Goal: Task Accomplishment & Management: Use online tool/utility

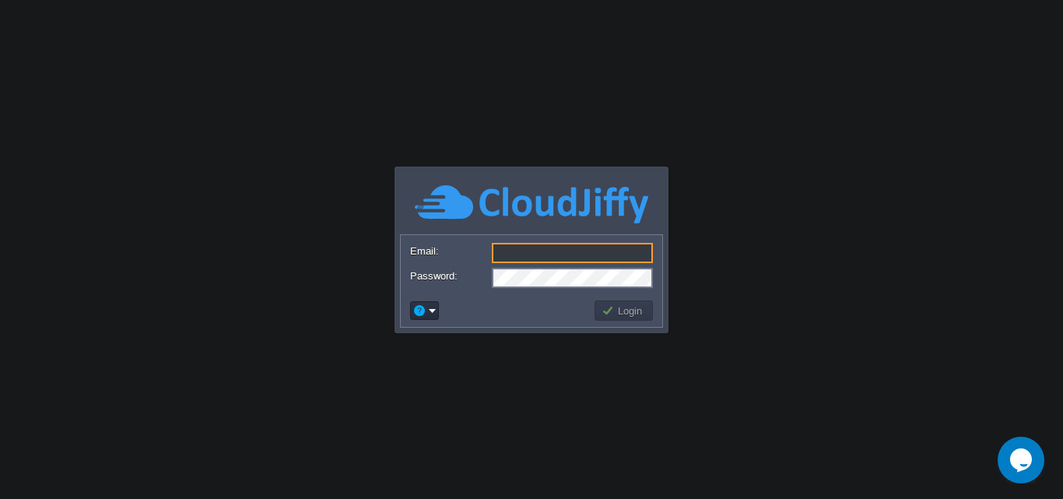
type input "[PERSON_NAME][EMAIL_ADDRESS][DOMAIN_NAME]"
click at [609, 307] on button "Login" at bounding box center [624, 310] width 45 height 14
click at [626, 309] on button "Login" at bounding box center [624, 310] width 45 height 14
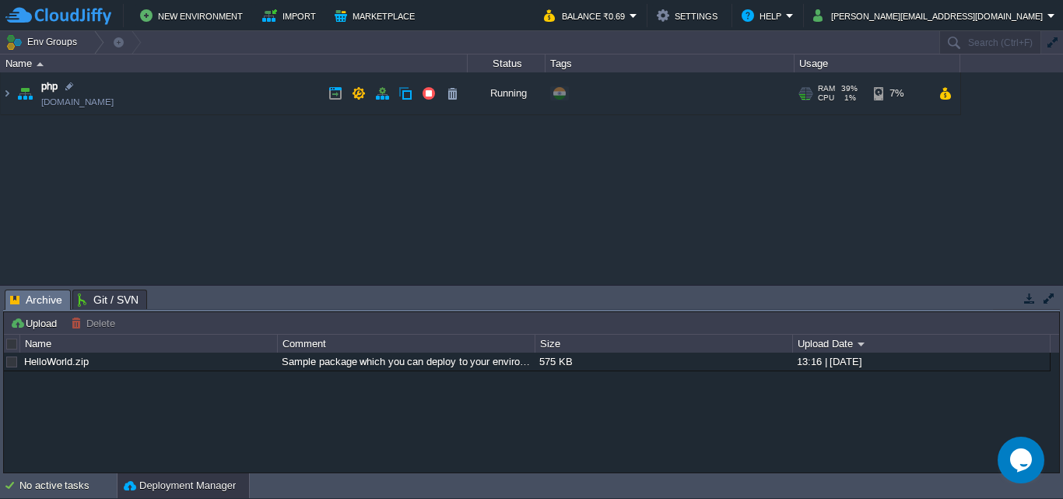
click at [13, 95] on td "php [DOMAIN_NAME]" at bounding box center [234, 93] width 467 height 43
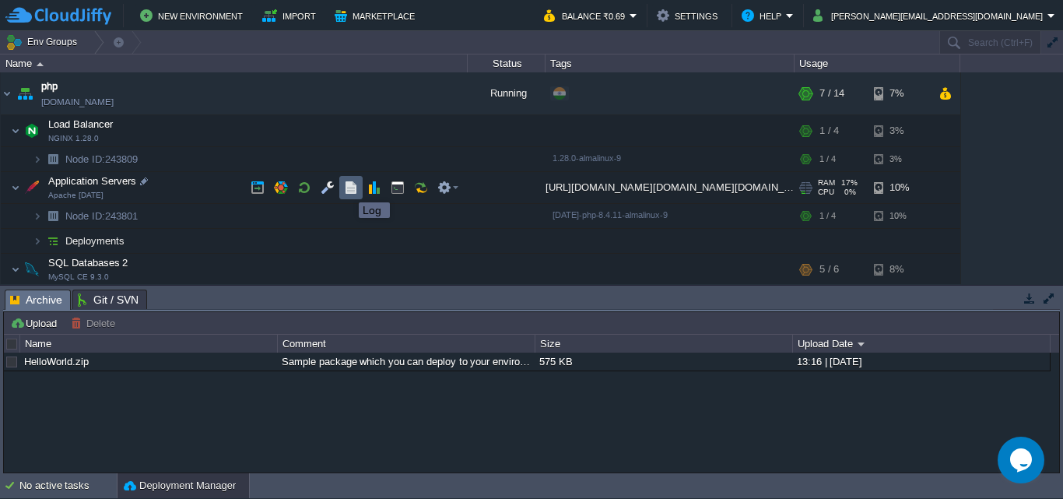
click at [345, 186] on button "button" at bounding box center [351, 188] width 14 height 14
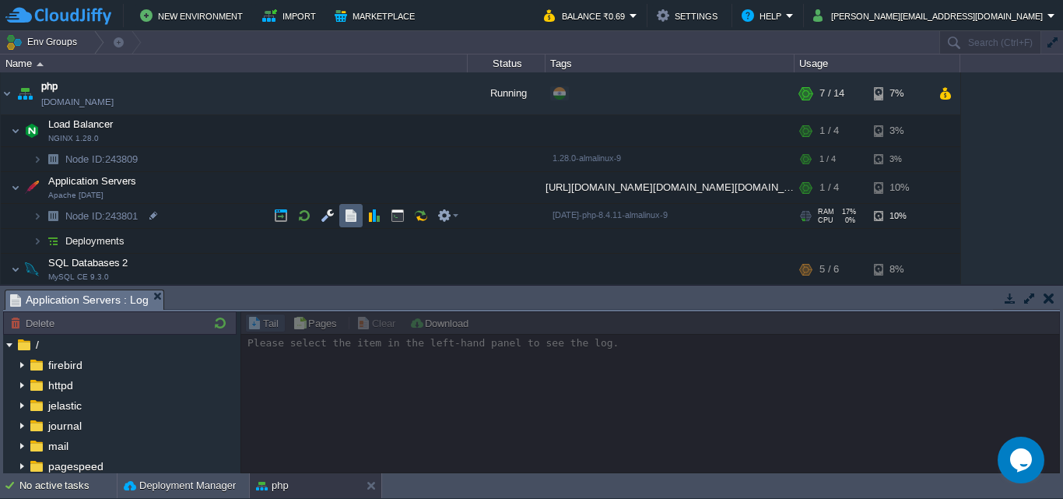
click at [354, 221] on button "button" at bounding box center [351, 216] width 14 height 14
click at [358, 215] on td at bounding box center [350, 215] width 23 height 23
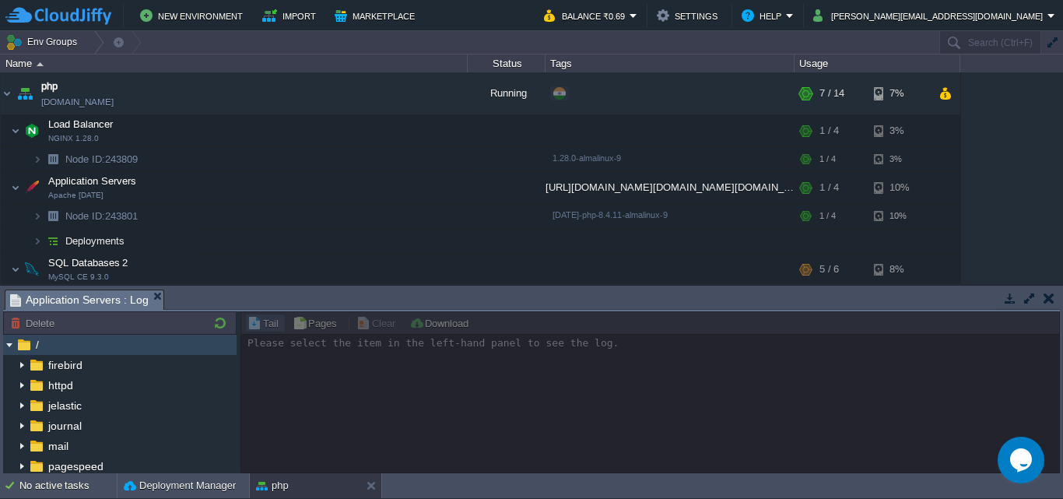
click at [34, 343] on span "/" at bounding box center [37, 345] width 9 height 14
click at [73, 347] on div "/" at bounding box center [119, 345] width 233 height 20
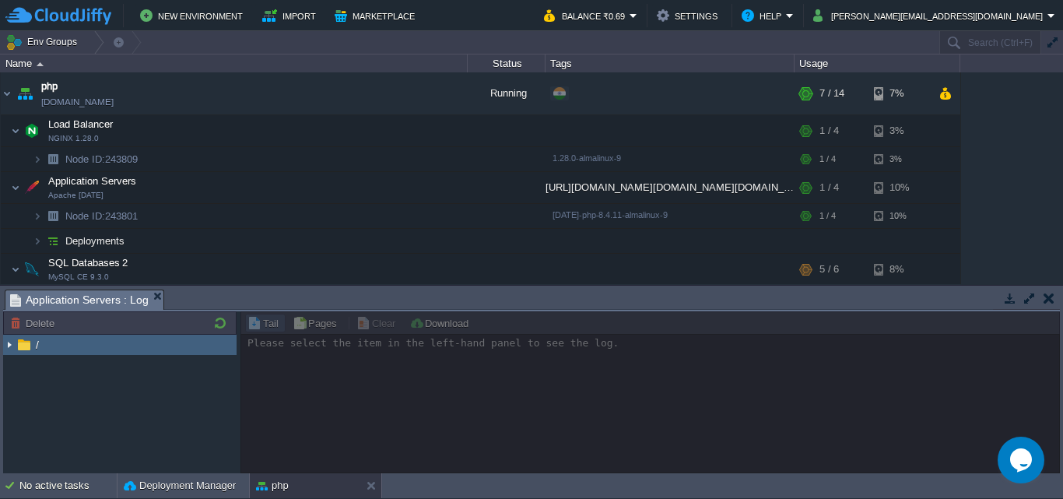
click at [10, 342] on img at bounding box center [9, 345] width 12 height 20
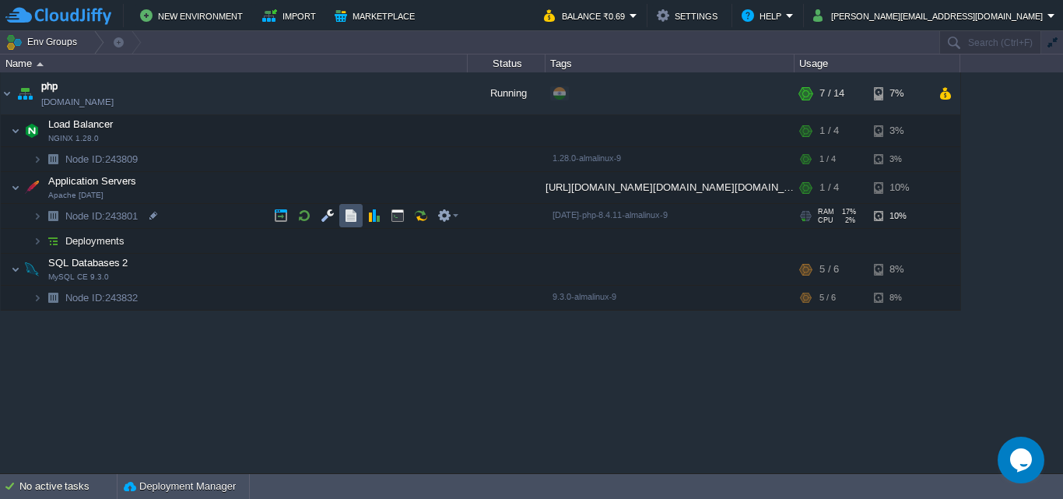
click at [356, 215] on button "button" at bounding box center [351, 216] width 14 height 14
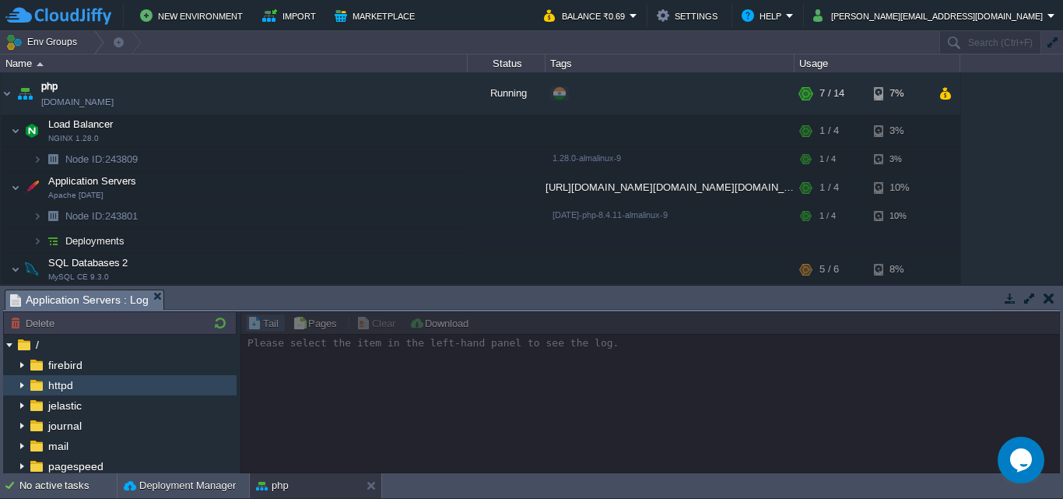
click at [22, 385] on img at bounding box center [22, 385] width 12 height 20
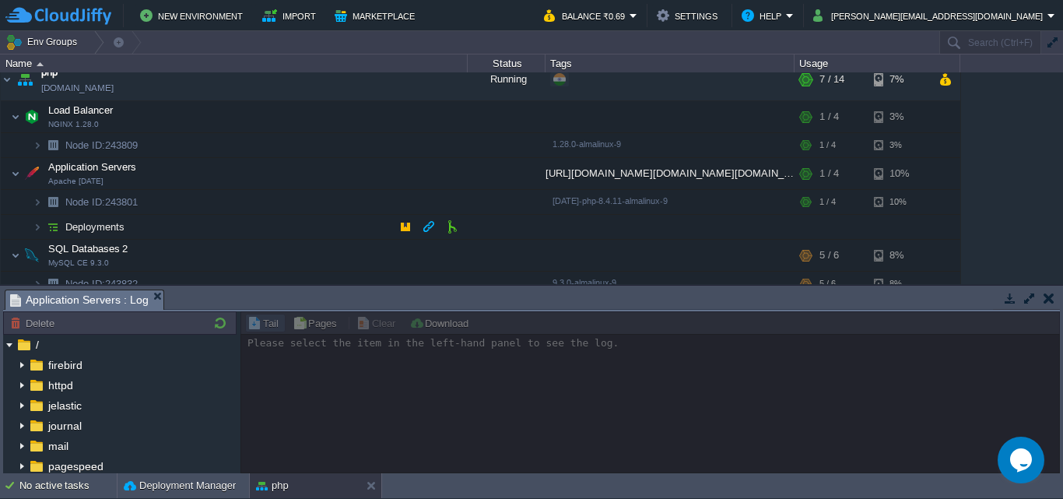
scroll to position [26, 0]
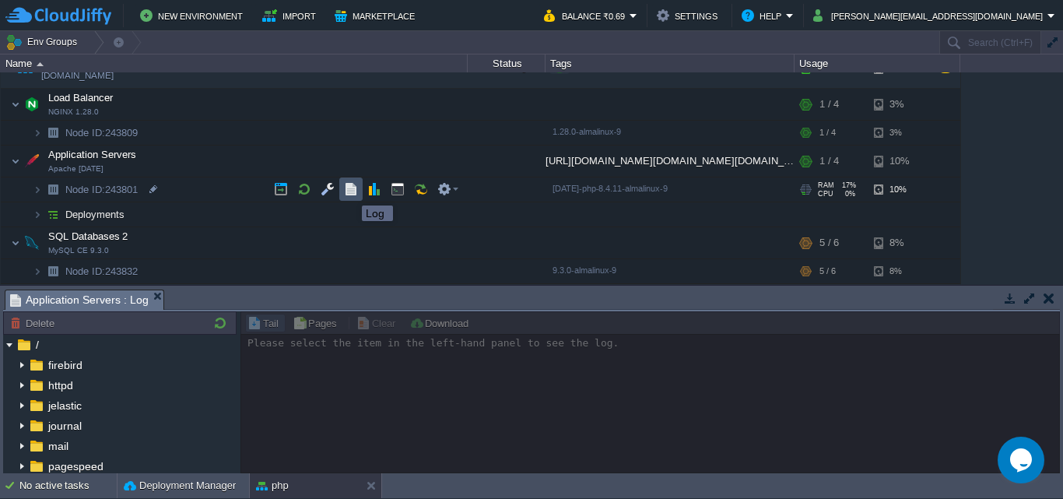
click at [350, 191] on button "button" at bounding box center [351, 189] width 14 height 14
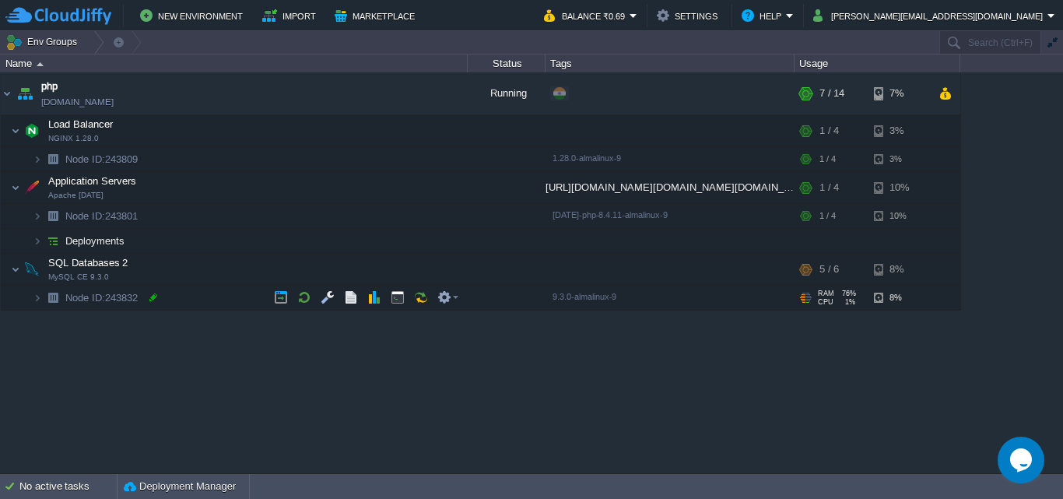
scroll to position [0, 0]
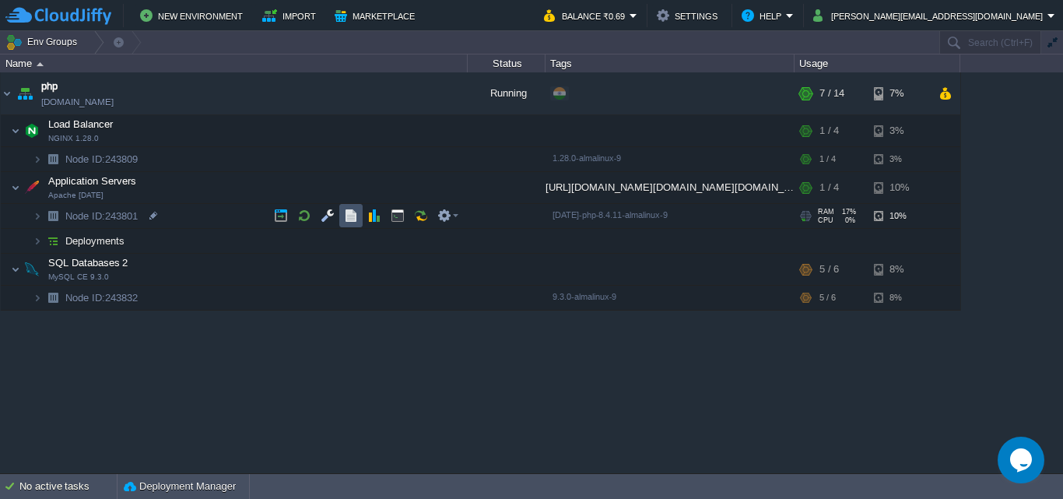
click at [344, 217] on button "button" at bounding box center [351, 216] width 14 height 14
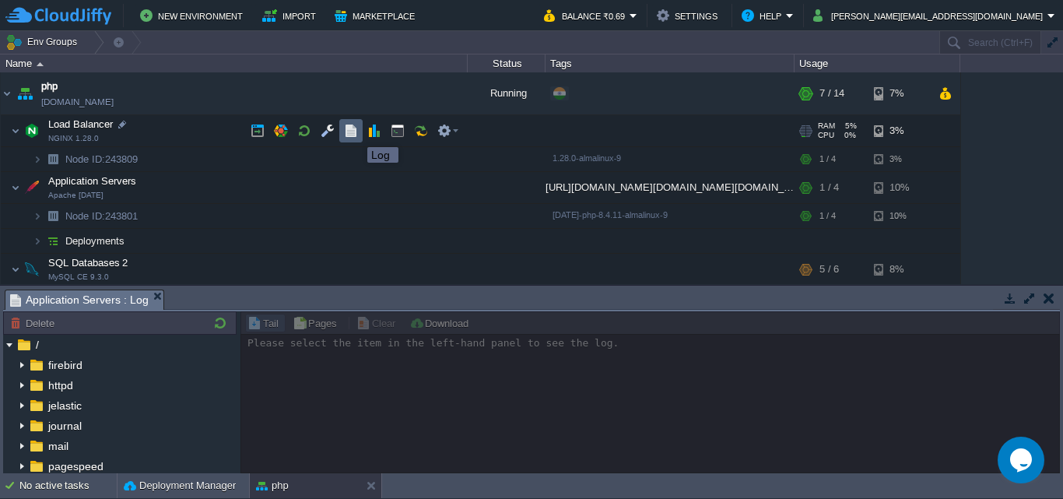
click at [356, 133] on button "button" at bounding box center [351, 131] width 14 height 14
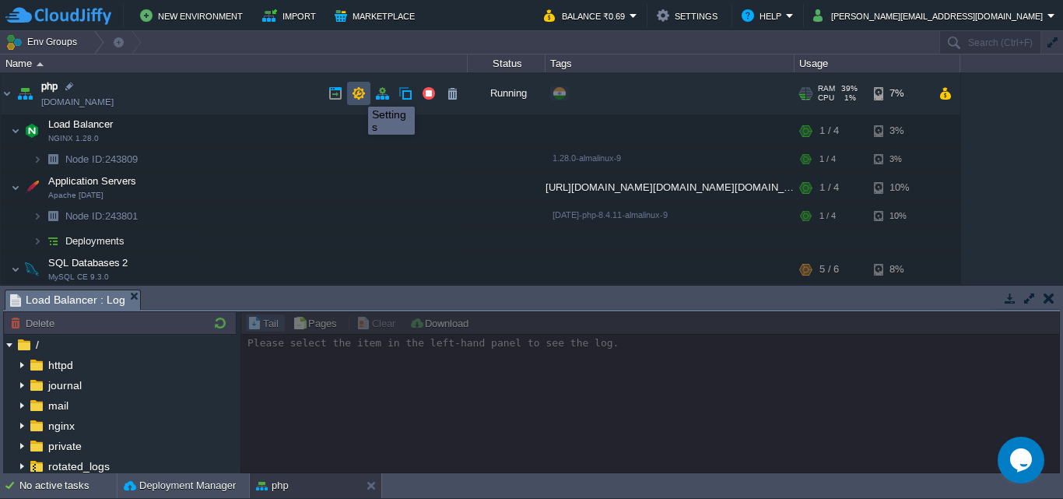
click at [356, 93] on button "button" at bounding box center [359, 93] width 14 height 14
click at [93, 304] on span "Load Balancer : Log" at bounding box center [67, 299] width 115 height 19
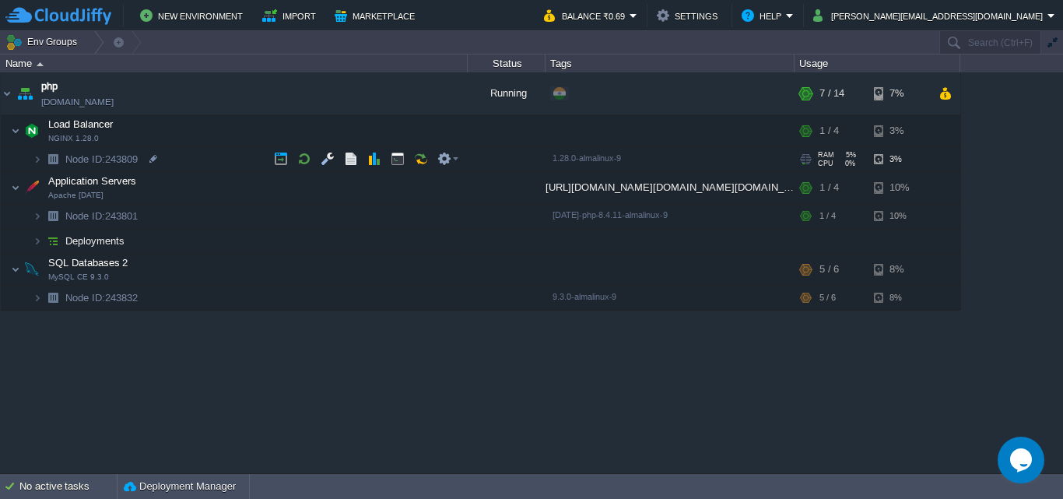
click at [43, 159] on img at bounding box center [53, 159] width 22 height 24
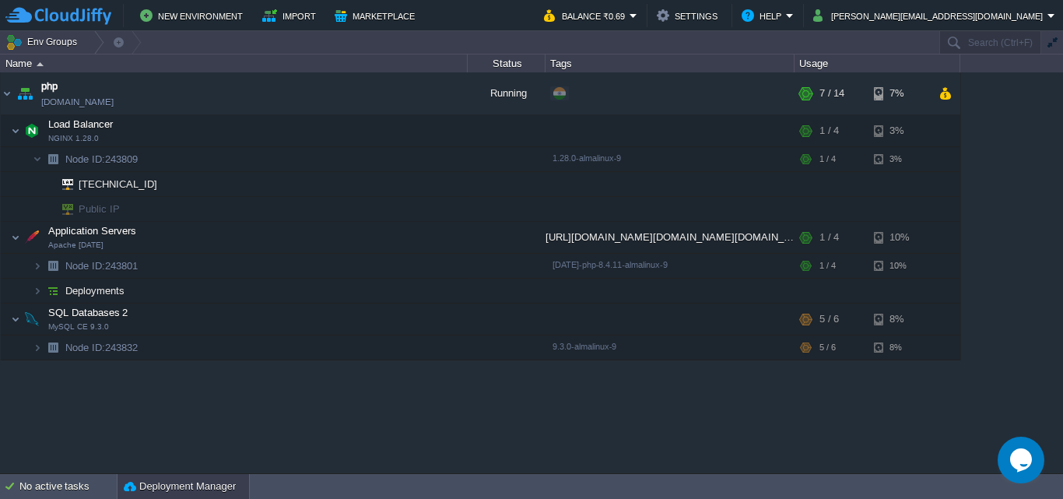
click at [183, 481] on button "Deployment Manager" at bounding box center [180, 487] width 112 height 16
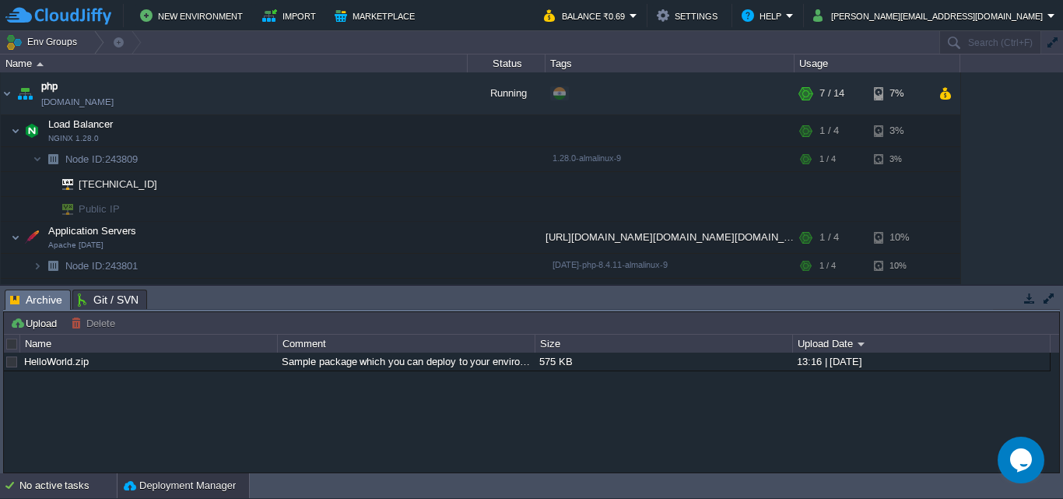
click at [97, 485] on div "No active tasks" at bounding box center [67, 485] width 97 height 25
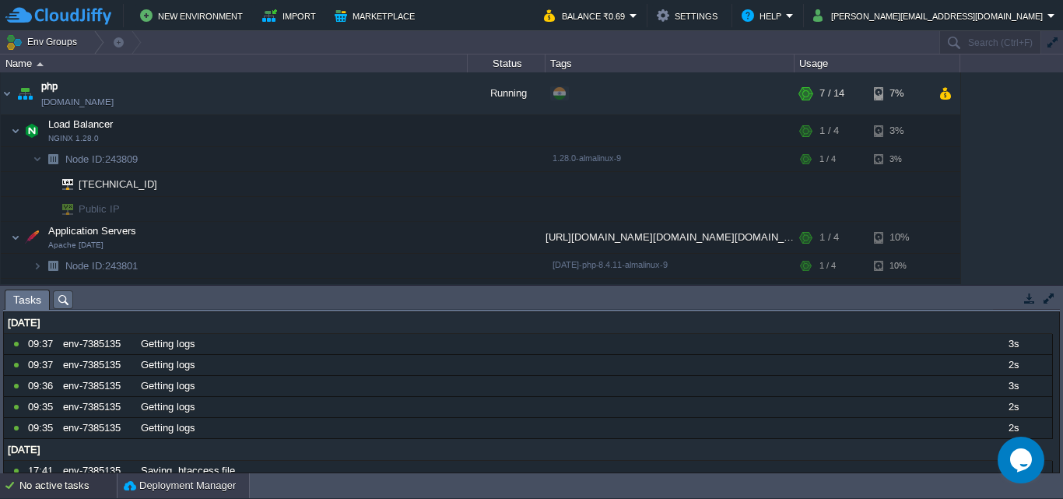
click at [170, 482] on button "Deployment Manager" at bounding box center [180, 486] width 112 height 16
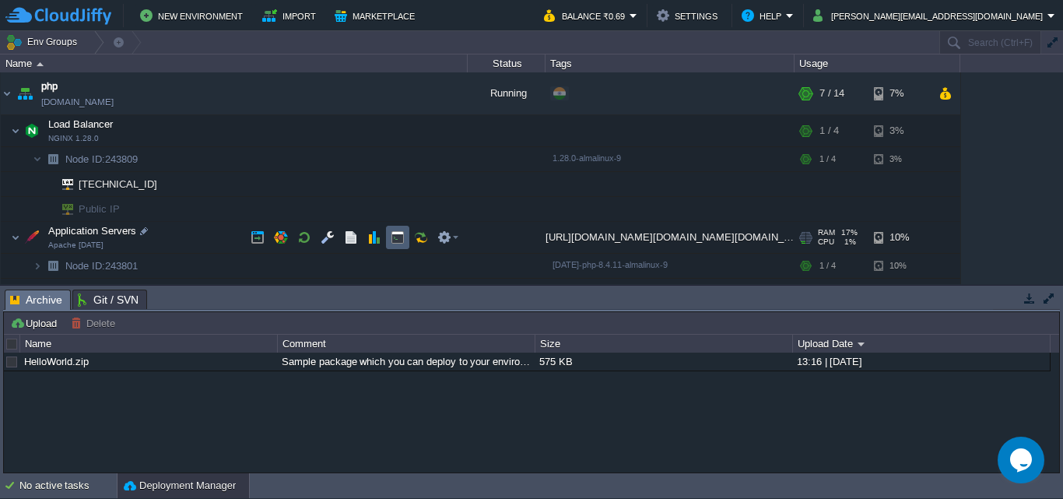
click at [408, 244] on td at bounding box center [397, 237] width 23 height 23
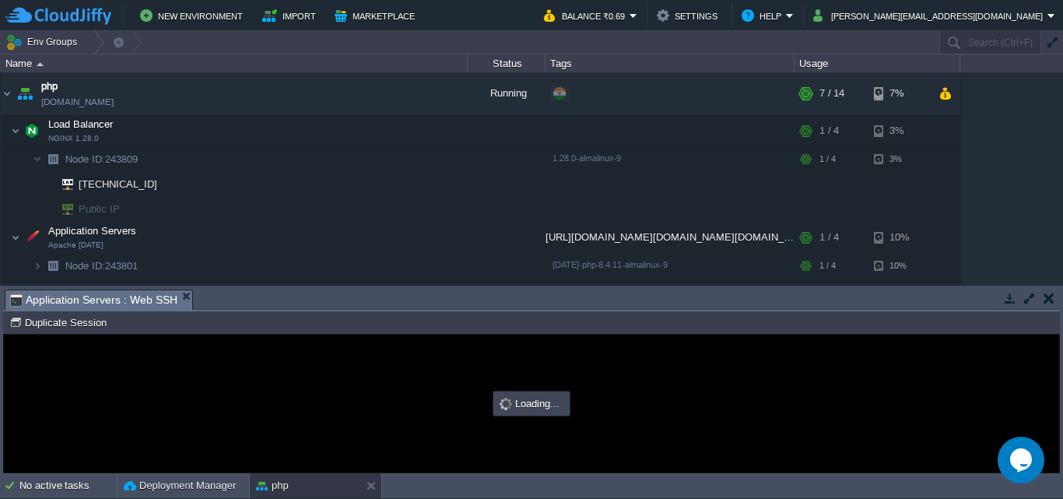
type input "#000000"
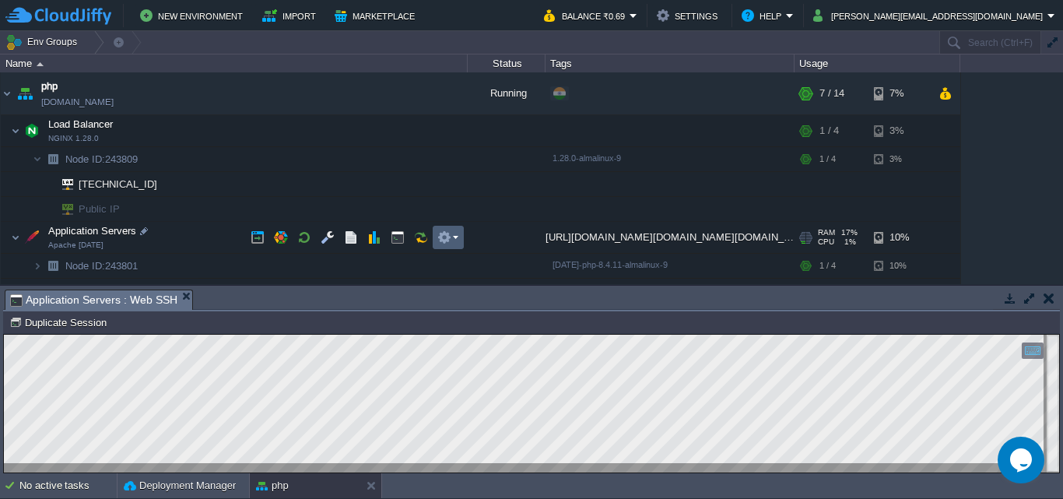
click at [437, 233] on td at bounding box center [448, 237] width 31 height 23
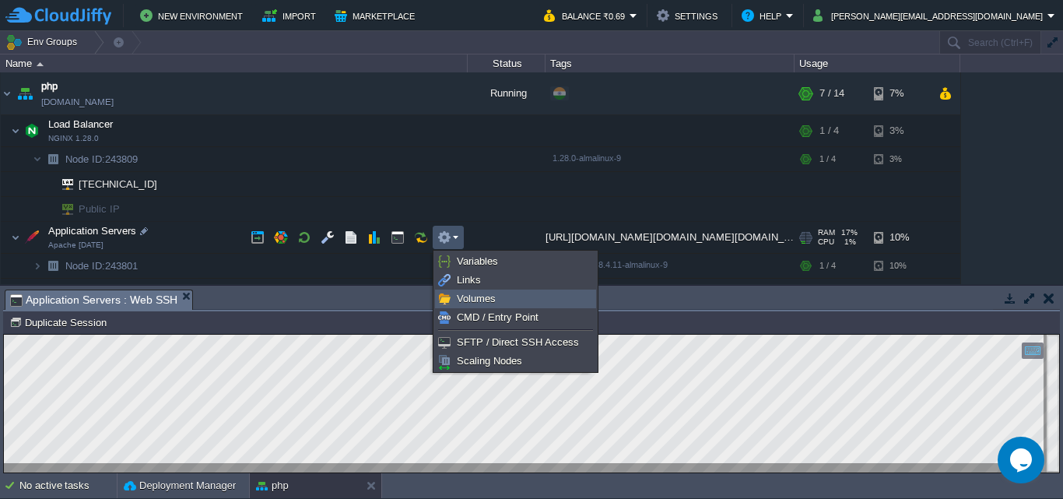
click at [460, 303] on span "Volumes" at bounding box center [476, 299] width 39 height 12
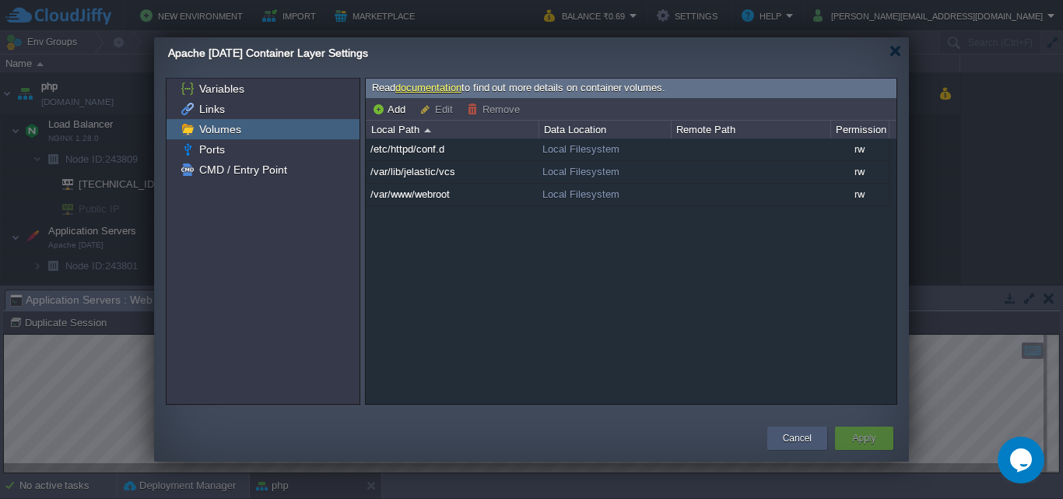
click at [784, 440] on button "Cancel" at bounding box center [797, 438] width 29 height 16
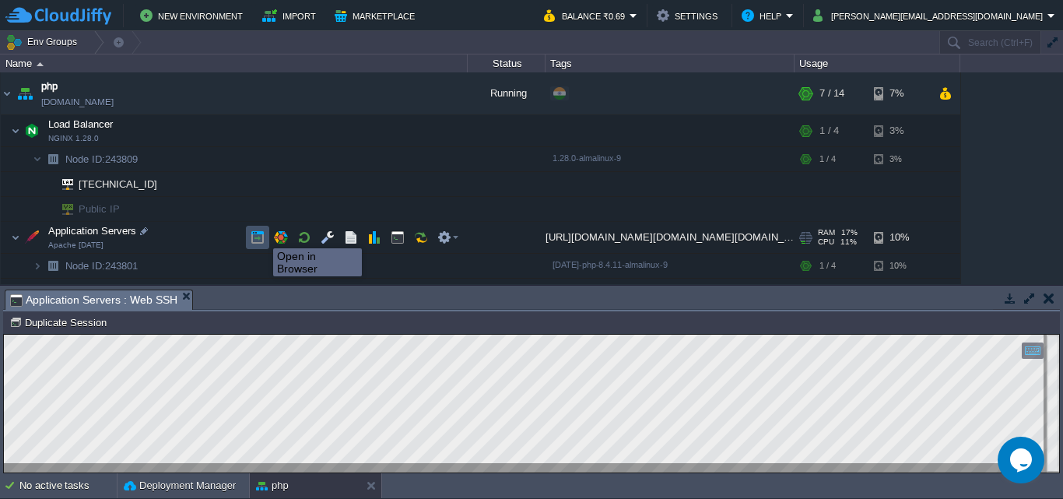
click at [261, 234] on button "button" at bounding box center [258, 237] width 14 height 14
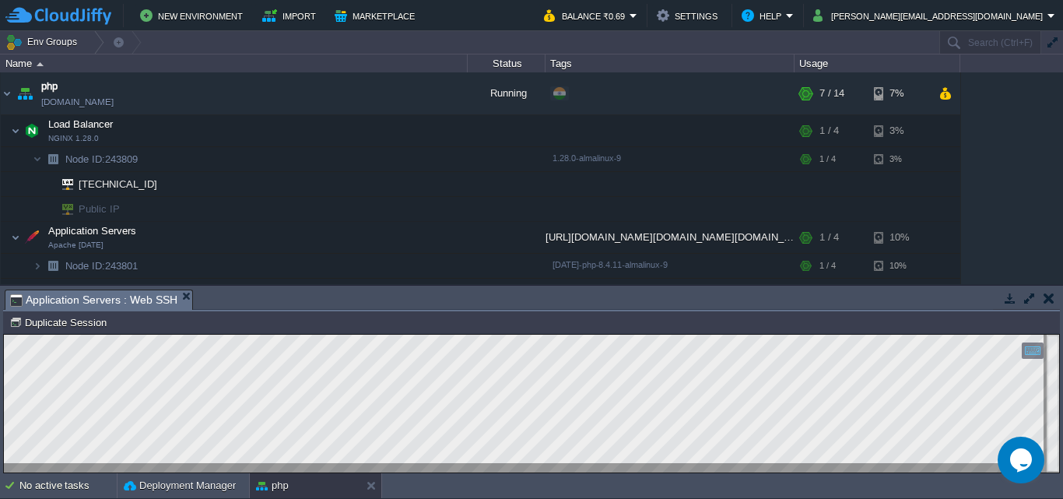
click at [1048, 290] on td at bounding box center [1048, 298] width 19 height 19
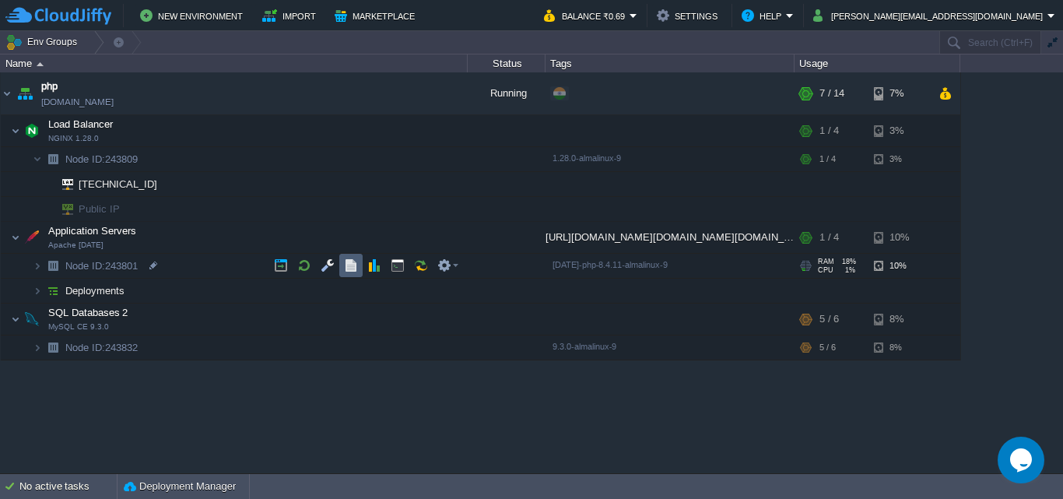
click at [349, 268] on button "button" at bounding box center [351, 265] width 14 height 14
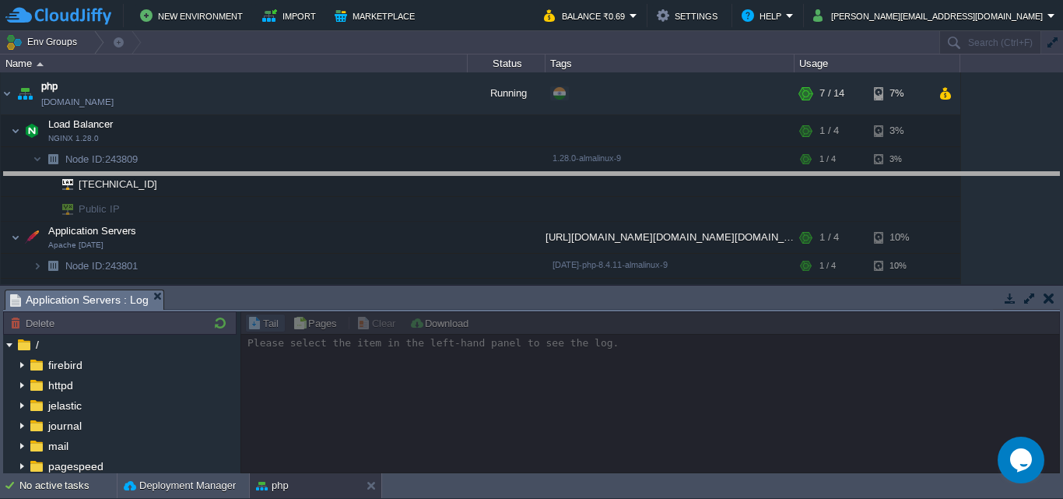
drag, startPoint x: 682, startPoint y: 303, endPoint x: 710, endPoint y: 186, distance: 121.0
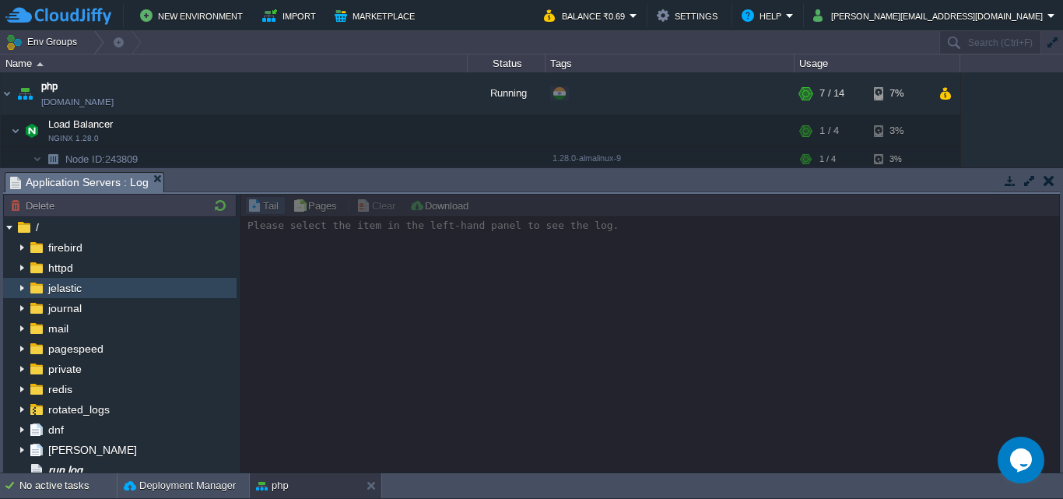
click at [26, 291] on img at bounding box center [22, 288] width 12 height 20
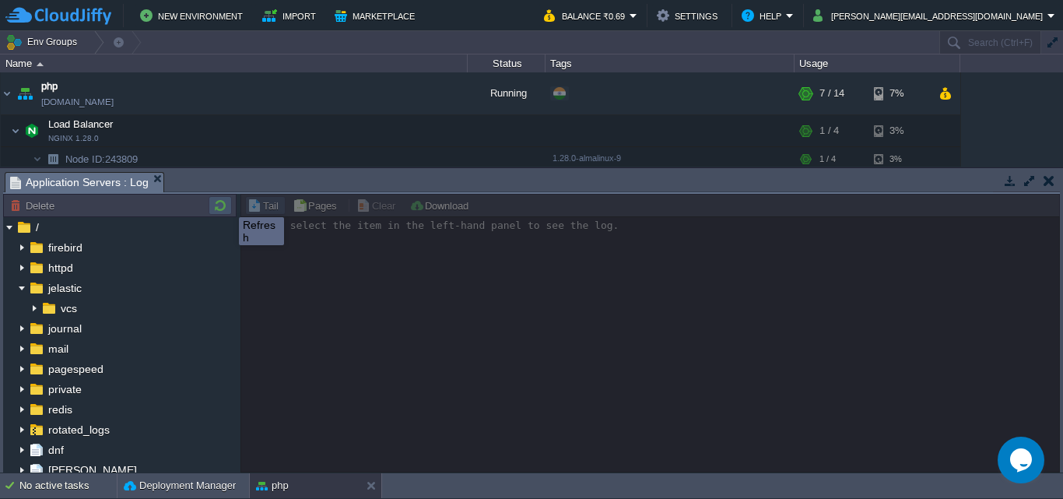
click at [227, 203] on button "button" at bounding box center [220, 205] width 19 height 14
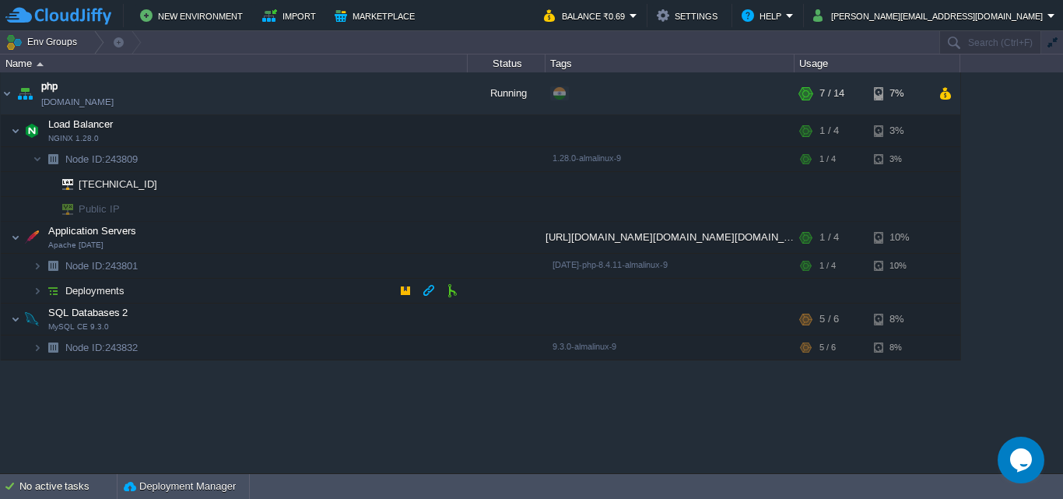
click at [77, 288] on span "Deployments" at bounding box center [95, 290] width 63 height 13
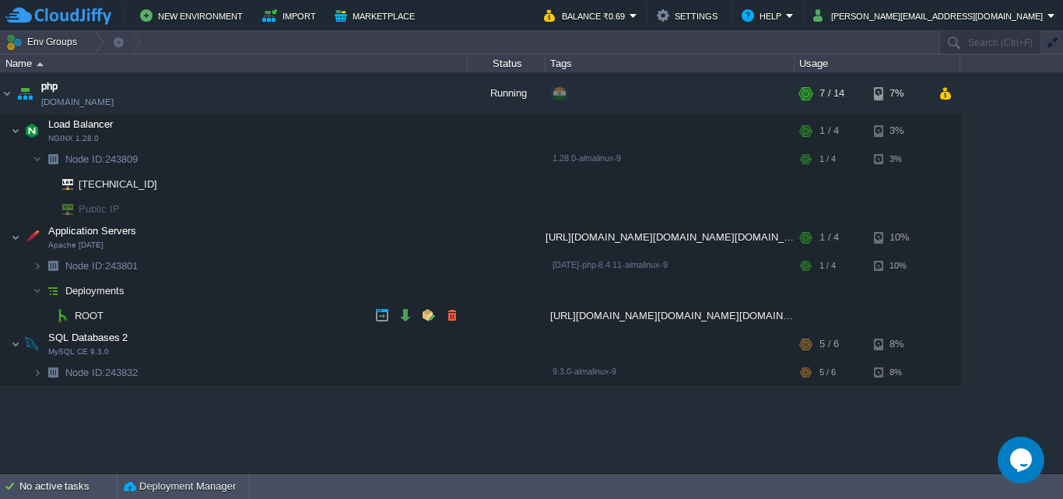
click at [73, 307] on td "ROOT" at bounding box center [234, 315] width 467 height 25
click at [71, 314] on img at bounding box center [62, 315] width 22 height 24
click at [161, 496] on div "Deployment Manager" at bounding box center [184, 486] width 132 height 25
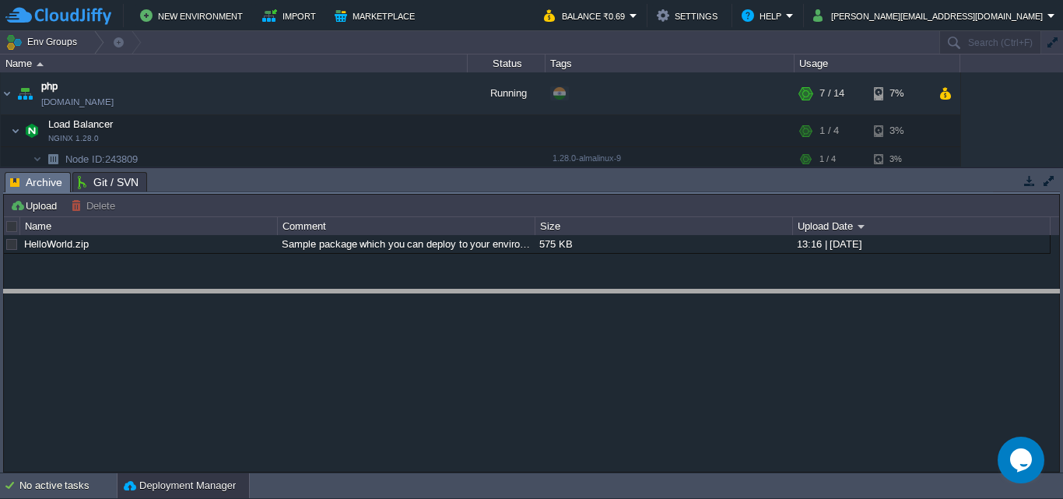
drag, startPoint x: 655, startPoint y: 187, endPoint x: 677, endPoint y: 304, distance: 119.5
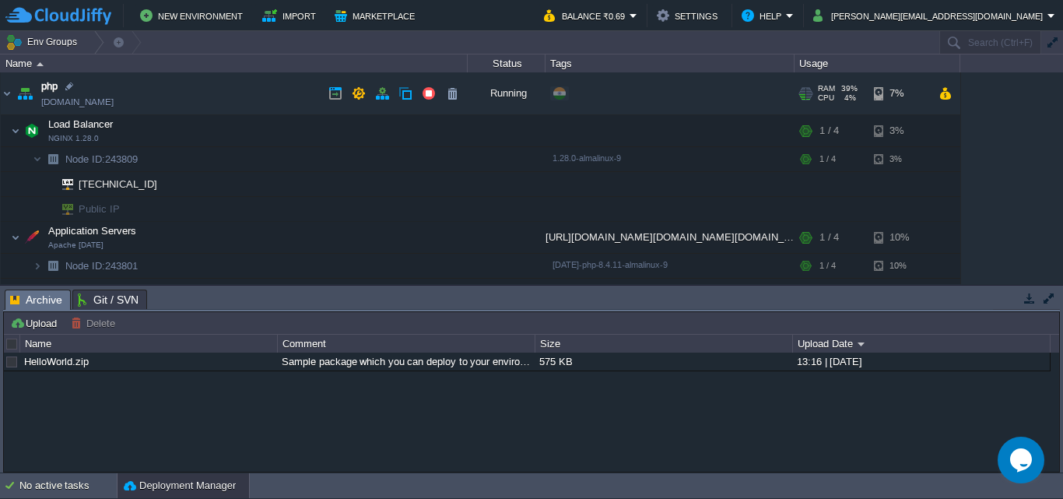
click at [25, 97] on img at bounding box center [25, 93] width 22 height 42
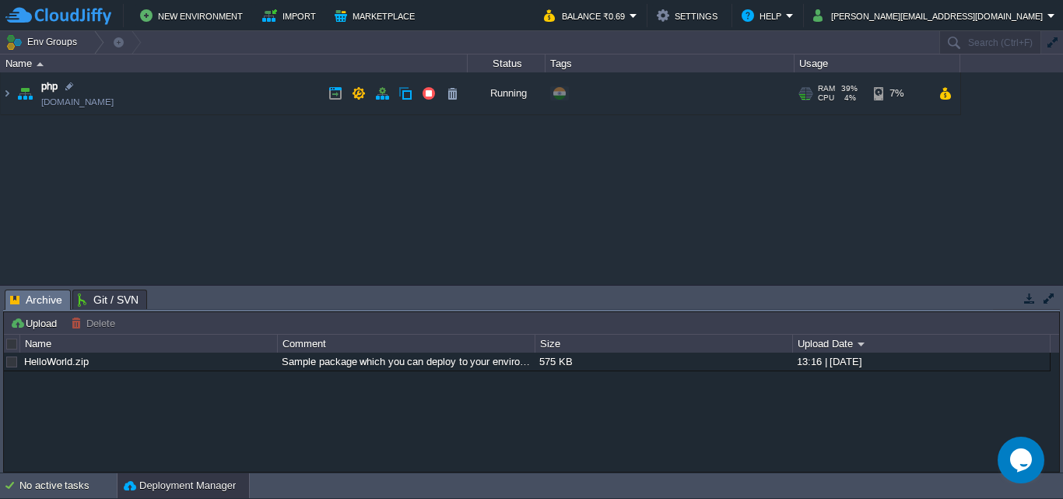
click at [17, 79] on img at bounding box center [25, 93] width 22 height 42
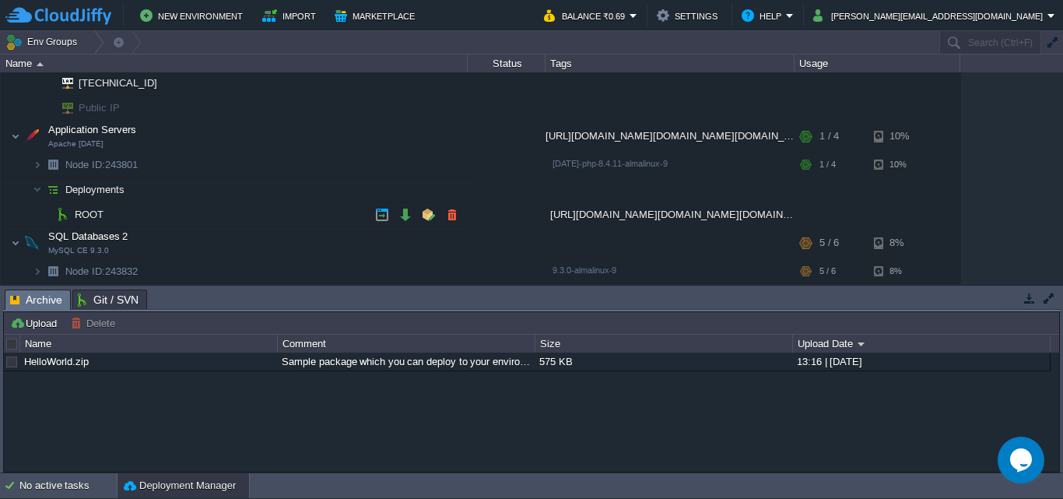
scroll to position [101, 0]
click at [88, 188] on span "Deployments" at bounding box center [95, 189] width 63 height 13
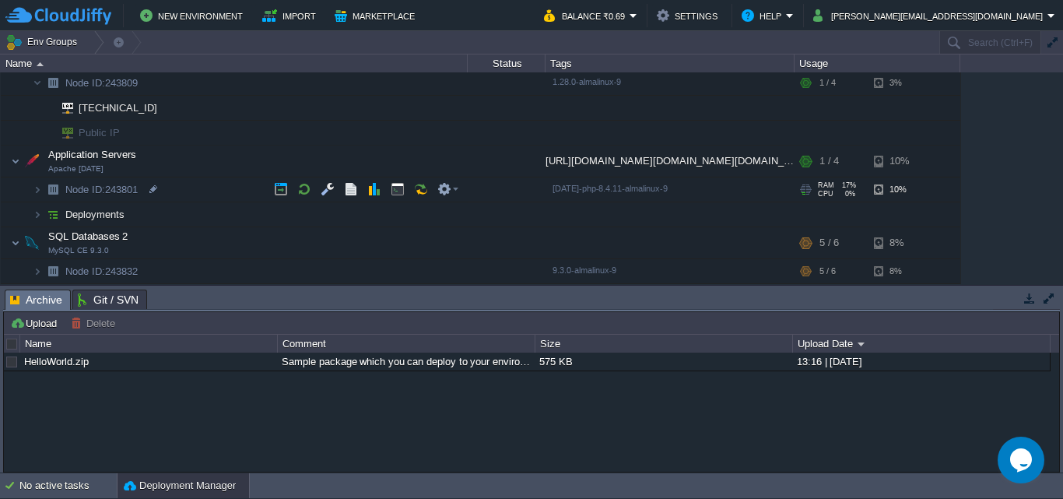
scroll to position [76, 0]
click at [110, 217] on span "Deployments" at bounding box center [95, 214] width 63 height 13
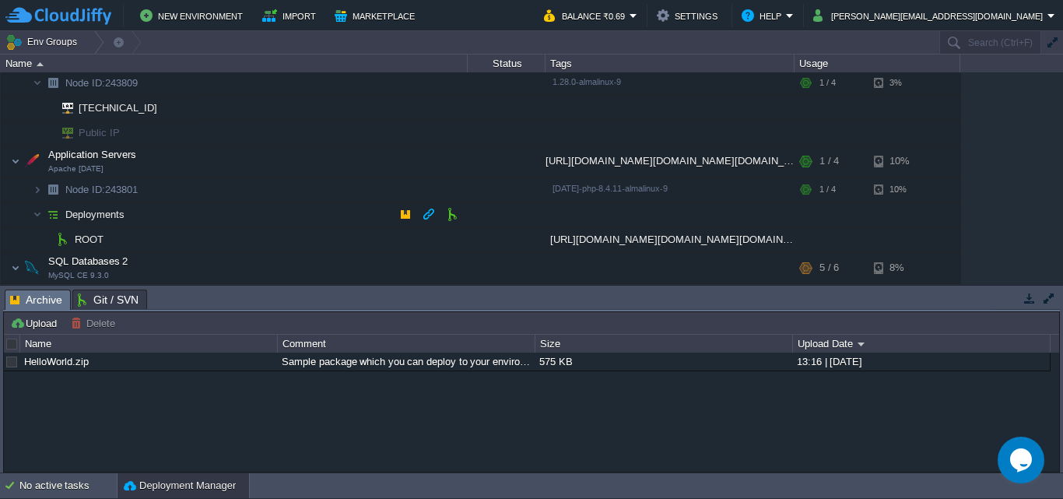
click at [110, 217] on span "Deployments" at bounding box center [95, 214] width 63 height 13
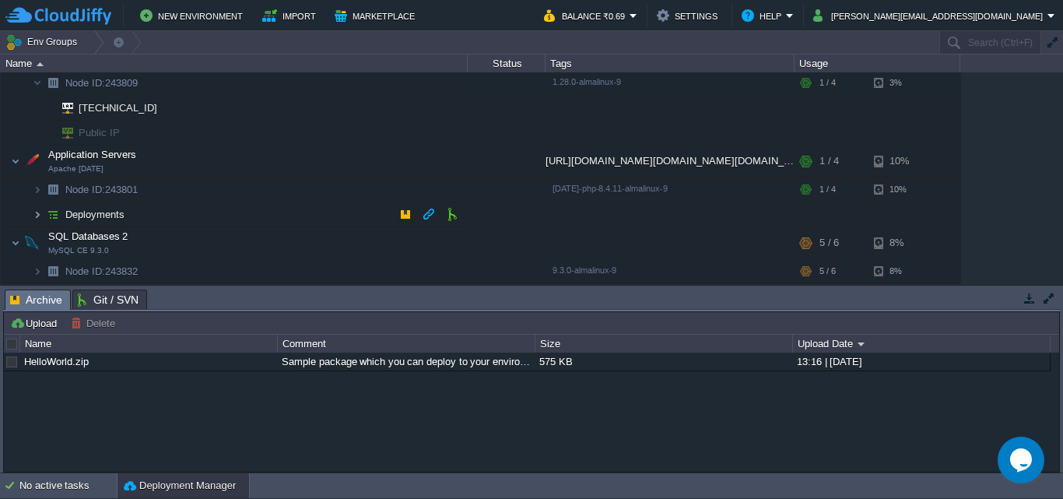
click at [40, 218] on img at bounding box center [37, 214] width 9 height 24
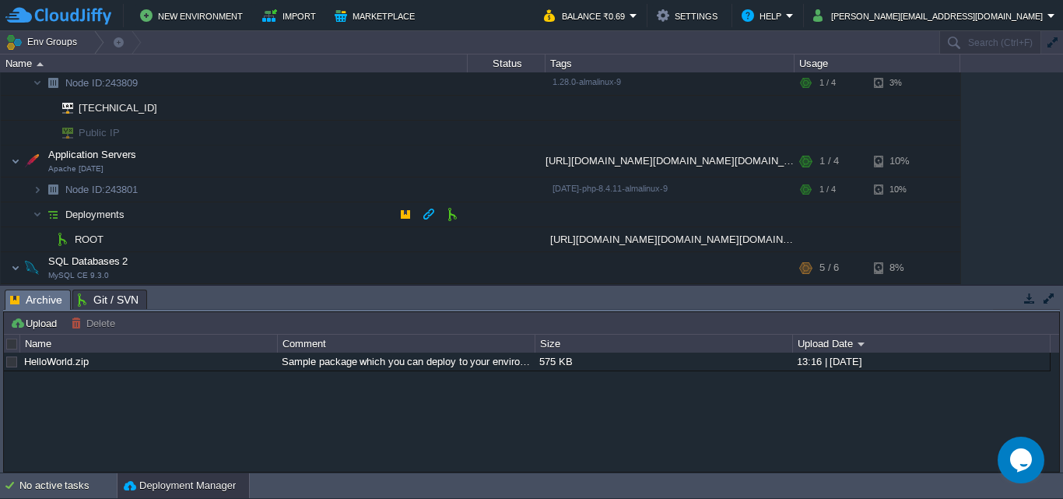
click at [52, 213] on img at bounding box center [53, 214] width 22 height 24
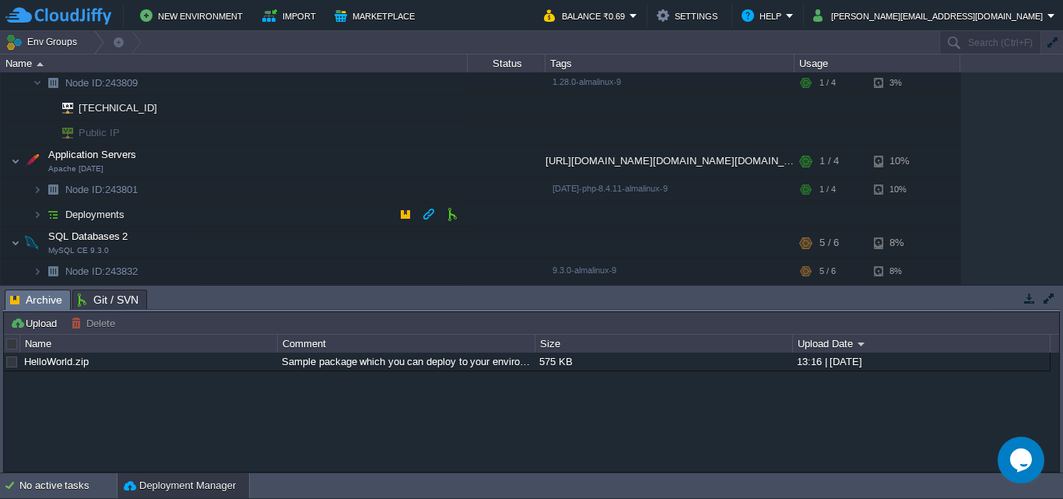
click at [52, 213] on img at bounding box center [53, 214] width 22 height 24
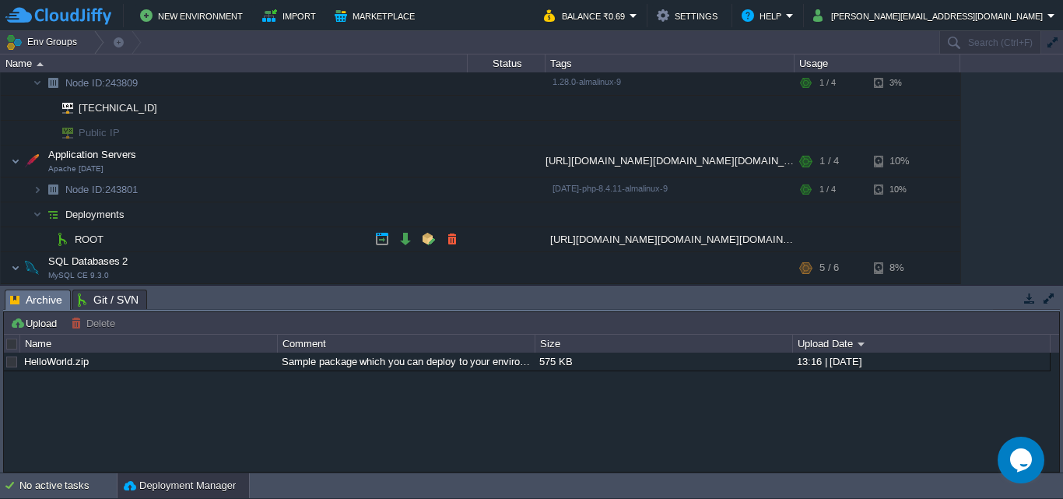
click at [82, 242] on span "ROOT" at bounding box center [89, 239] width 33 height 13
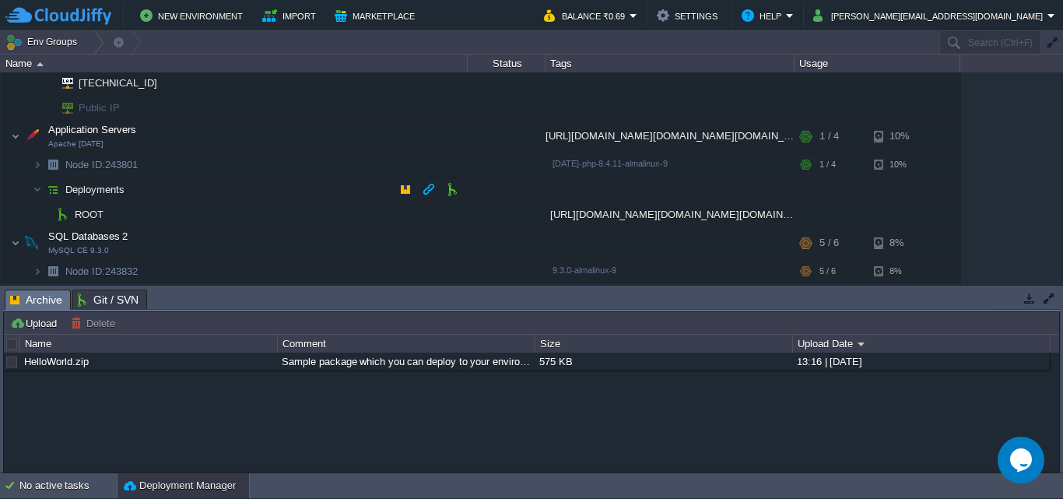
scroll to position [0, 0]
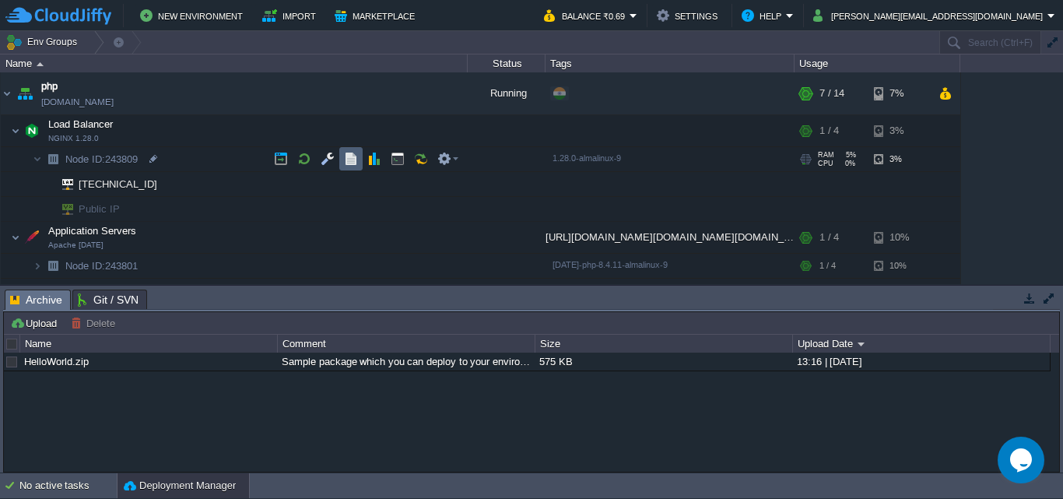
click at [347, 161] on button "button" at bounding box center [351, 159] width 14 height 14
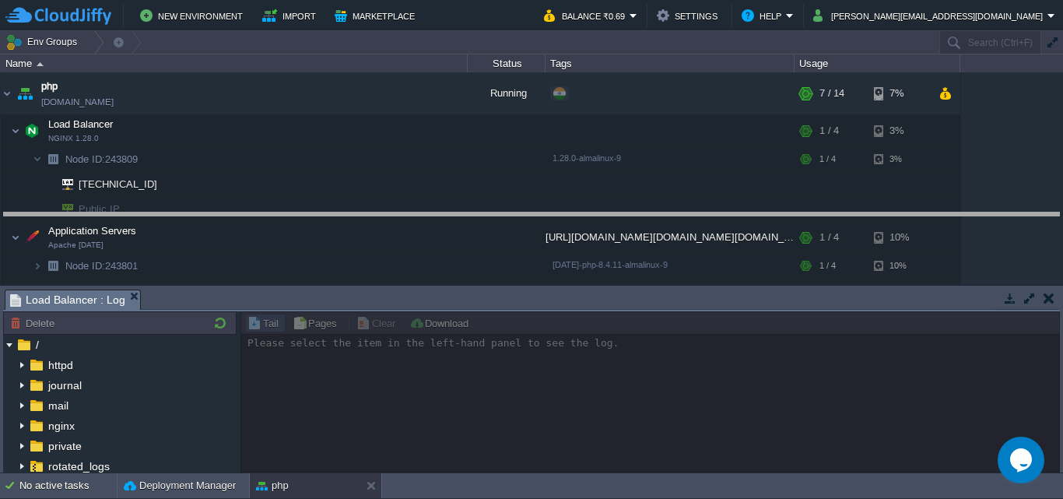
drag, startPoint x: 545, startPoint y: 291, endPoint x: 253, endPoint y: 268, distance: 292.7
click at [585, 205] on body "New Environment Import Marketplace Bonus ₹0.00 Upgrade Account Balance ₹0.69 Se…" at bounding box center [531, 249] width 1063 height 499
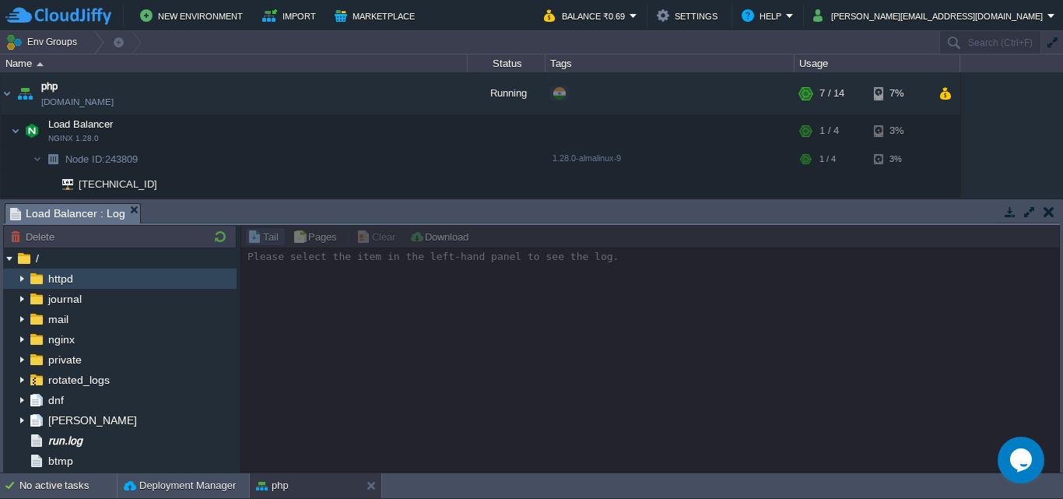
click at [66, 278] on span "httpd" at bounding box center [60, 279] width 30 height 14
click at [22, 275] on img at bounding box center [22, 278] width 12 height 20
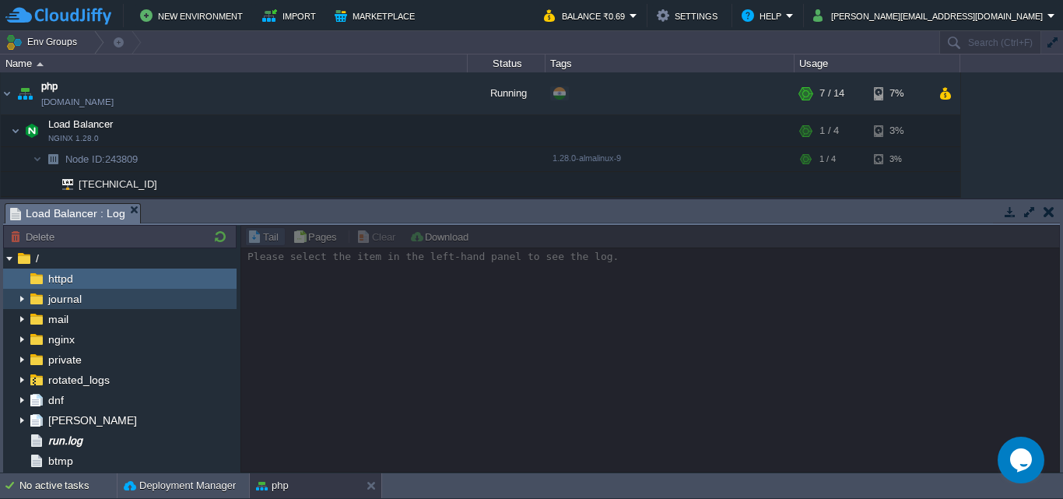
click at [19, 296] on img at bounding box center [22, 299] width 12 height 20
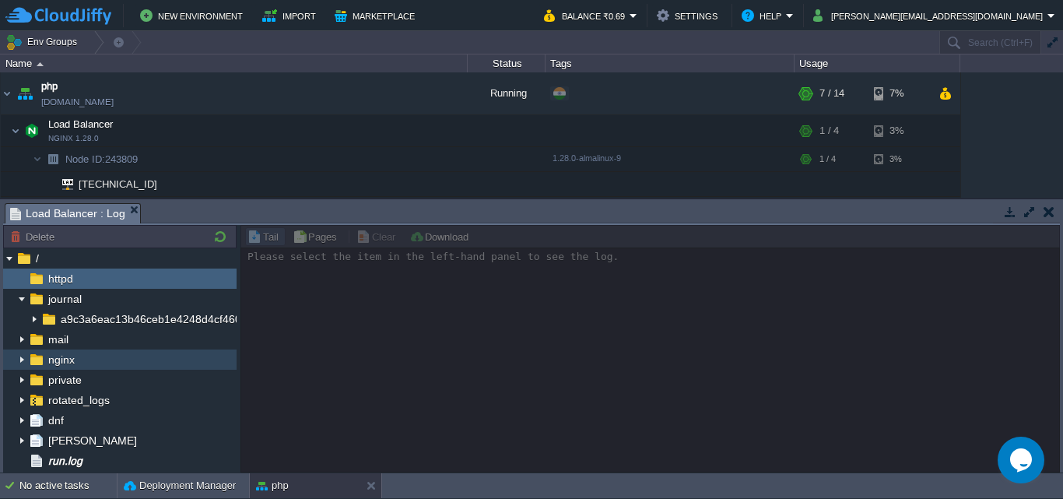
click at [18, 360] on img at bounding box center [22, 359] width 12 height 20
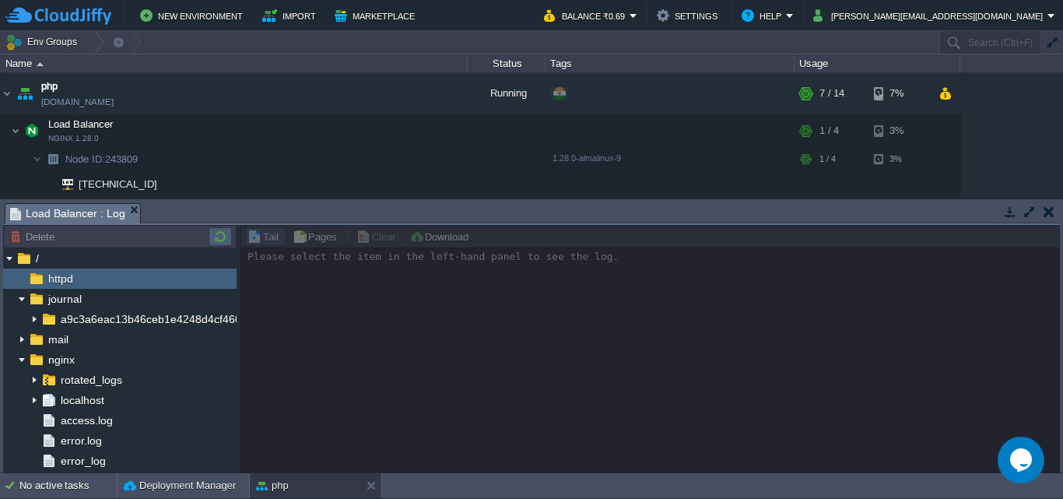
click at [226, 236] on button "button" at bounding box center [220, 237] width 19 height 14
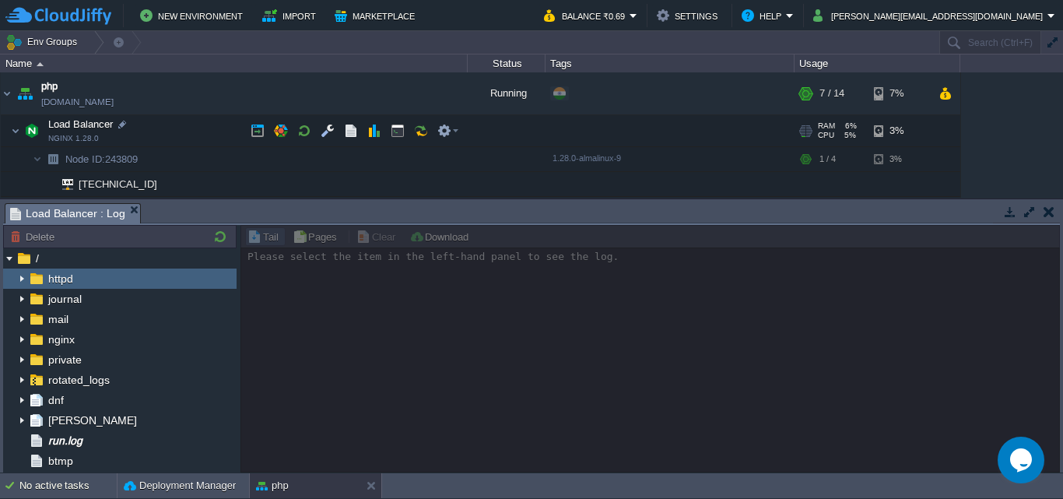
scroll to position [181, 0]
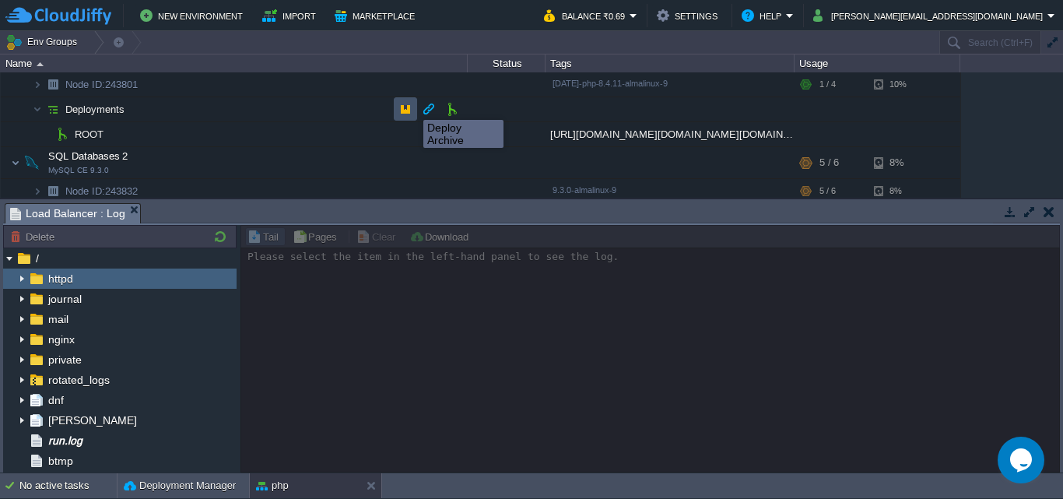
click at [409, 106] on button "button" at bounding box center [405, 109] width 14 height 14
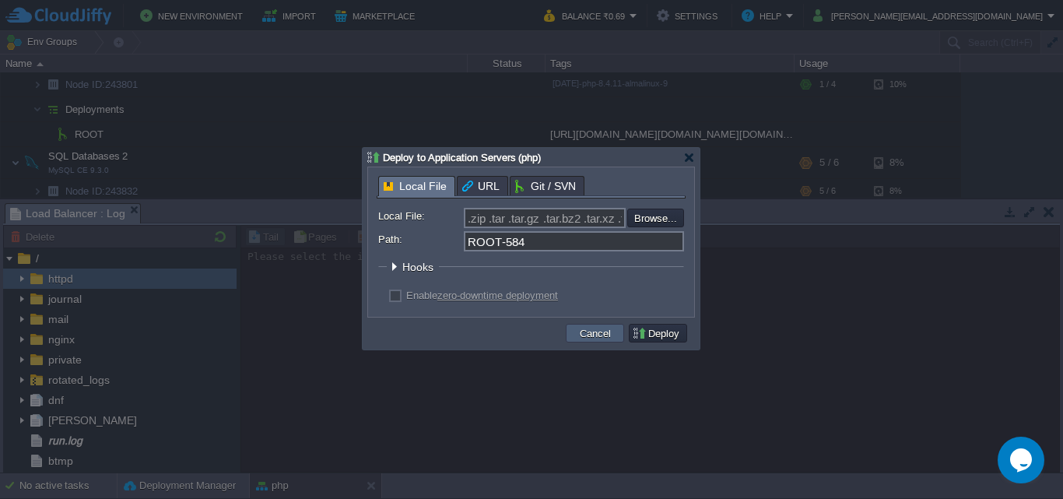
click at [604, 332] on button "Cancel" at bounding box center [595, 333] width 40 height 14
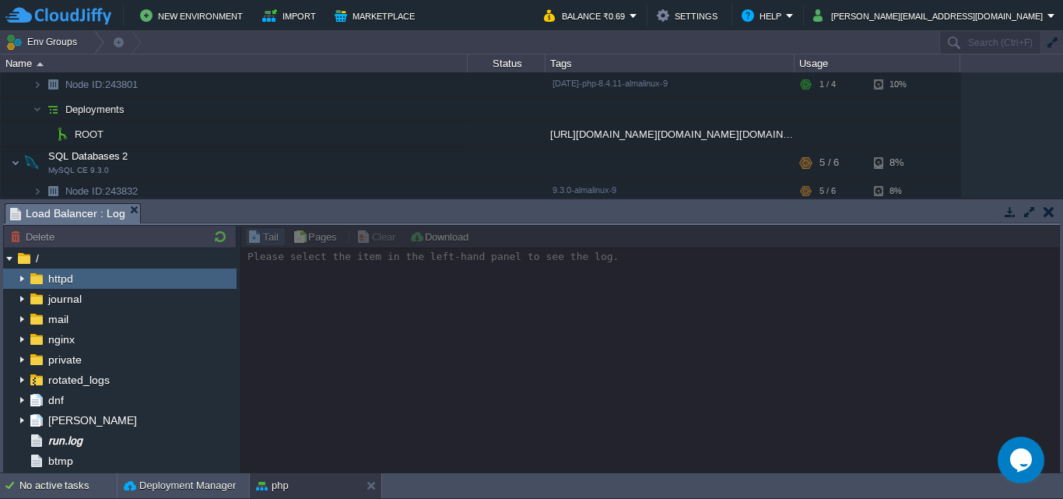
scroll to position [0, 0]
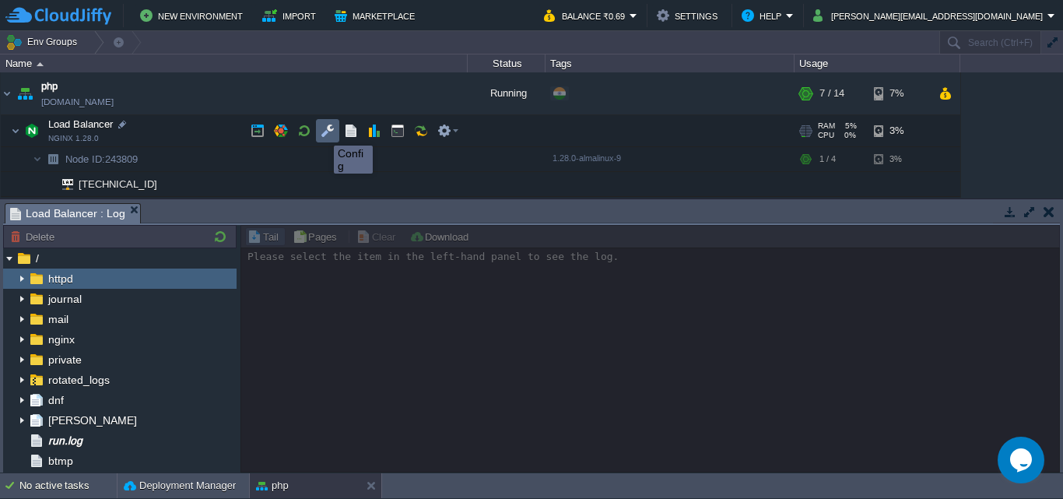
click at [322, 132] on button "button" at bounding box center [328, 131] width 14 height 14
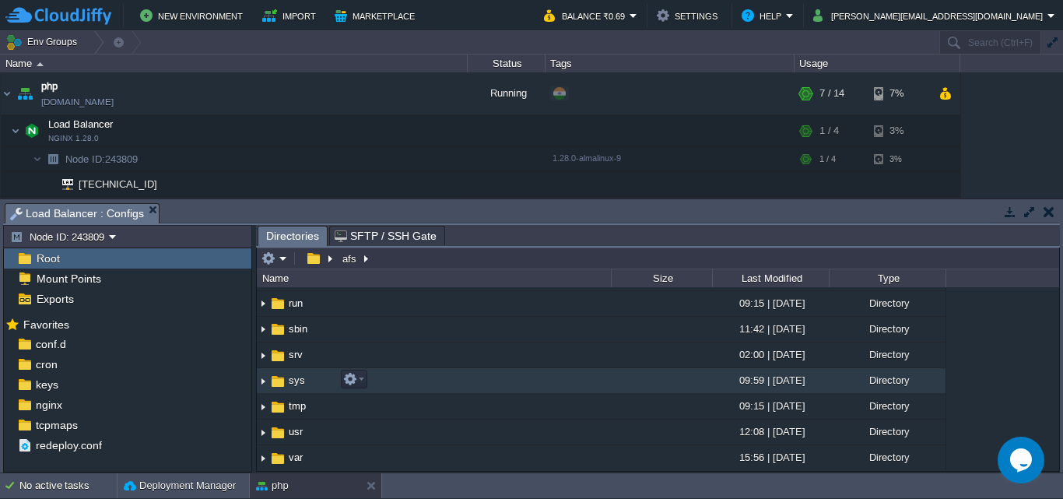
scroll to position [363, 0]
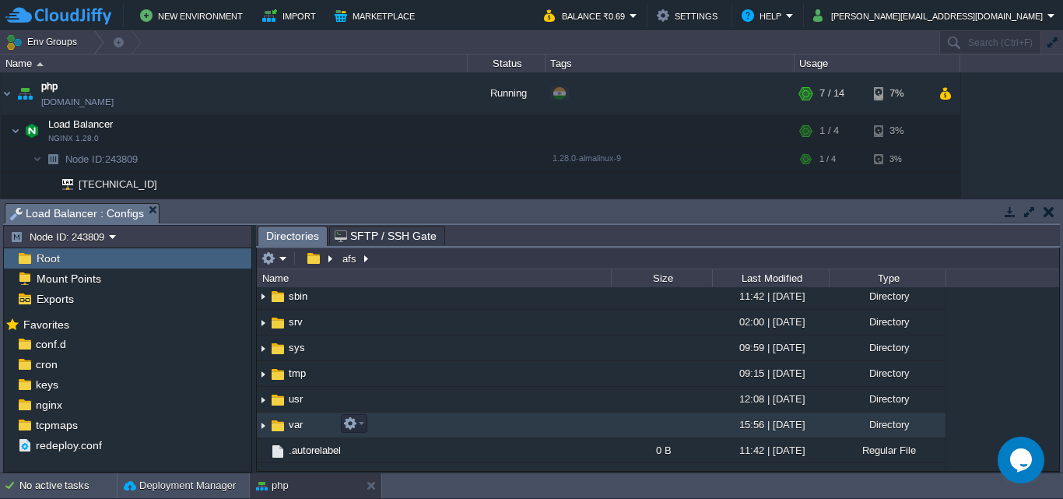
click at [397, 430] on td "var" at bounding box center [434, 425] width 354 height 26
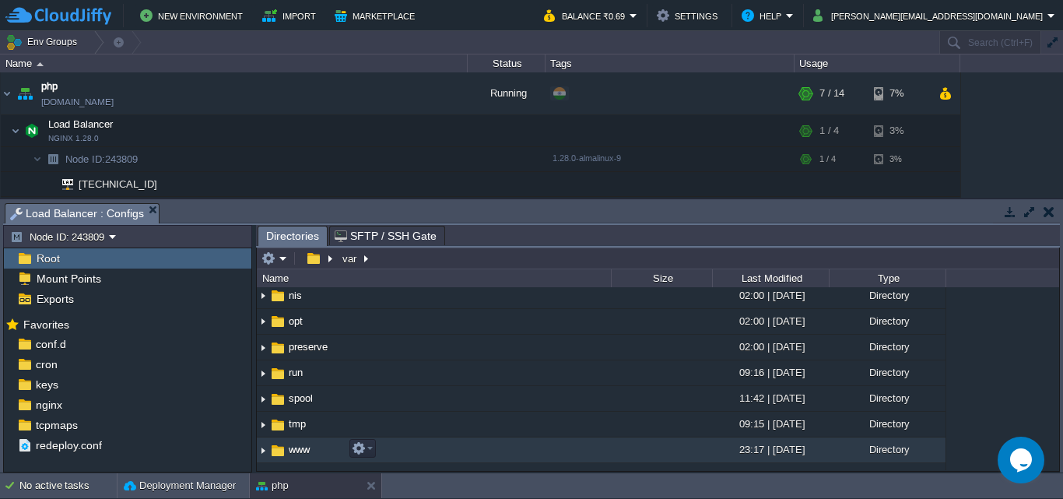
click at [420, 444] on td "www" at bounding box center [434, 450] width 354 height 26
click at [496, 458] on td "www" at bounding box center [434, 450] width 354 height 26
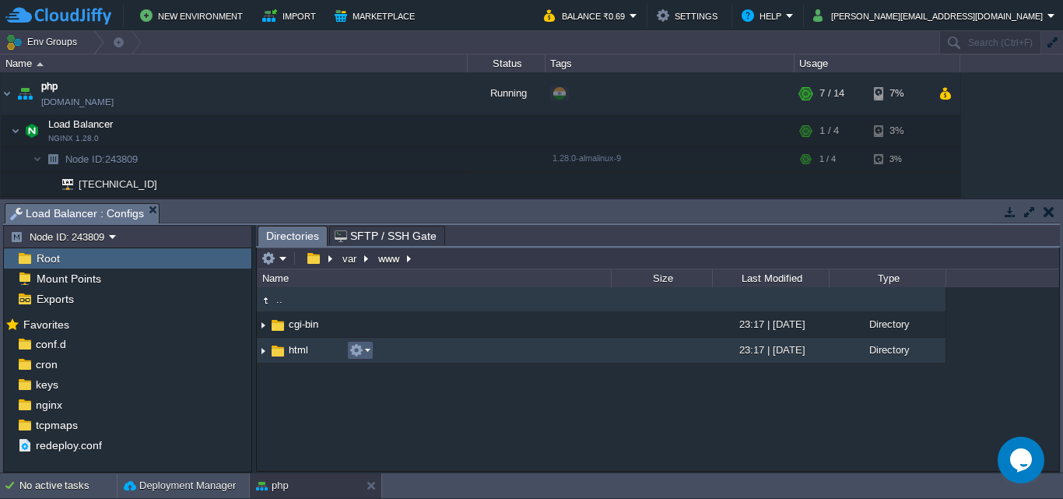
click at [358, 356] on button "button" at bounding box center [356, 350] width 14 height 14
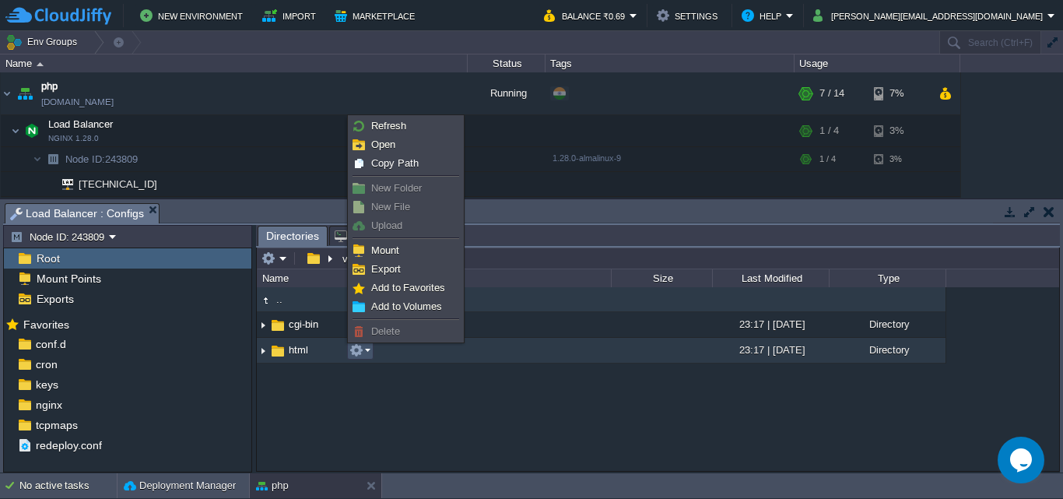
click at [358, 356] on button "button" at bounding box center [356, 350] width 14 height 14
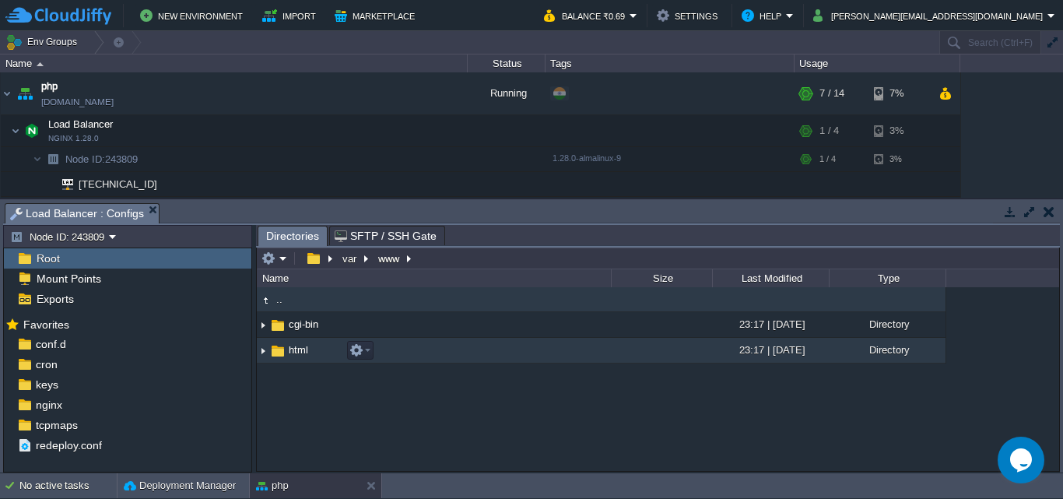
click at [496, 349] on td "html" at bounding box center [434, 351] width 354 height 26
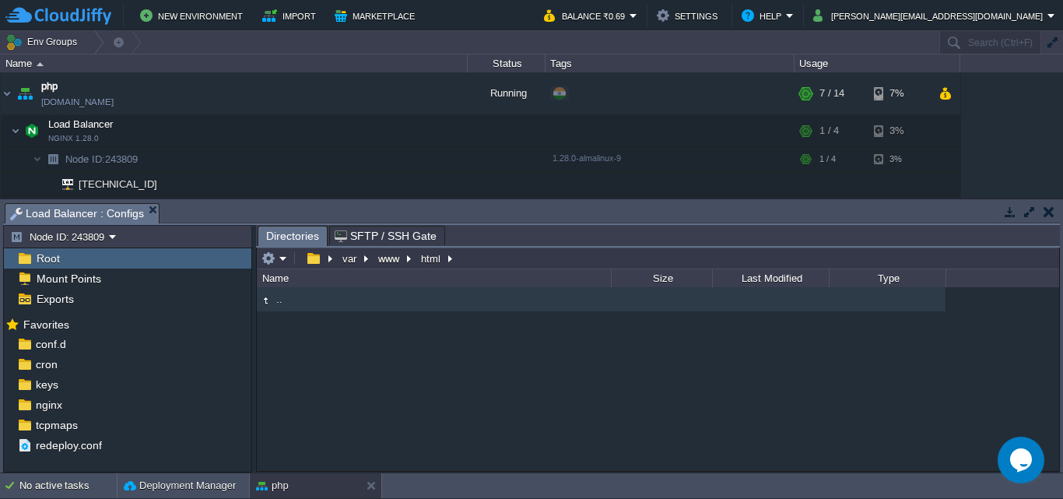
click at [281, 299] on span ".." at bounding box center [279, 299] width 11 height 13
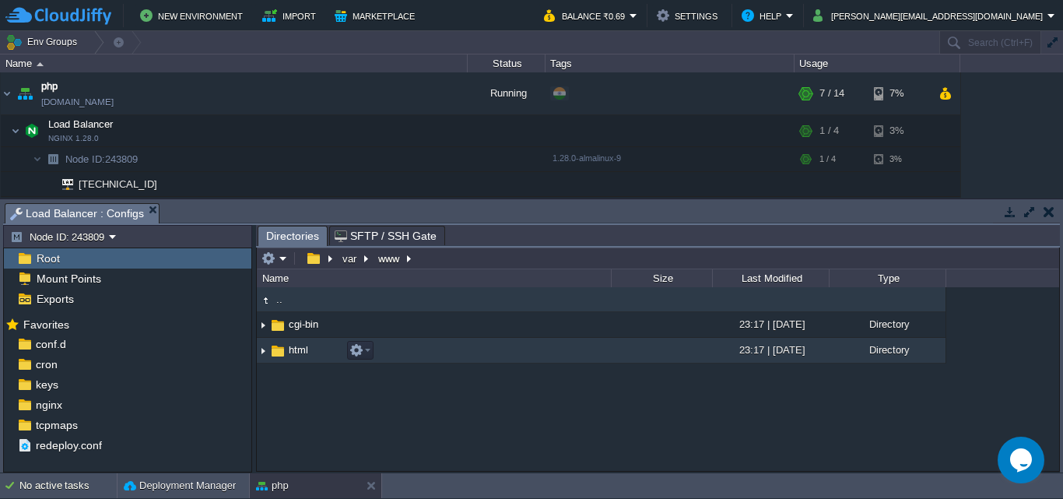
click at [416, 358] on td "html" at bounding box center [434, 351] width 354 height 26
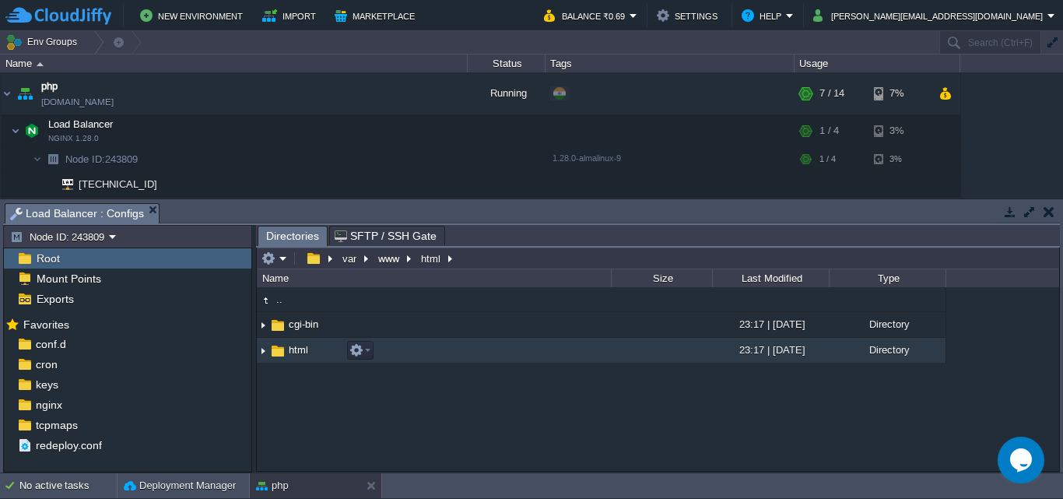
click at [416, 358] on td "html" at bounding box center [434, 351] width 354 height 26
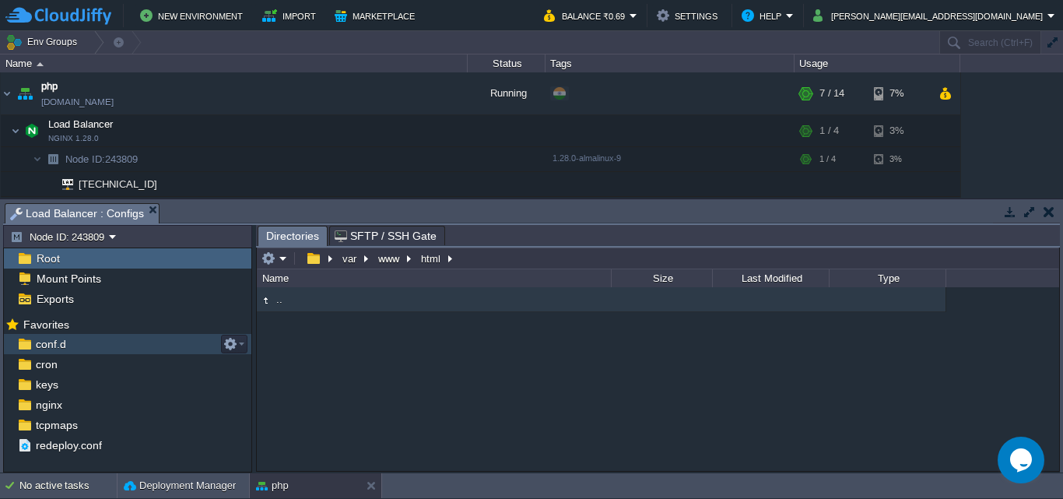
click at [324, 304] on td ".." at bounding box center [434, 299] width 354 height 25
click at [291, 307] on td ".." at bounding box center [434, 299] width 354 height 25
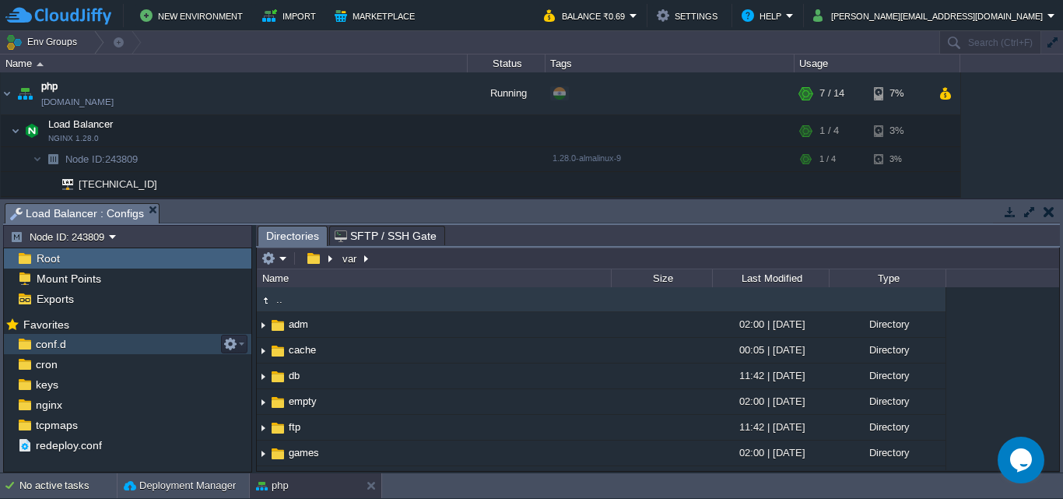
click at [313, 305] on td ".." at bounding box center [434, 299] width 354 height 25
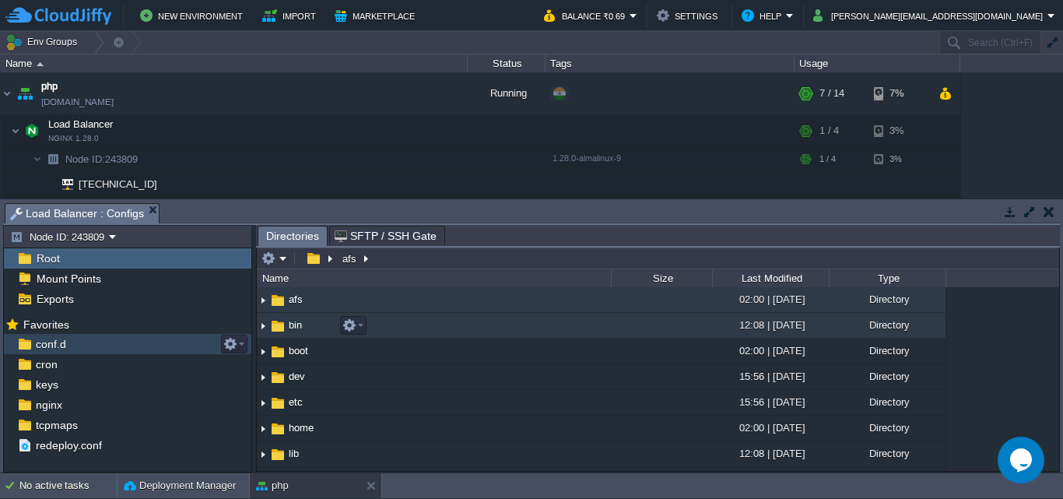
click at [476, 333] on td "bin" at bounding box center [434, 326] width 354 height 26
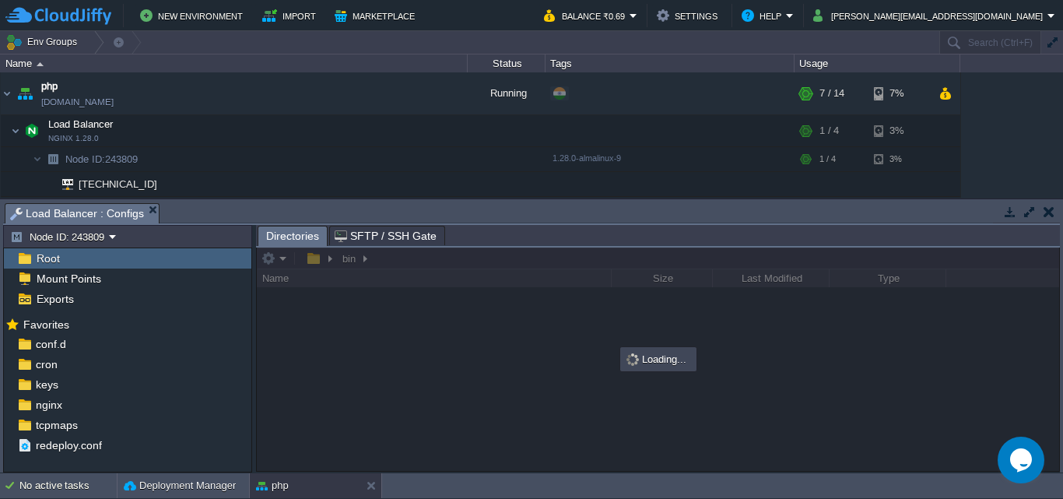
click at [90, 262] on div "Root" at bounding box center [127, 258] width 247 height 20
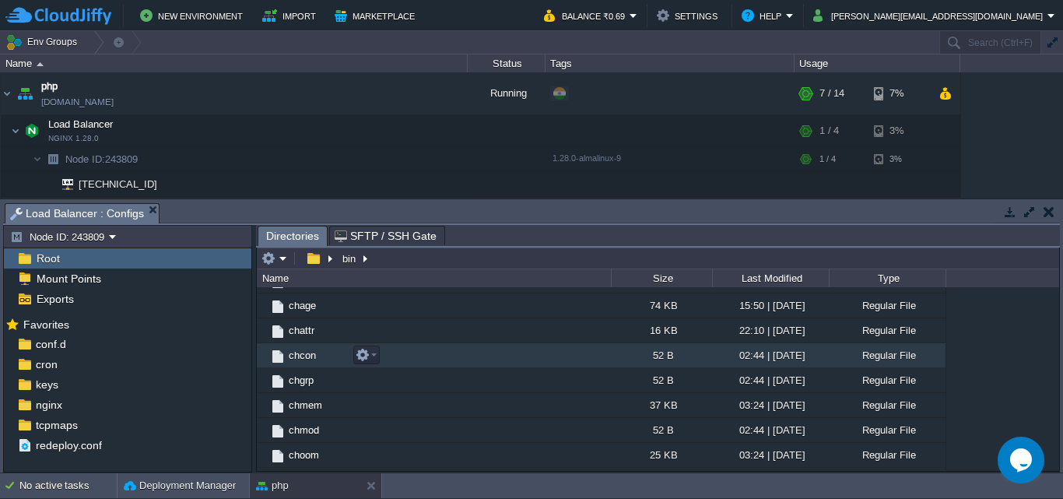
scroll to position [545, 0]
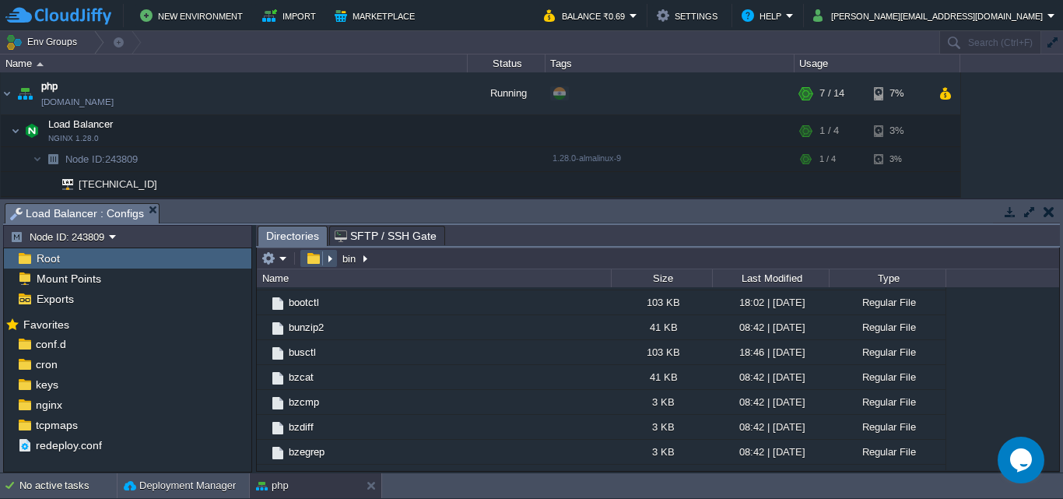
click at [321, 258] on button "button" at bounding box center [313, 258] width 23 height 14
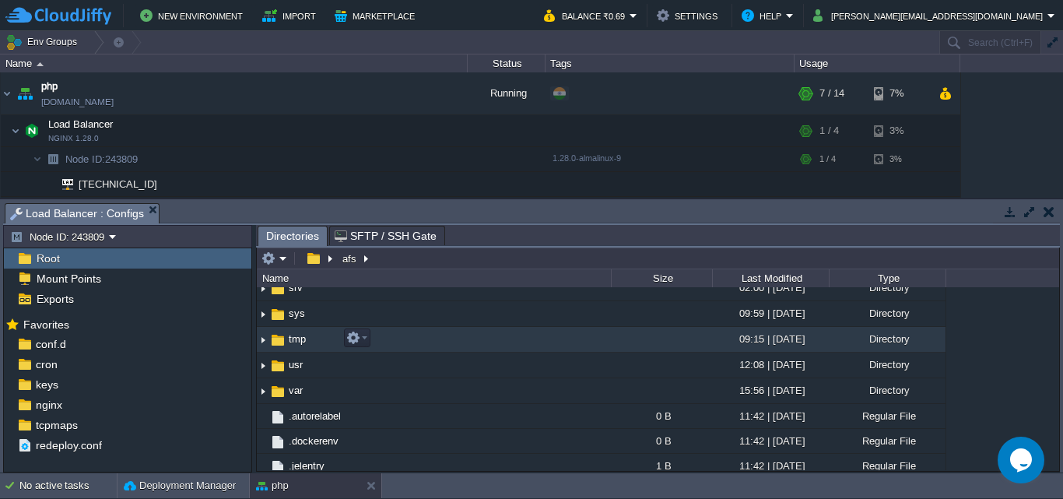
scroll to position [363, 0]
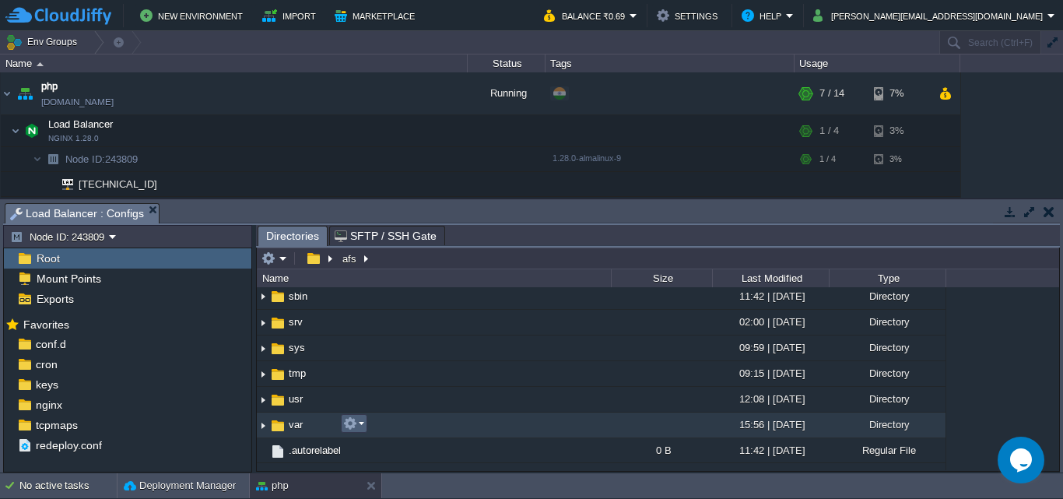
click at [347, 418] on td at bounding box center [354, 423] width 26 height 19
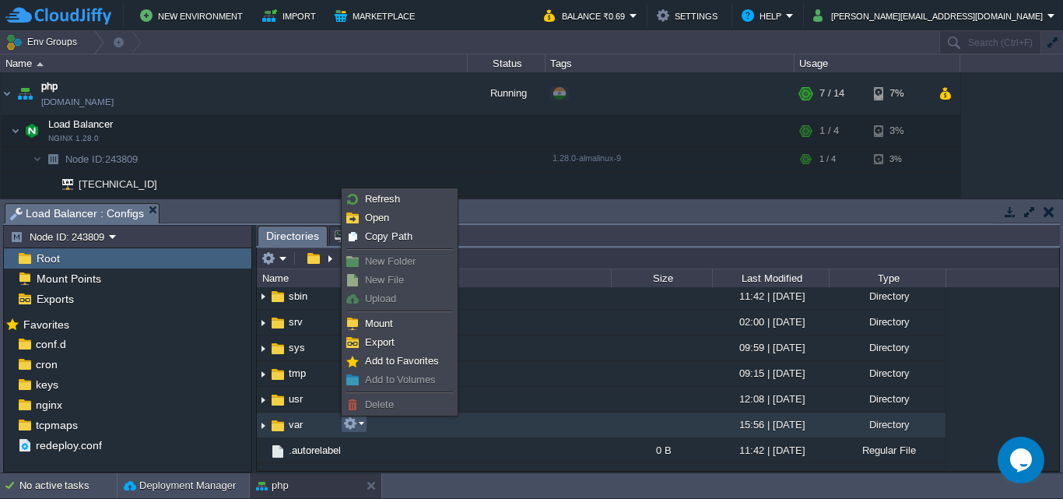
click at [427, 426] on td "var" at bounding box center [434, 425] width 354 height 26
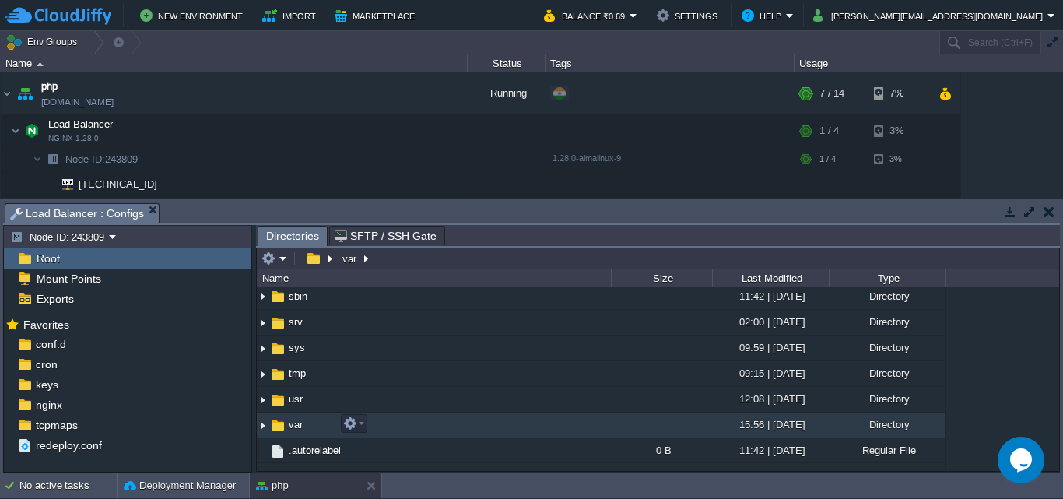
click at [426, 430] on td "var" at bounding box center [434, 425] width 354 height 26
click at [420, 424] on td "var" at bounding box center [434, 425] width 354 height 26
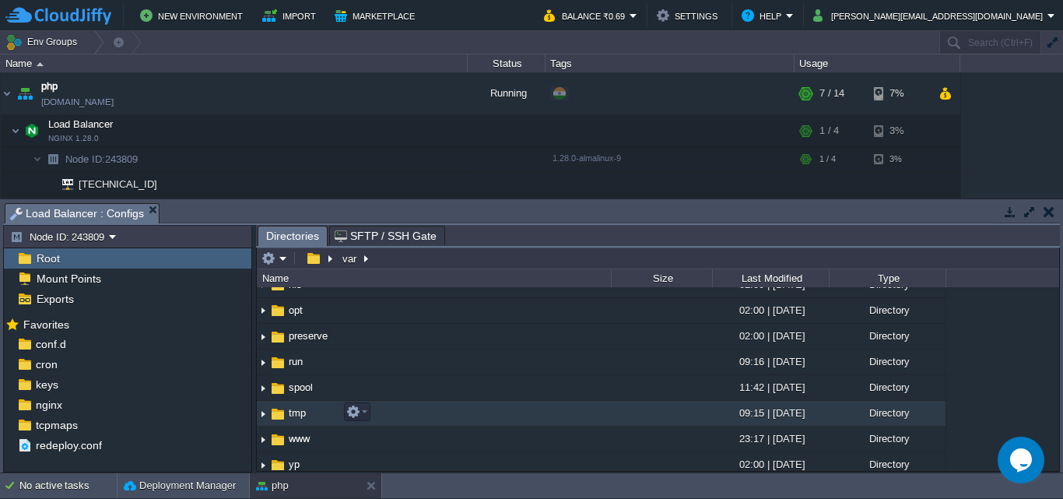
scroll to position [405, 0]
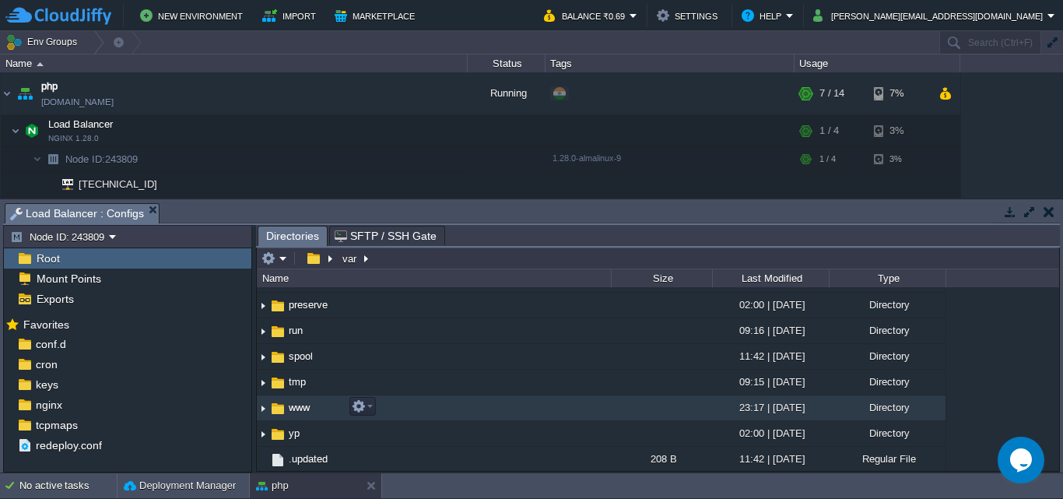
click at [454, 400] on td "www" at bounding box center [434, 408] width 354 height 26
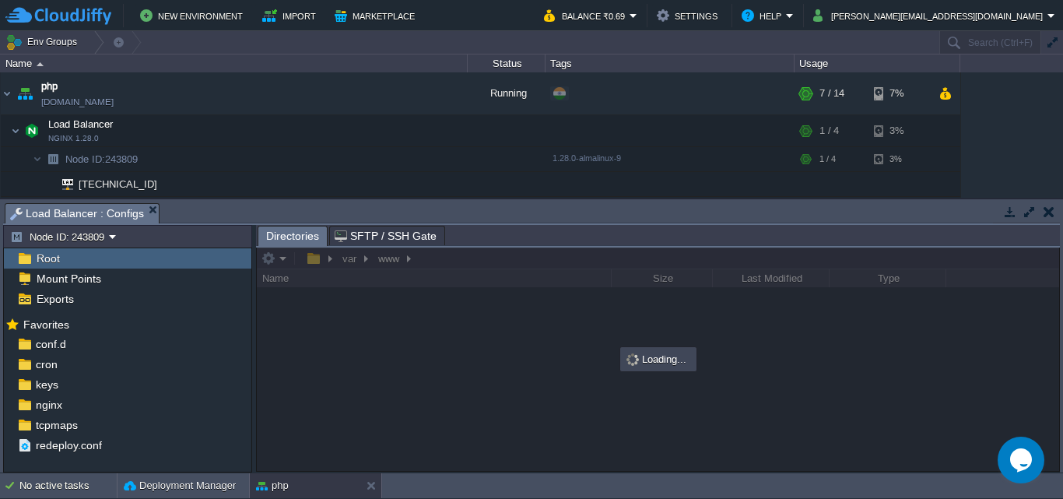
scroll to position [0, 0]
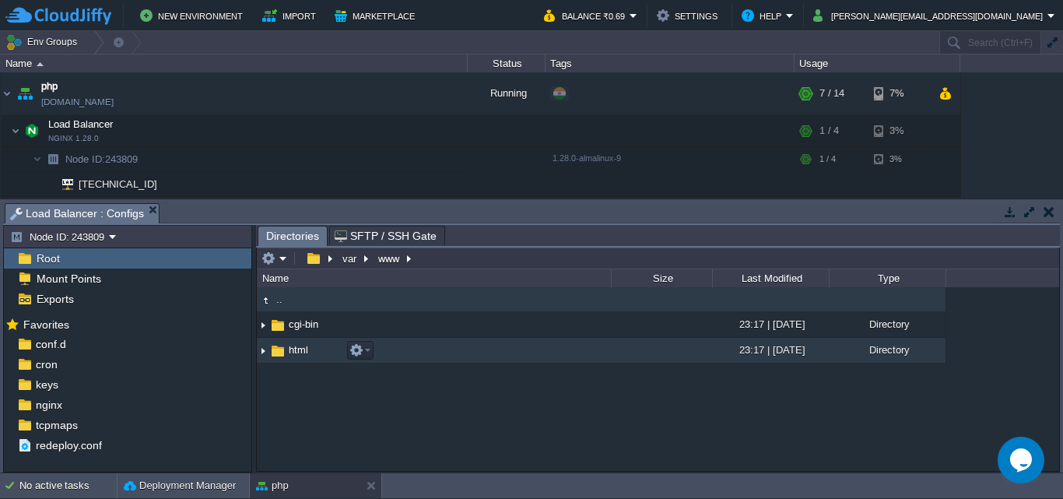
click at [448, 342] on td "html" at bounding box center [434, 351] width 354 height 26
click at [447, 342] on td "html" at bounding box center [434, 351] width 354 height 26
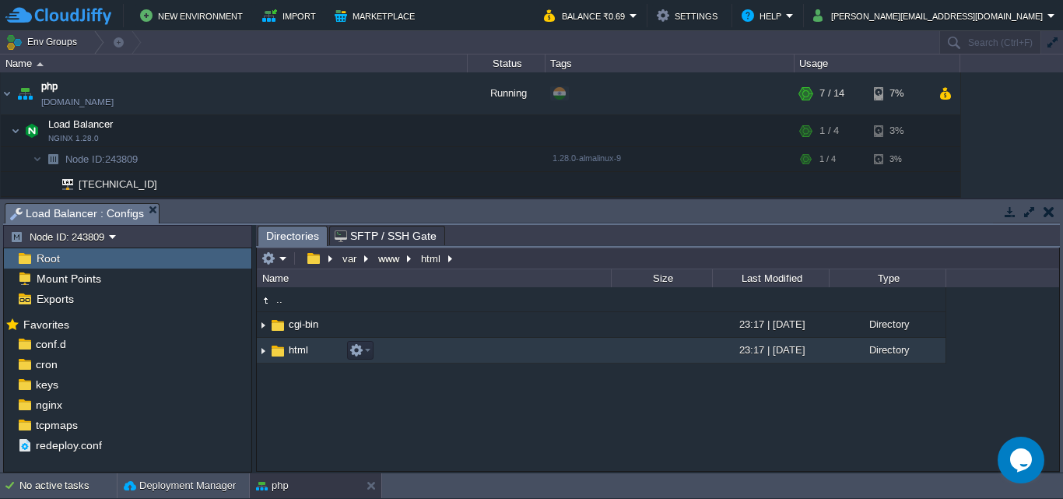
click at [467, 352] on td "html" at bounding box center [434, 351] width 354 height 26
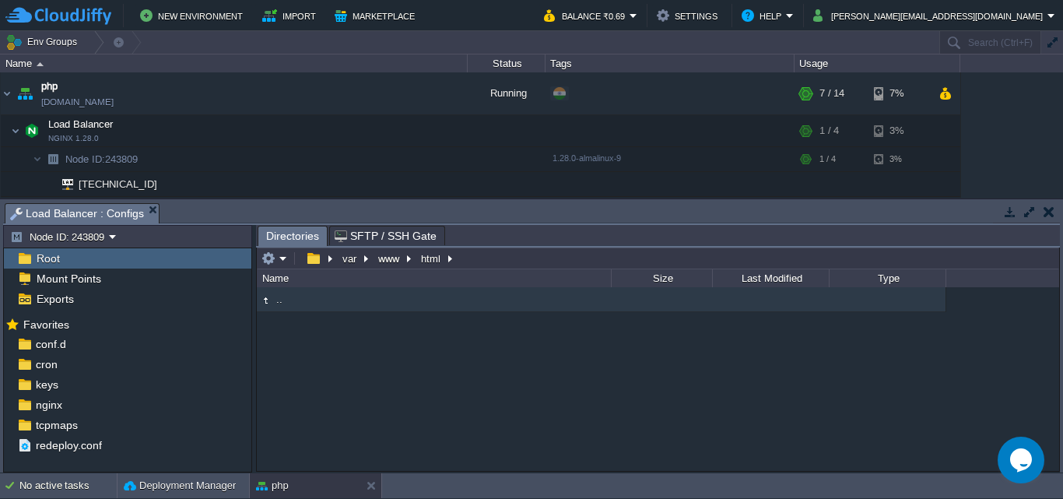
click at [270, 303] on img at bounding box center [265, 300] width 17 height 17
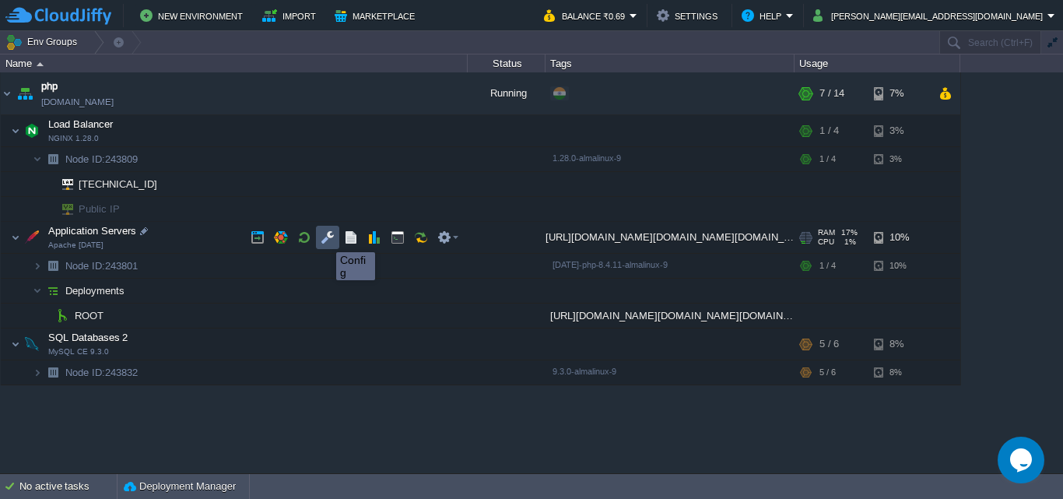
click at [334, 240] on button "button" at bounding box center [328, 237] width 14 height 14
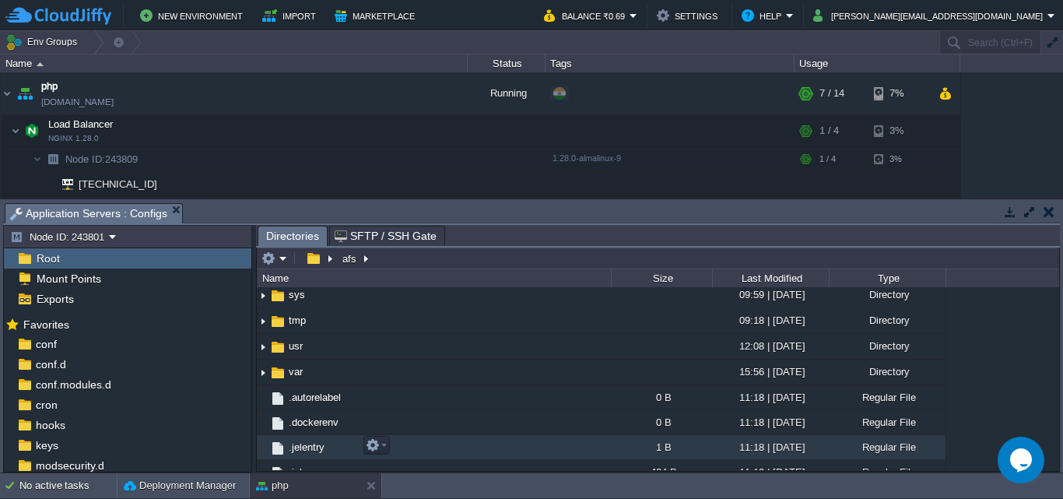
scroll to position [363, 0]
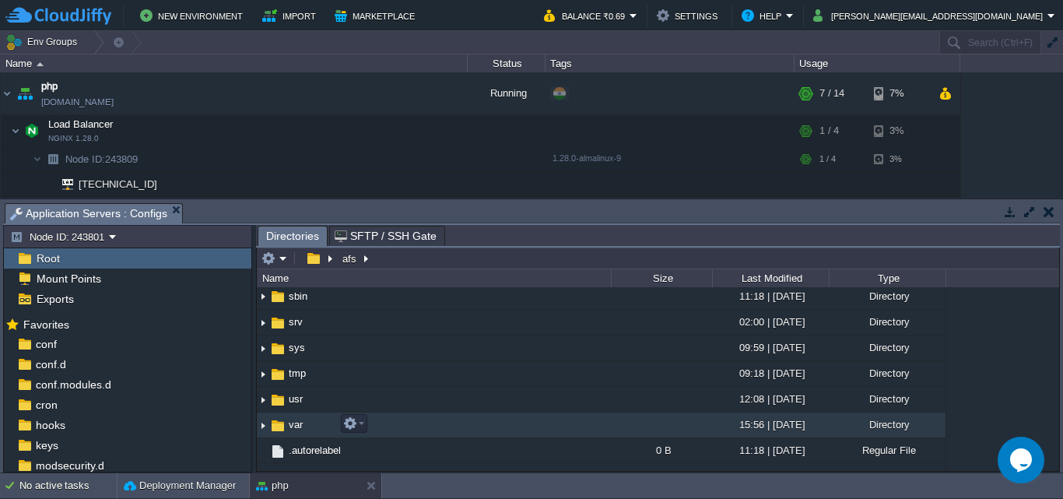
click at [437, 420] on td "var" at bounding box center [434, 425] width 354 height 26
click at [453, 428] on td "www" at bounding box center [434, 425] width 354 height 26
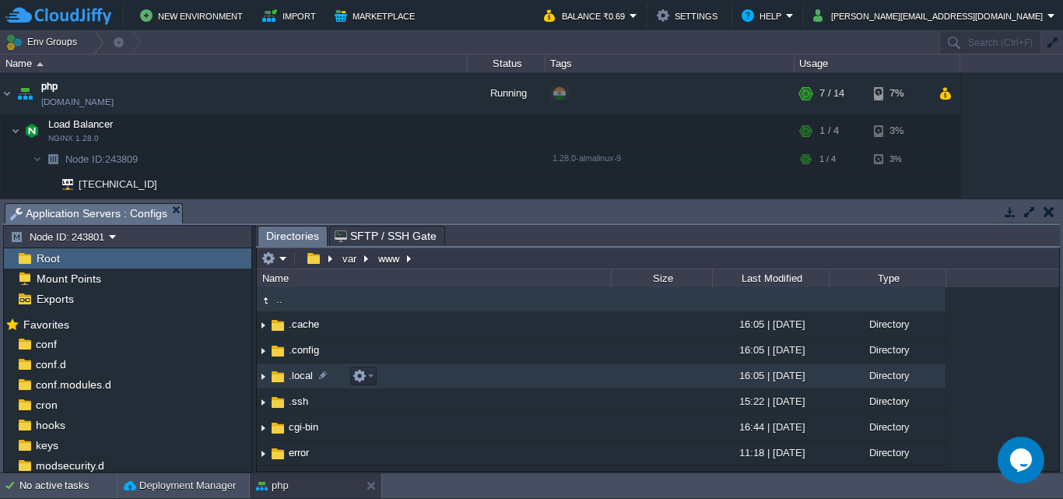
scroll to position [198, 0]
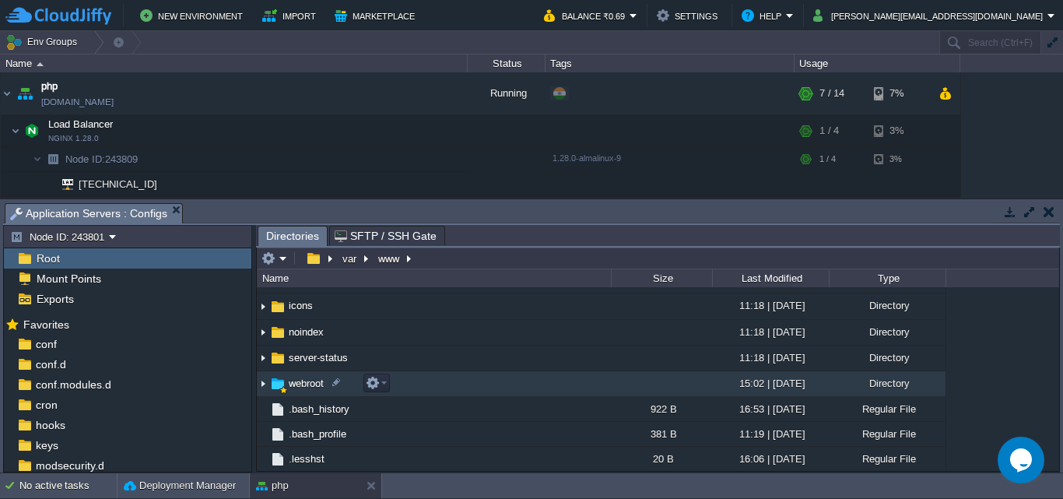
click at [508, 380] on td "webroot" at bounding box center [434, 384] width 354 height 26
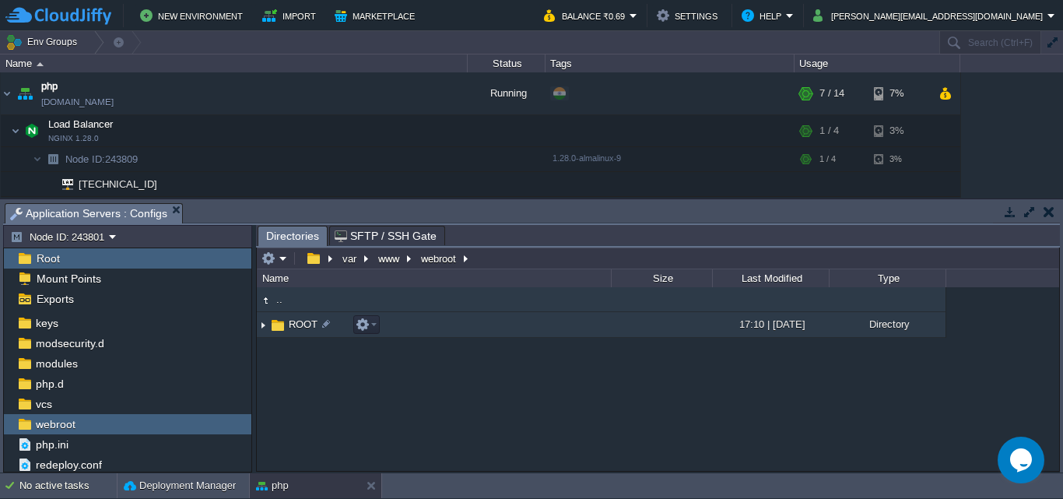
click at [556, 333] on td "ROOT" at bounding box center [434, 325] width 354 height 26
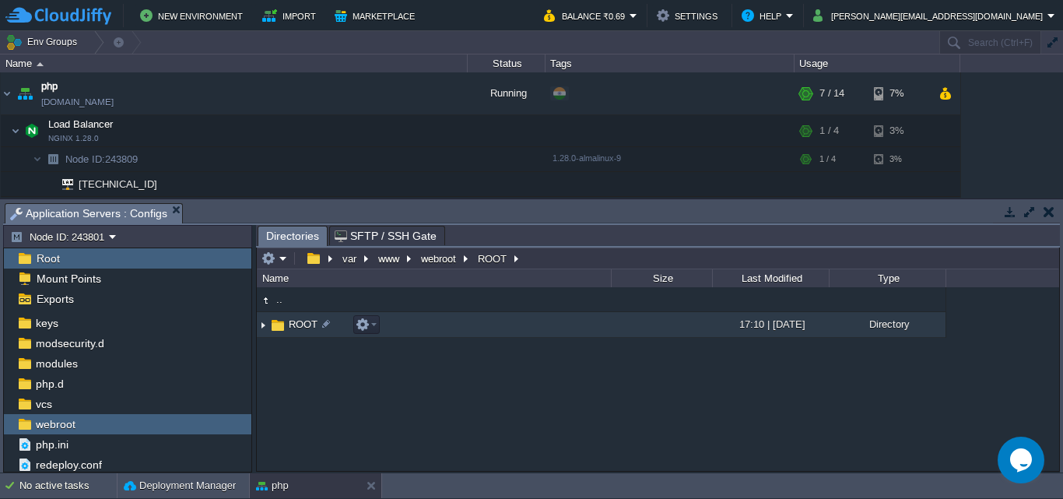
click at [556, 333] on td "ROOT" at bounding box center [434, 325] width 354 height 26
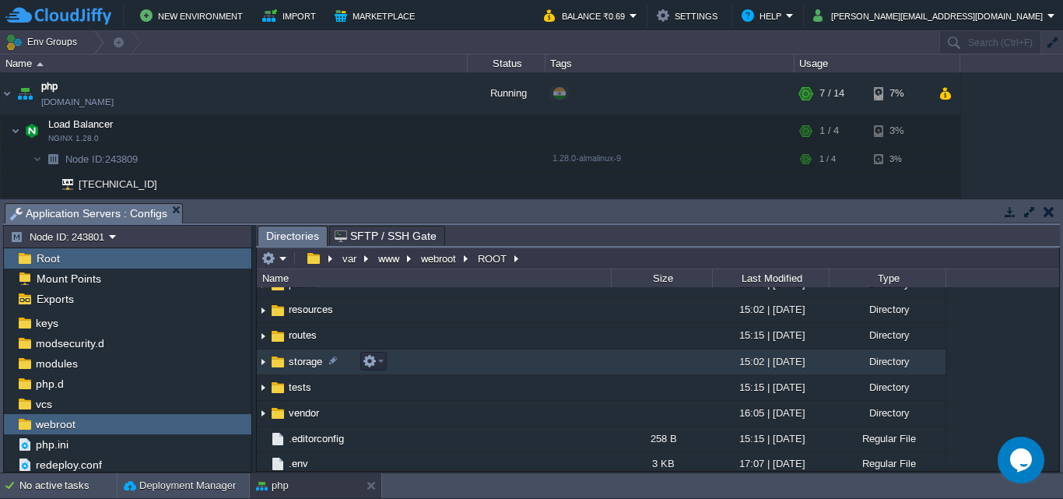
scroll to position [134, 0]
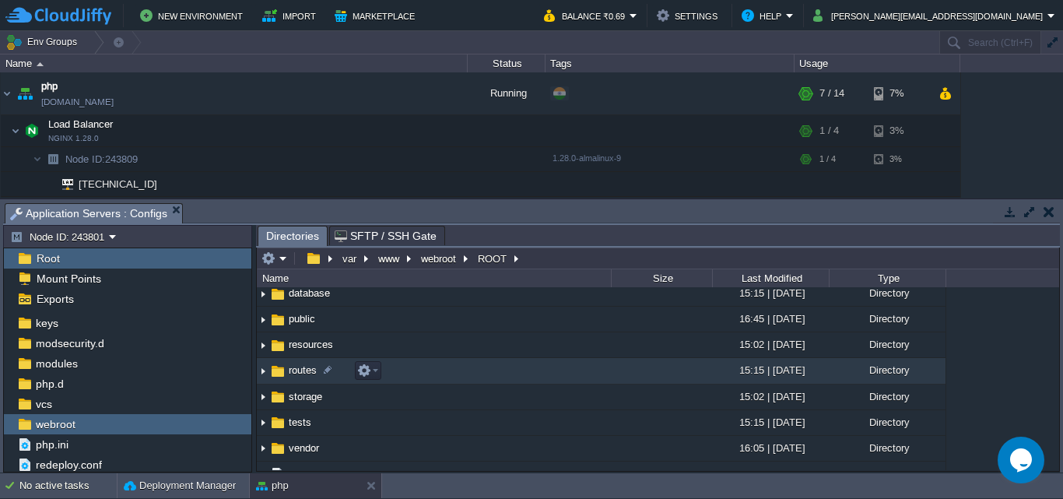
click at [444, 380] on td "routes" at bounding box center [434, 371] width 354 height 26
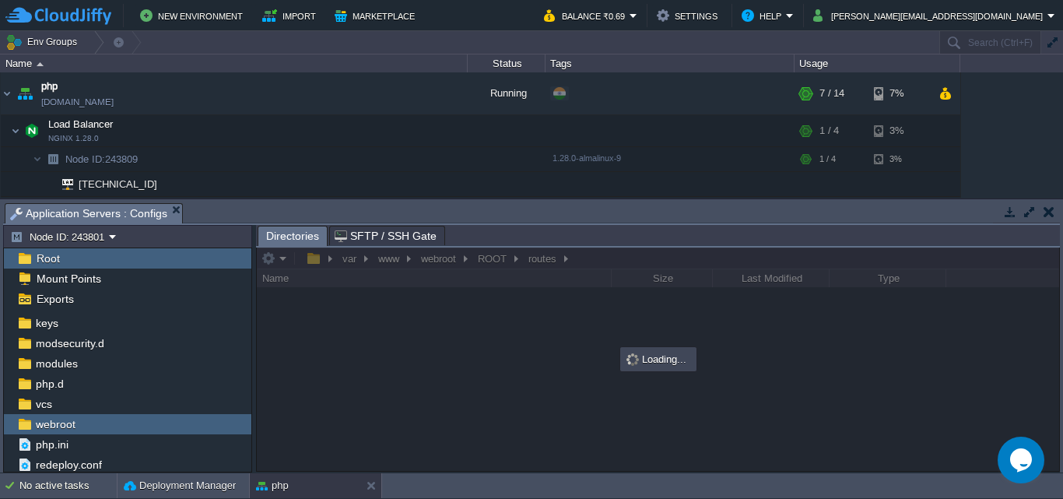
scroll to position [0, 0]
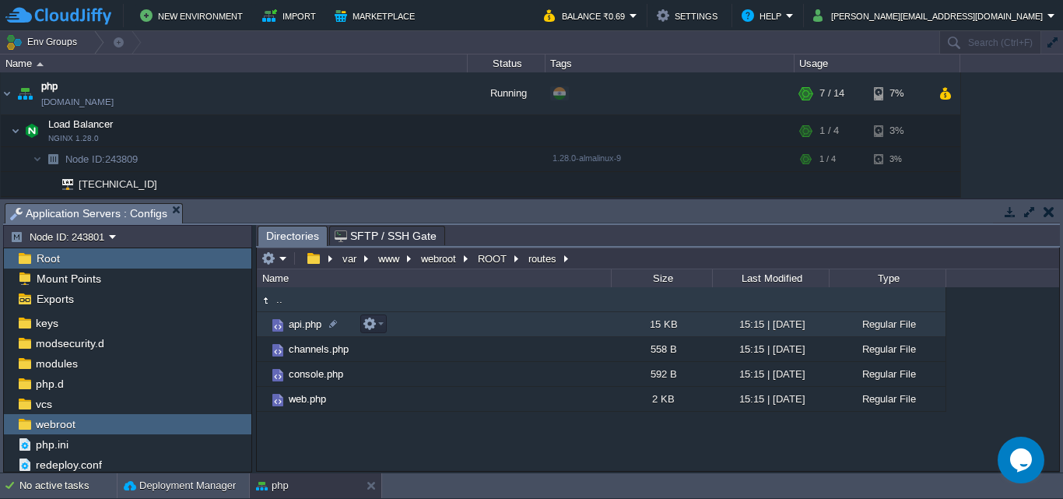
click at [480, 325] on td "api.php" at bounding box center [434, 324] width 354 height 25
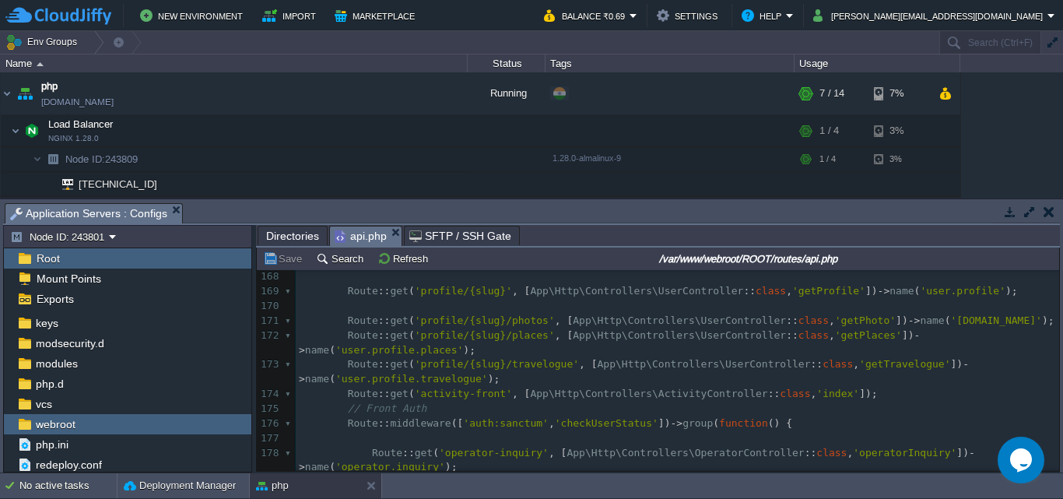
scroll to position [2544, 0]
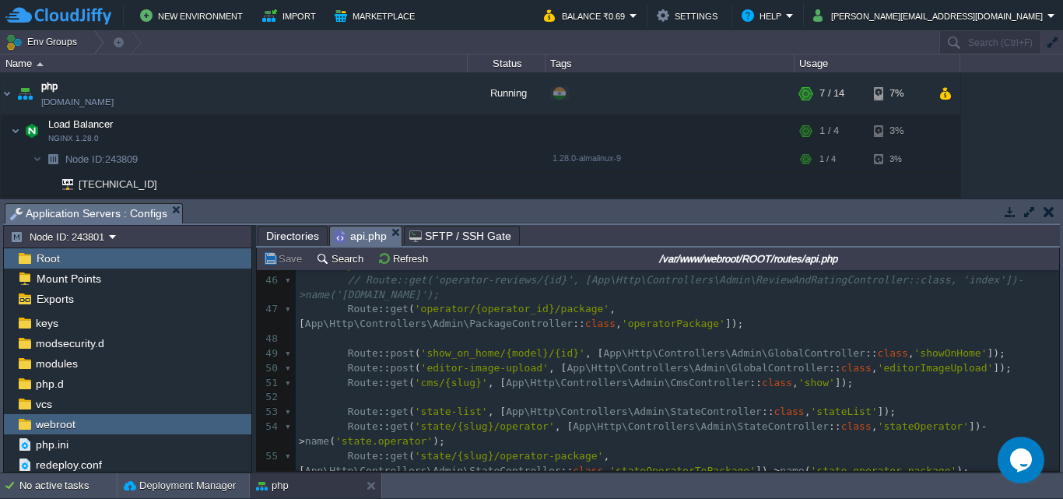
click at [452, 241] on span "SFTP / SSH Gate" at bounding box center [460, 235] width 102 height 19
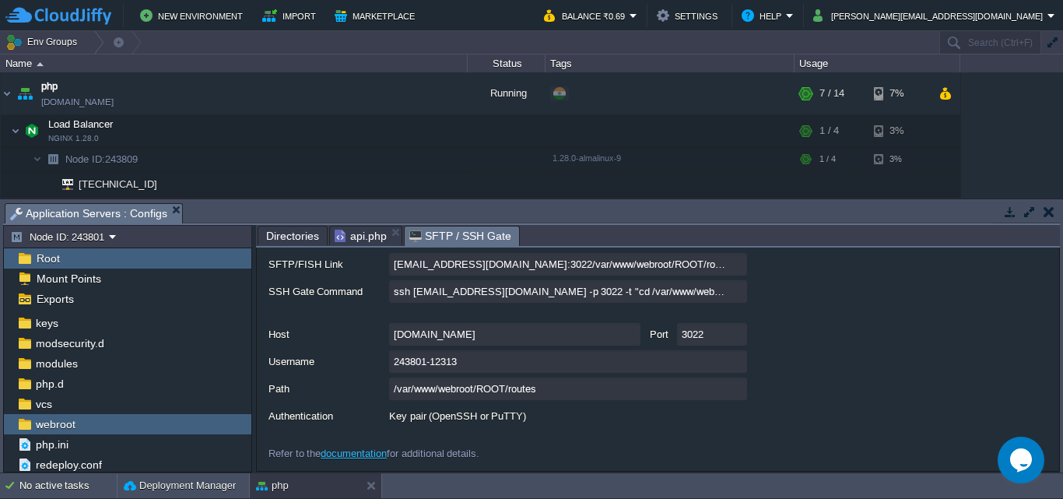
click at [491, 421] on div "Key pair (OpenSSH or PuTTY)" at bounding box center [568, 416] width 358 height 23
click at [372, 239] on span "api.php" at bounding box center [361, 235] width 52 height 19
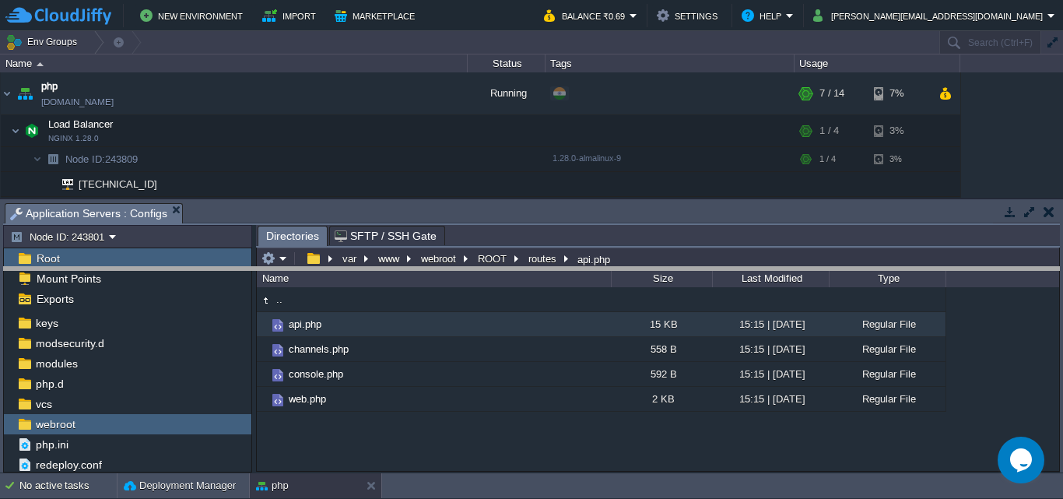
drag, startPoint x: 595, startPoint y: 204, endPoint x: 601, endPoint y: 267, distance: 63.3
click at [601, 267] on body "New Environment Import Marketplace Bonus ₹0.00 Upgrade Account Balance ₹0.69 Se…" at bounding box center [531, 249] width 1063 height 499
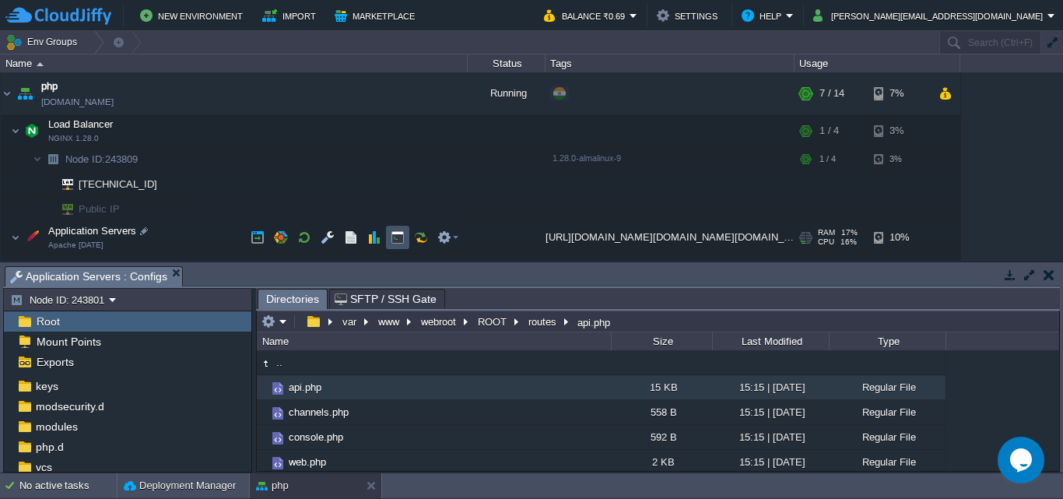
click at [395, 243] on button "button" at bounding box center [398, 237] width 14 height 14
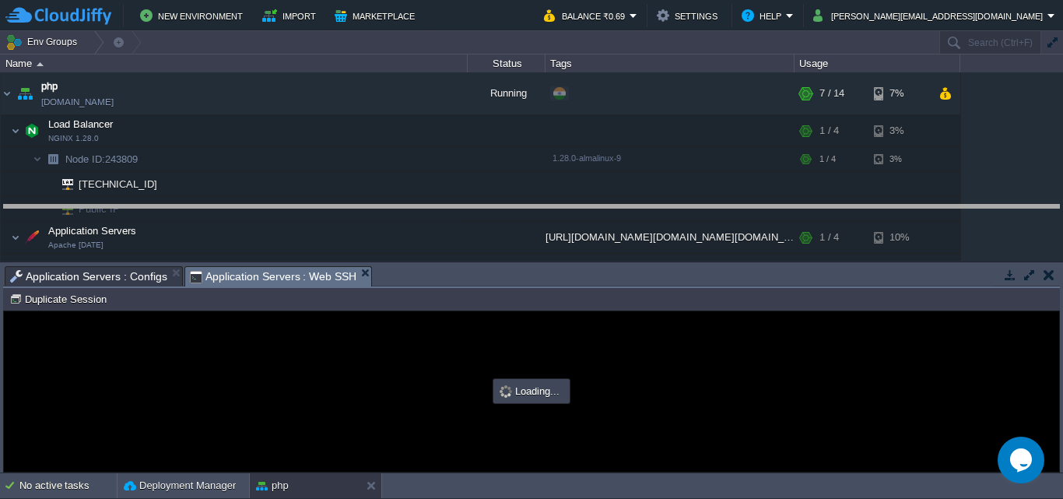
drag, startPoint x: 742, startPoint y: 272, endPoint x: 773, endPoint y: 210, distance: 68.9
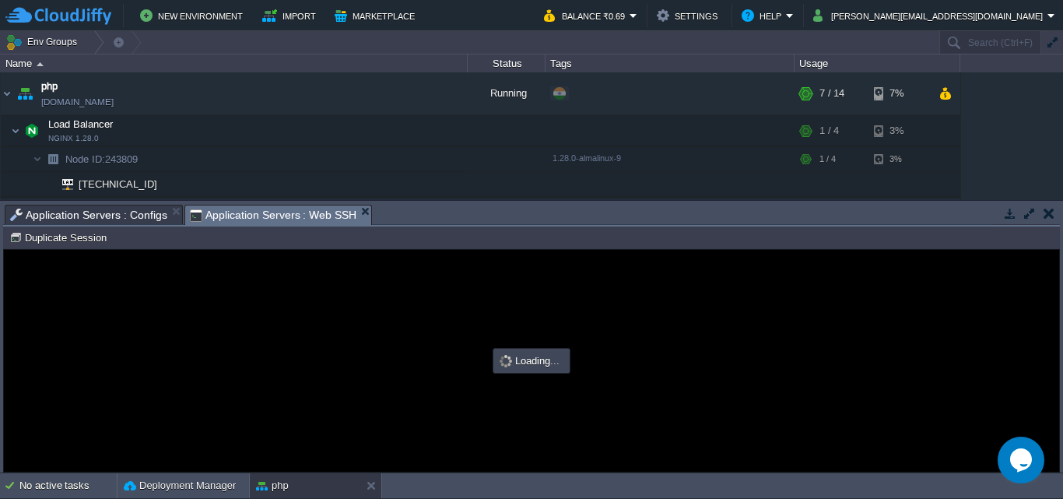
type input "#000000"
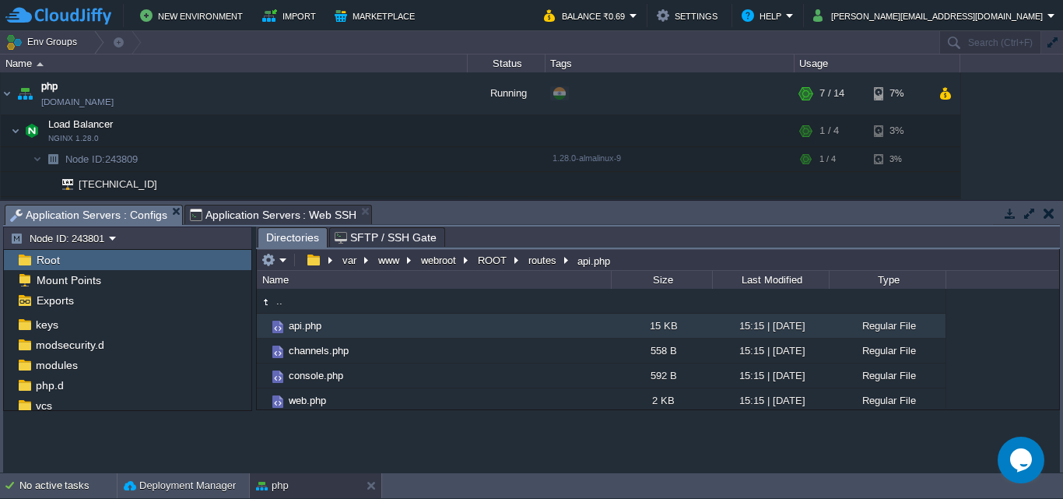
click at [138, 216] on span "Application Servers : Configs" at bounding box center [88, 214] width 157 height 19
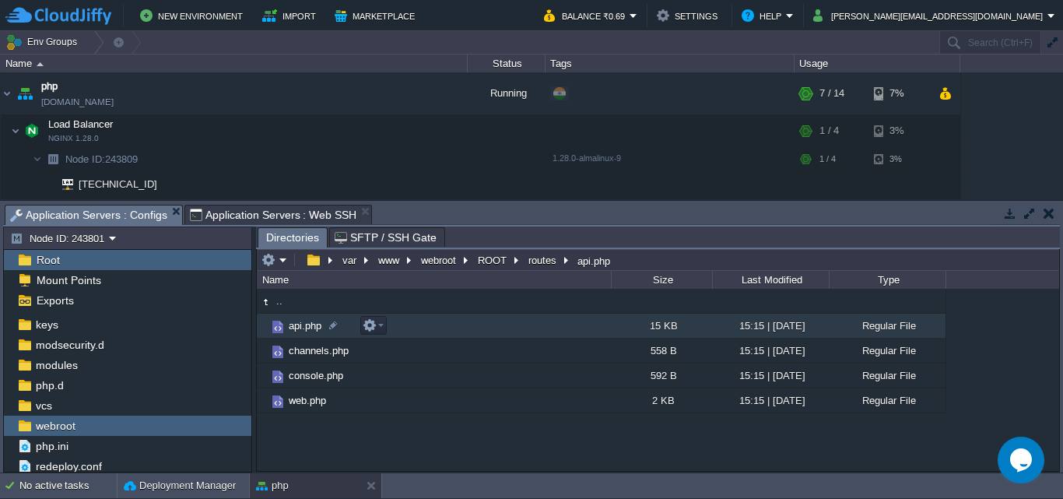
click at [424, 331] on td "api.php" at bounding box center [434, 326] width 354 height 25
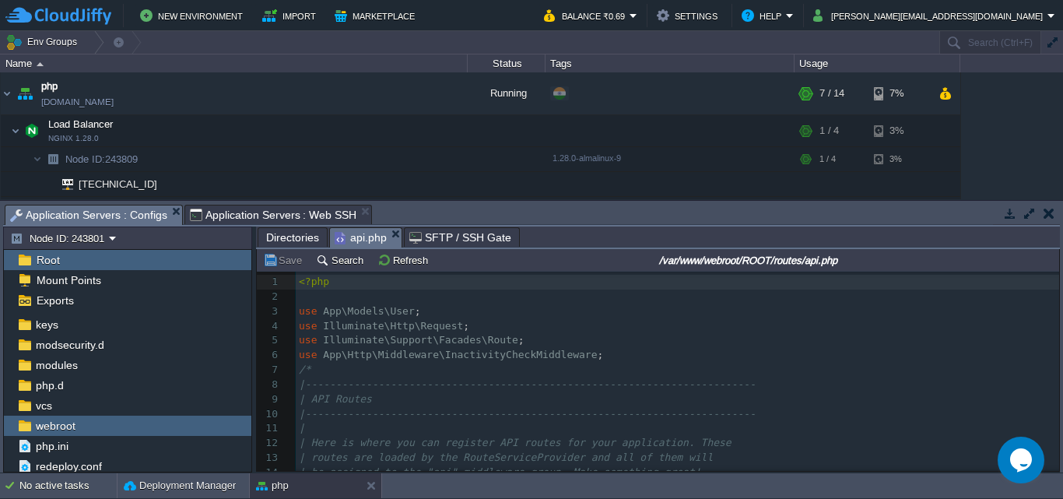
scroll to position [5, 0]
click at [796, 391] on pre "|--------------------------------------------------------------------------" at bounding box center [677, 384] width 763 height 15
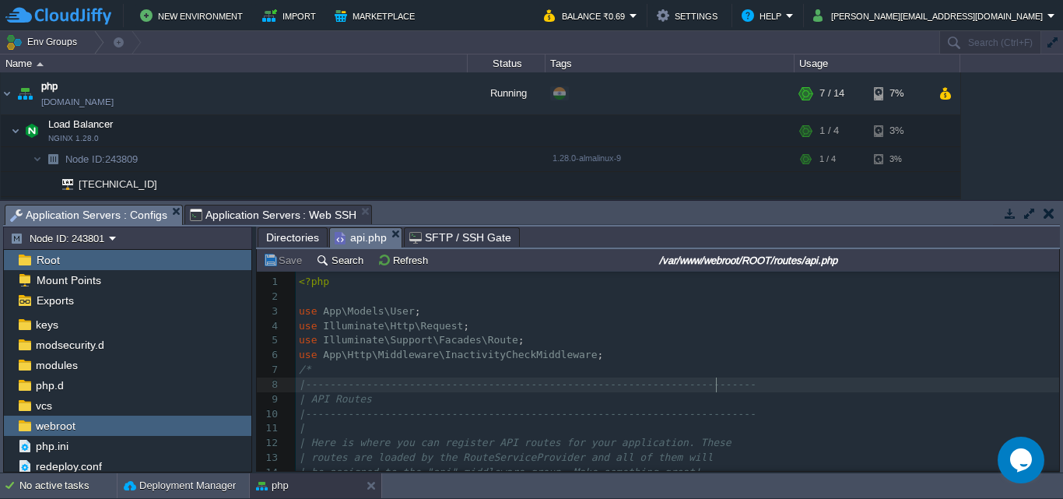
scroll to position [23, 0]
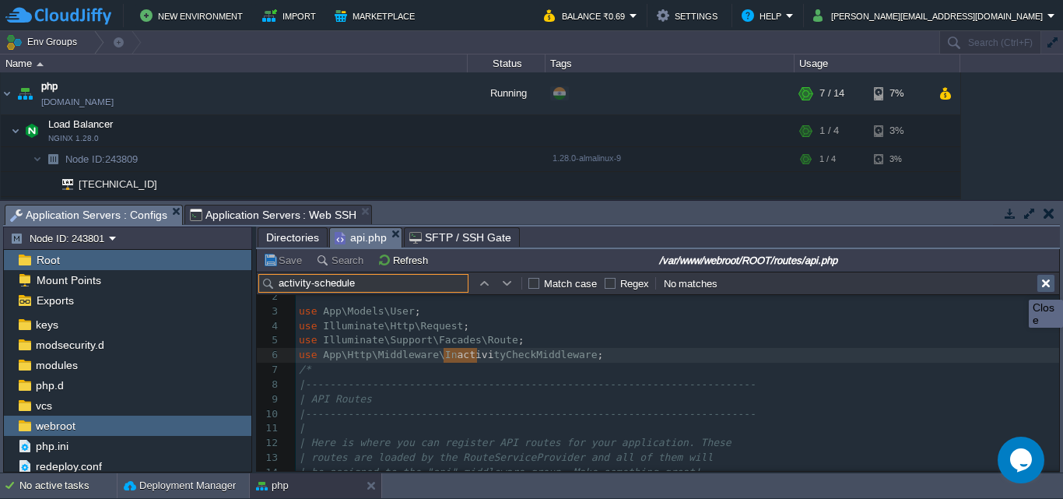
type input "activity-schedule"
click at [1043, 283] on button "button" at bounding box center [1046, 283] width 14 height 14
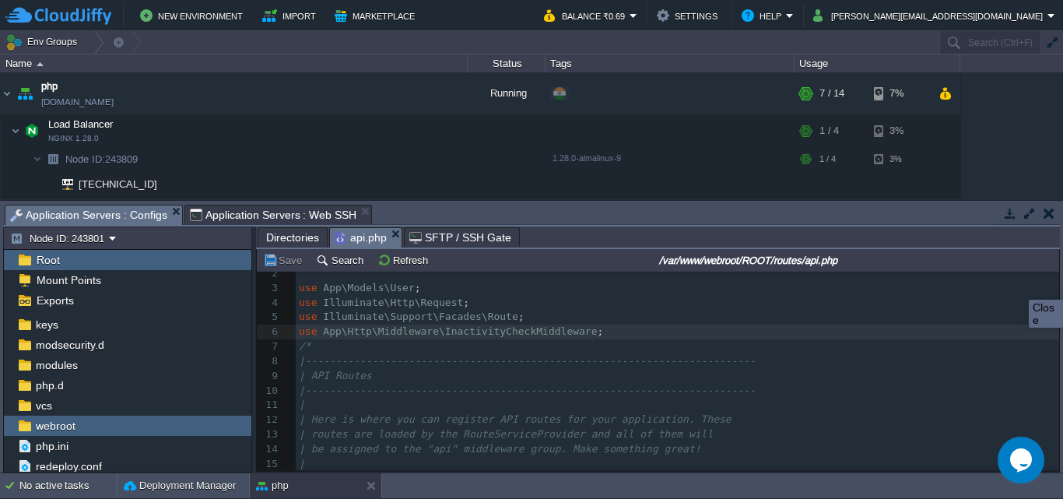
scroll to position [0, 0]
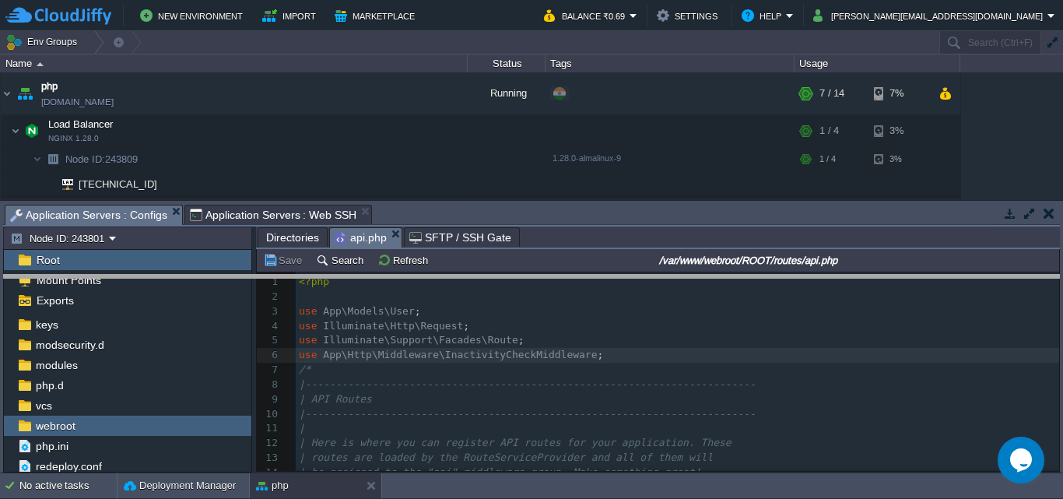
drag, startPoint x: 805, startPoint y: 219, endPoint x: 805, endPoint y: 292, distance: 72.4
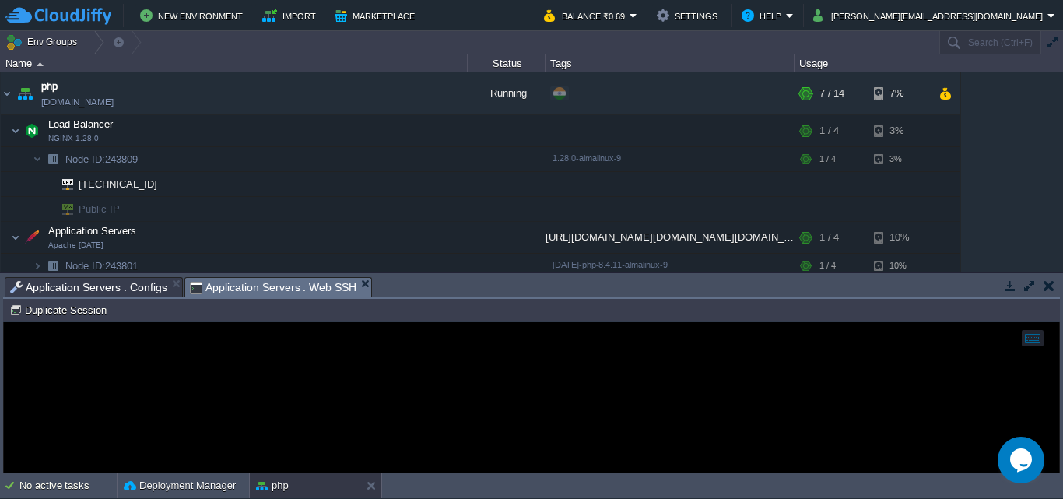
click at [237, 286] on span "Application Servers : Web SSH" at bounding box center [273, 287] width 167 height 19
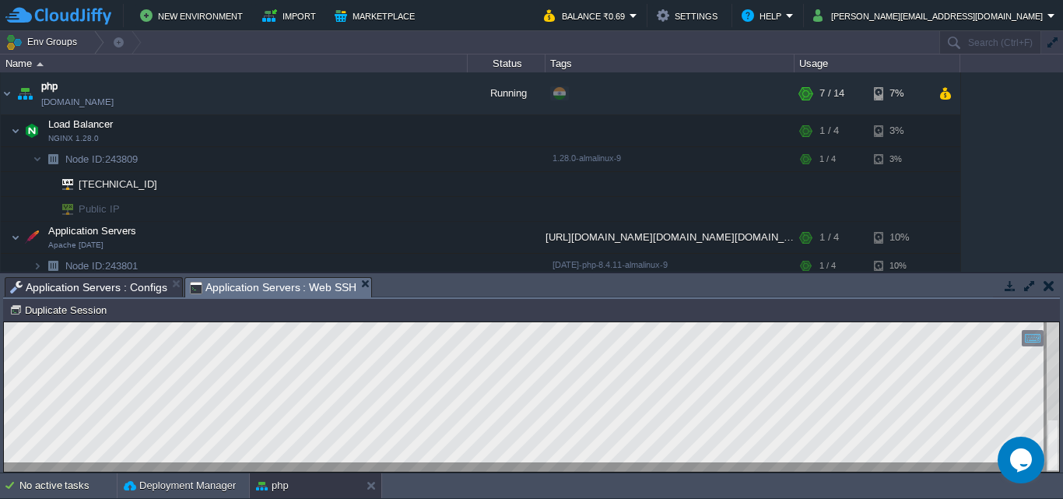
click at [286, 293] on span "Application Servers : Web SSH" at bounding box center [273, 287] width 167 height 19
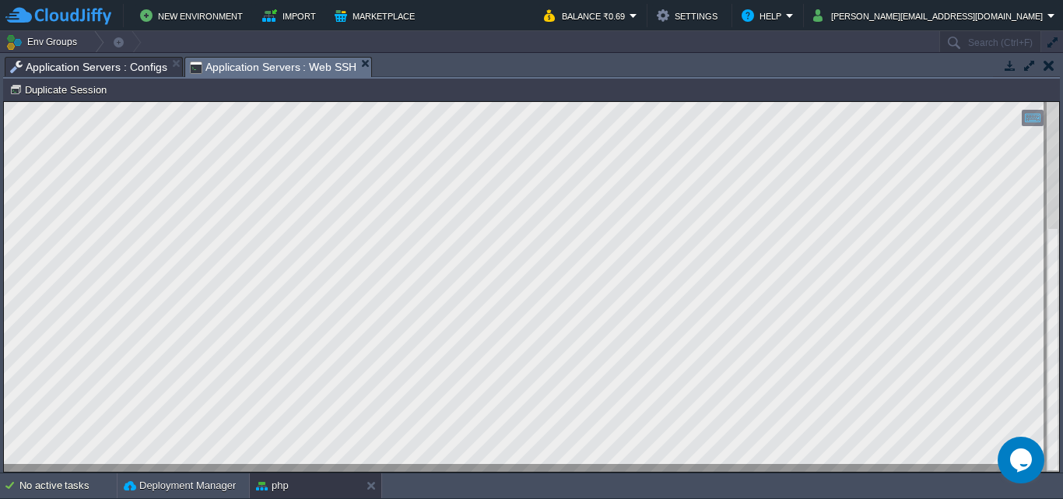
click at [142, 71] on span "Application Servers : Configs" at bounding box center [88, 67] width 157 height 19
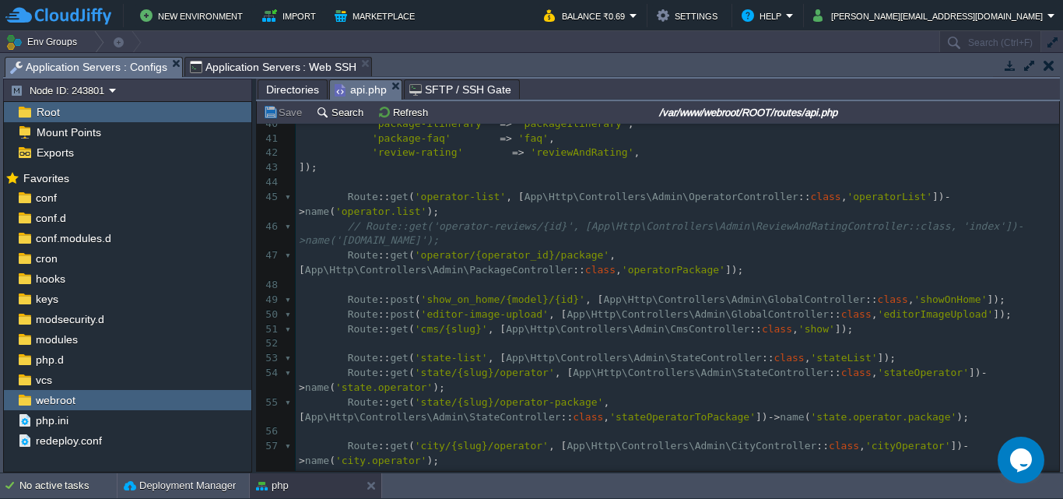
scroll to position [363, 0]
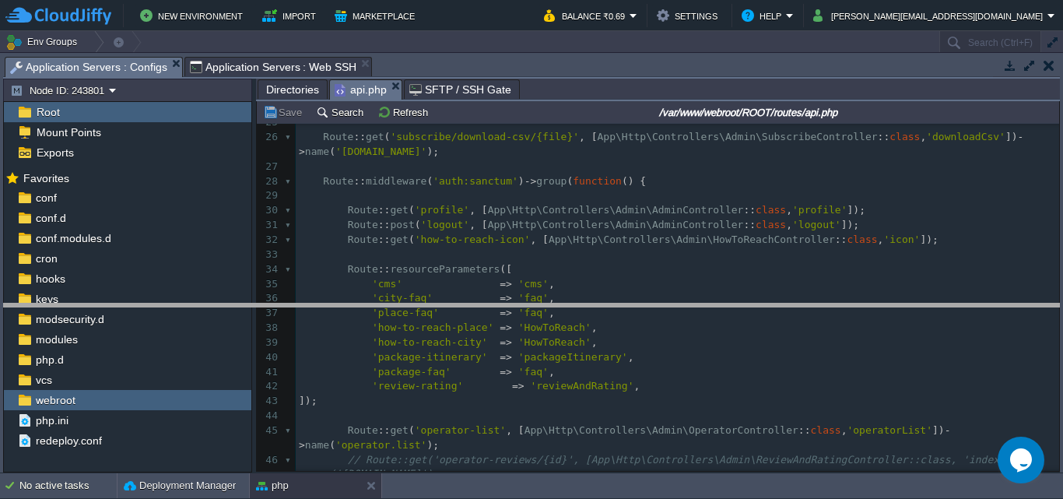
drag, startPoint x: 579, startPoint y: 73, endPoint x: 545, endPoint y: 320, distance: 248.9
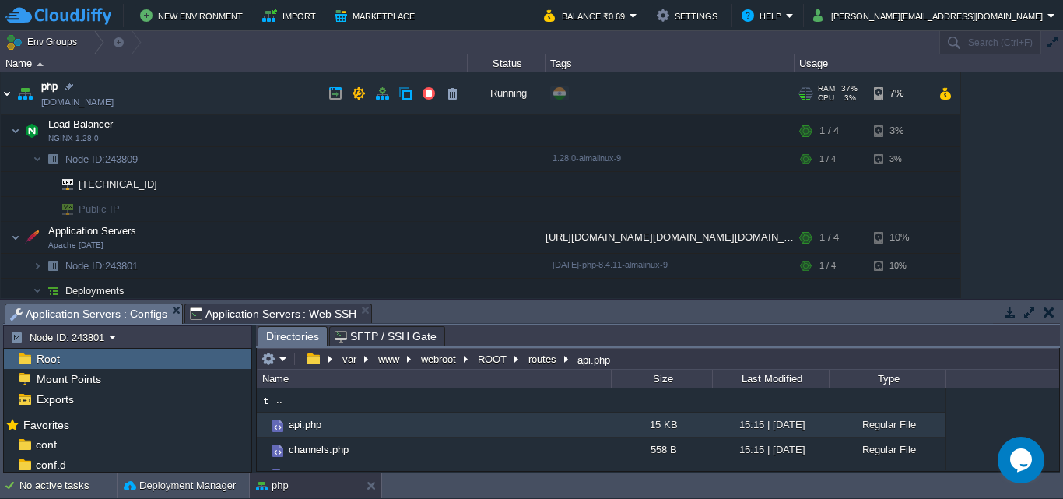
click at [5, 93] on img at bounding box center [7, 93] width 12 height 42
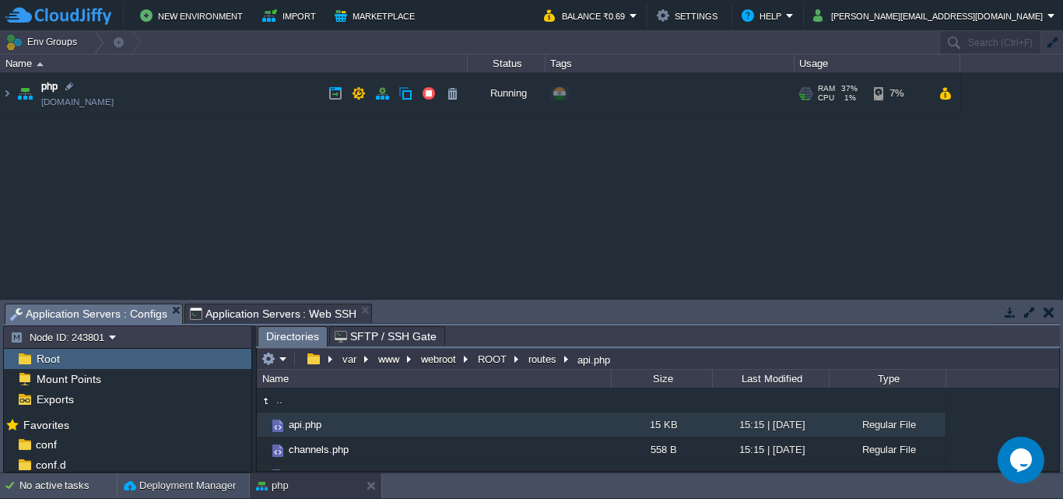
click at [198, 314] on span "Application Servers : Web SSH" at bounding box center [273, 313] width 167 height 19
click at [79, 315] on span "Application Servers : Configs" at bounding box center [88, 313] width 157 height 19
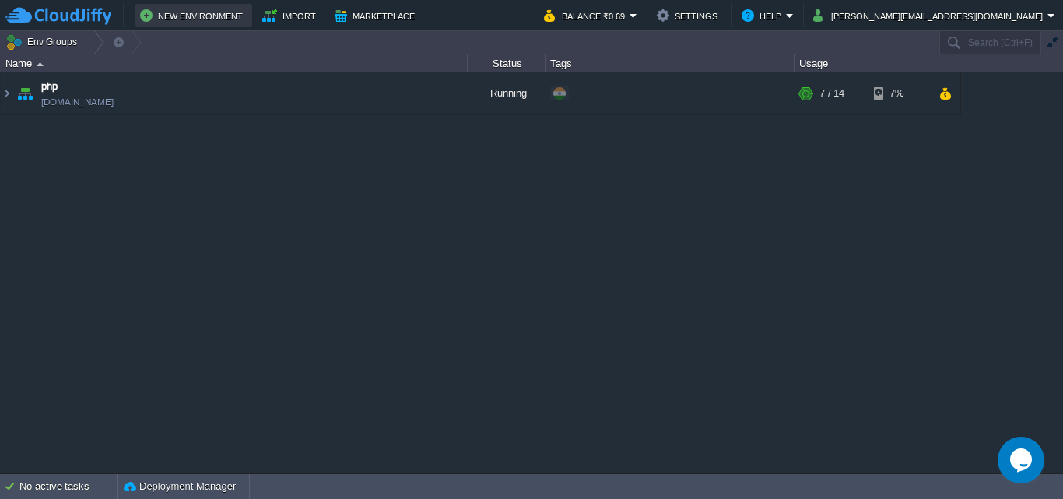
click at [180, 16] on button "New Environment" at bounding box center [193, 15] width 107 height 19
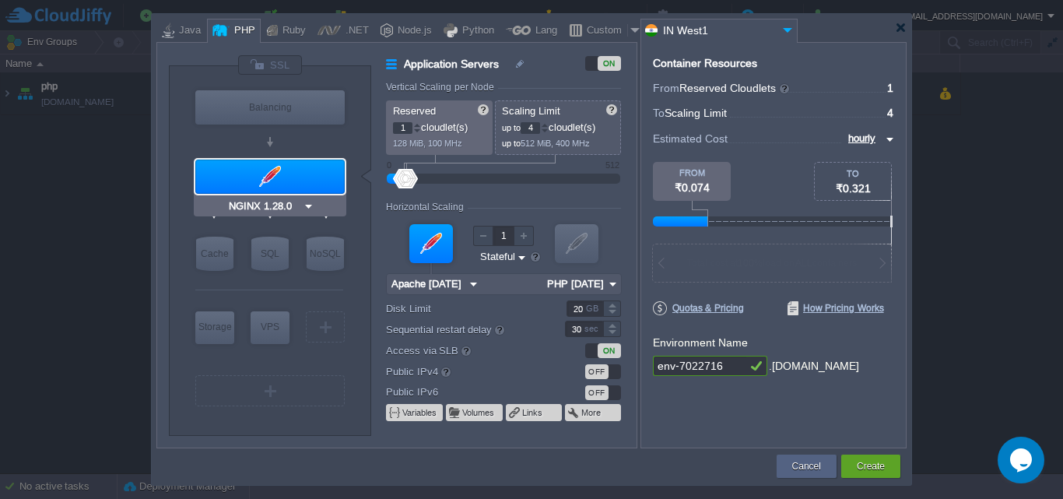
type input "Apache [DATE]"
click at [265, 209] on input "Apache [DATE]" at bounding box center [264, 206] width 77 height 16
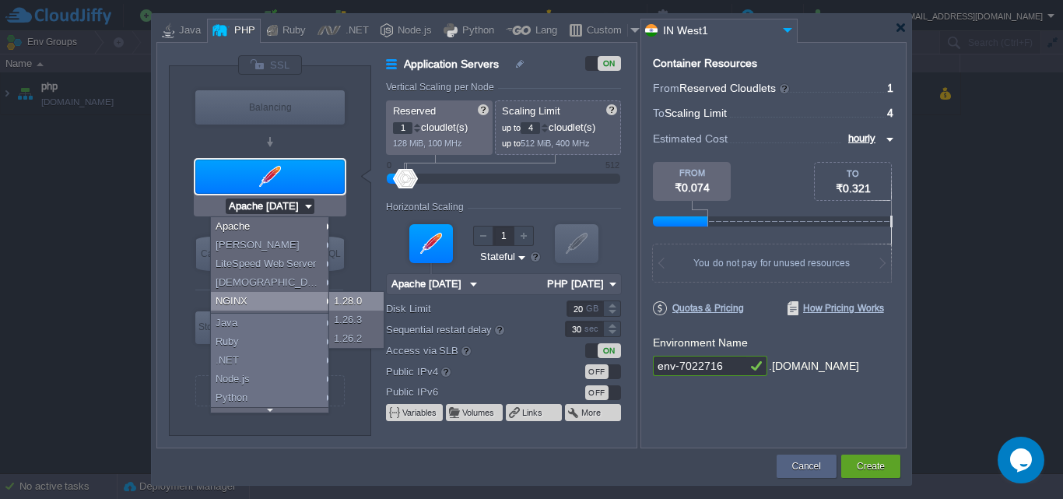
click at [342, 303] on div "1.28.0" at bounding box center [356, 301] width 54 height 19
type input "NGINX 1.28.0"
type input "PHP [DATE]"
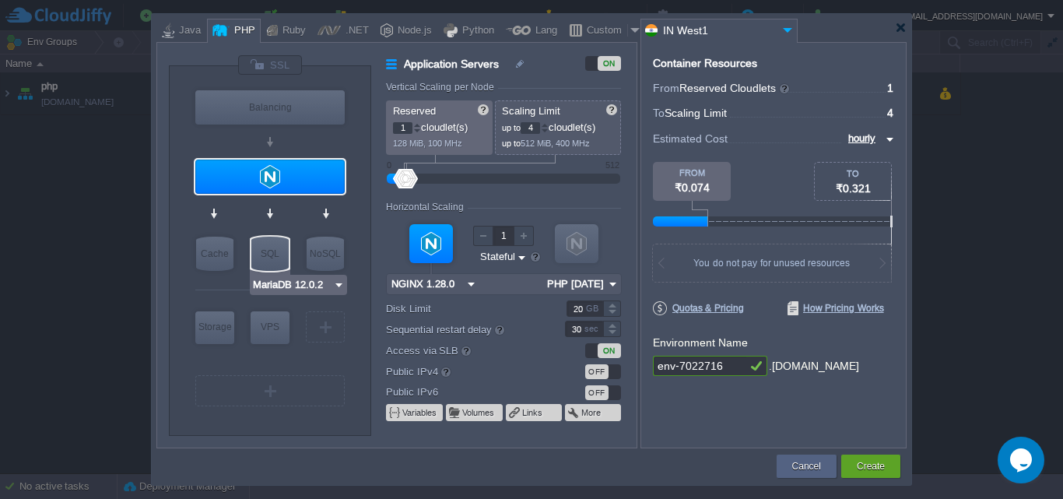
type input "Redis 7.2.4"
click at [426, 251] on div at bounding box center [431, 243] width 44 height 39
click at [462, 286] on input "NGINX 1.28.0" at bounding box center [425, 284] width 76 height 20
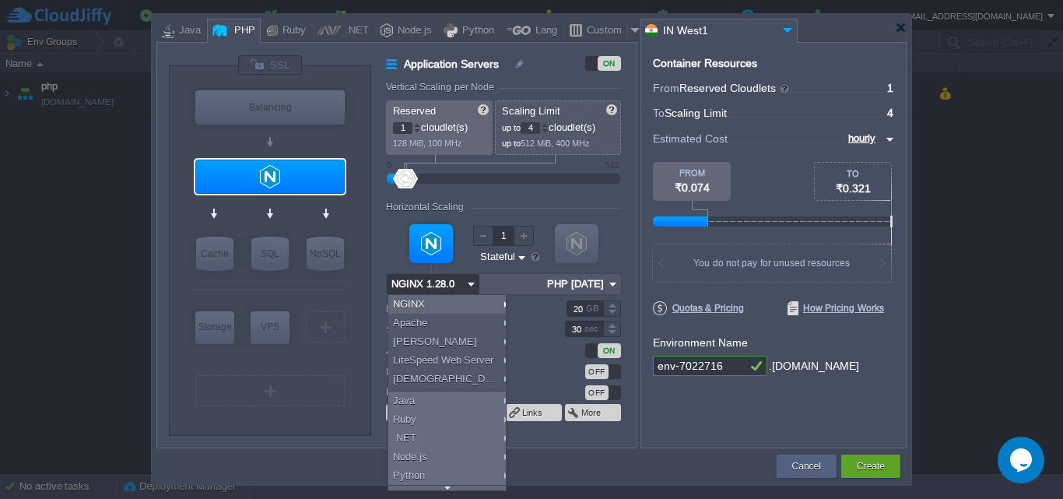
click at [462, 286] on input "NGINX 1.28.0" at bounding box center [425, 284] width 76 height 20
click at [616, 261] on div "VM VM" at bounding box center [503, 256] width 235 height 83
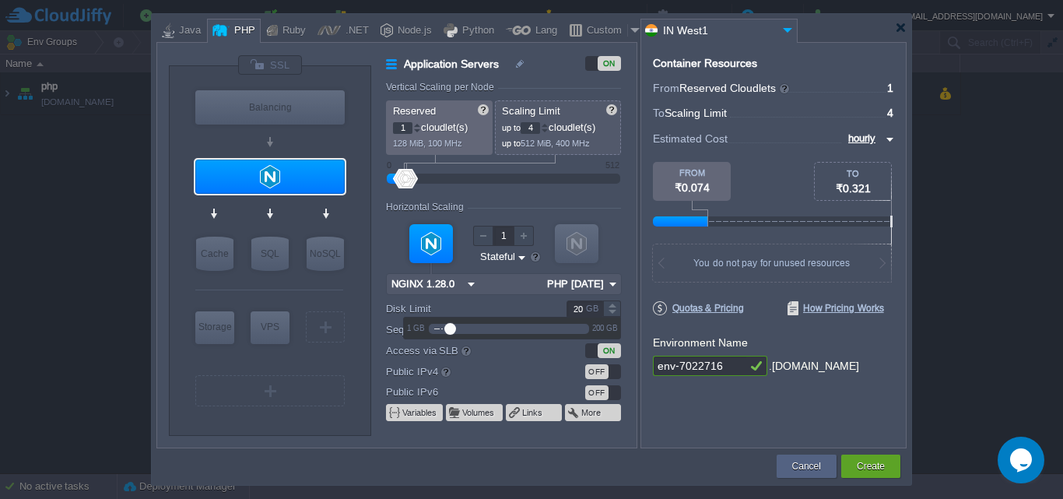
click at [573, 307] on input "20" at bounding box center [584, 308] width 37 height 16
click at [615, 285] on img at bounding box center [613, 284] width 16 height 20
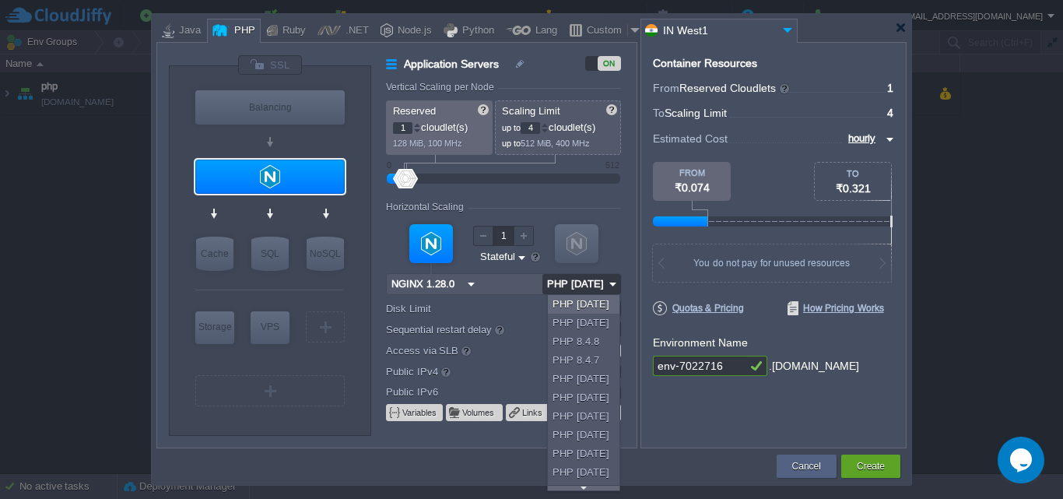
click at [615, 285] on img at bounding box center [613, 284] width 16 height 20
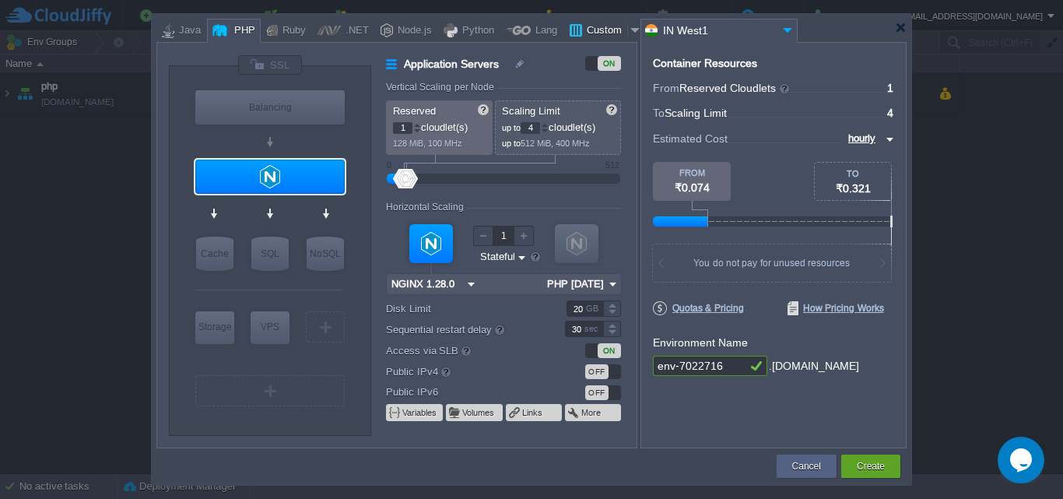
click at [628, 33] on div at bounding box center [636, 30] width 16 height 23
type input "Application Servers"
type input "16"
type input "Docker Image"
type input "Stateless"
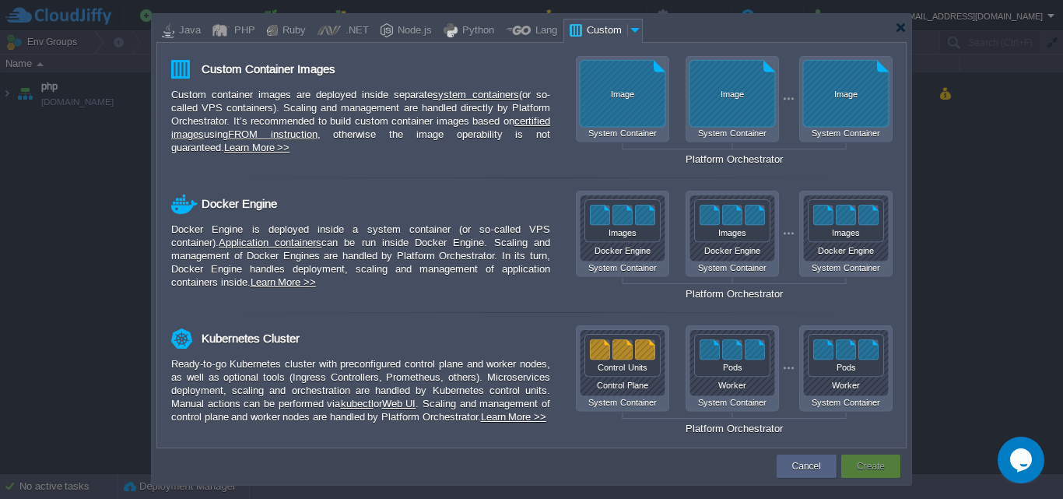
click at [628, 33] on div at bounding box center [636, 30] width 16 height 23
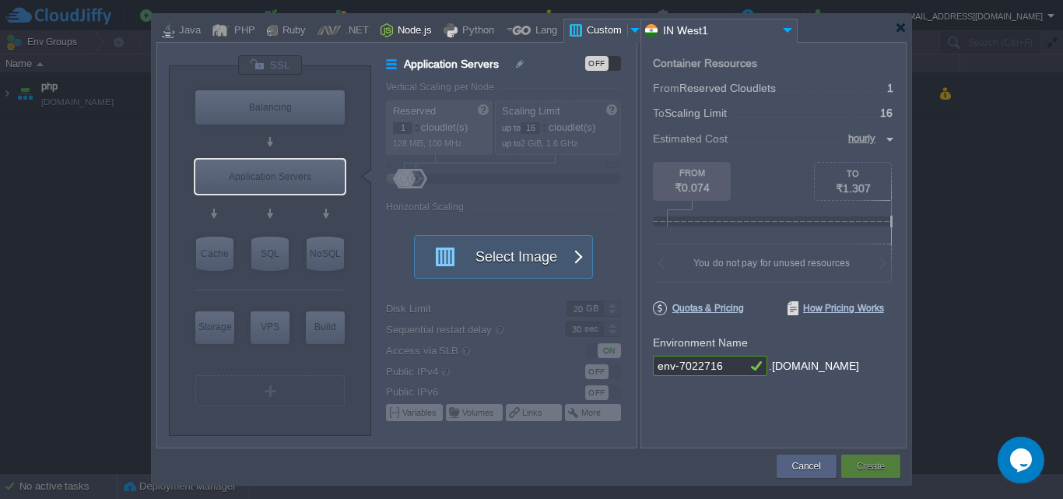
click at [393, 30] on div "Node.js" at bounding box center [412, 30] width 39 height 23
type input "Application Servers"
type input "4"
type input "8"
type input "Node.js 24.6.0 LTS"
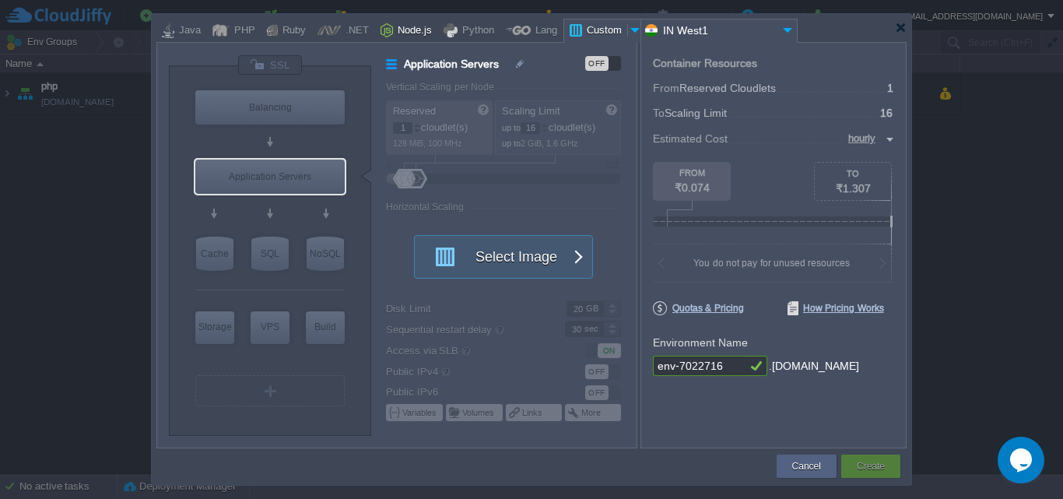
type input "24.6.0-pm2"
type input "Stateful"
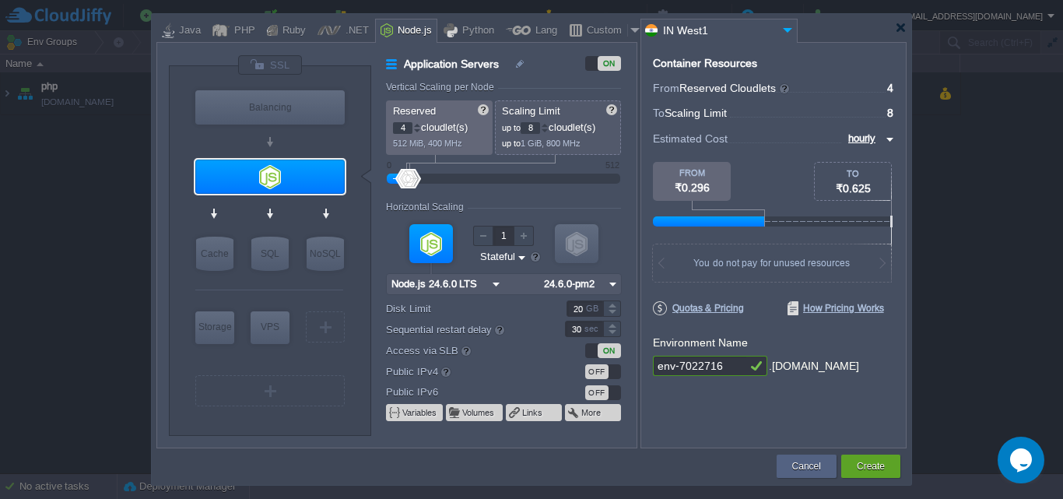
type input "NGINX 1.28.0"
click at [614, 32] on div "Custom" at bounding box center [604, 30] width 45 height 23
type input "Application Servers"
type input "1"
type input "16"
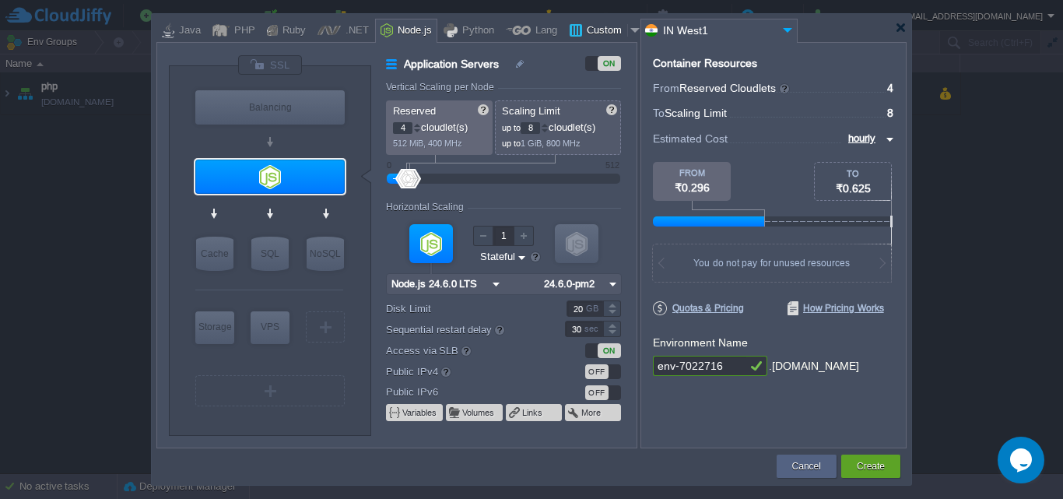
type input "Docker Image"
type input "Stateless"
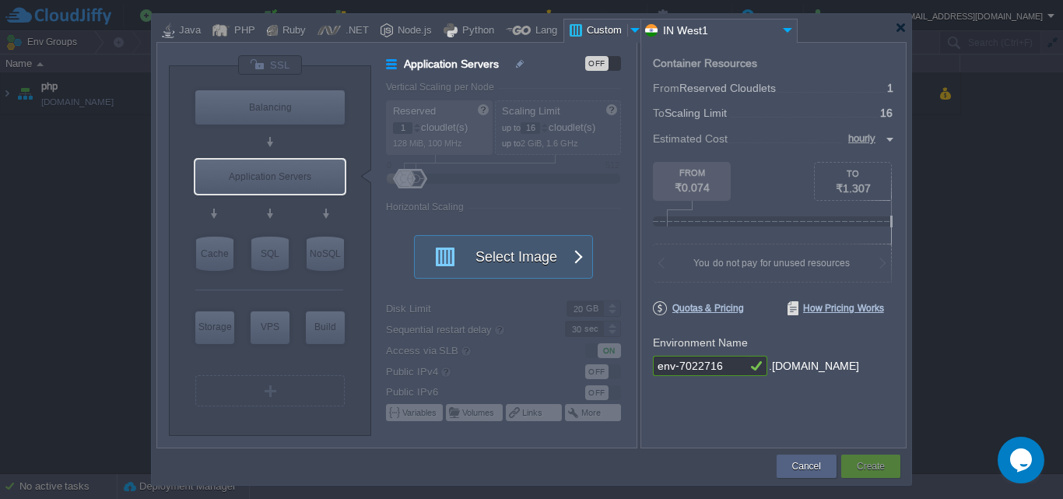
click at [628, 30] on div at bounding box center [636, 30] width 16 height 23
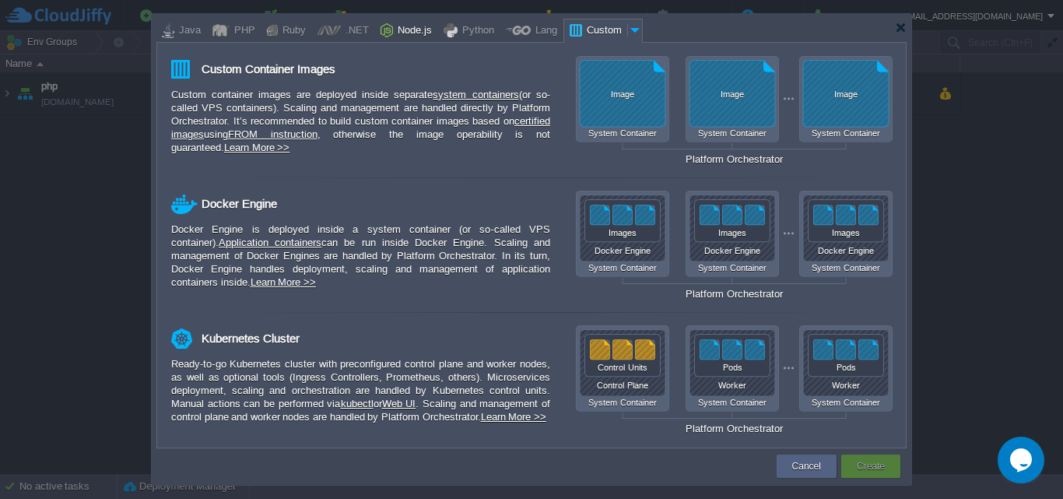
click at [404, 34] on div "Node.js" at bounding box center [412, 30] width 39 height 23
type input "Application Servers"
type input "4"
type input "8"
type input "Node.js 24.6.0 LTS"
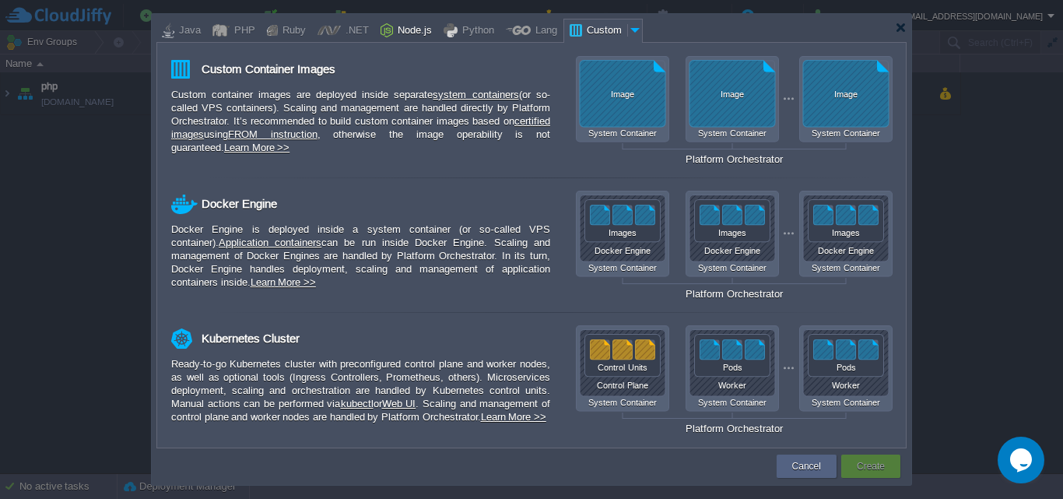
type input "24.6.0-pm2"
type input "Stateful"
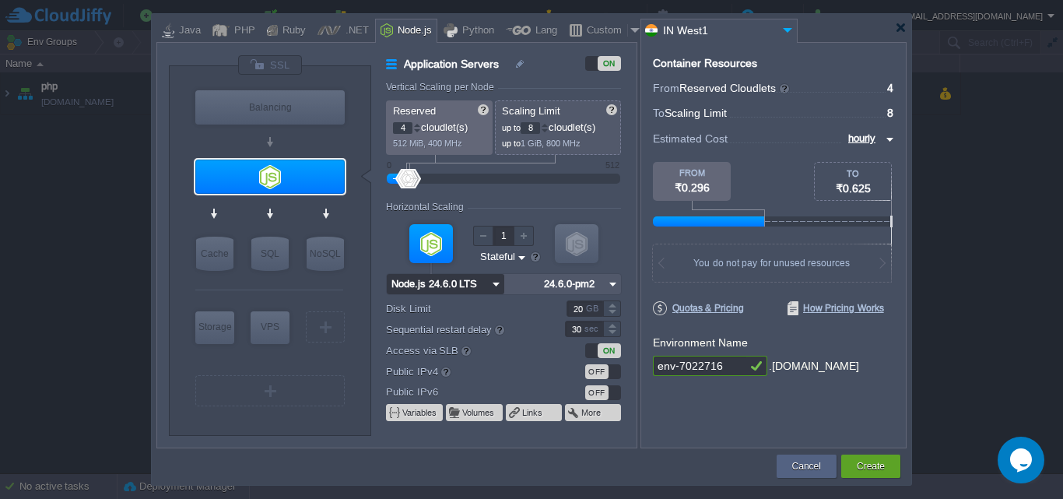
click at [486, 285] on input "Node.js 24.6.0 LTS" at bounding box center [437, 284] width 101 height 20
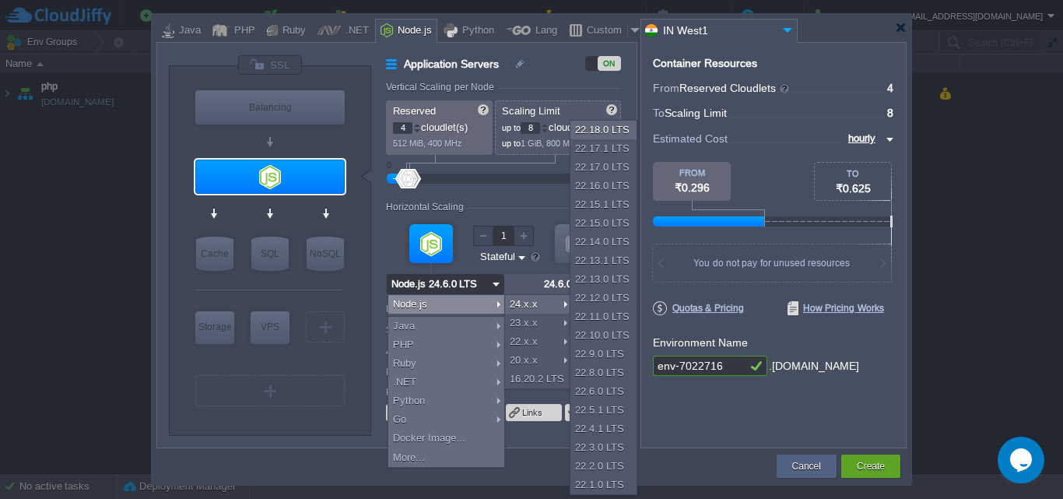
type input "Redis 7.2.4"
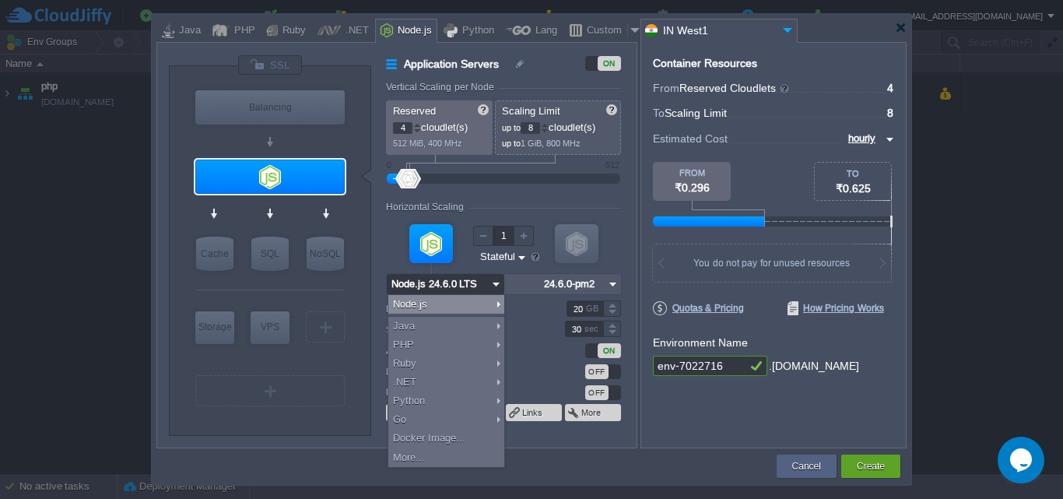
click at [440, 286] on input "Node.js 24.6.0 LTS" at bounding box center [437, 284] width 101 height 20
click at [496, 286] on img at bounding box center [496, 284] width 16 height 20
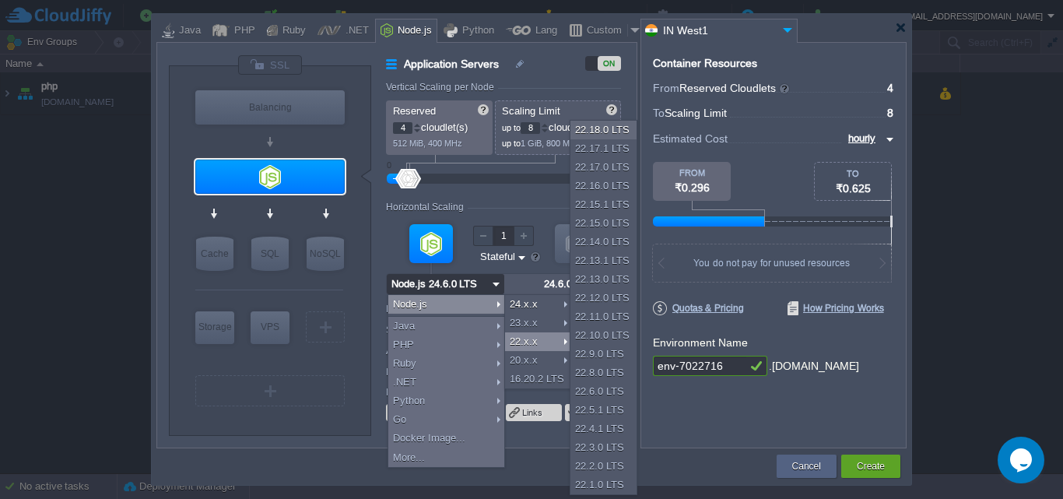
click at [533, 338] on div "22.x.x" at bounding box center [538, 341] width 66 height 19
type input "Node.js 22.18...."
type input "22.18.0-pm2"
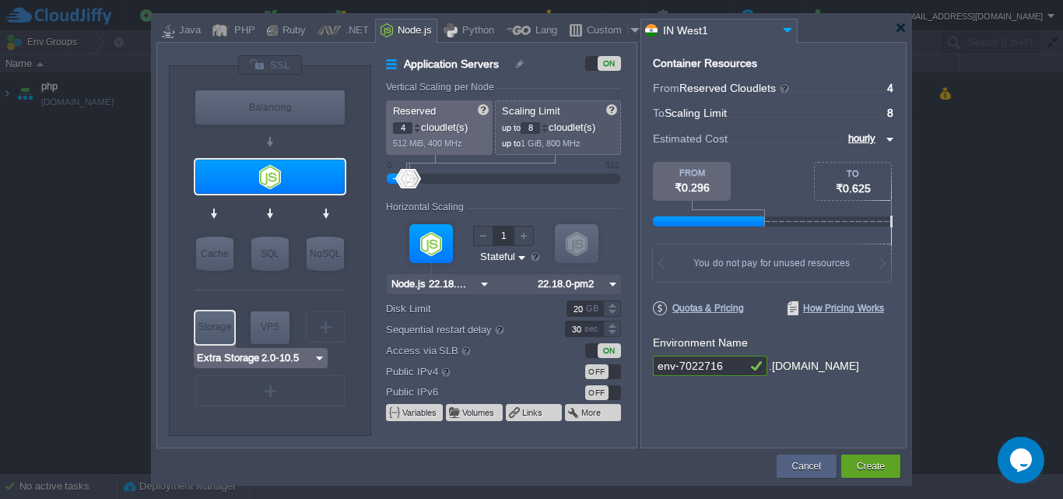
type input "AlmaLinux 9.6"
click at [725, 370] on input "env-7022716" at bounding box center [699, 366] width 93 height 20
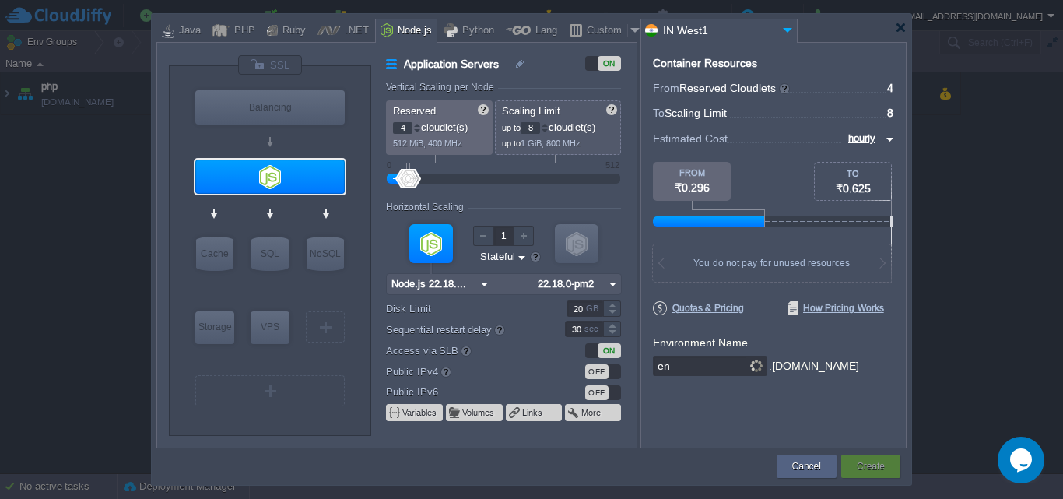
type input "e"
type input "admin-theindia-dev"
type input "MariaDB 12.0.2"
click at [880, 466] on button "Create" at bounding box center [871, 466] width 28 height 16
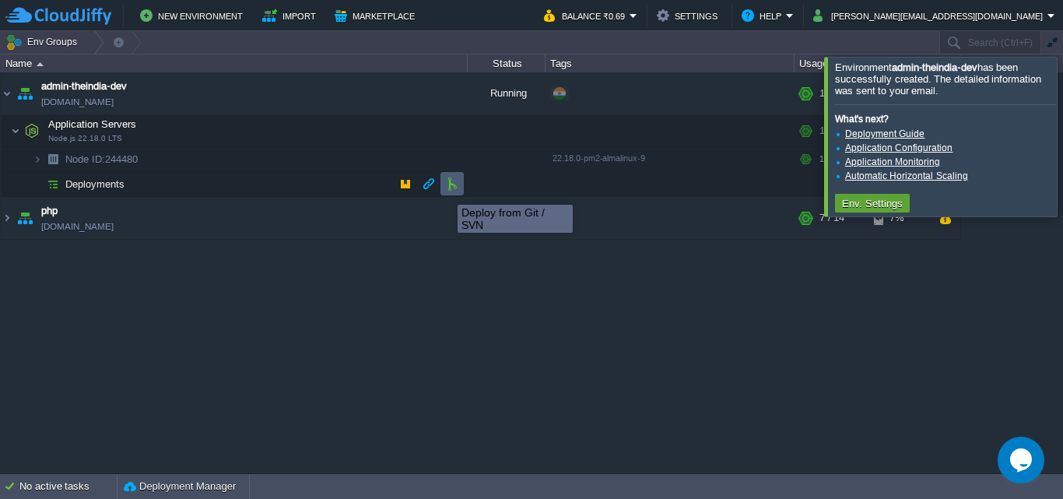
click at [454, 188] on button "button" at bounding box center [452, 184] width 14 height 14
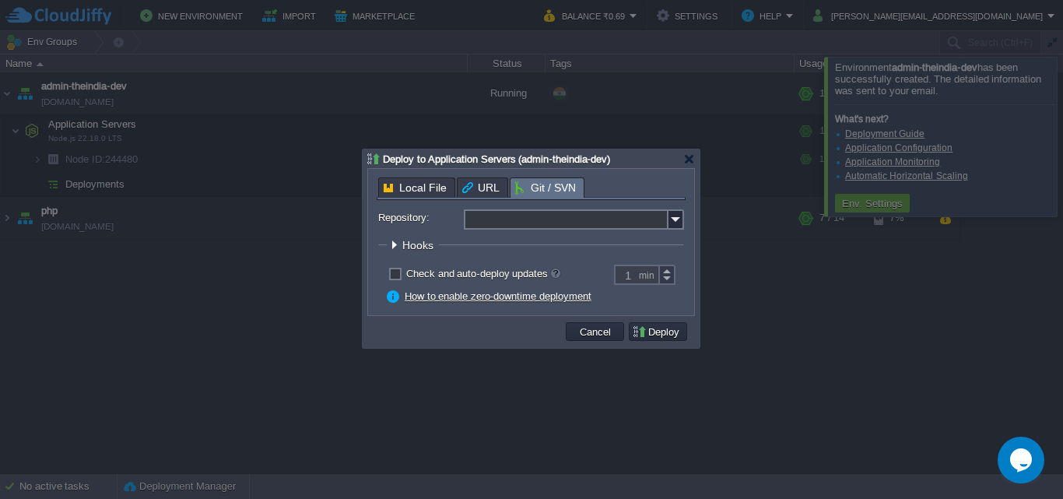
click at [558, 223] on input "Repository:" at bounding box center [566, 219] width 205 height 20
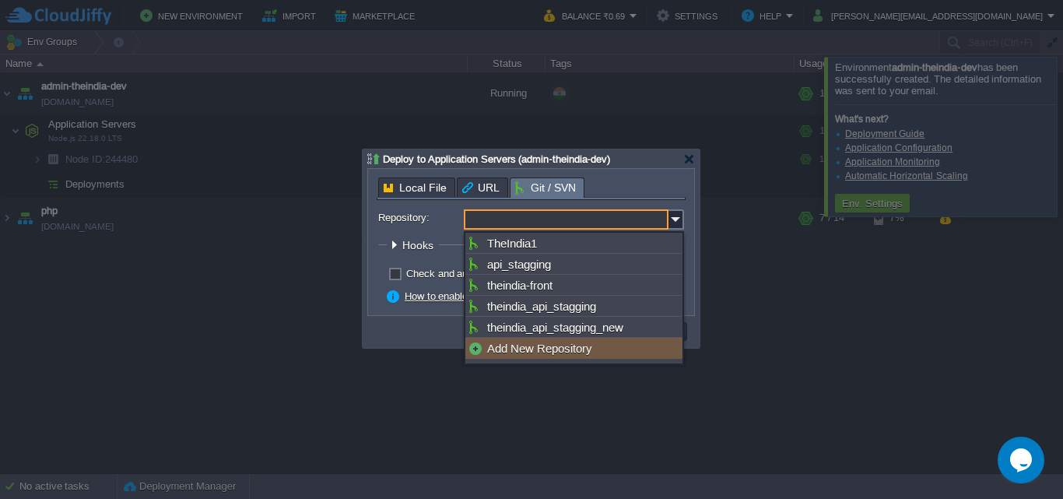
click at [546, 347] on div "Add New Repository" at bounding box center [573, 348] width 217 height 21
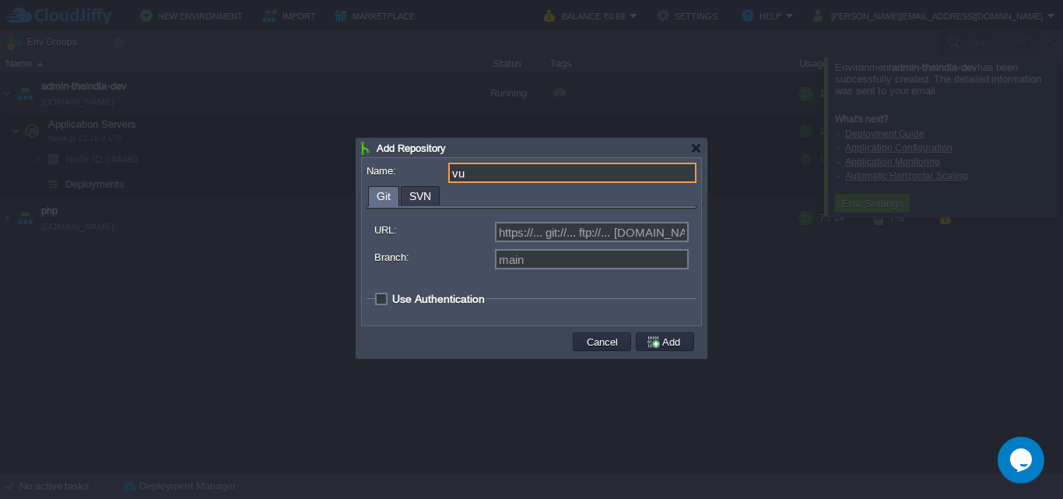
type input "v"
type input "admin_dev_theindia"
type input "Select existing or add a new one"
click at [536, 218] on div "URL: https://... git://... ftp://... [DOMAIN_NAME]:repo... Branch: main" at bounding box center [531, 246] width 314 height 60
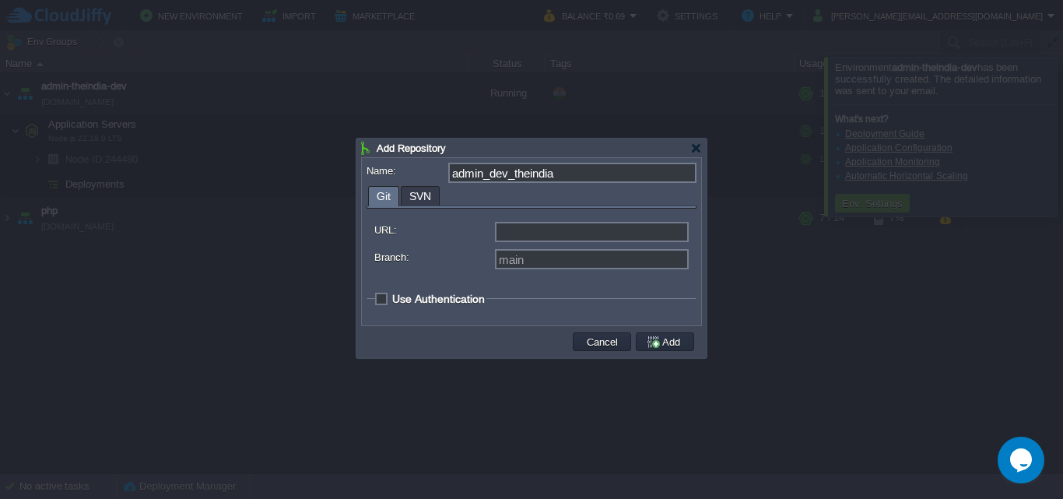
click at [535, 229] on input "URL:" at bounding box center [592, 232] width 194 height 20
paste input "[URL][DOMAIN_NAME][DOMAIN_NAME][DOMAIN_NAME]"
type input "[URL][DOMAIN_NAME][DOMAIN_NAME][DOMAIN_NAME]"
click at [530, 262] on input "Branch:" at bounding box center [592, 259] width 194 height 20
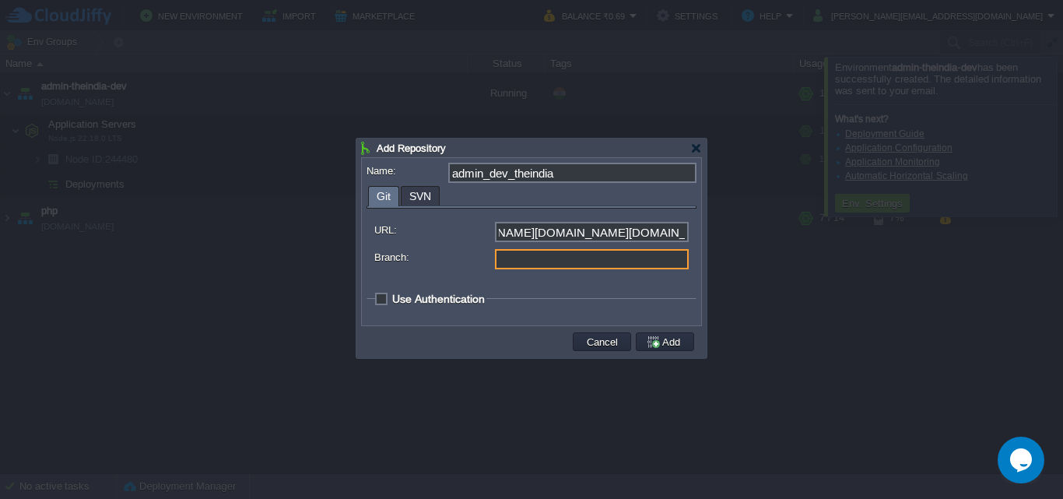
scroll to position [0, 0]
type input "activity_booking"
click at [392, 304] on span "Use Authentication" at bounding box center [438, 299] width 93 height 12
checkbox input "true"
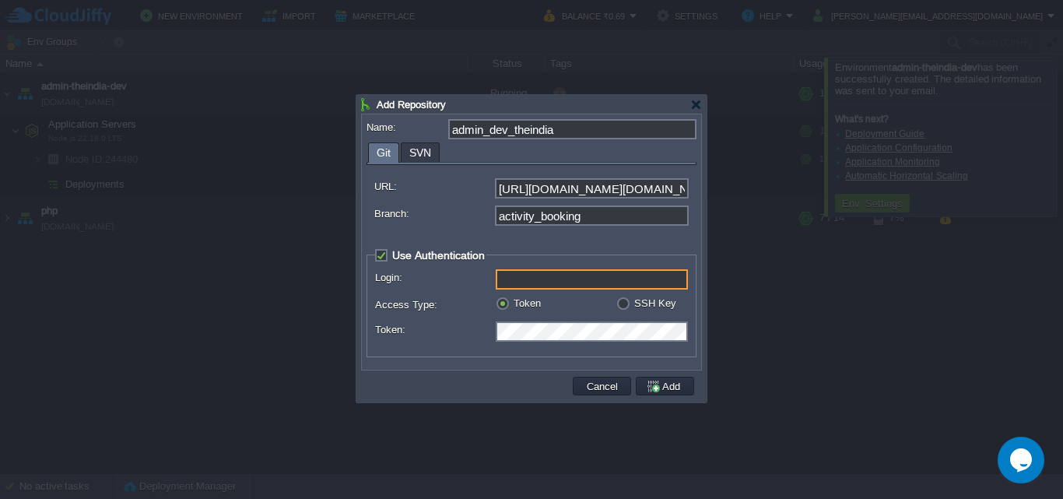
click at [521, 275] on input "Login:" at bounding box center [592, 279] width 192 height 20
paste input "[EMAIL_ADDRESS][DOMAIN_NAME]"
type input "[EMAIL_ADDRESS][DOMAIN_NAME]"
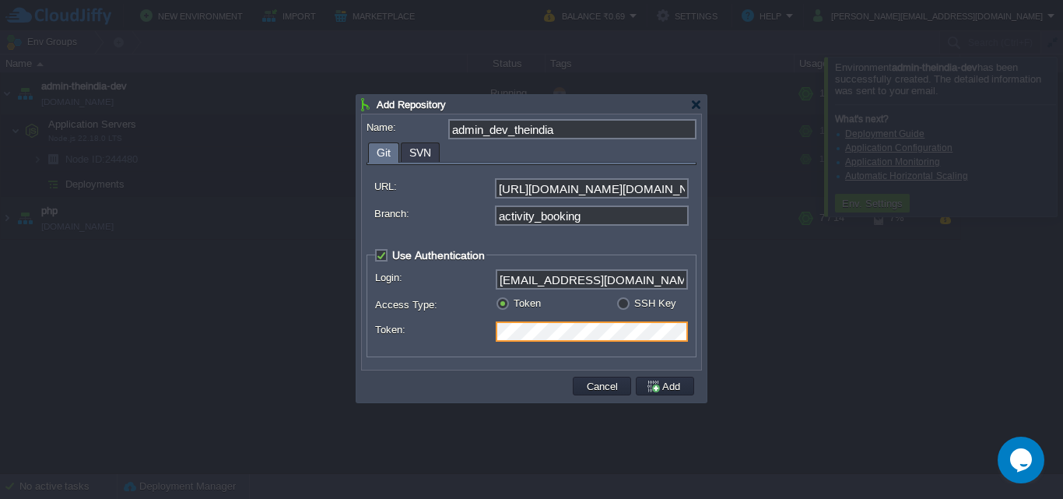
click at [831, 302] on div at bounding box center [531, 249] width 1063 height 499
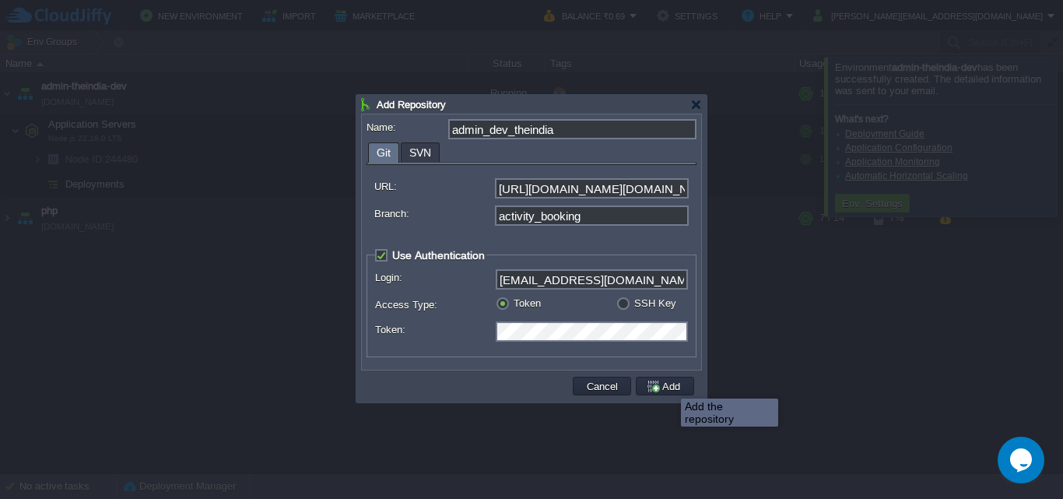
click at [667, 377] on td "Add" at bounding box center [664, 385] width 63 height 23
click at [660, 385] on button "Add" at bounding box center [665, 386] width 39 height 14
type input "admin_dev_theindia"
type input "main"
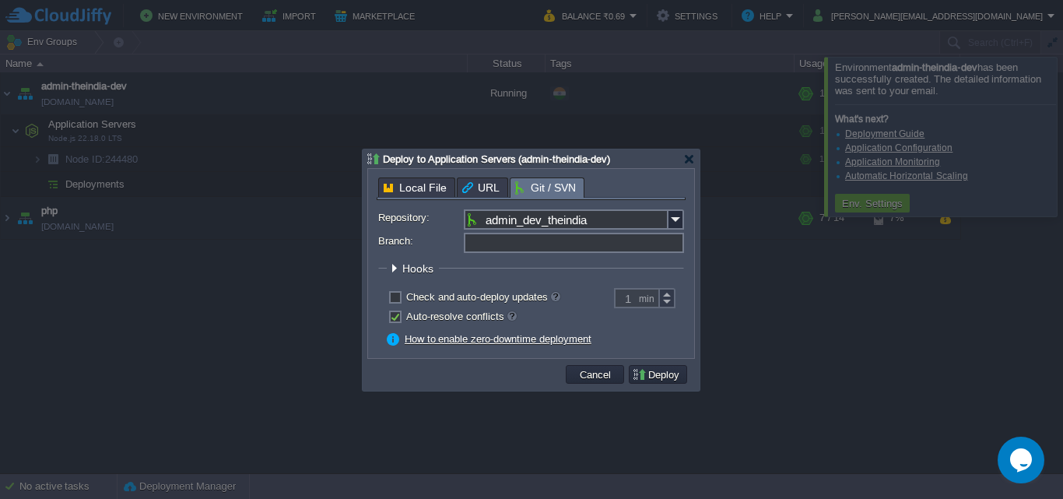
click at [535, 241] on input "Branch:" at bounding box center [574, 243] width 220 height 20
type input "activity_booking"
click at [667, 376] on button "Deploy" at bounding box center [658, 374] width 52 height 14
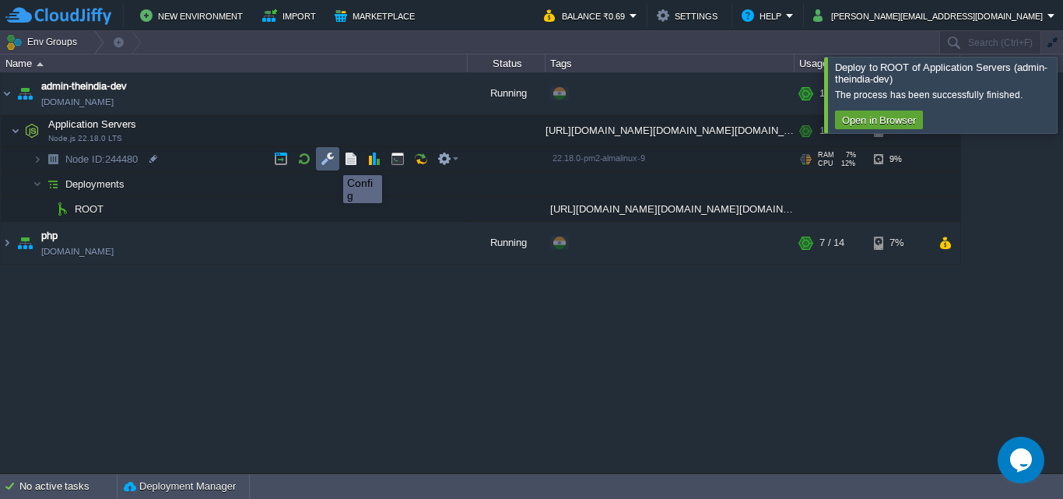
click at [327, 163] on button "button" at bounding box center [328, 159] width 14 height 14
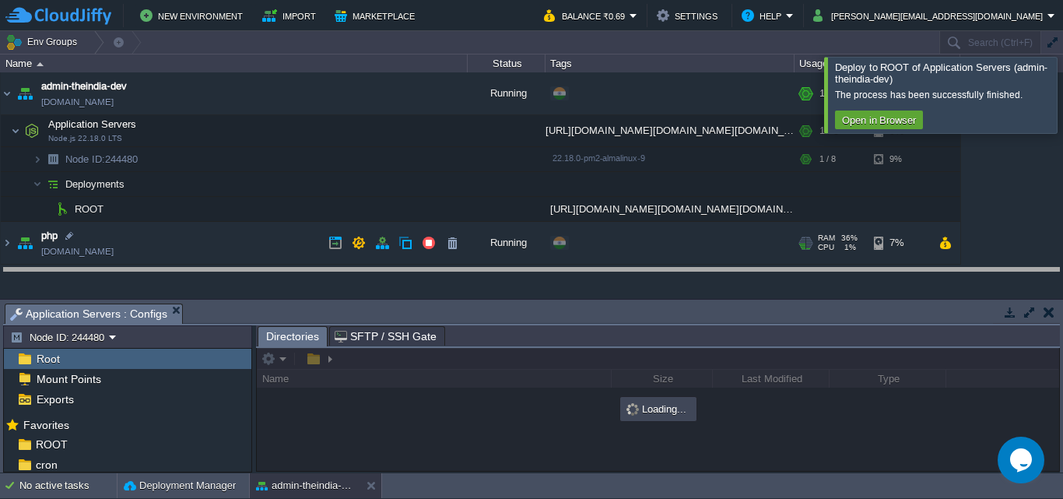
drag, startPoint x: 829, startPoint y: 296, endPoint x: 838, endPoint y: 267, distance: 31.0
click at [838, 267] on body "New Environment Import Marketplace Bonus ₹0.00 Upgrade Account Balance ₹0.69 Se…" at bounding box center [531, 249] width 1063 height 499
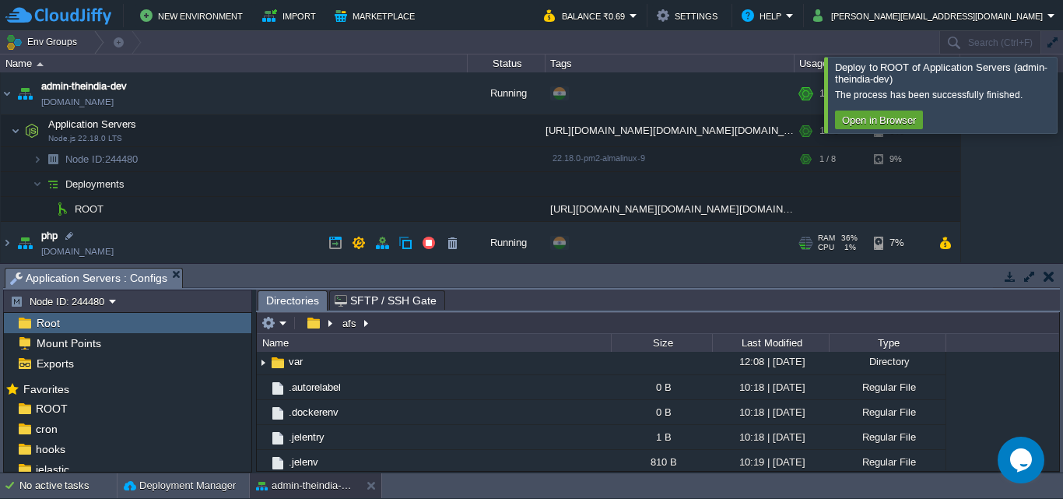
scroll to position [545, 0]
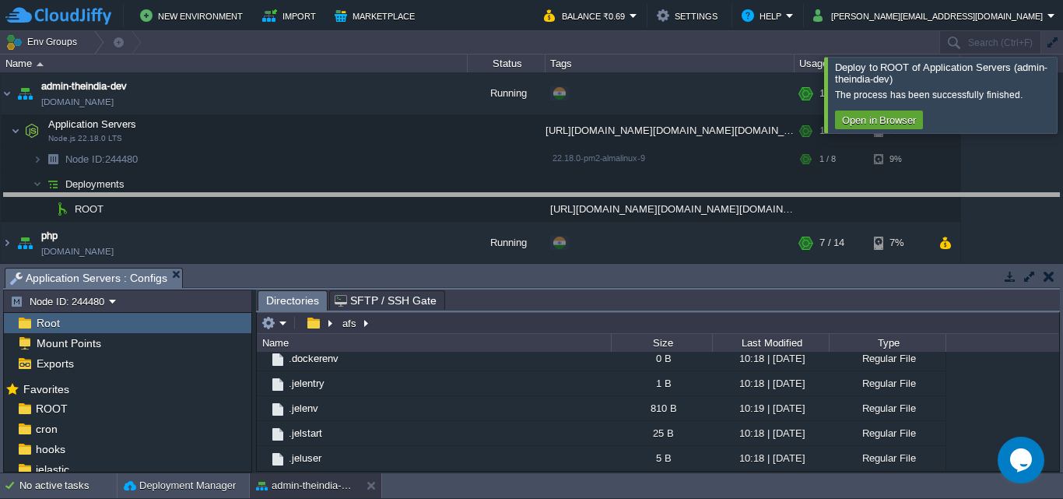
drag, startPoint x: 731, startPoint y: 270, endPoint x: 761, endPoint y: 181, distance: 94.2
click at [777, 180] on body "New Environment Import Marketplace Bonus ₹0.00 Upgrade Account Balance ₹0.69 Se…" at bounding box center [531, 249] width 1063 height 499
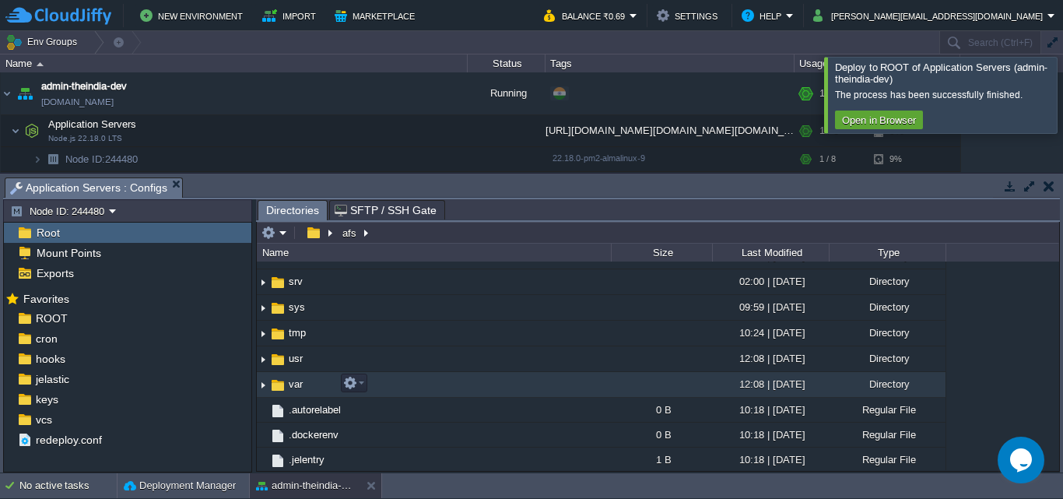
scroll to position [363, 0]
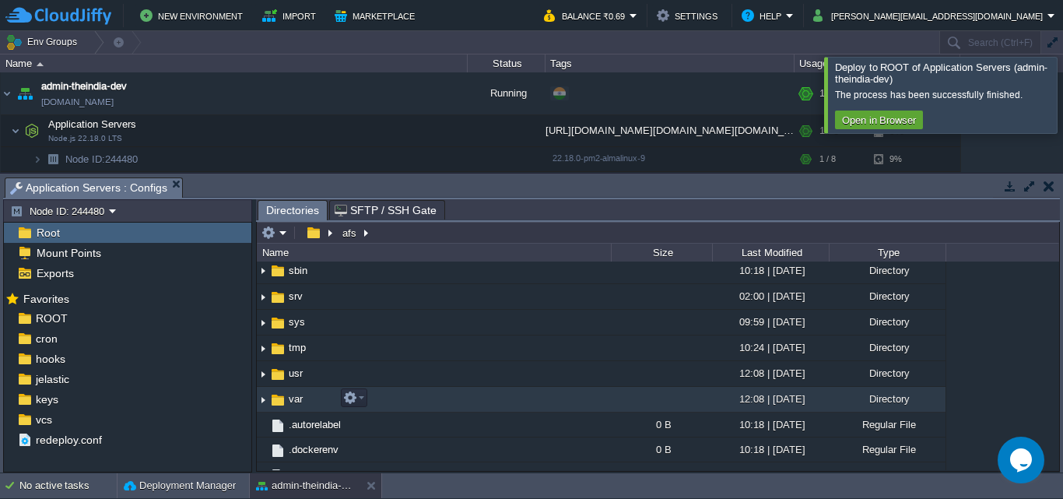
click at [419, 397] on td "var" at bounding box center [434, 400] width 354 height 26
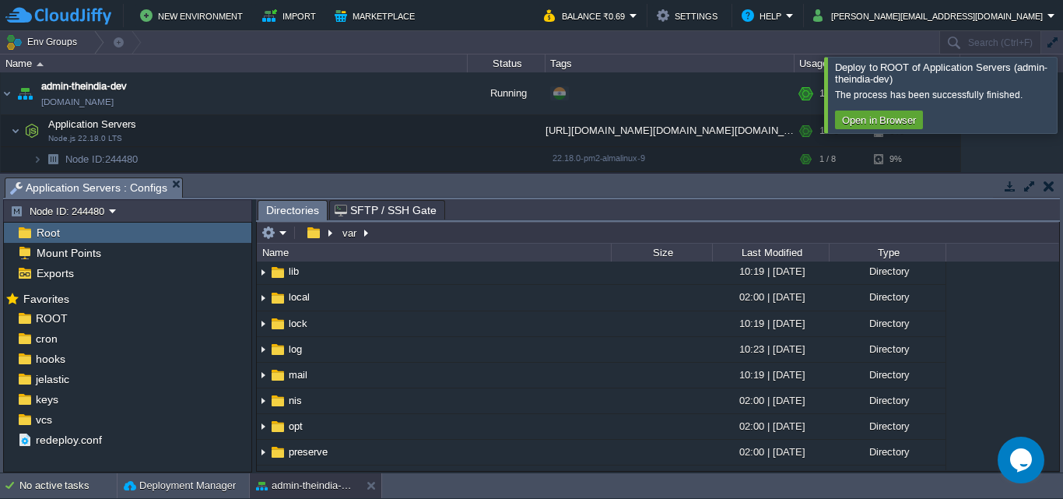
scroll to position [328, 0]
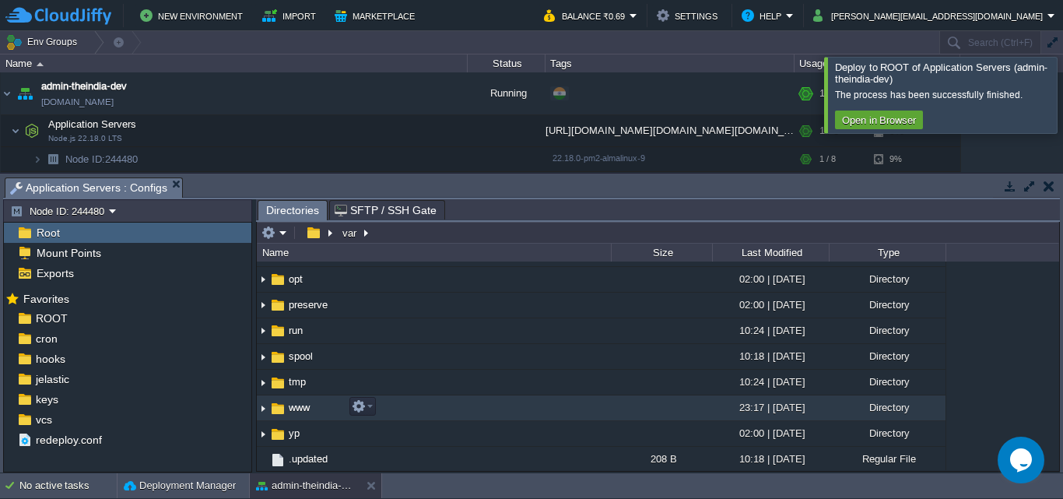
click at [476, 415] on td "www" at bounding box center [434, 408] width 354 height 26
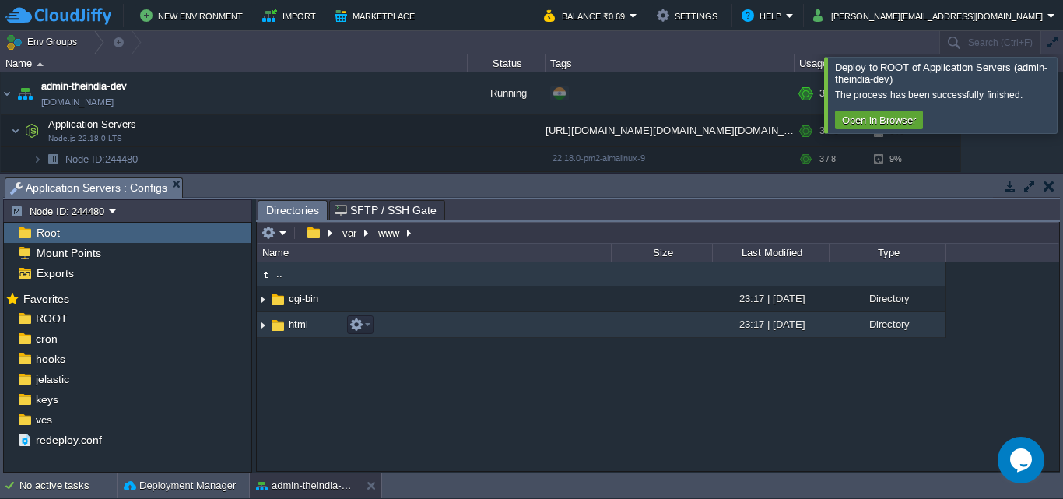
click at [497, 335] on td "html" at bounding box center [434, 325] width 354 height 26
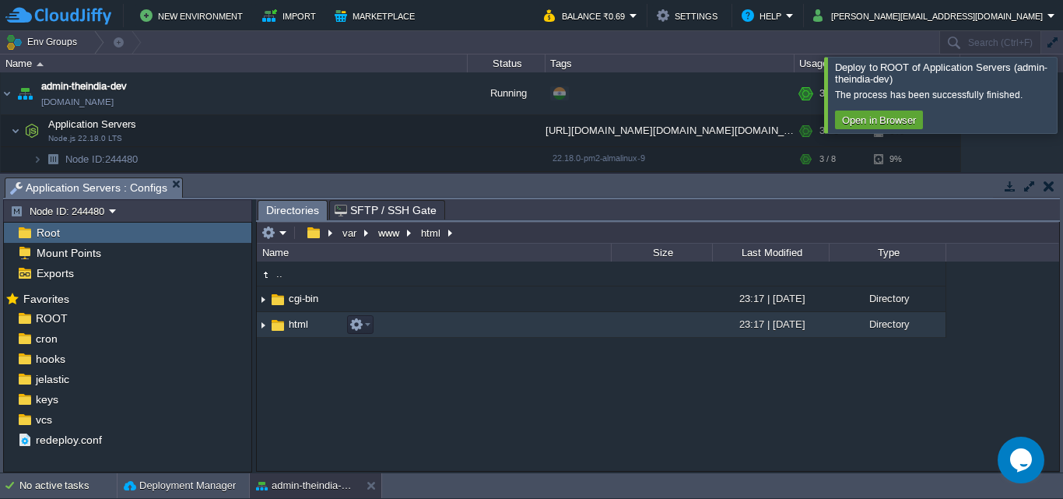
click at [497, 335] on td "html" at bounding box center [434, 325] width 354 height 26
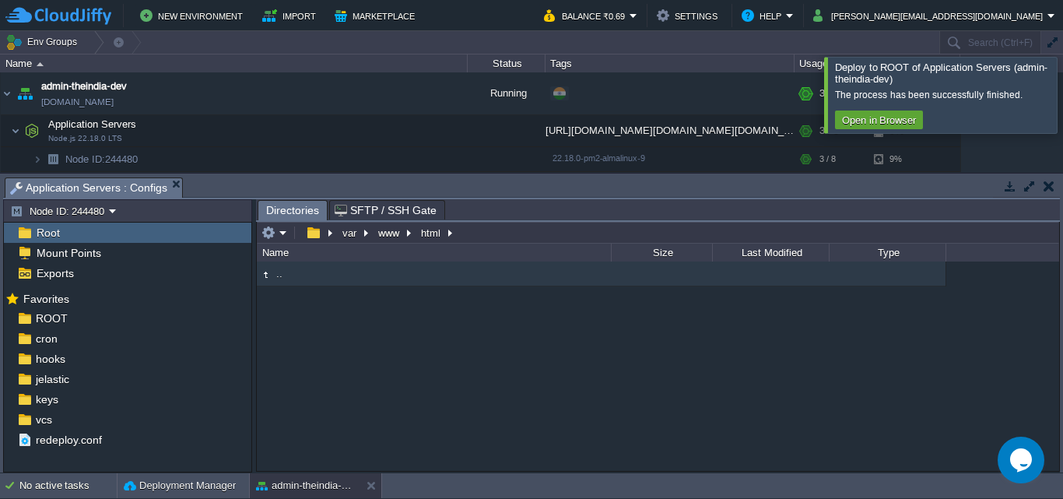
click at [348, 281] on td ".." at bounding box center [434, 273] width 354 height 25
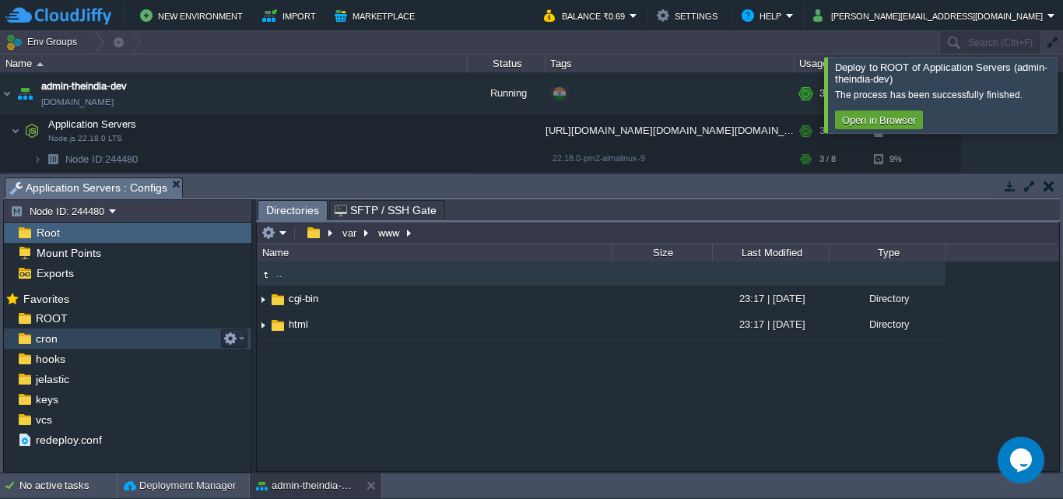
click at [350, 379] on div ".. cgi-bin 23:17 | [DATE] Directory html 23:17 | [DATE] Directory" at bounding box center [658, 365] width 802 height 209
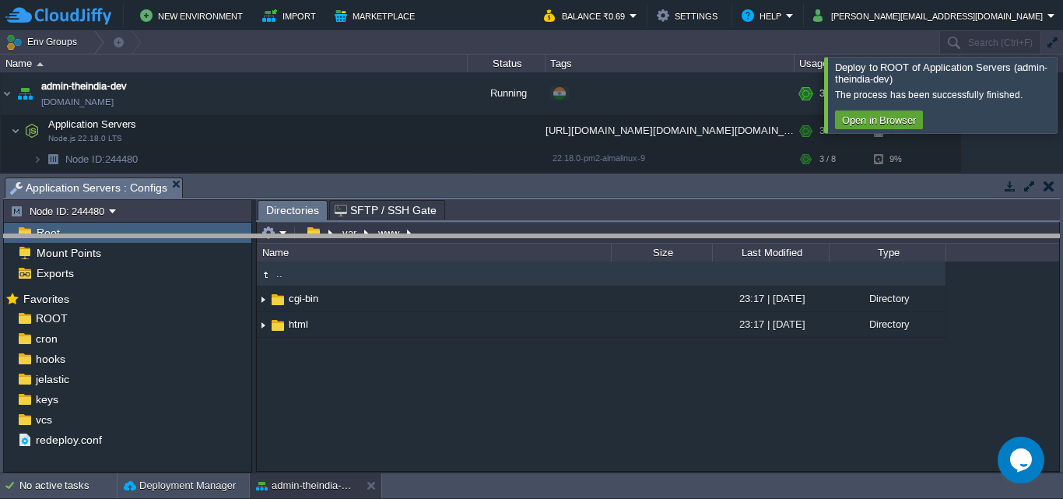
drag, startPoint x: 558, startPoint y: 179, endPoint x: 559, endPoint y: 256, distance: 77.0
click at [559, 256] on body "New Environment Import Marketplace Bonus ₹0.00 Upgrade Account Balance ₹0.69 Se…" at bounding box center [531, 249] width 1063 height 499
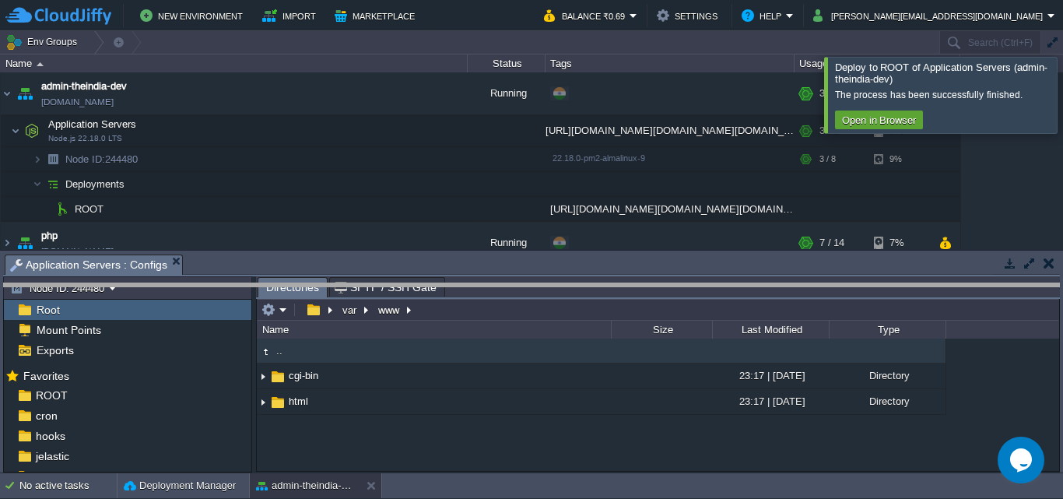
click at [682, 286] on body "New Environment Import Marketplace Bonus ₹0.00 Upgrade Account Balance ₹0.69 Se…" at bounding box center [531, 249] width 1063 height 499
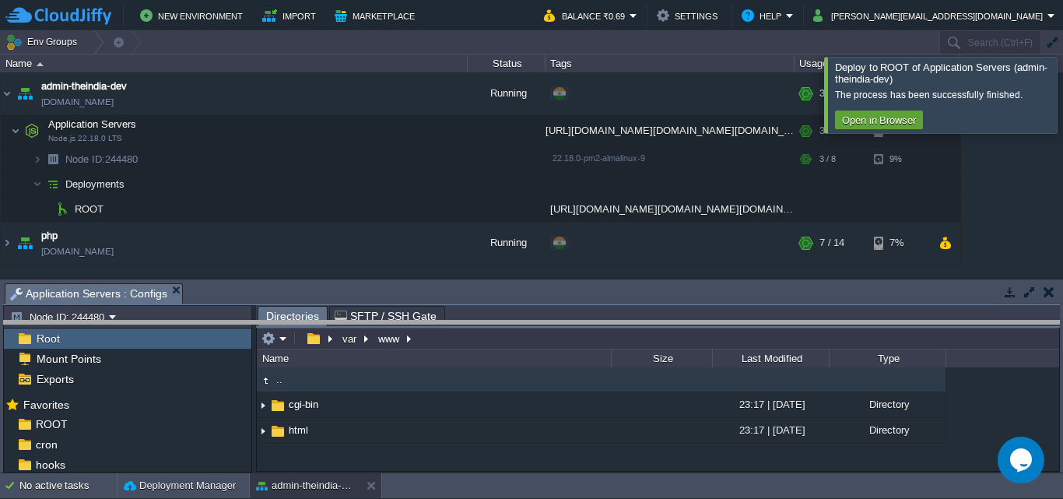
drag, startPoint x: 616, startPoint y: 286, endPoint x: 580, endPoint y: 338, distance: 63.0
click at [619, 327] on body "New Environment Import Marketplace Bonus ₹0.00 Upgrade Account Balance ₹0.69 Se…" at bounding box center [531, 249] width 1063 height 499
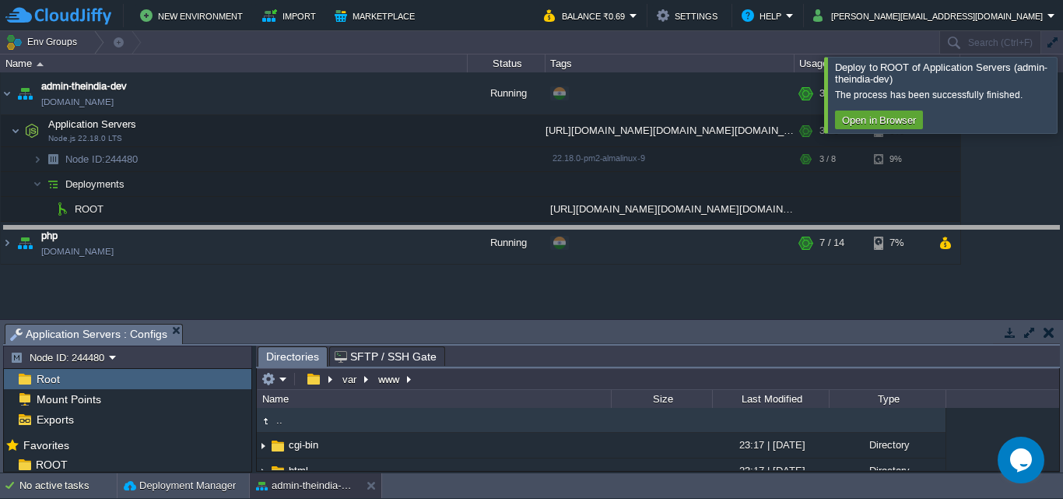
drag, startPoint x: 633, startPoint y: 330, endPoint x: 642, endPoint y: 232, distance: 98.5
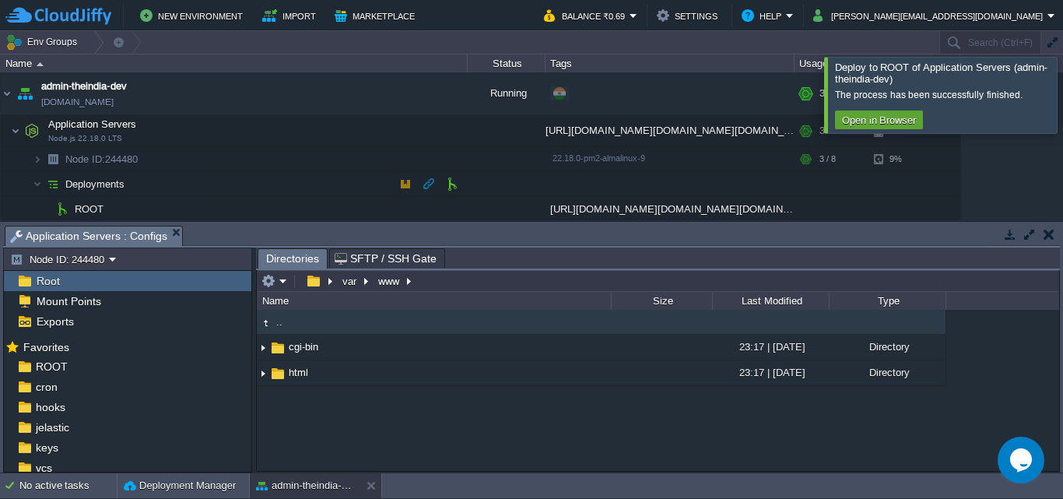
click at [118, 185] on span "Deployments" at bounding box center [95, 183] width 63 height 13
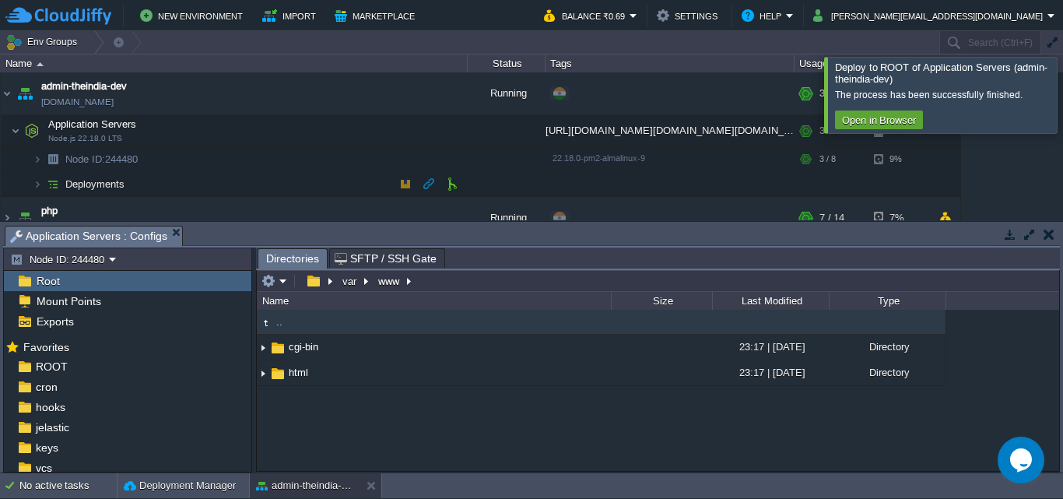
click at [118, 179] on span "Deployments" at bounding box center [95, 183] width 63 height 13
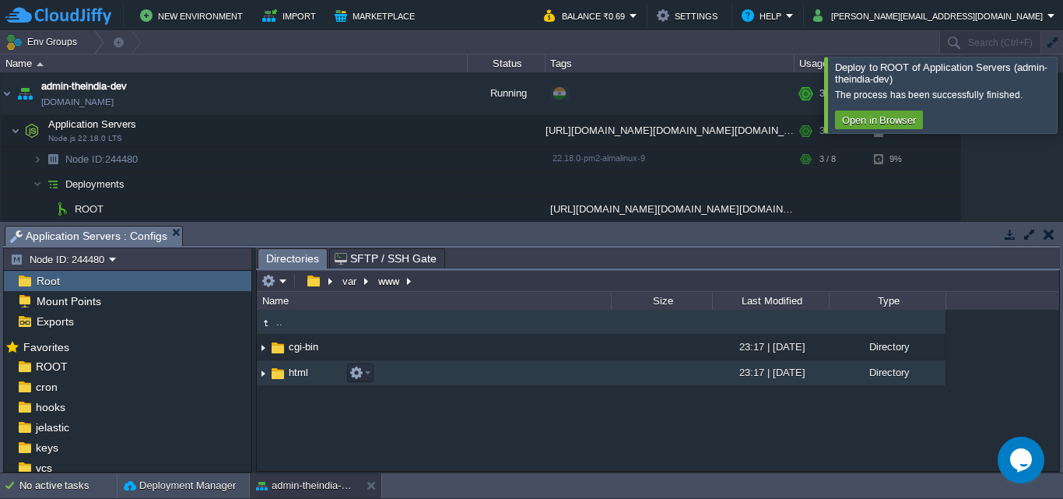
click at [485, 379] on td "html" at bounding box center [434, 373] width 354 height 26
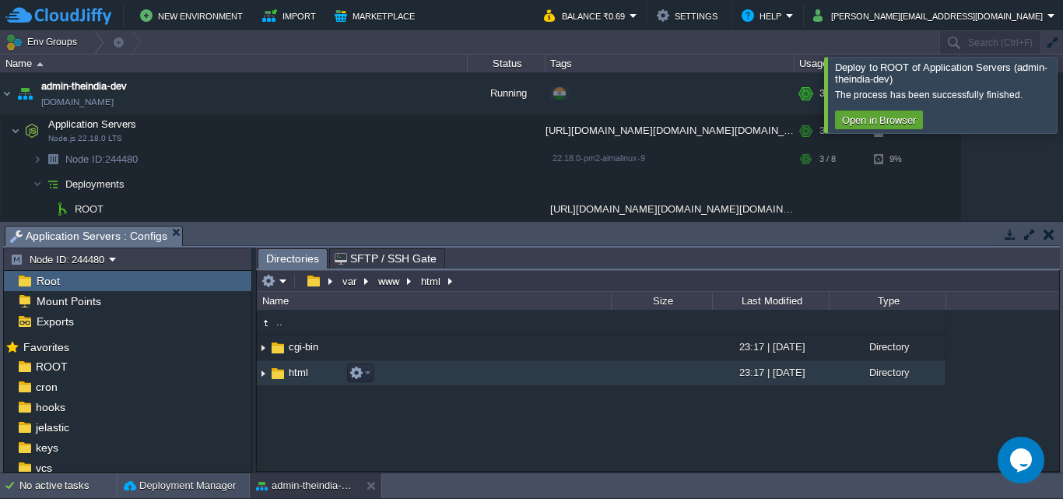
click at [485, 379] on td "html" at bounding box center [434, 373] width 354 height 26
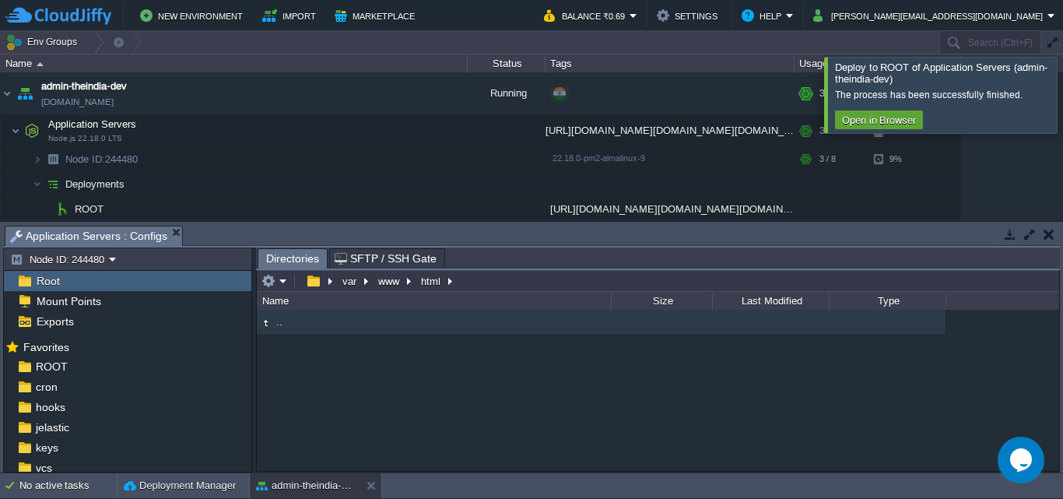
click at [525, 323] on td ".." at bounding box center [434, 322] width 354 height 25
click at [307, 321] on td ".." at bounding box center [434, 322] width 354 height 25
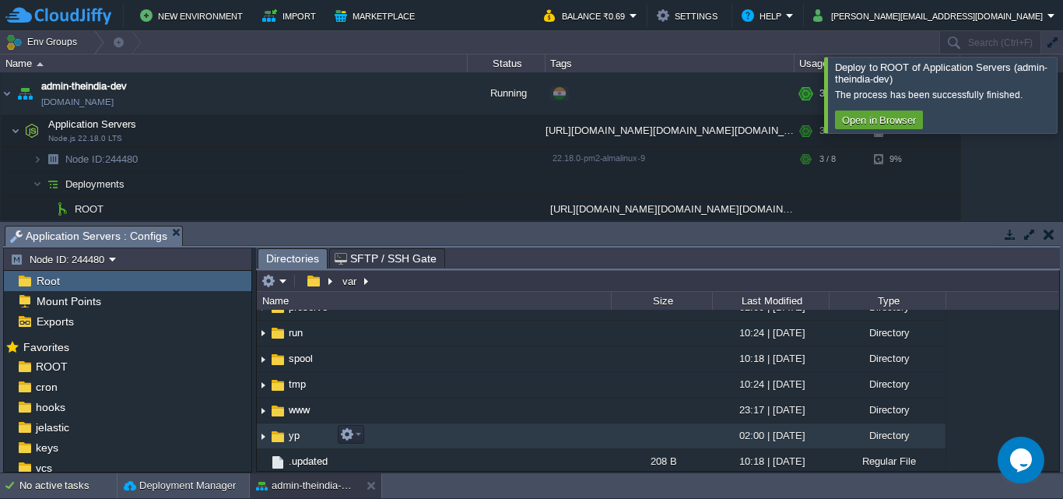
scroll to position [377, 0]
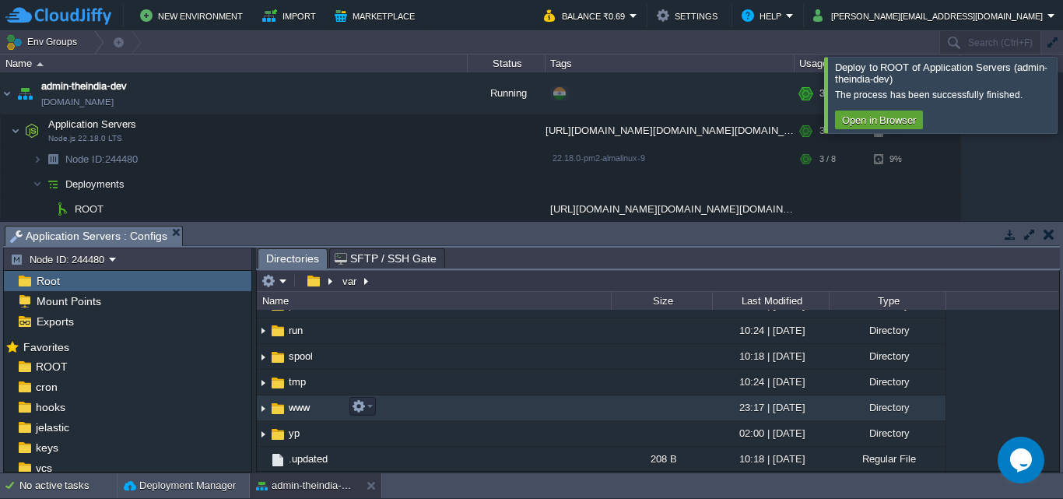
click at [419, 413] on td "www" at bounding box center [434, 408] width 354 height 26
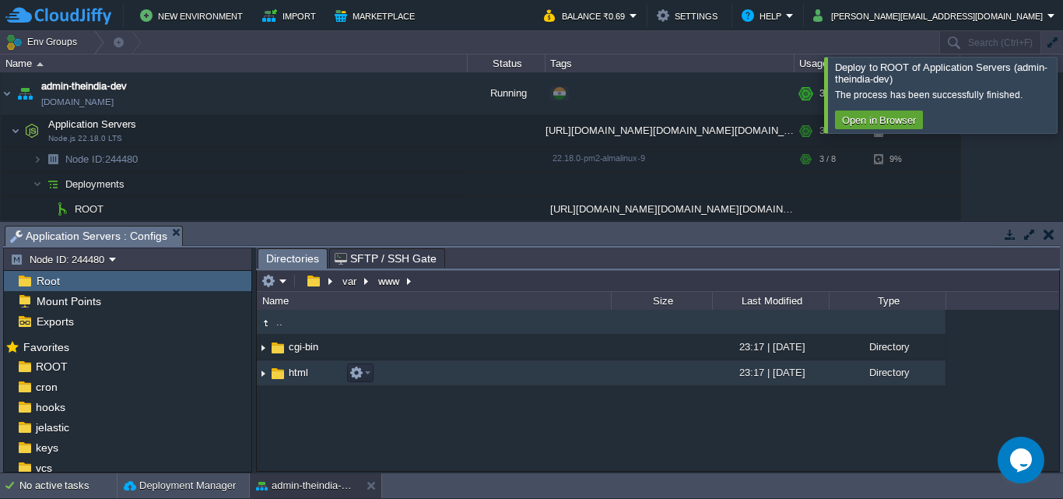
click at [449, 374] on td "html" at bounding box center [434, 373] width 354 height 26
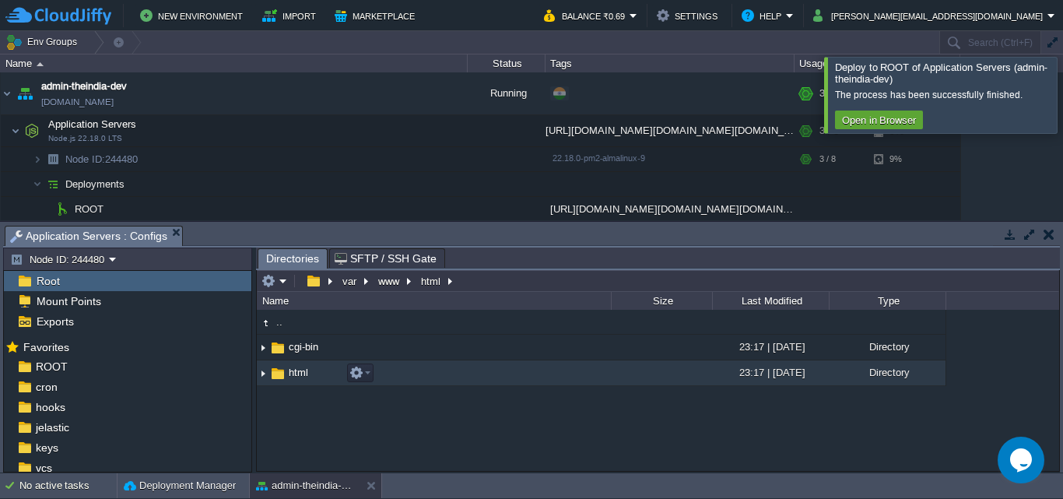
click at [449, 374] on td "html" at bounding box center [434, 373] width 354 height 26
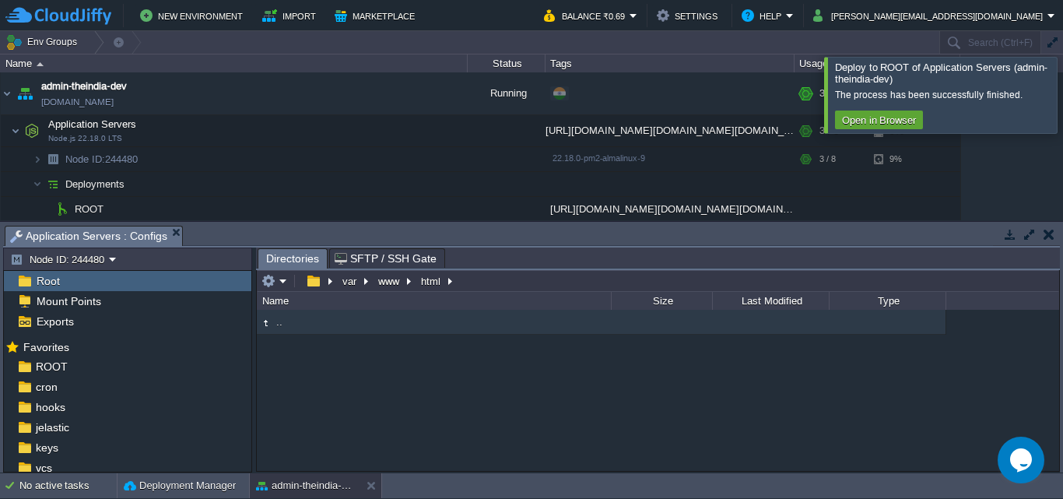
click at [383, 330] on td ".." at bounding box center [434, 322] width 354 height 25
click at [359, 321] on td ".." at bounding box center [434, 322] width 354 height 25
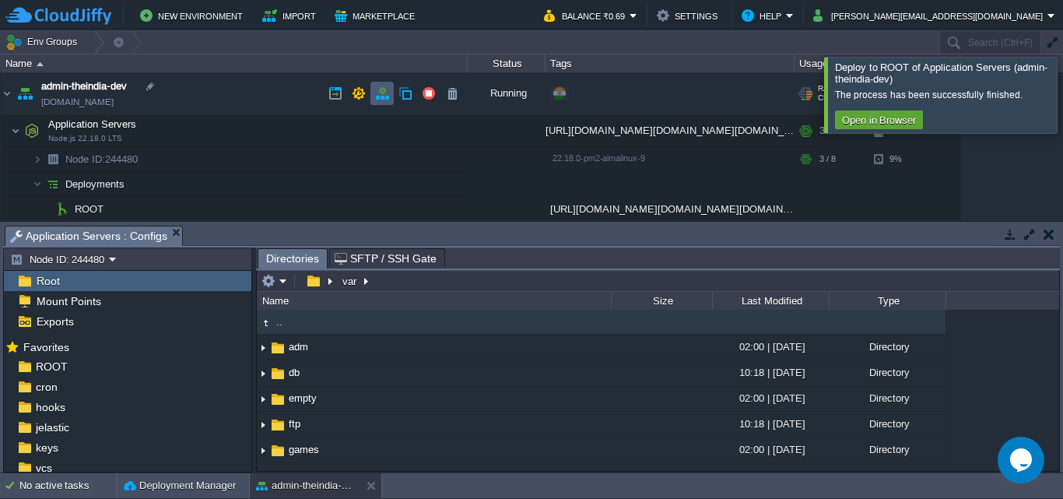
click at [387, 97] on button "button" at bounding box center [382, 93] width 14 height 14
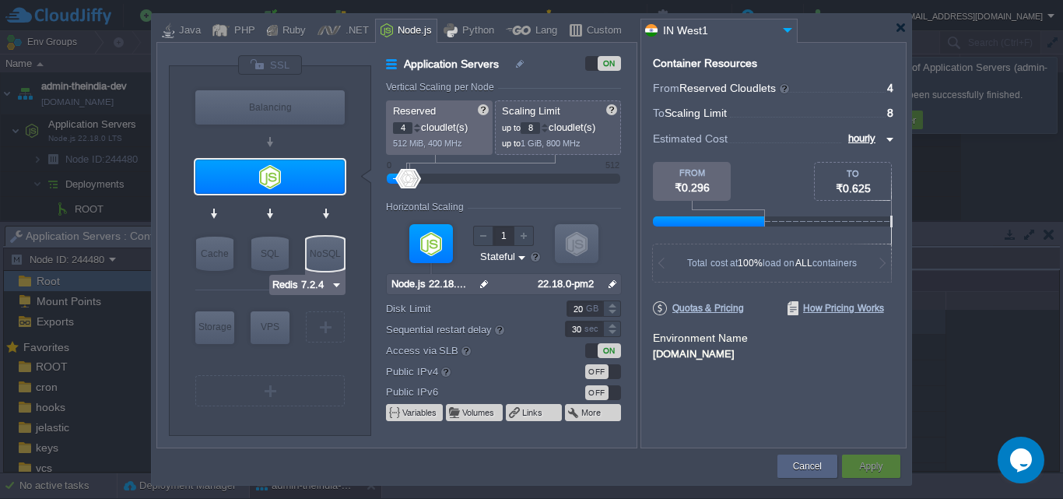
type input "AlmaLinux 9.6"
click at [314, 330] on div "VM" at bounding box center [325, 326] width 39 height 31
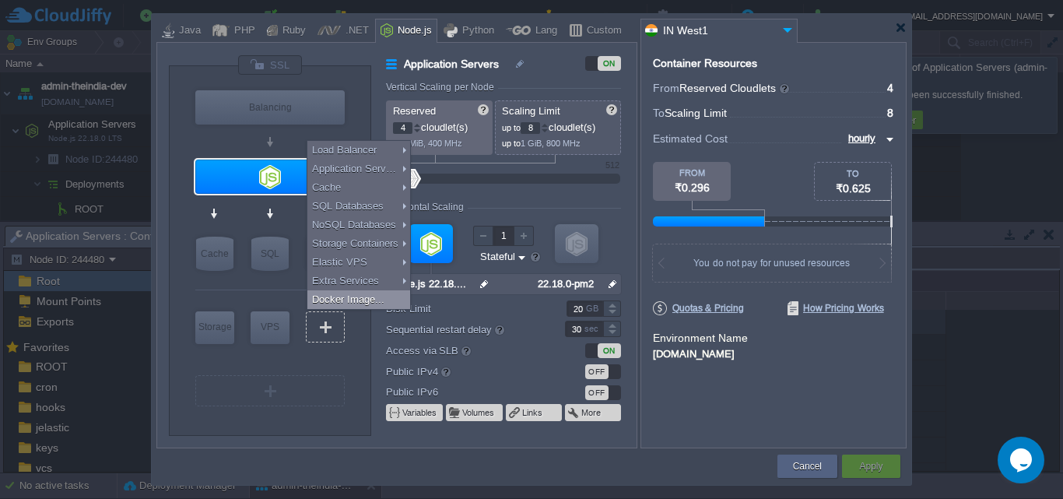
type input "Select Image"
click at [176, 362] on div "VM Balancing VM Application Servers VM Cache VM SQL VM NoSQL VM Storage VM VPS …" at bounding box center [270, 250] width 202 height 369
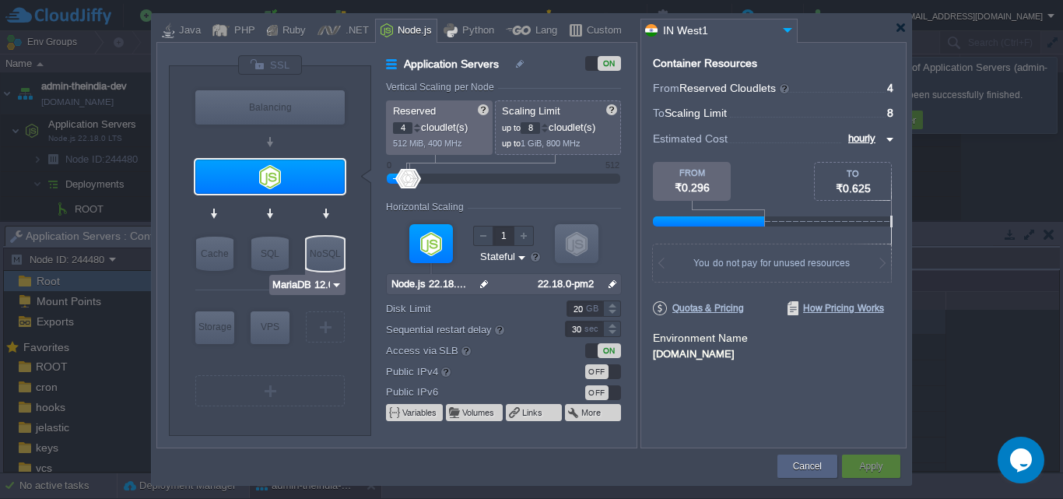
type input "Memcached [DATE]"
click at [325, 329] on div at bounding box center [325, 327] width 2 height 12
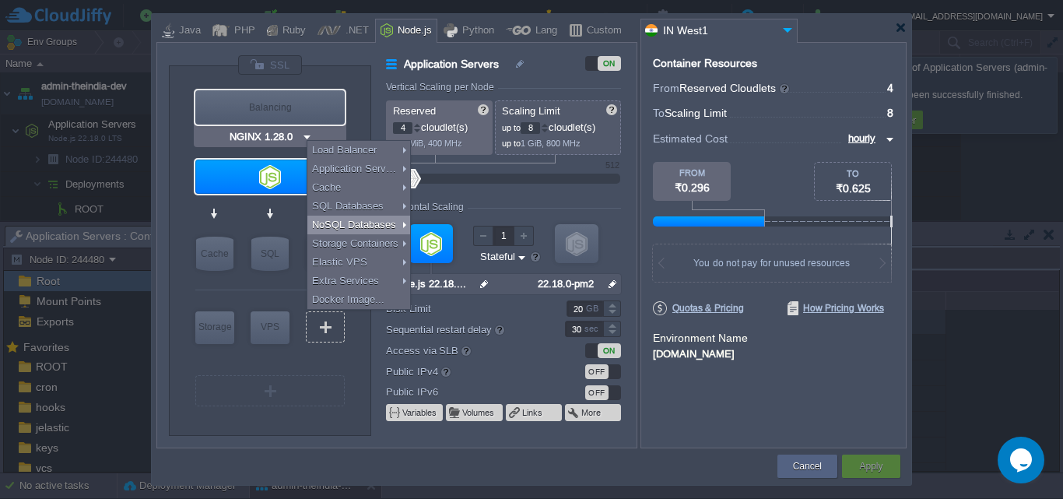
type input "Node.js 22.18.0 LTS"
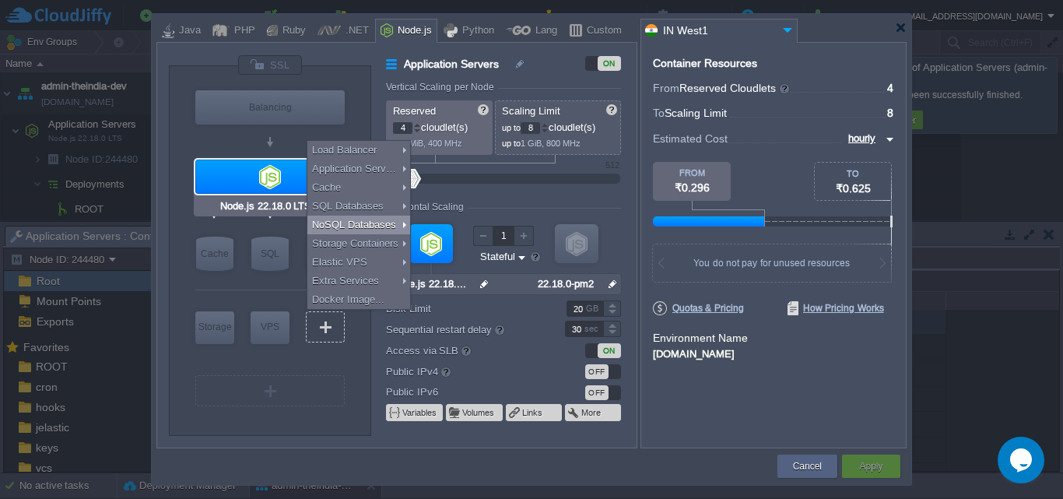
type input "Select Image"
click at [216, 173] on div at bounding box center [269, 177] width 149 height 34
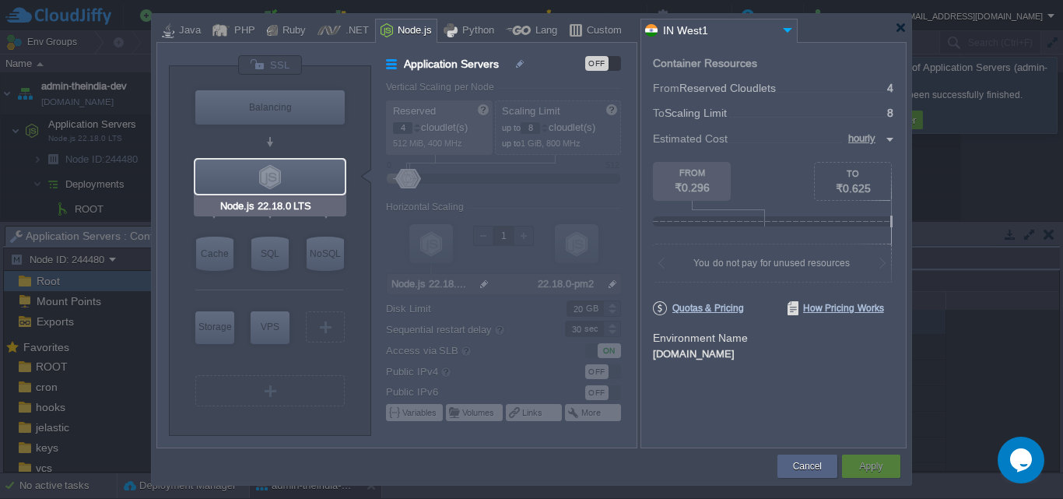
click at [217, 177] on div at bounding box center [269, 177] width 149 height 34
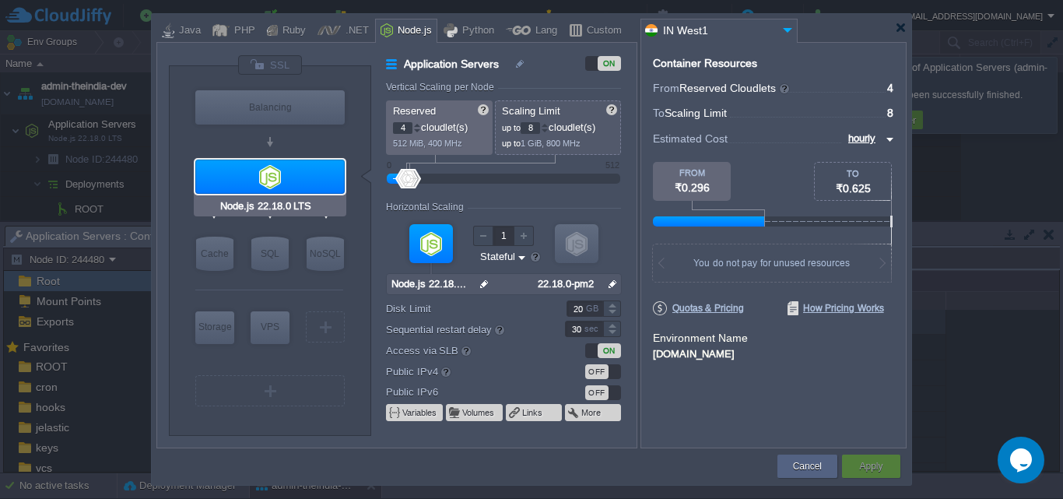
click at [251, 208] on input "Node.js 22.18.0 LTS" at bounding box center [270, 206] width 106 height 16
type input "2"
click at [570, 241] on div at bounding box center [577, 243] width 44 height 39
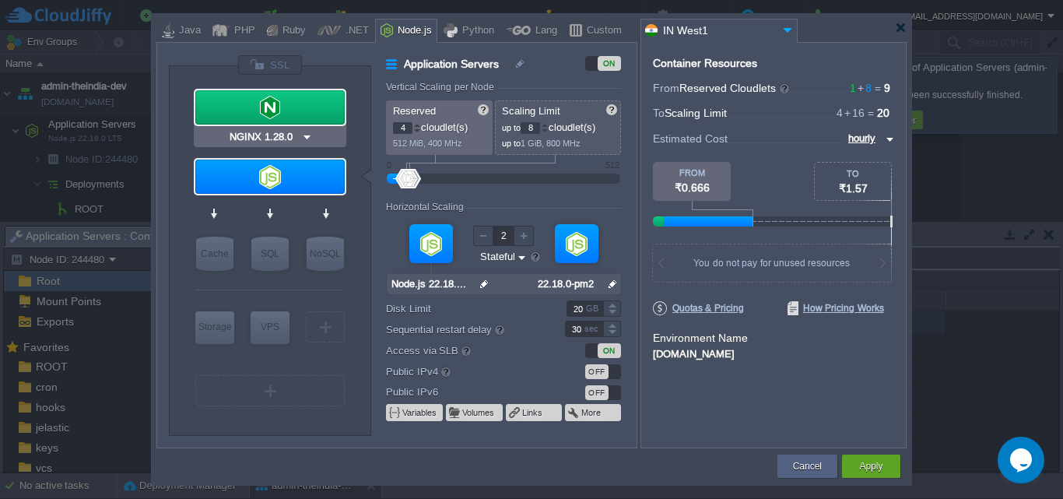
click at [282, 131] on input "NGINX 1.28.0" at bounding box center [263, 137] width 75 height 16
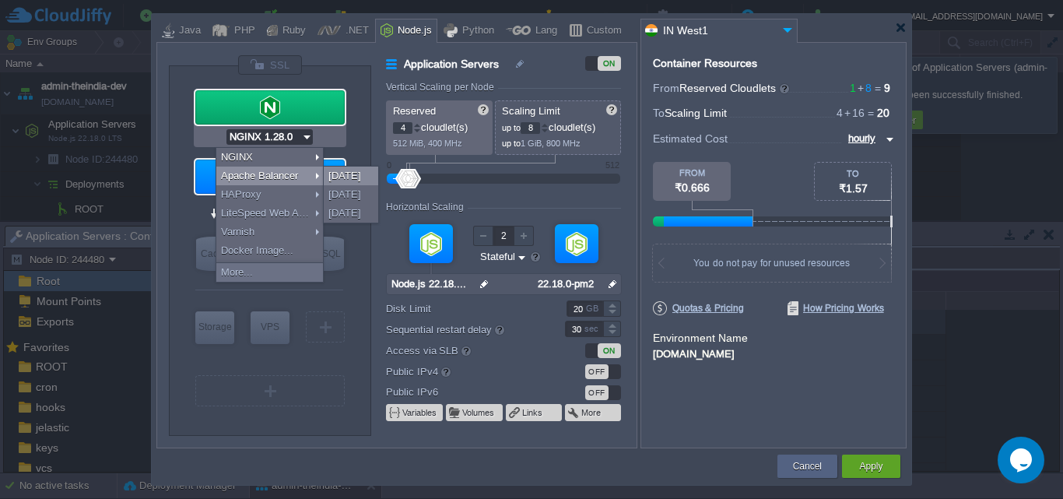
click at [338, 178] on div "[DATE]" at bounding box center [351, 176] width 54 height 19
type input "Node.js 22.18.0 LTS"
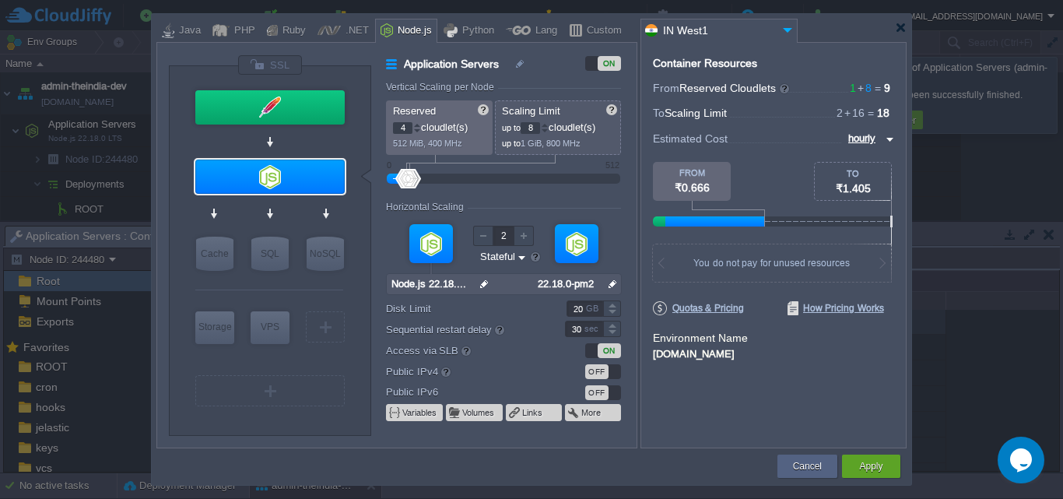
type input "1"
click at [591, 249] on div at bounding box center [577, 243] width 44 height 39
type input "Apache Balancer [DATE]"
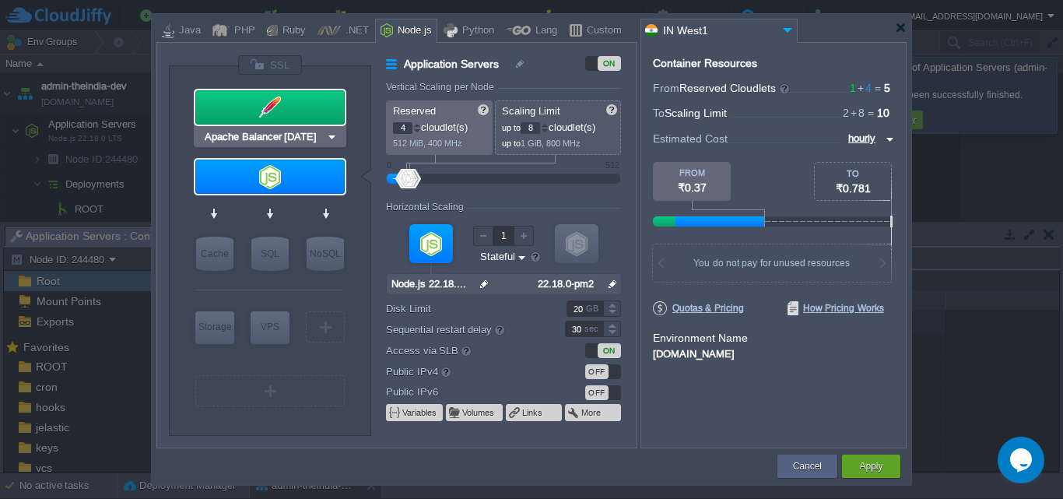
click at [275, 101] on div at bounding box center [269, 107] width 149 height 34
type input "Load Balancer"
type input "1"
type input "2"
type input "Apache Balancer [DATE]"
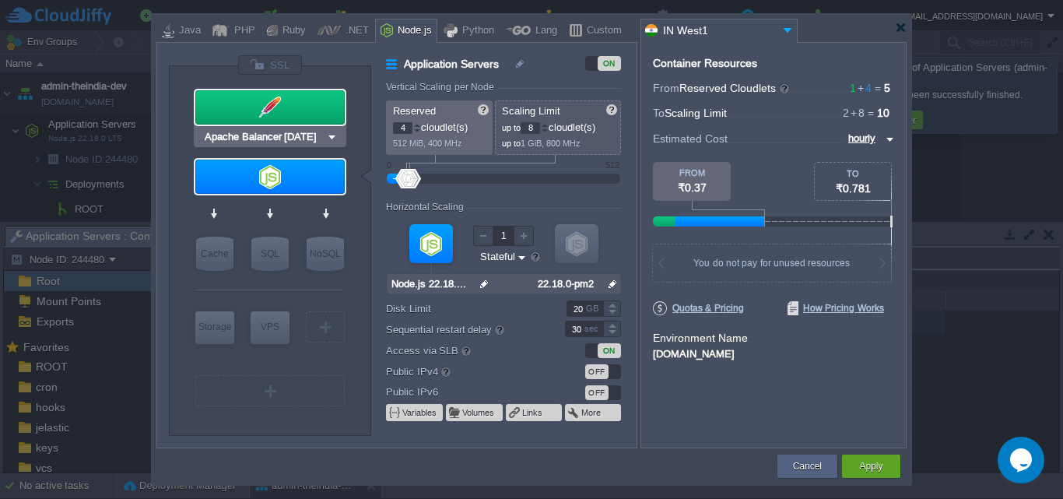
type input "[DATE]-almalin..."
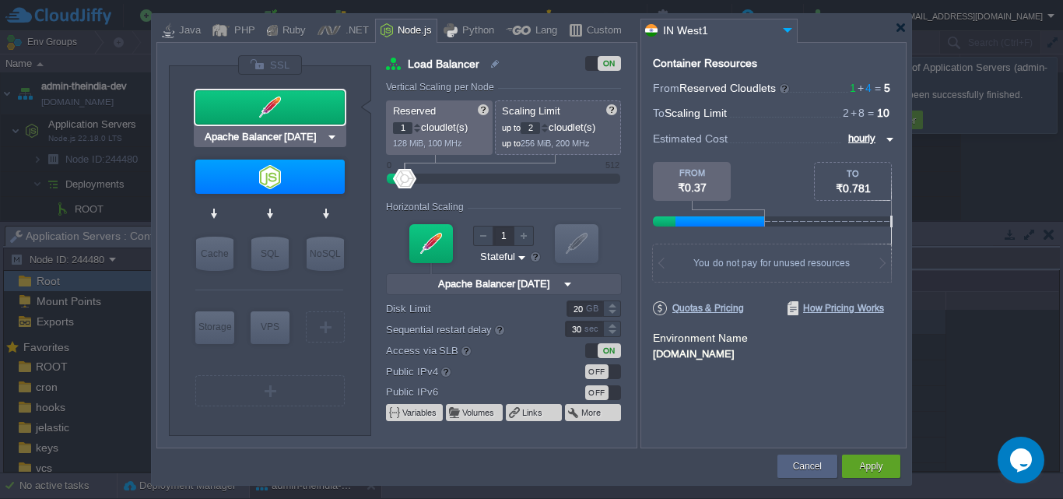
type input "Node.js 22.18.0 LTS"
type input "2"
drag, startPoint x: 586, startPoint y: 238, endPoint x: 383, endPoint y: 215, distance: 204.4
click at [584, 238] on div at bounding box center [577, 243] width 44 height 39
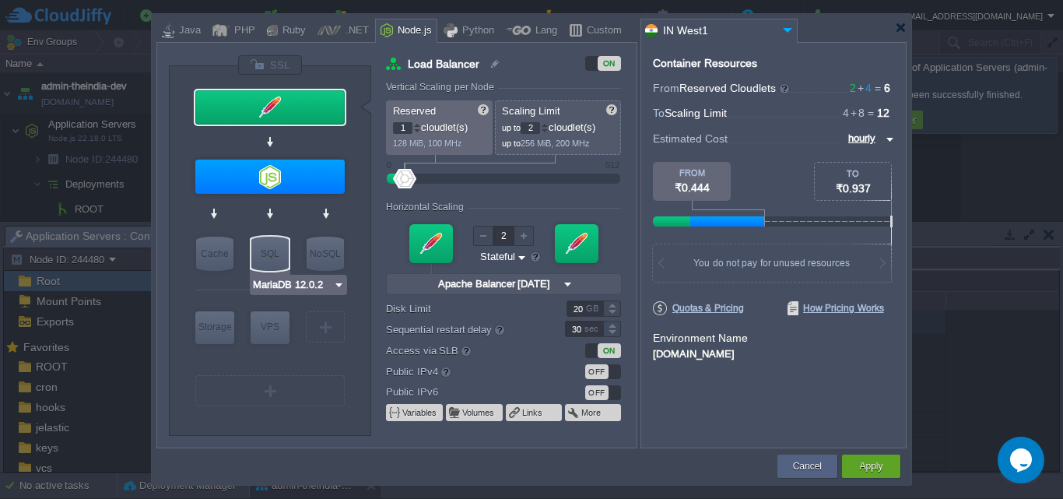
type input "Node.js 22.18.0 LTS"
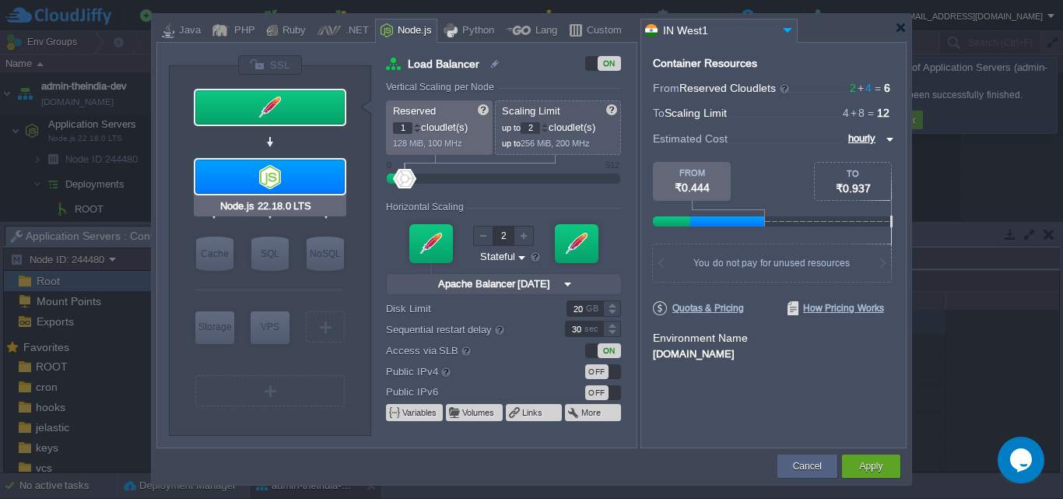
click at [275, 178] on div at bounding box center [269, 177] width 149 height 34
type input "Application Servers"
type input "4"
type input "8"
type input "1"
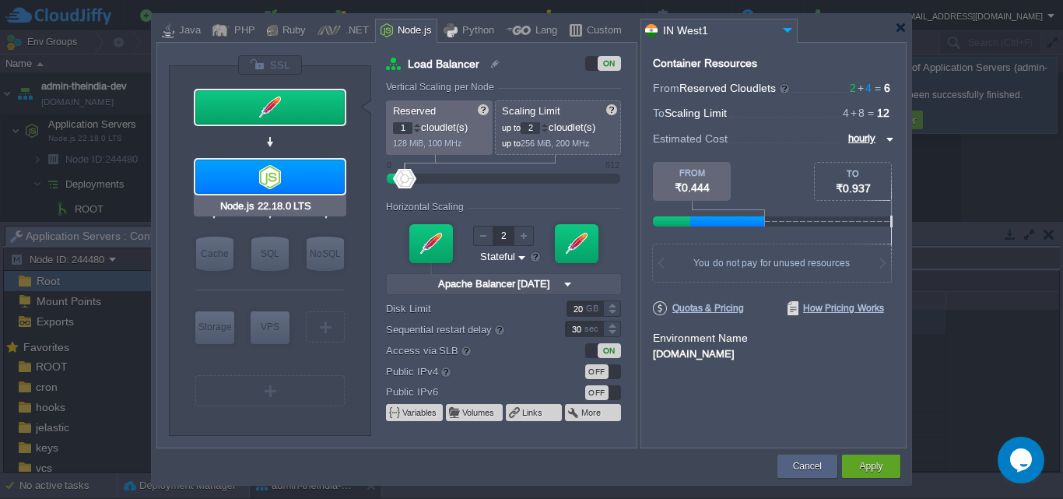
type input "Node.js 22.18...."
type input "null"
type input "22.18.0-pm2"
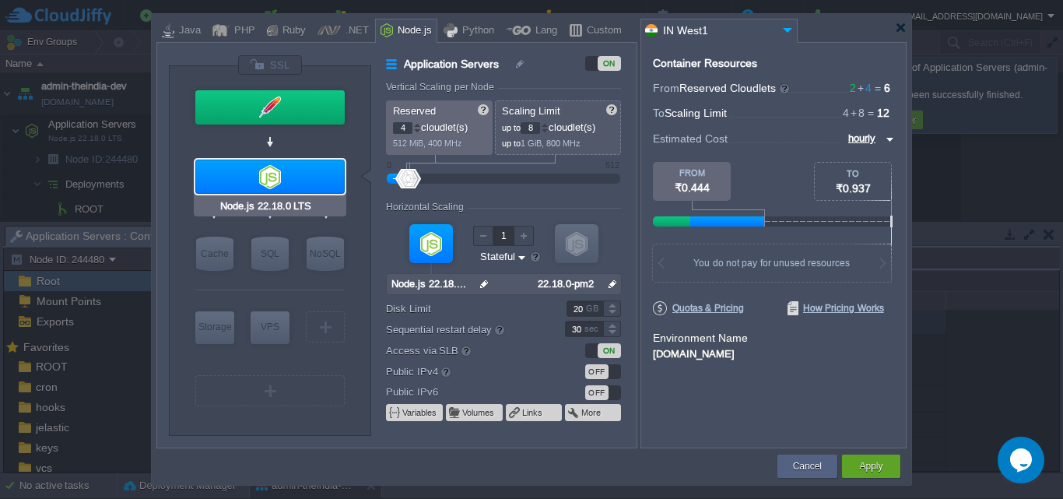
type input "Apache Balancer [DATE]"
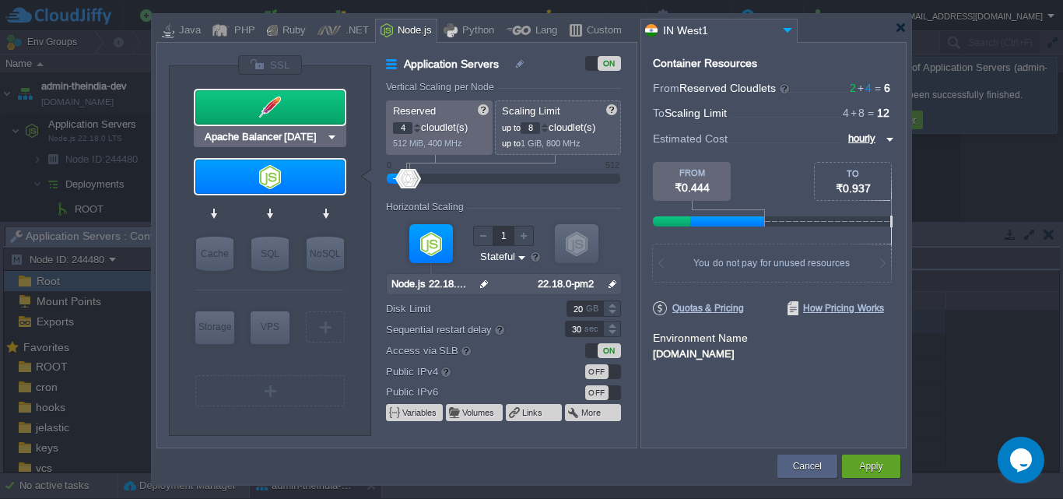
click at [314, 110] on div at bounding box center [269, 107] width 149 height 34
type input "Load Balancer"
type input "1"
type input "2"
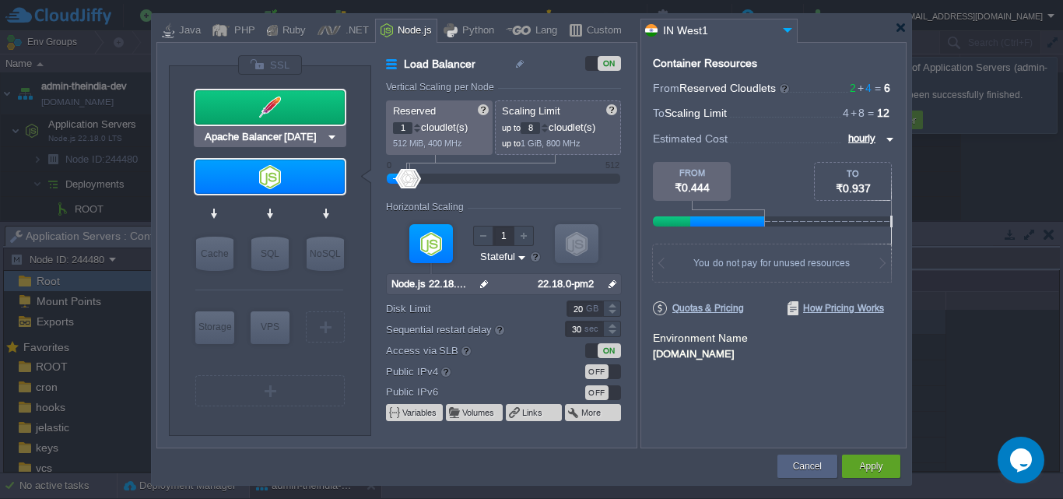
type input "Apache Balancer [DATE]"
type input "[DATE]-almalin..."
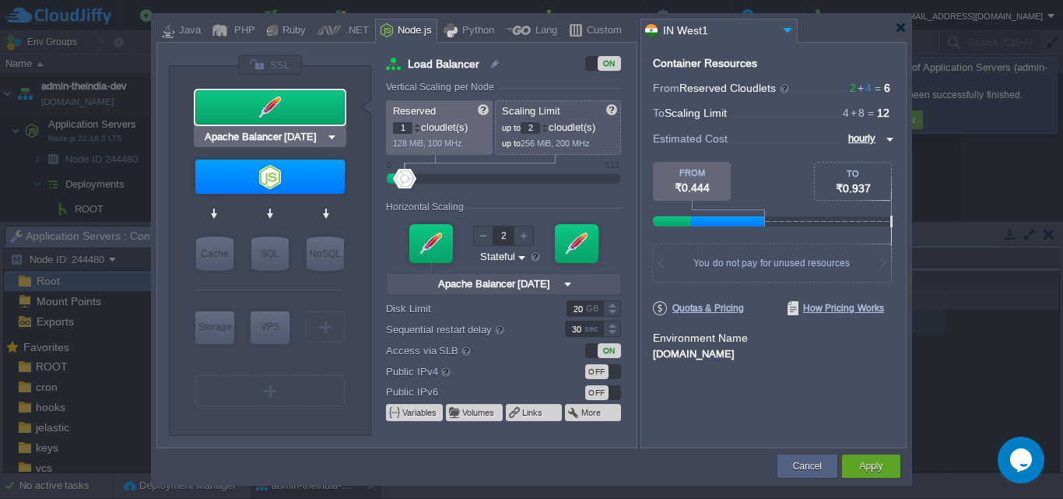
type input "Node.js 22.18.0 LTS"
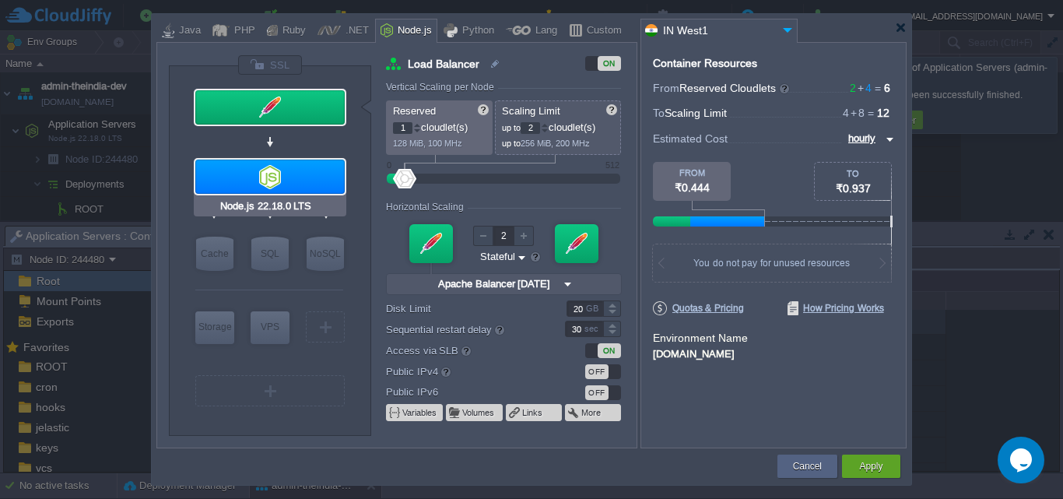
click at [293, 174] on div at bounding box center [269, 177] width 149 height 34
type input "Application Servers"
type input "4"
type input "8"
type input "1"
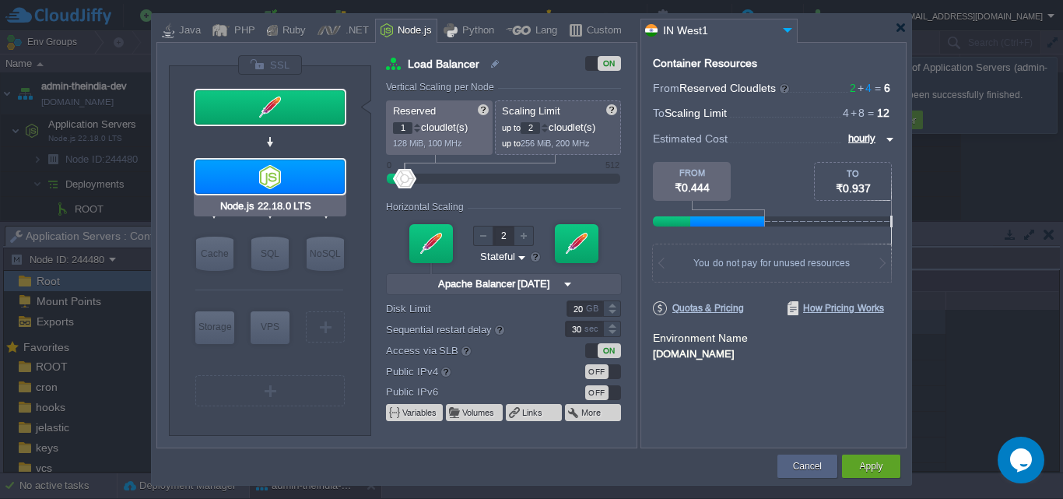
type input "Node.js 22.18...."
type input "null"
type input "22.18.0-pm2"
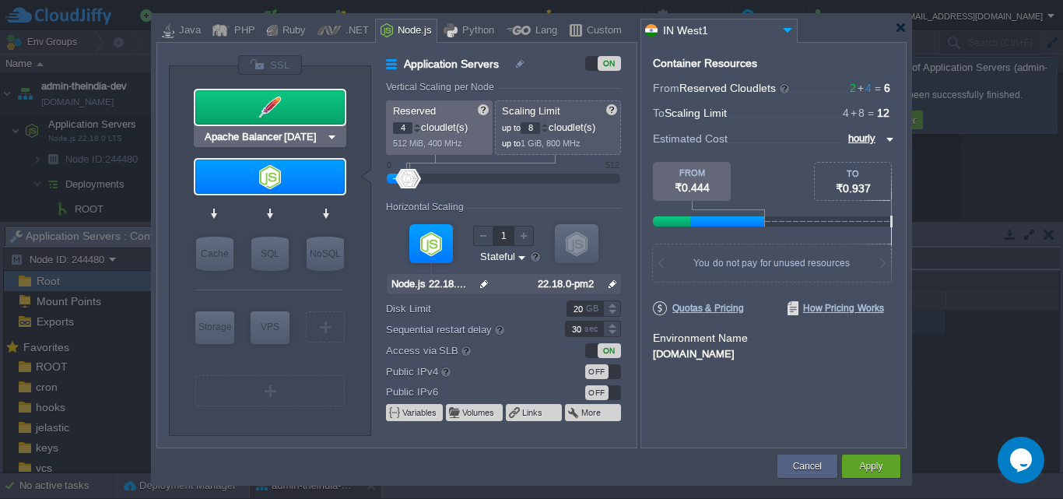
type input "Node.js 22.18.0 LTS"
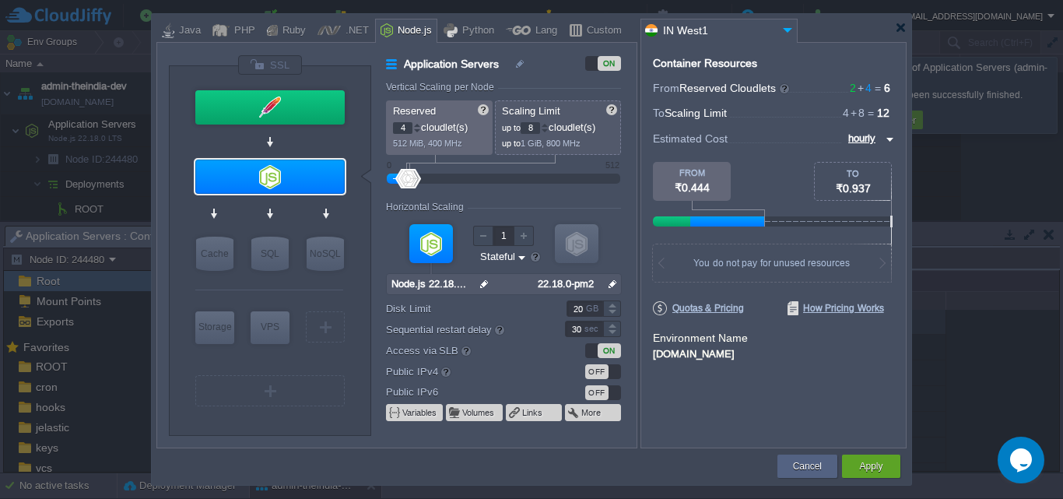
type input "2"
click at [566, 242] on div at bounding box center [577, 243] width 44 height 39
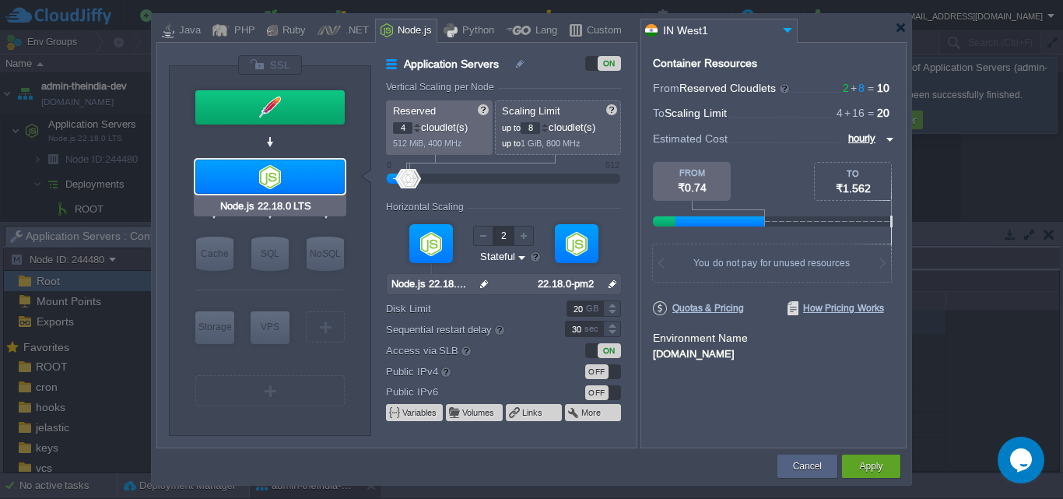
type input "Apache Balancer [DATE]"
click at [292, 111] on div at bounding box center [269, 107] width 149 height 34
type input "Load Balancer"
type input "1"
type input "2"
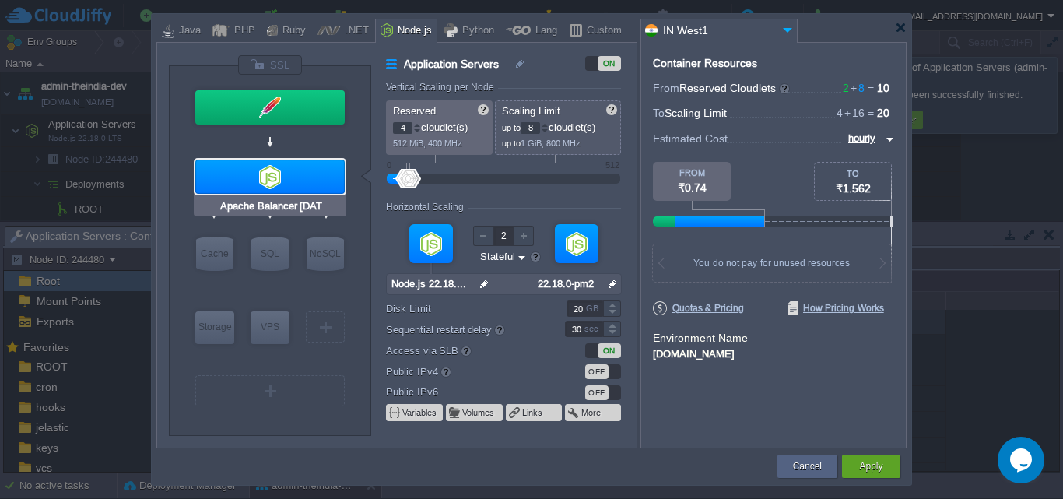
type input "Apache Balancer [DATE]"
type input "[DATE]-almalin..."
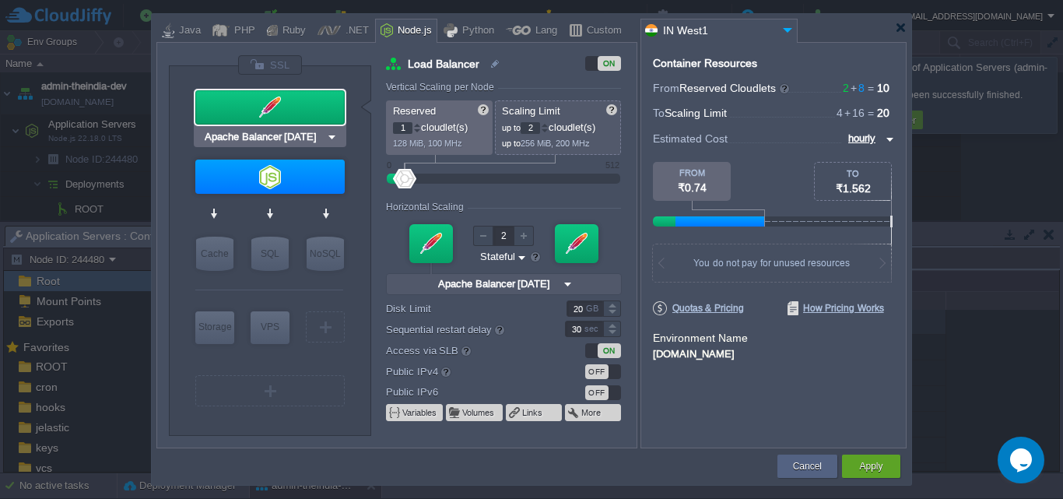
type input "Node.js 22.18.0 LTS"
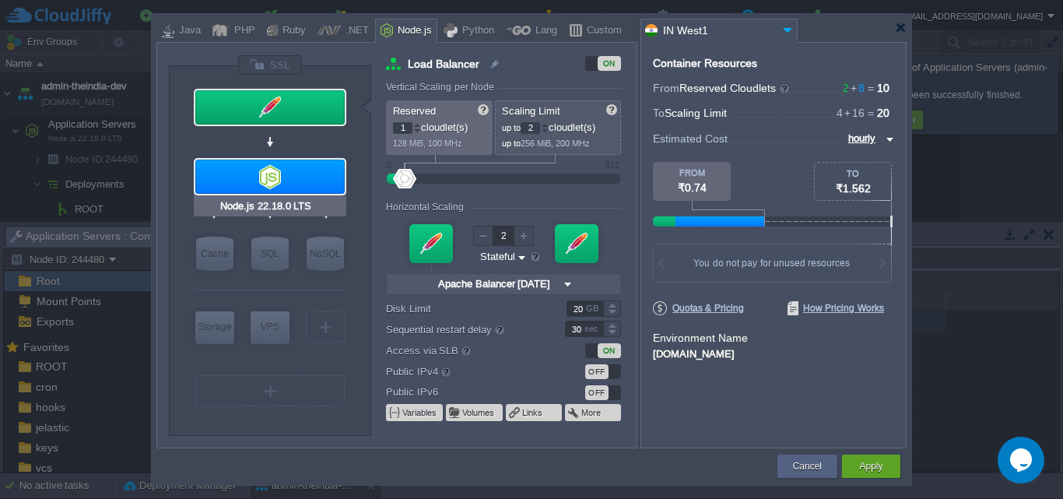
click at [318, 178] on div at bounding box center [269, 177] width 149 height 34
type input "Application Servers"
type input "4"
type input "8"
type input "Node.js 22.18...."
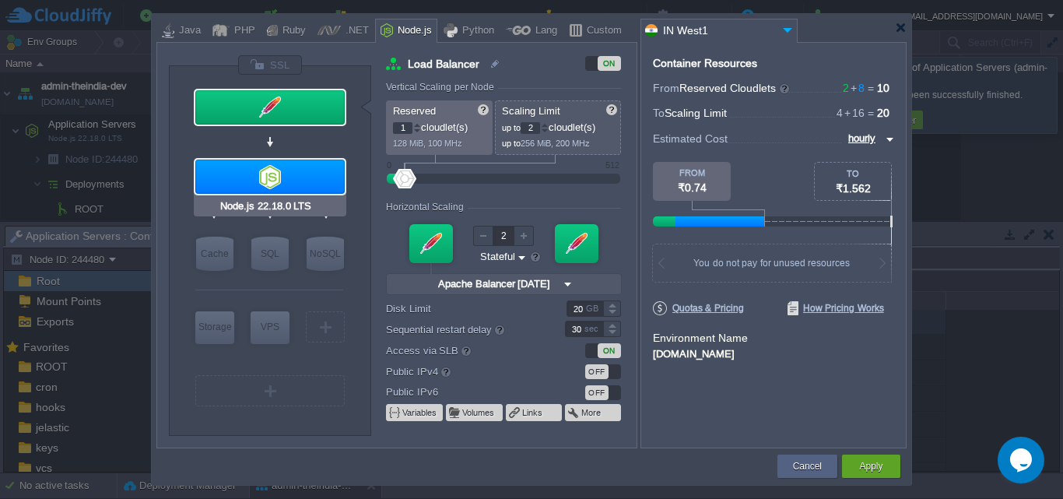
type input "null"
type input "22.18.0-pm2"
type input "Redis 7.2.4"
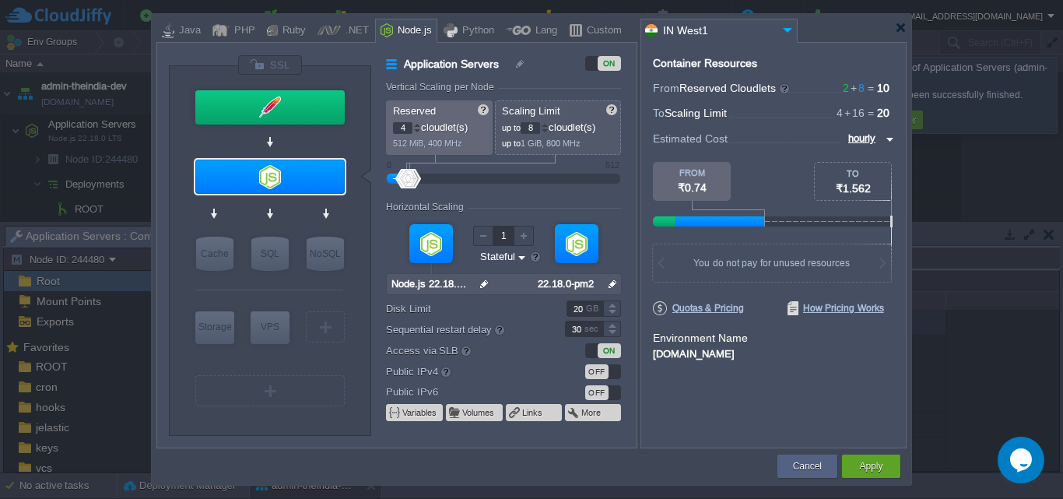
click at [485, 232] on div at bounding box center [483, 236] width 20 height 20
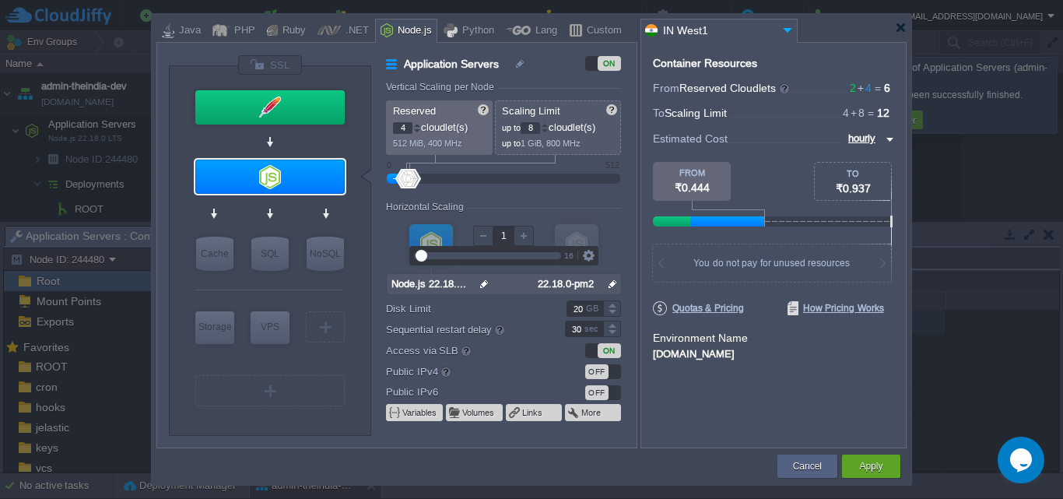
click at [573, 230] on div "VM" at bounding box center [576, 243] width 45 height 57
click at [573, 232] on div at bounding box center [577, 243] width 44 height 39
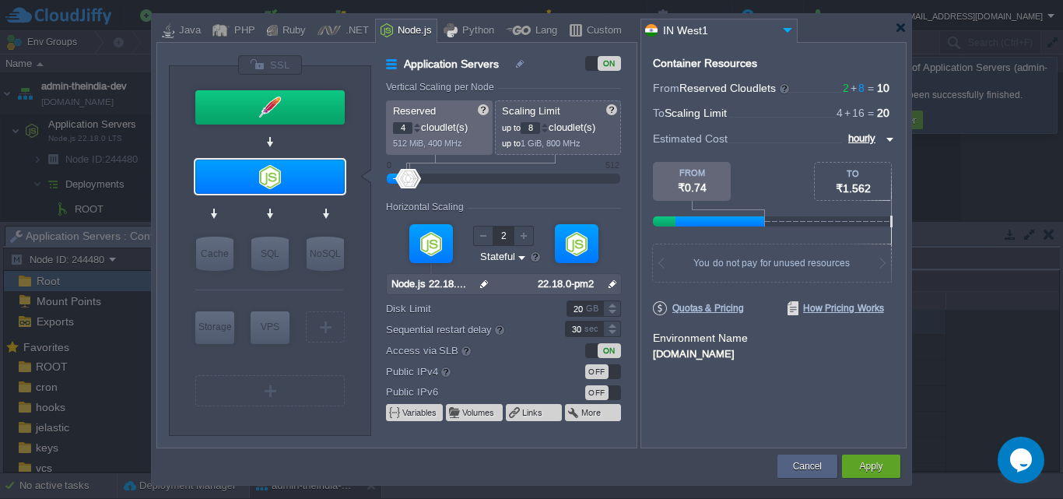
type input "1"
click at [489, 230] on div at bounding box center [483, 236] width 20 height 20
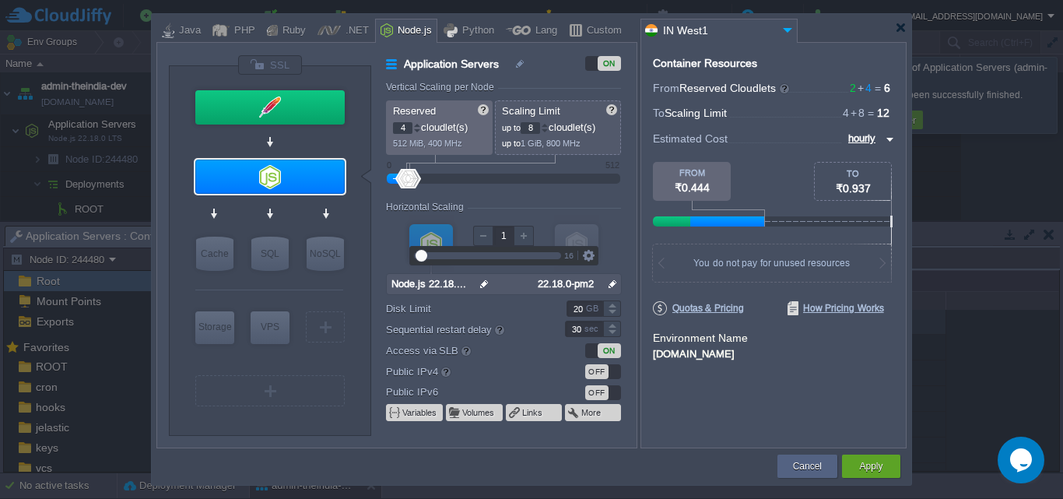
click at [441, 228] on div "VM" at bounding box center [431, 243] width 45 height 57
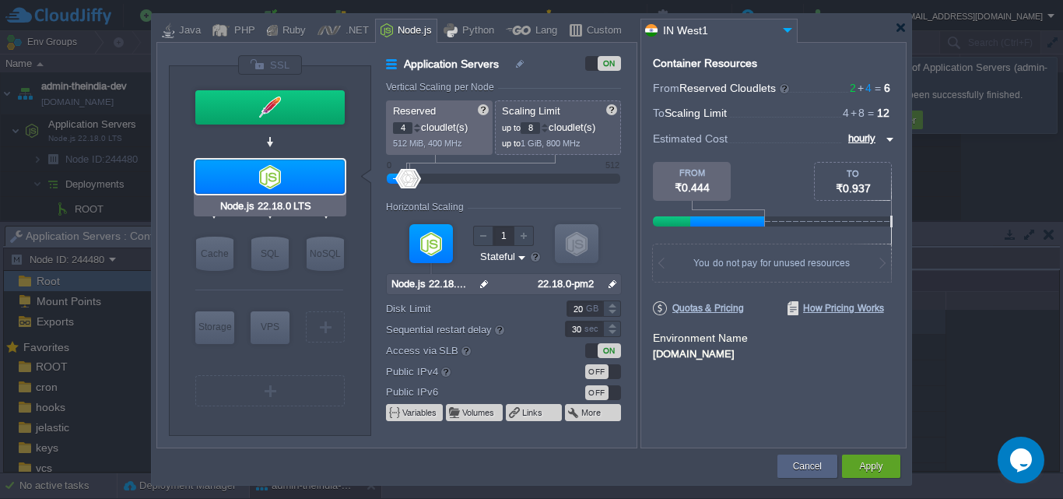
type input "Apache Balancer [DATE]"
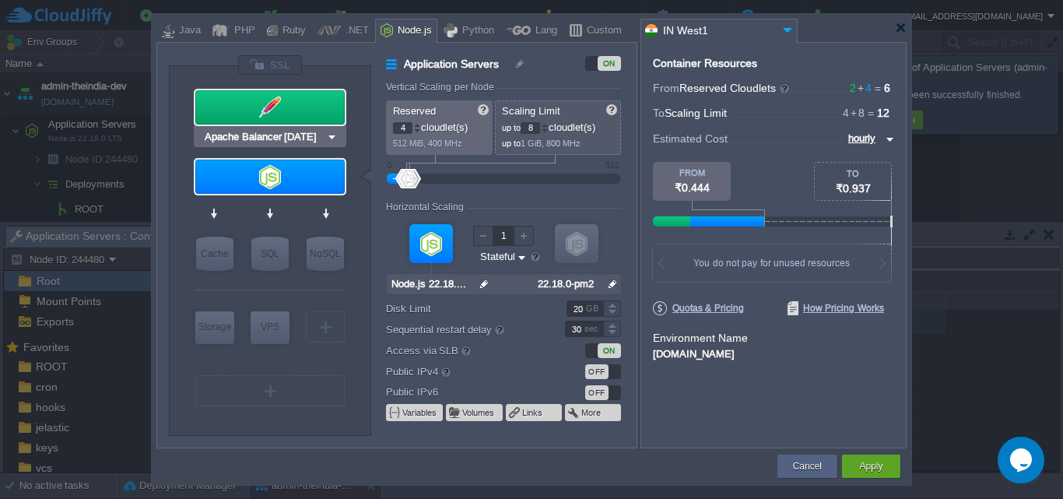
click at [314, 108] on div at bounding box center [269, 107] width 149 height 34
type input "Load Balancer"
type input "1"
type input "2"
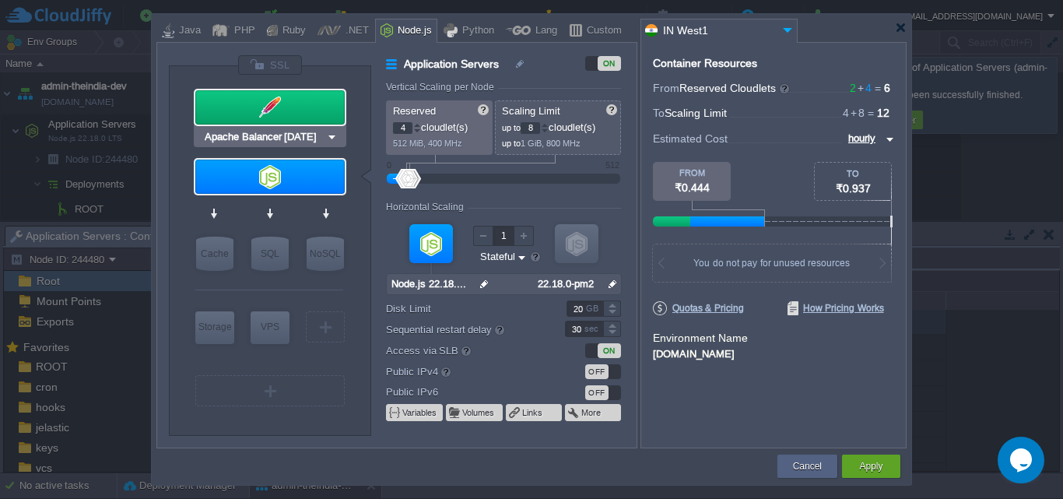
type input "Apache Balancer [DATE]"
type input "[DATE]-almalin..."
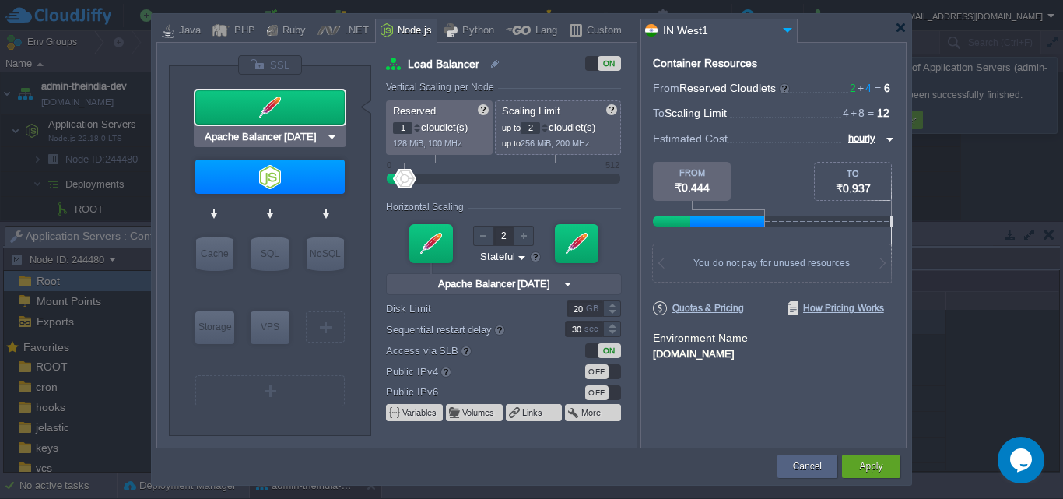
type input "Node.js 22.18.0 LTS"
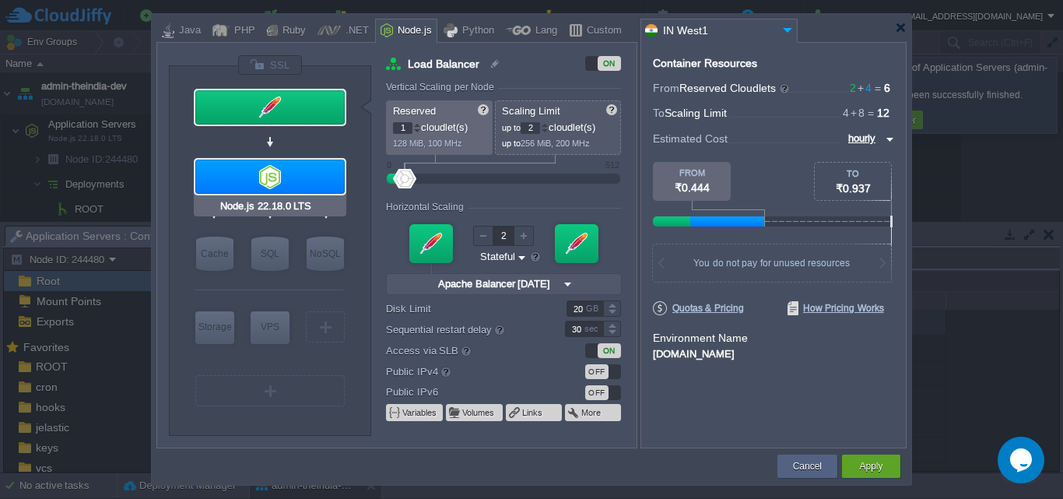
click at [319, 165] on div at bounding box center [269, 177] width 149 height 34
type input "Application Servers"
type input "4"
type input "8"
type input "1"
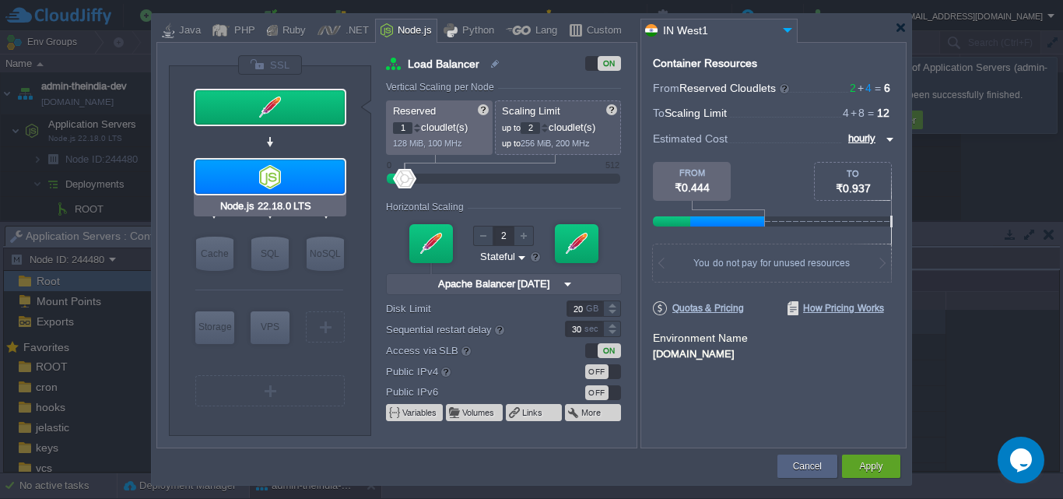
type input "Node.js 22.18...."
type input "null"
type input "22.18.0-pm2"
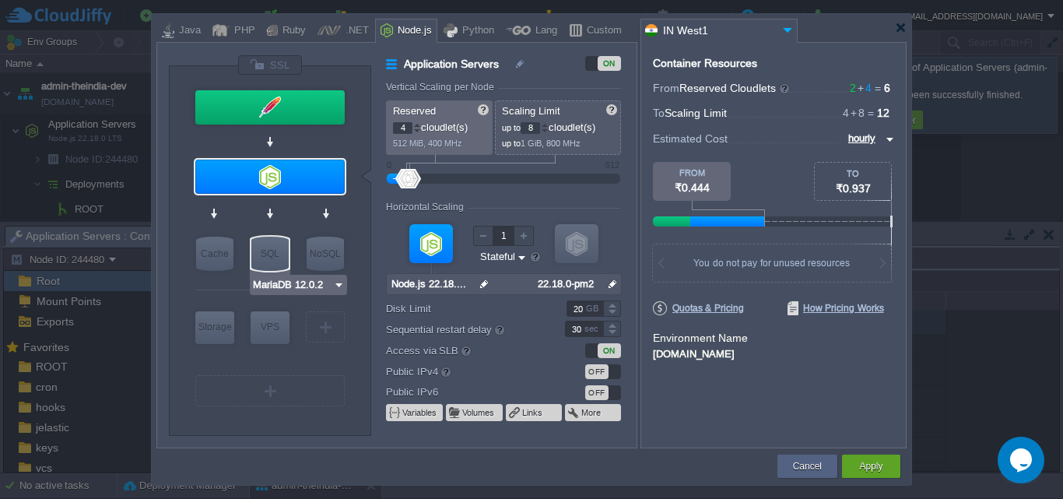
type input "AlmaLinux 9.6"
click at [865, 466] on button "Apply" at bounding box center [870, 466] width 23 height 16
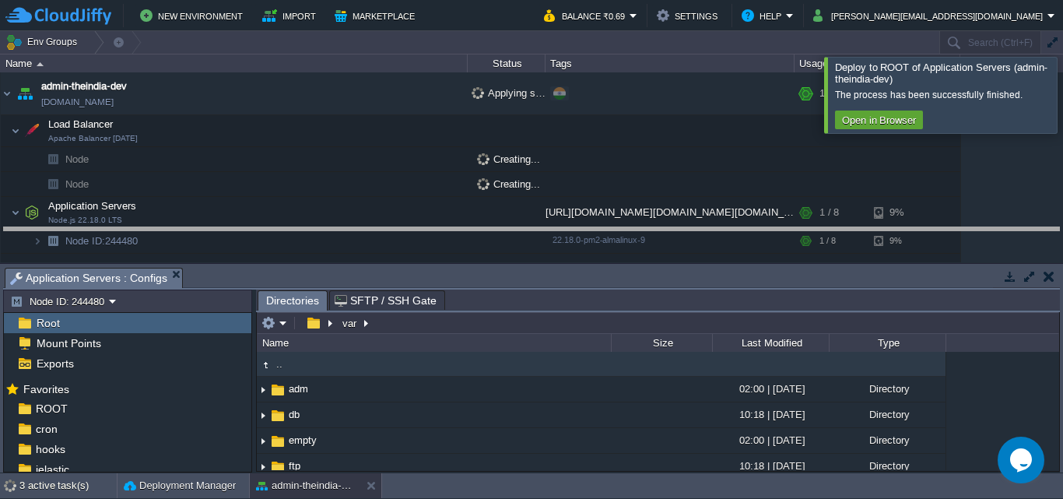
drag, startPoint x: 710, startPoint y: 276, endPoint x: 707, endPoint y: 236, distance: 40.6
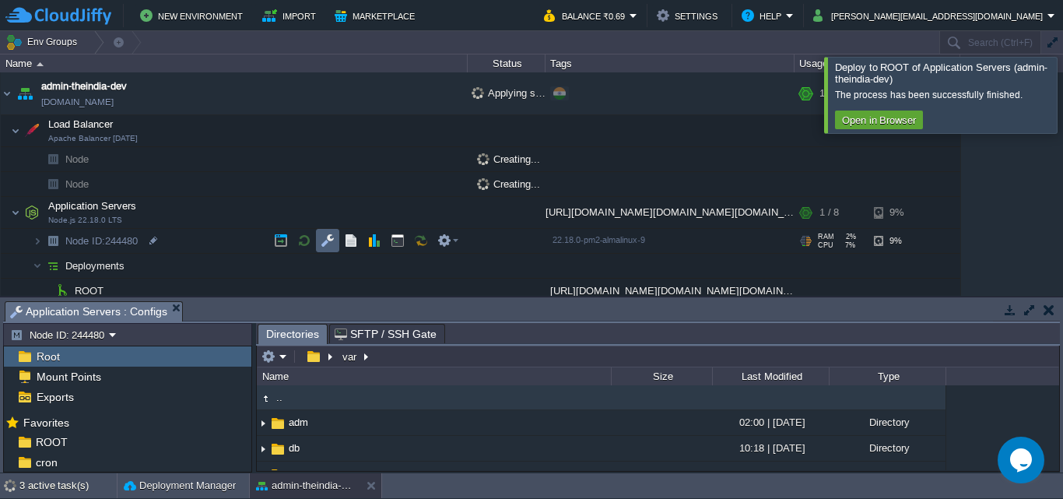
click at [323, 235] on button "button" at bounding box center [328, 240] width 14 height 14
click at [325, 235] on button "button" at bounding box center [328, 240] width 14 height 14
click at [328, 244] on button "button" at bounding box center [328, 240] width 14 height 14
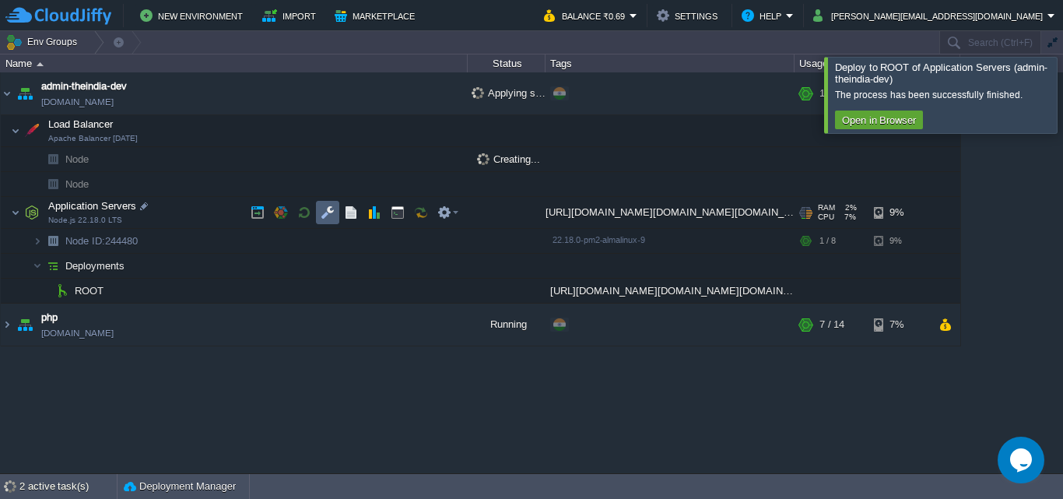
click at [330, 208] on button "button" at bounding box center [328, 212] width 14 height 14
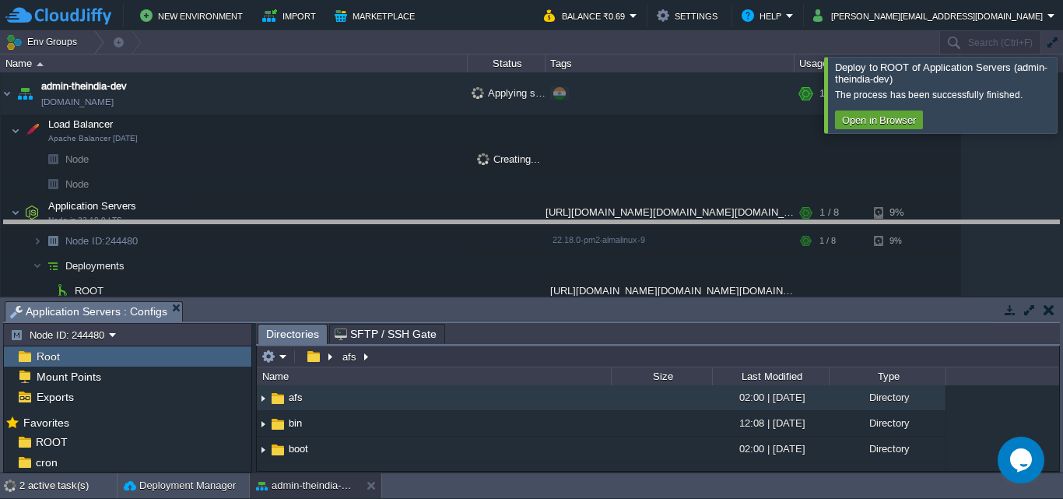
drag, startPoint x: 781, startPoint y: 308, endPoint x: 778, endPoint y: 230, distance: 77.9
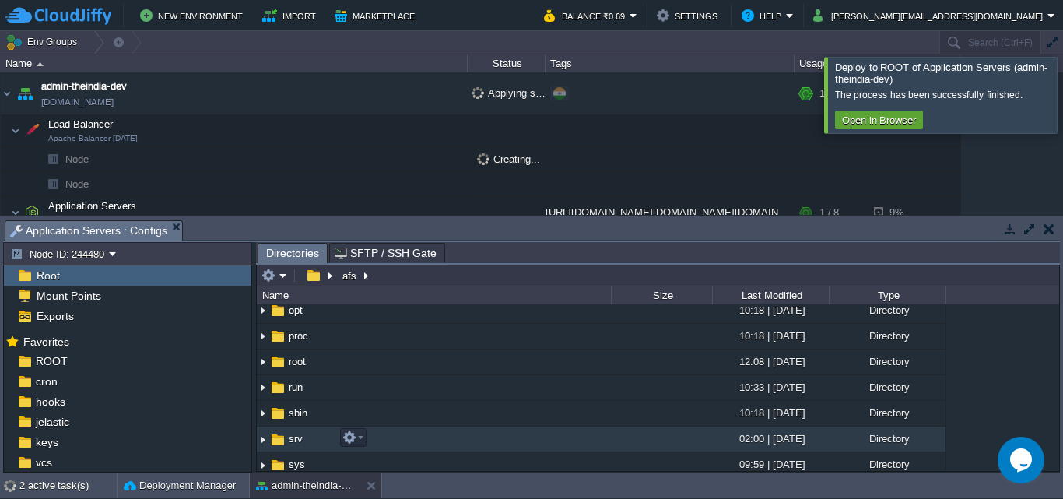
scroll to position [363, 0]
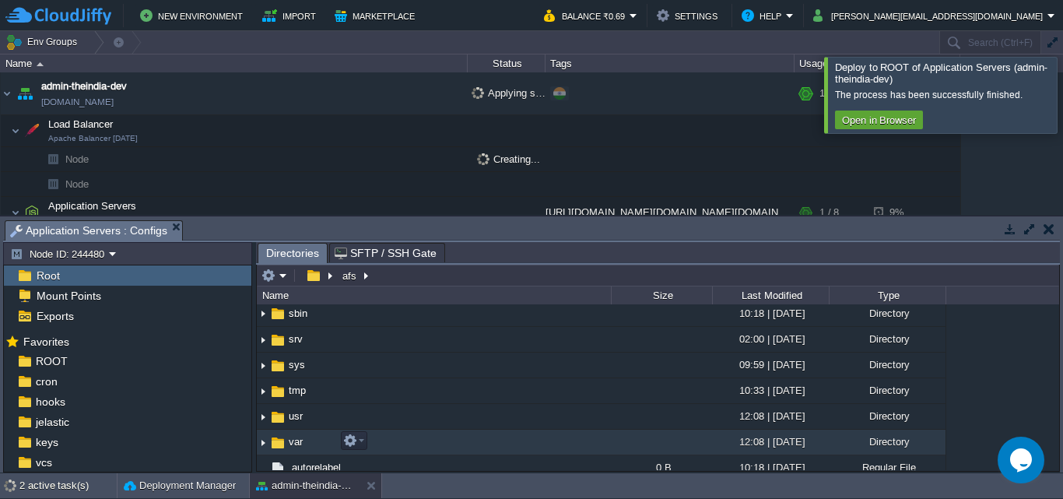
click at [457, 442] on td "var" at bounding box center [434, 443] width 354 height 26
click at [475, 445] on td "var" at bounding box center [434, 443] width 354 height 26
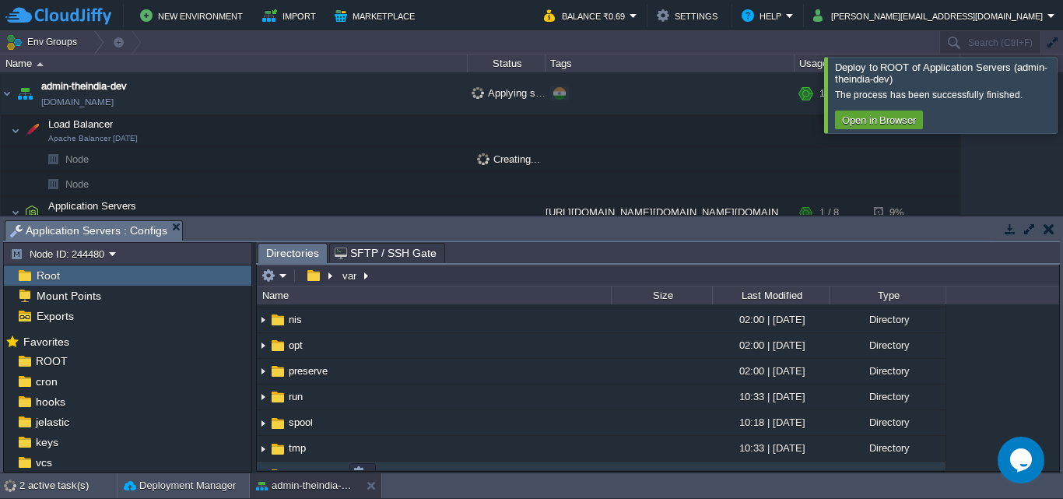
scroll to position [371, 0]
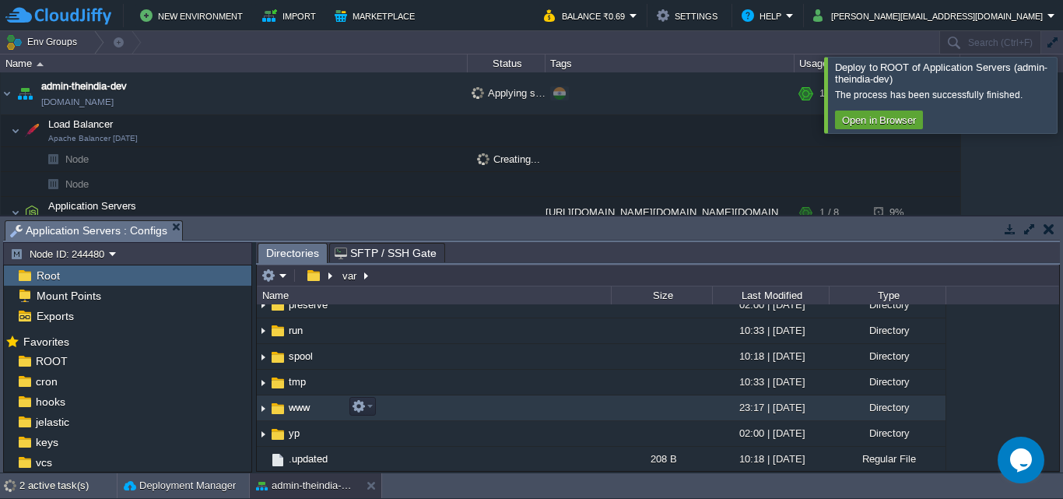
click at [516, 409] on td "www" at bounding box center [434, 408] width 354 height 26
click at [515, 408] on td "www" at bounding box center [434, 408] width 354 height 26
click at [513, 408] on td "www" at bounding box center [434, 408] width 354 height 26
click at [512, 407] on td "www" at bounding box center [434, 408] width 354 height 26
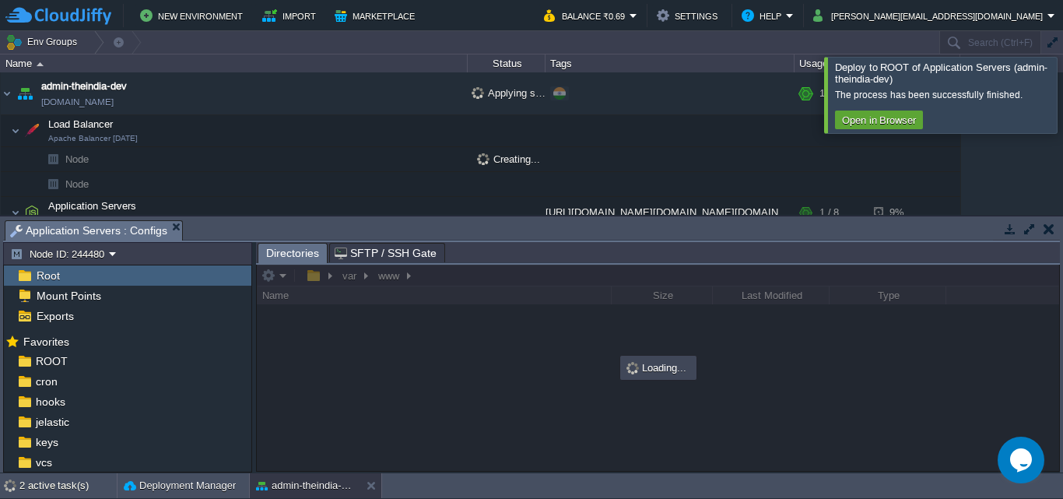
scroll to position [0, 0]
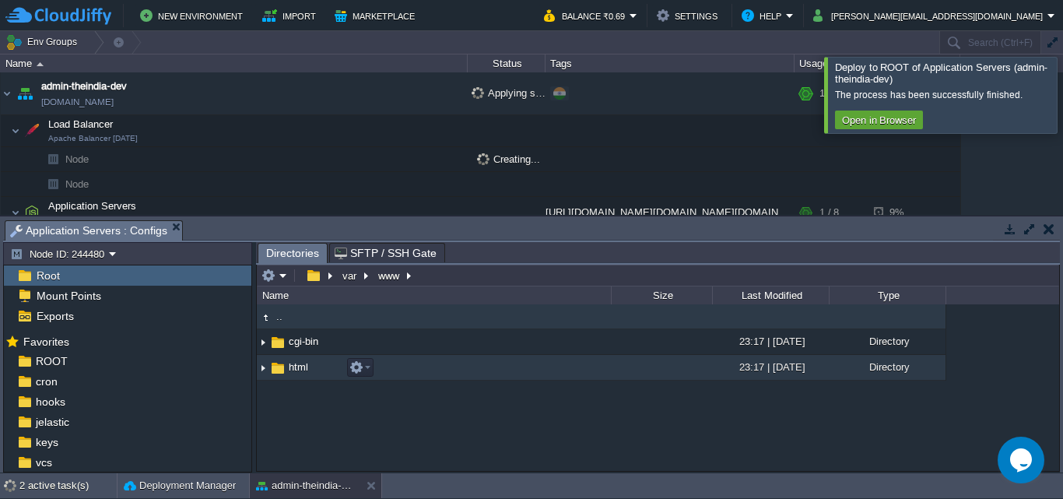
click at [559, 363] on td "html" at bounding box center [434, 368] width 354 height 26
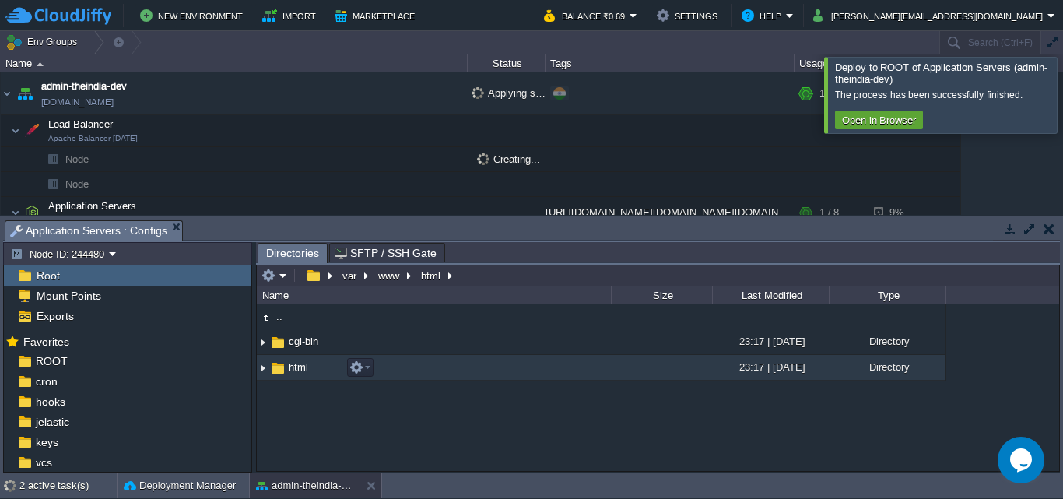
click at [595, 369] on td "html" at bounding box center [434, 368] width 354 height 26
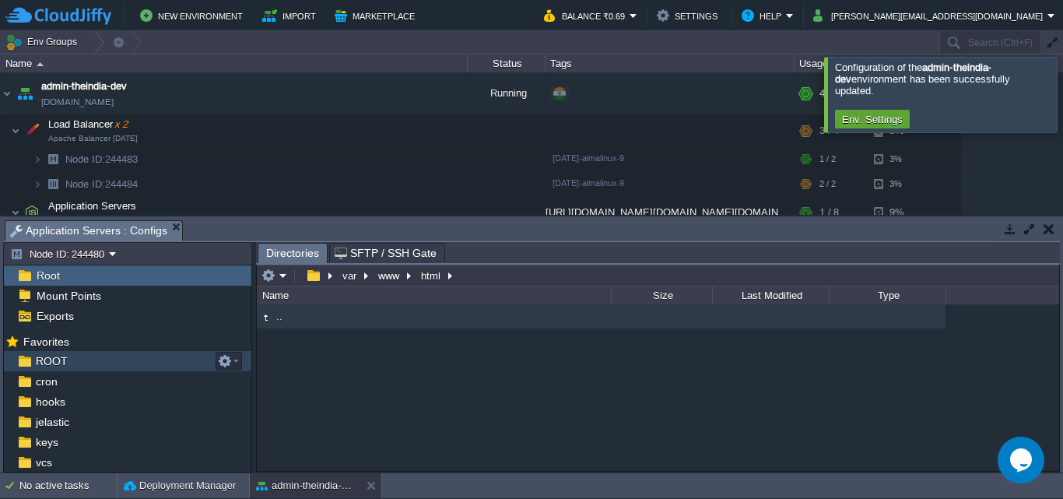
click at [72, 369] on div "ROOT" at bounding box center [127, 361] width 247 height 20
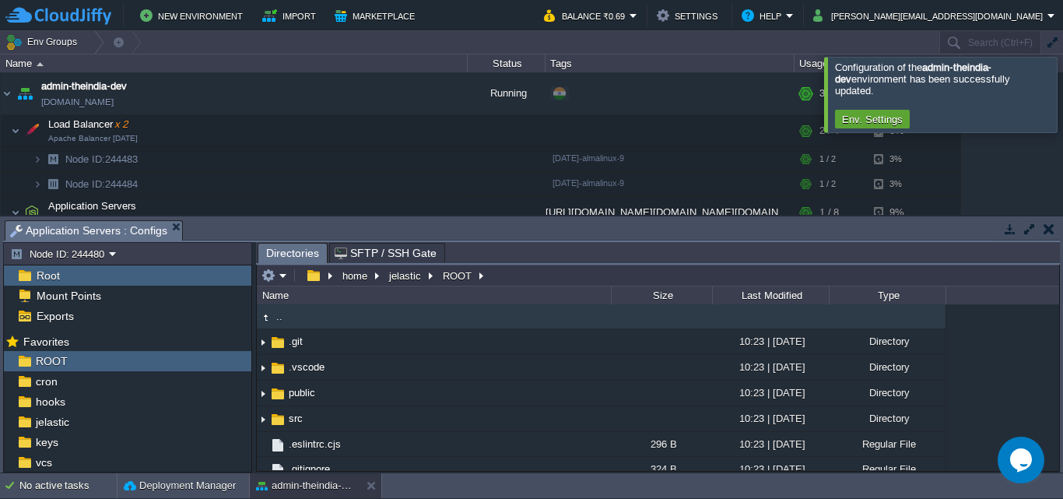
type input "/home/jelastic/ROOT"
click at [491, 274] on input "/home/jelastic/ROOT" at bounding box center [658, 276] width 802 height 22
type input "/home/jelastic/ROOT"
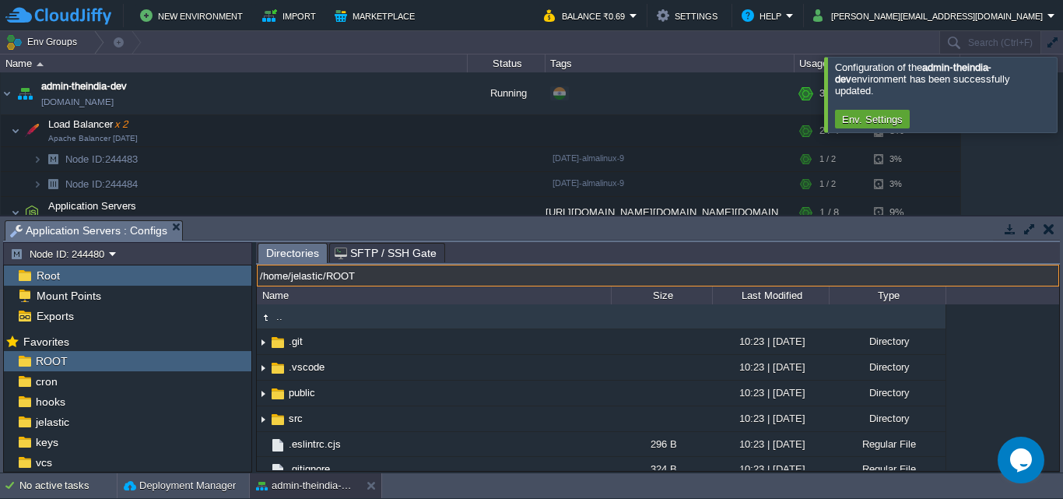
click at [370, 258] on span "SFTP / SSH Gate" at bounding box center [386, 253] width 102 height 19
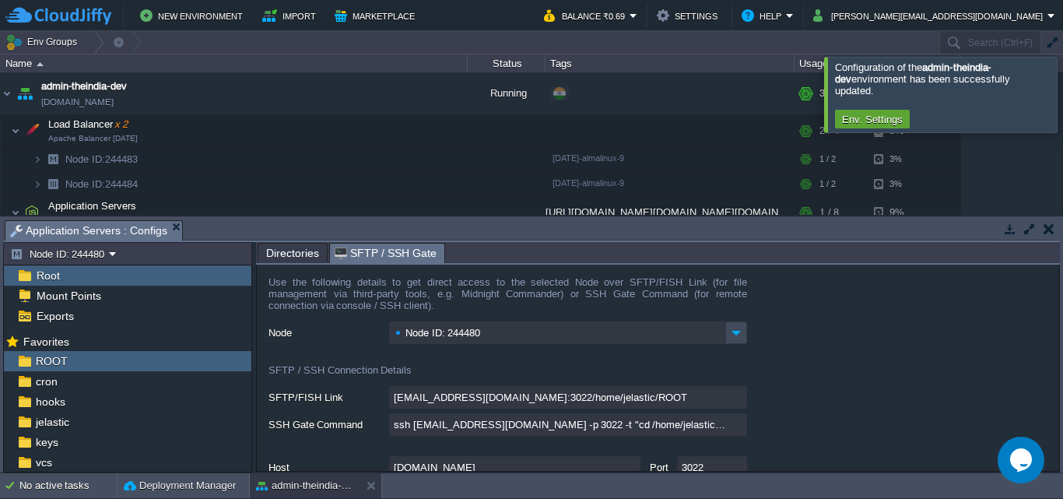
click at [300, 249] on span "Directories" at bounding box center [292, 253] width 53 height 19
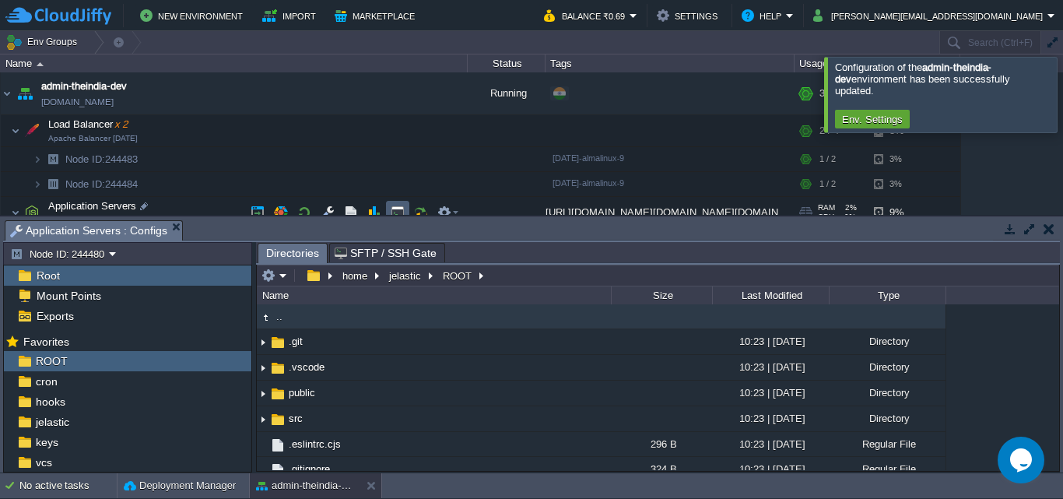
click at [393, 210] on button "button" at bounding box center [398, 212] width 14 height 14
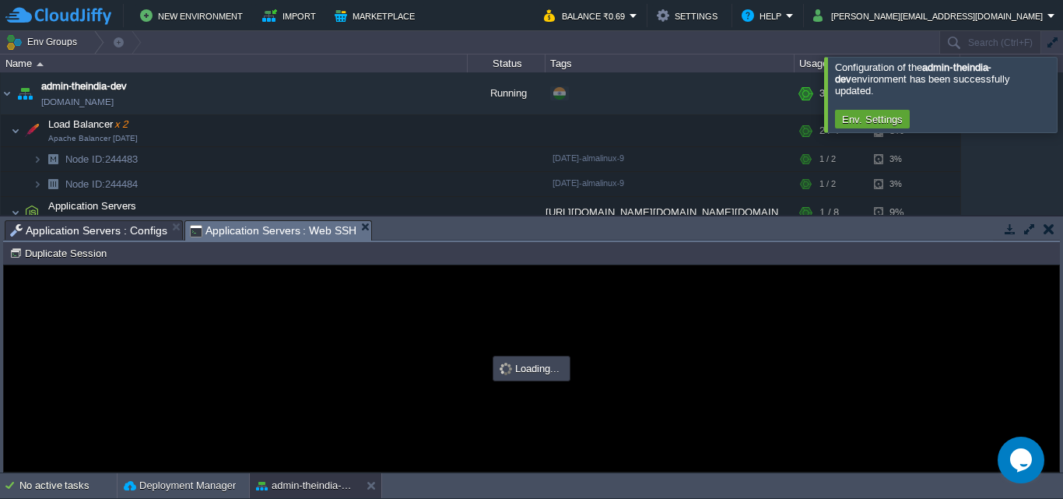
type input "#000000"
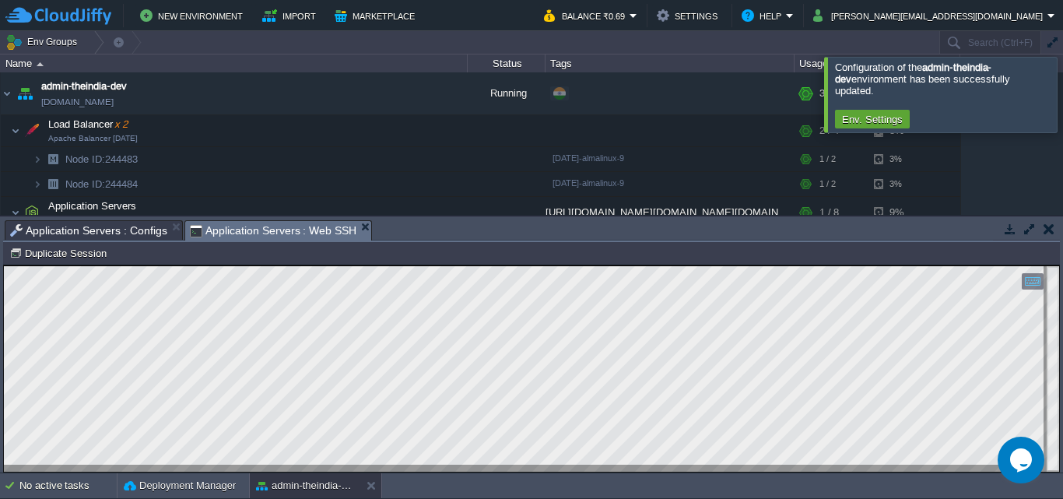
click at [99, 227] on span "Application Servers : Configs" at bounding box center [88, 230] width 157 height 19
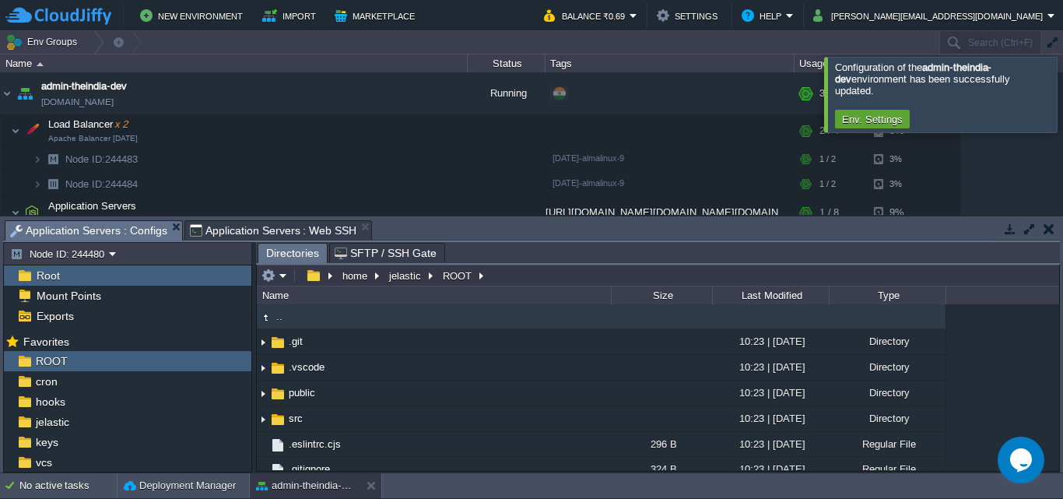
click at [303, 234] on span "Application Servers : Web SSH" at bounding box center [273, 230] width 167 height 19
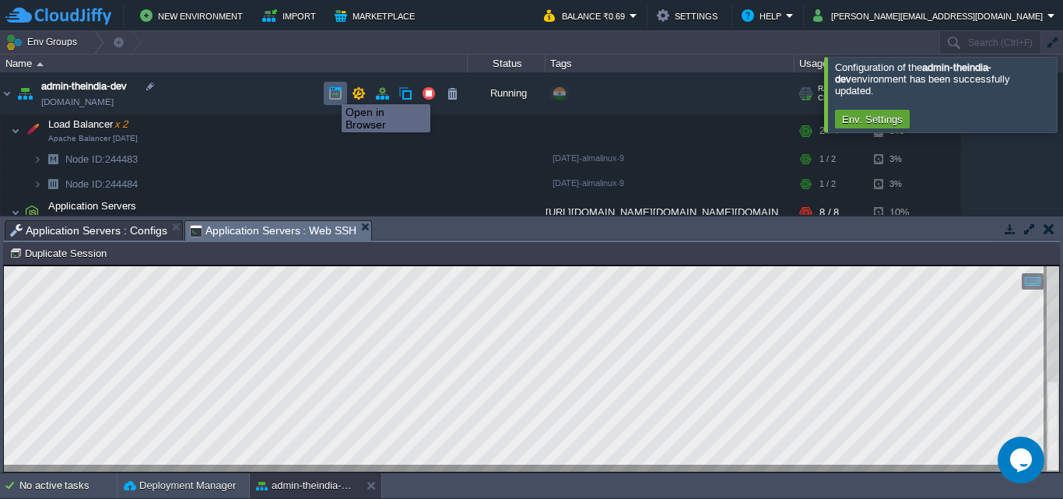
click at [330, 90] on button "button" at bounding box center [335, 93] width 14 height 14
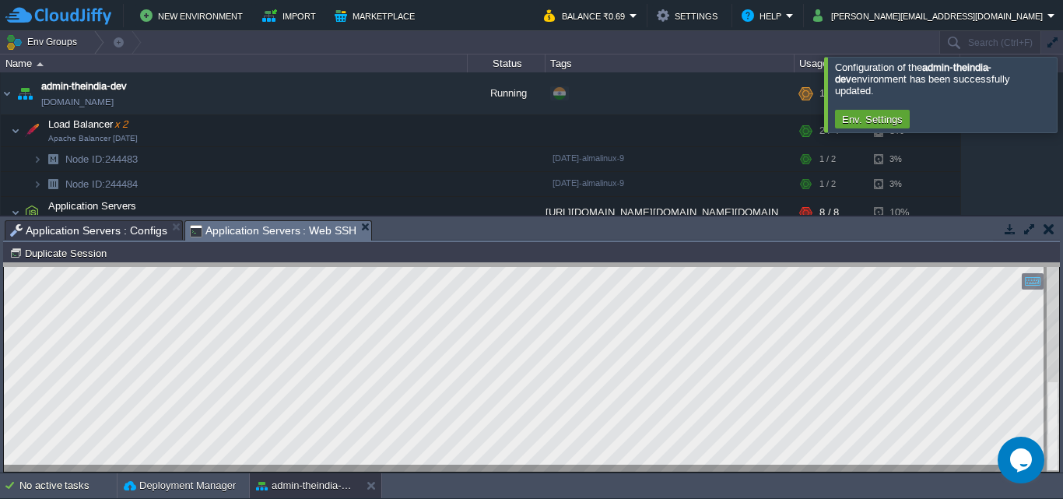
drag, startPoint x: 717, startPoint y: 223, endPoint x: 717, endPoint y: 265, distance: 42.0
click at [717, 265] on body "New Environment Import Marketplace Bonus ₹0.00 Upgrade Account Balance ₹0.69 Se…" at bounding box center [531, 249] width 1063 height 499
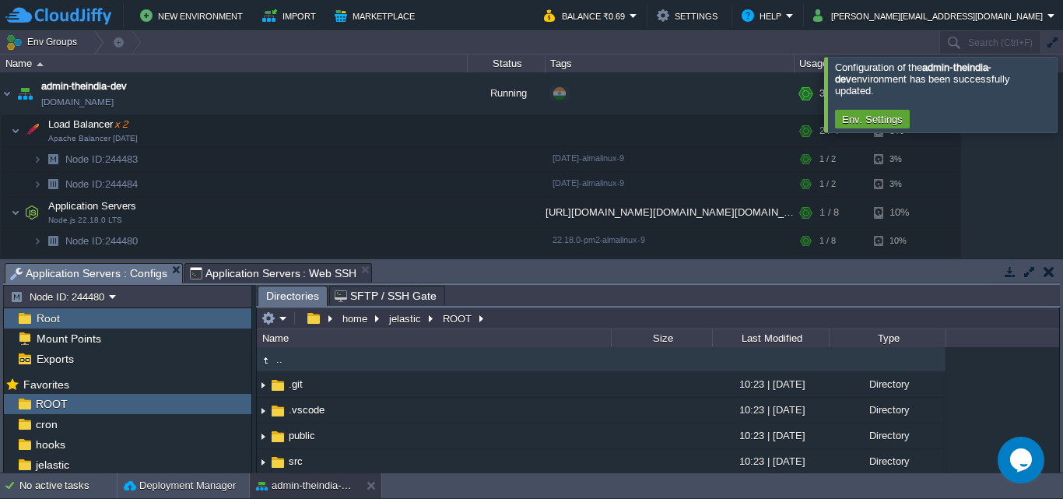
click at [90, 266] on span "Application Servers : Configs" at bounding box center [88, 273] width 157 height 19
click at [269, 317] on button "button" at bounding box center [268, 318] width 14 height 14
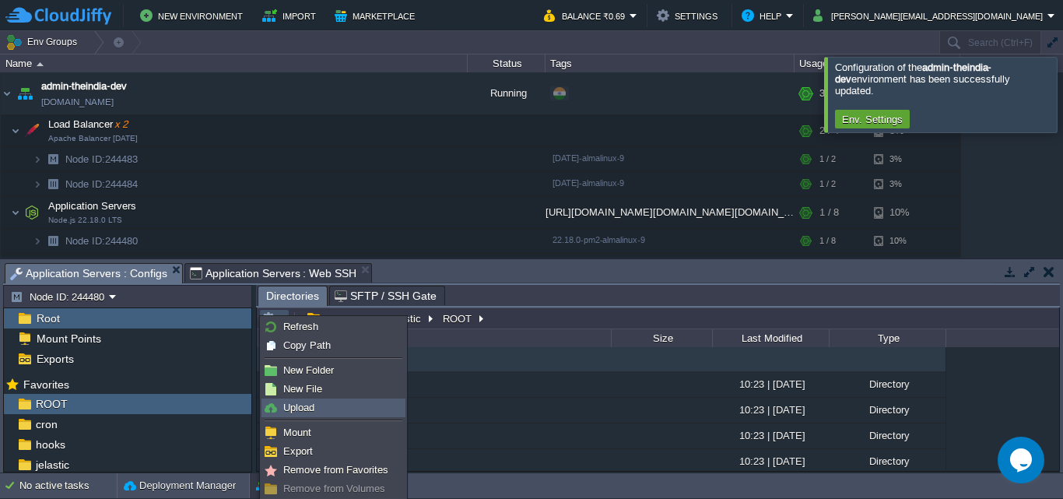
click at [289, 402] on span "Upload" at bounding box center [298, 408] width 31 height 12
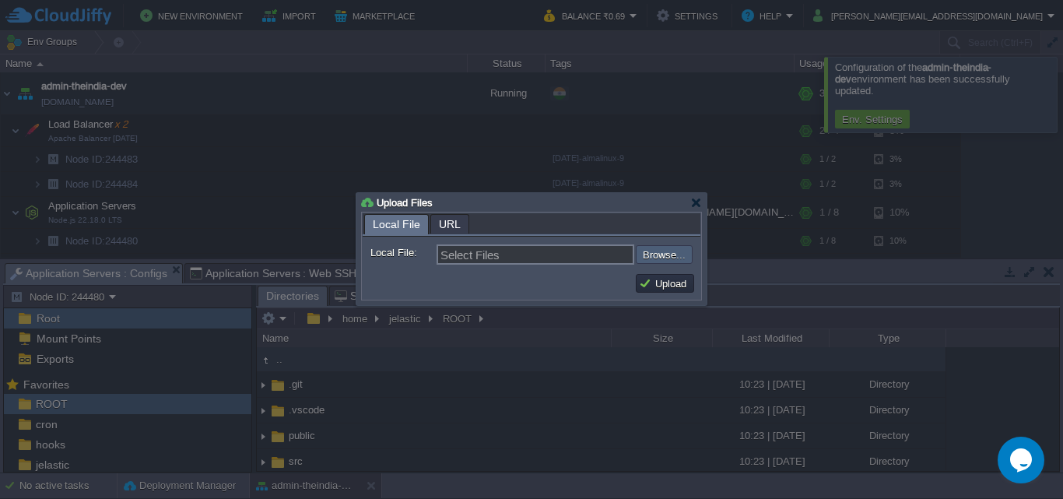
click at [678, 259] on input "file" at bounding box center [594, 254] width 197 height 19
click at [695, 205] on div at bounding box center [696, 203] width 12 height 12
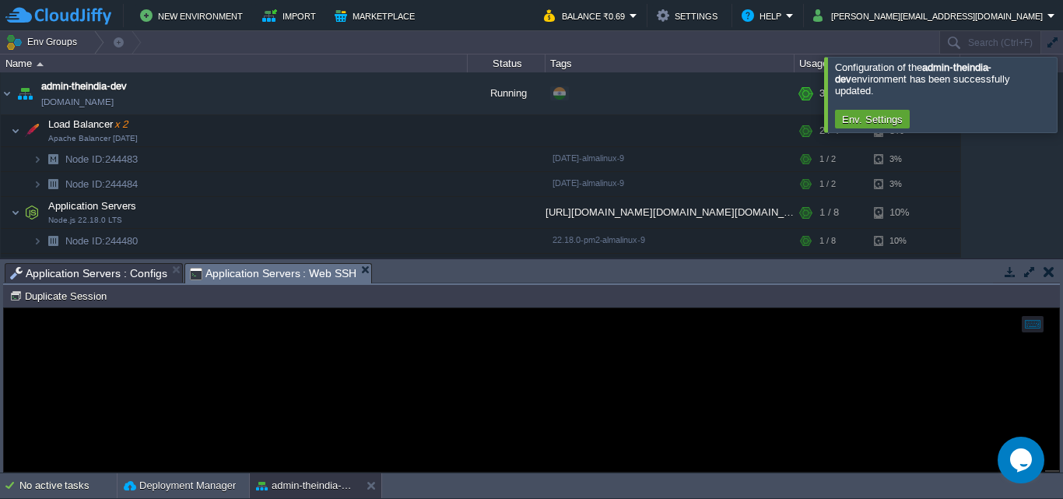
click at [284, 268] on span "Application Servers : Web SSH" at bounding box center [273, 273] width 167 height 19
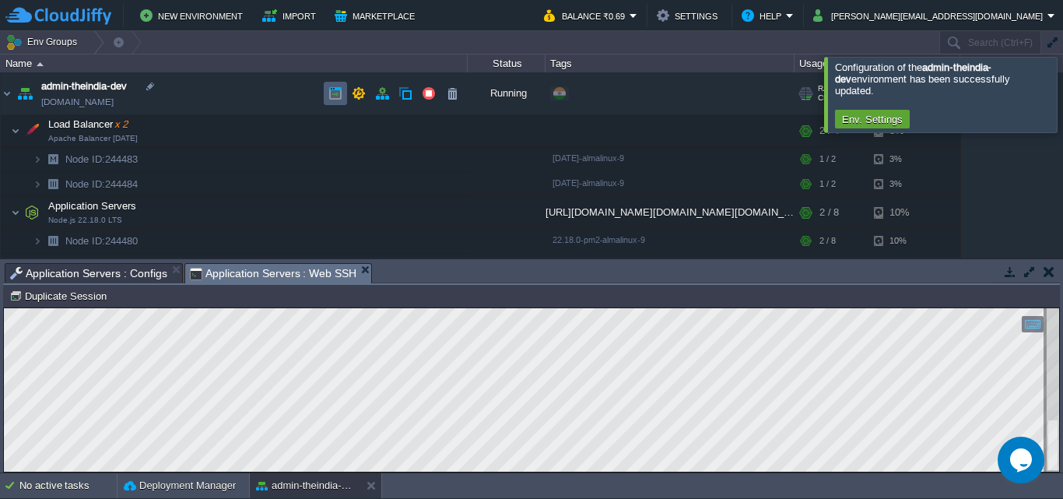
click at [331, 84] on td at bounding box center [335, 93] width 23 height 23
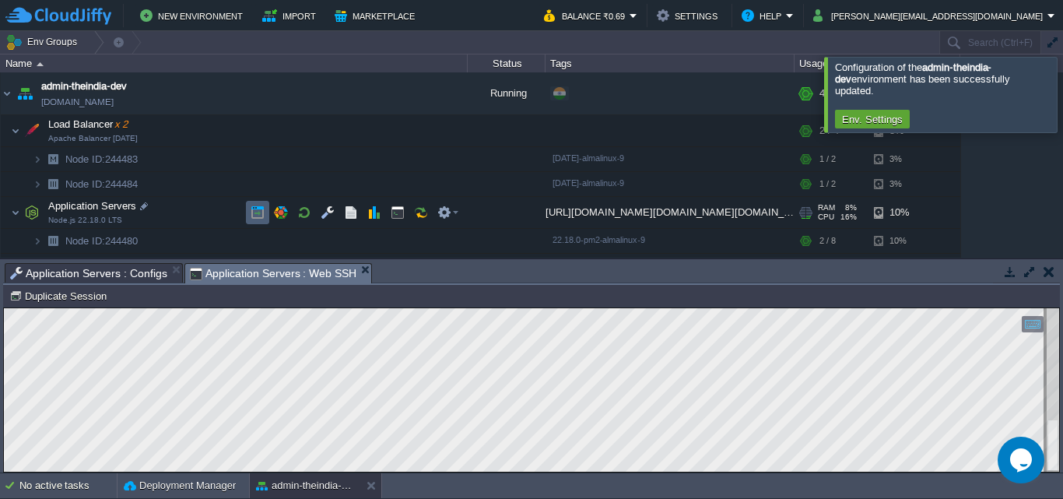
click at [256, 209] on button "button" at bounding box center [258, 212] width 14 height 14
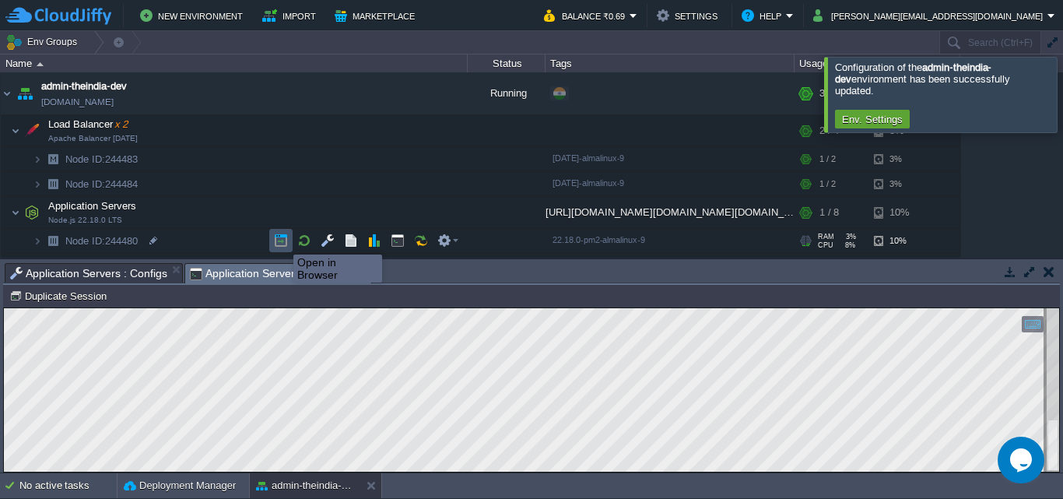
click at [282, 240] on button "button" at bounding box center [281, 240] width 14 height 14
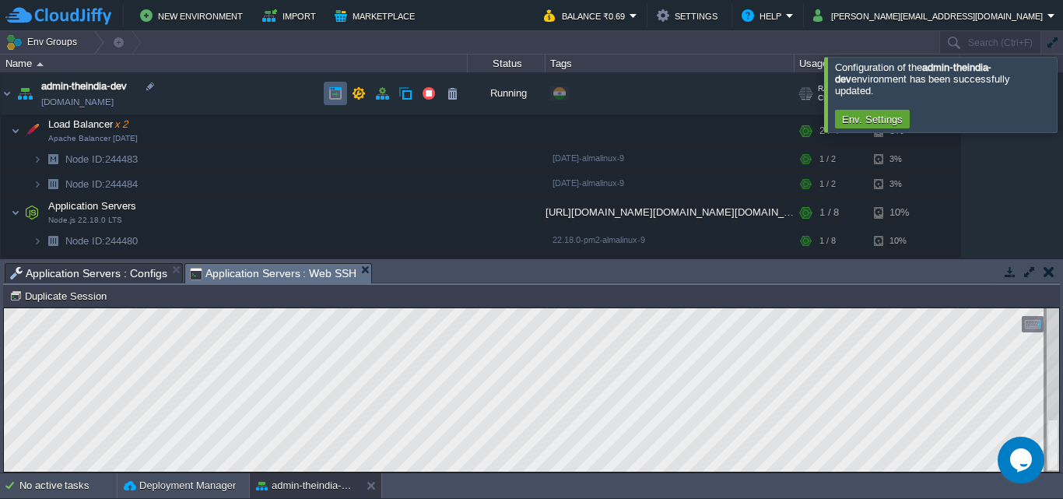
click at [332, 99] on button "button" at bounding box center [335, 93] width 14 height 14
click at [388, 89] on button "button" at bounding box center [382, 93] width 14 height 14
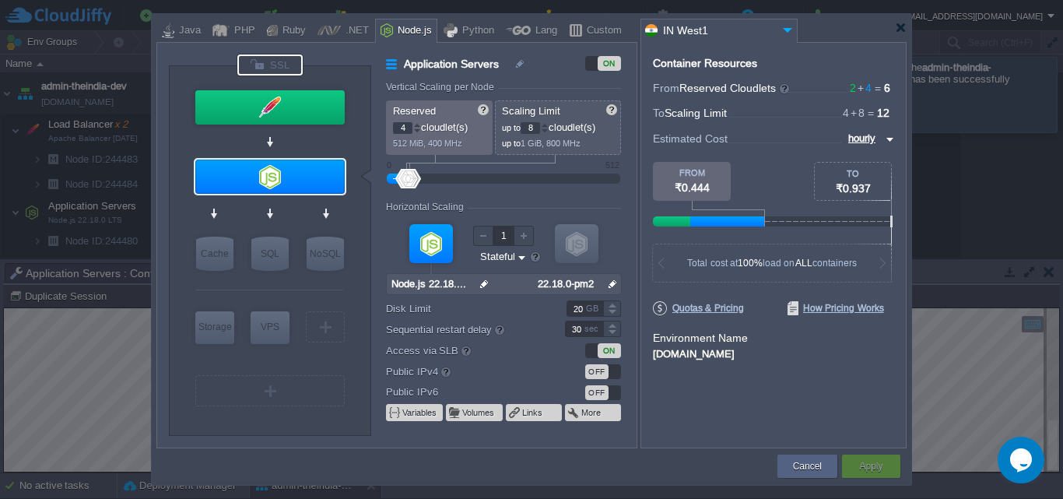
drag, startPoint x: 288, startPoint y: 68, endPoint x: 358, endPoint y: 68, distance: 70.0
click at [287, 67] on div at bounding box center [269, 64] width 65 height 21
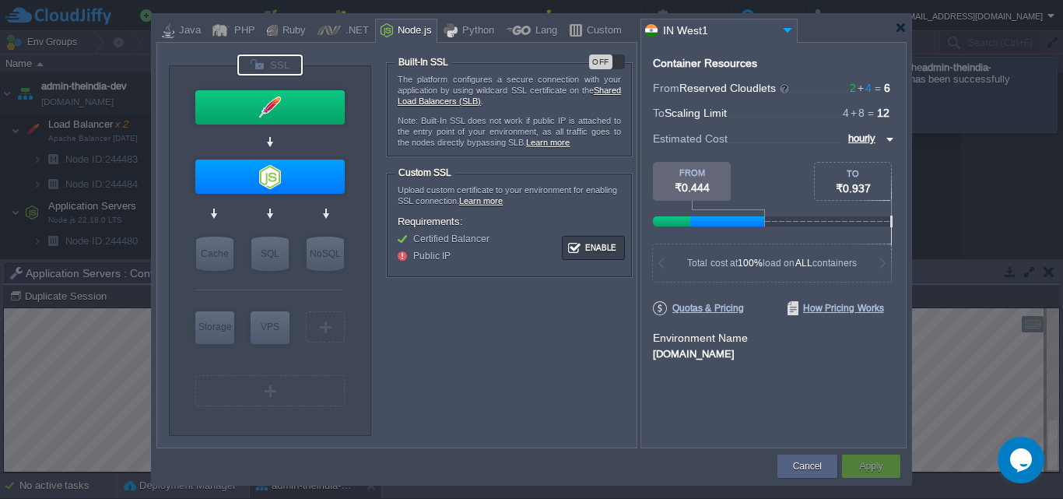
click at [615, 61] on div "OFF" at bounding box center [607, 61] width 36 height 15
click at [860, 463] on button "Apply" at bounding box center [870, 466] width 23 height 16
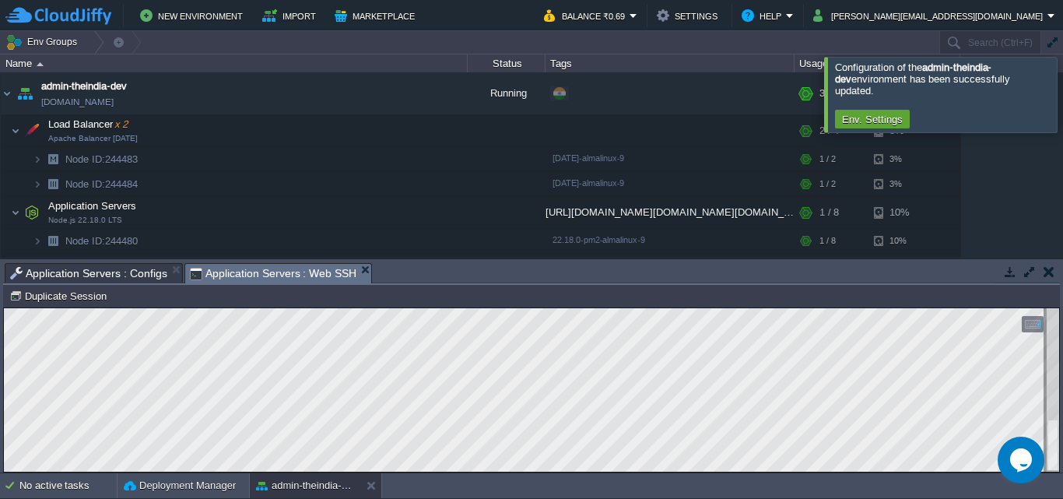
click at [139, 276] on span "Application Servers : Configs" at bounding box center [88, 273] width 157 height 19
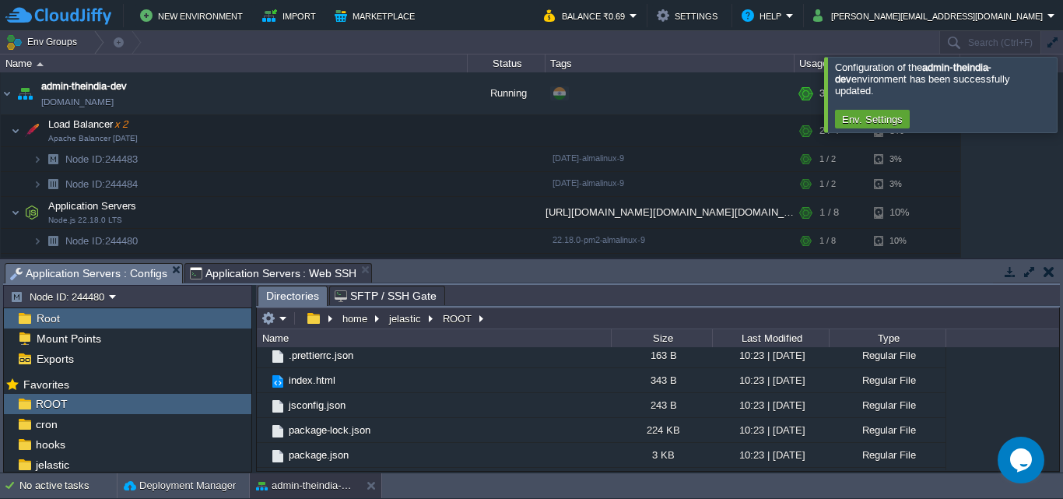
scroll to position [303, 0]
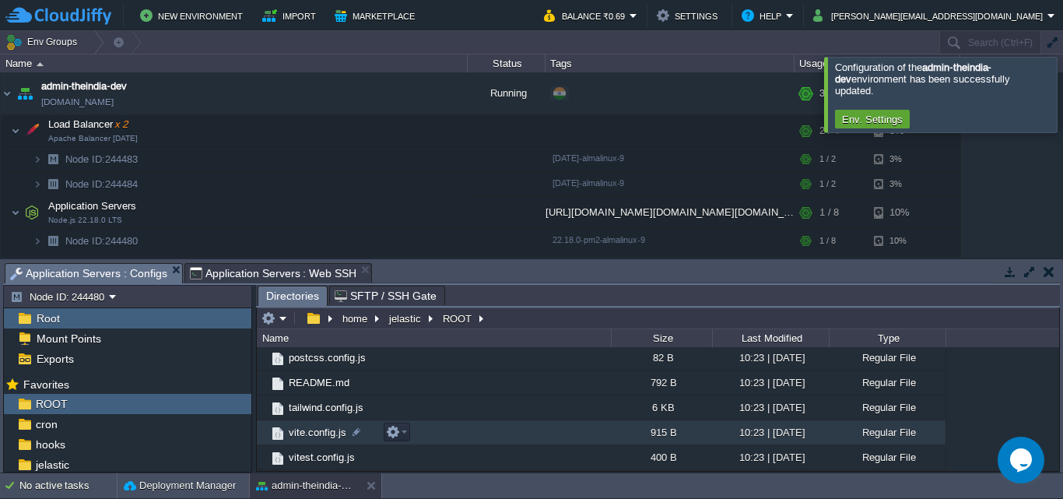
click at [515, 433] on td "vite.config.js" at bounding box center [434, 432] width 354 height 25
drag, startPoint x: 516, startPoint y: 436, endPoint x: 354, endPoint y: 435, distance: 161.9
click at [354, 435] on div at bounding box center [356, 432] width 14 height 14
click at [652, 436] on div "915 B" at bounding box center [661, 432] width 101 height 24
click at [518, 433] on td "vite.config.js" at bounding box center [434, 432] width 354 height 25
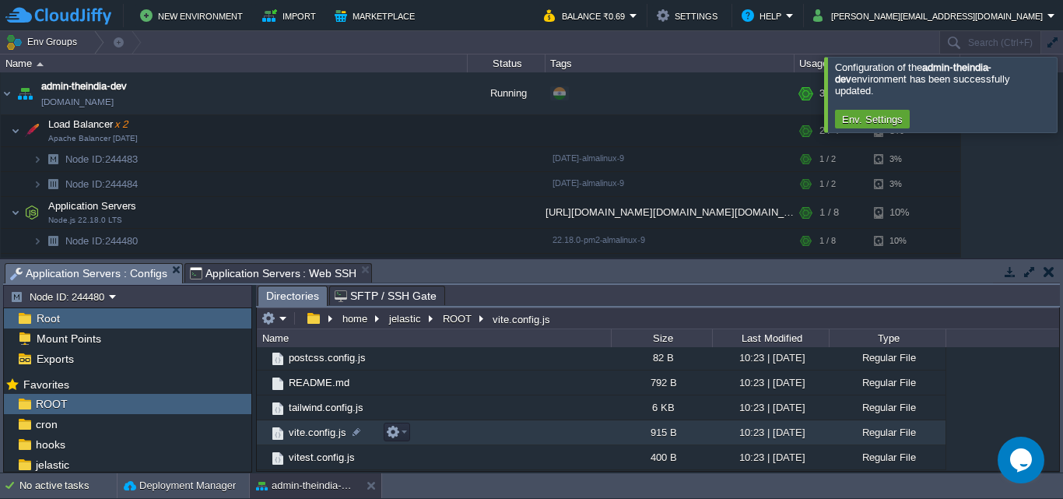
click at [518, 433] on td "vite.config.js" at bounding box center [434, 432] width 354 height 25
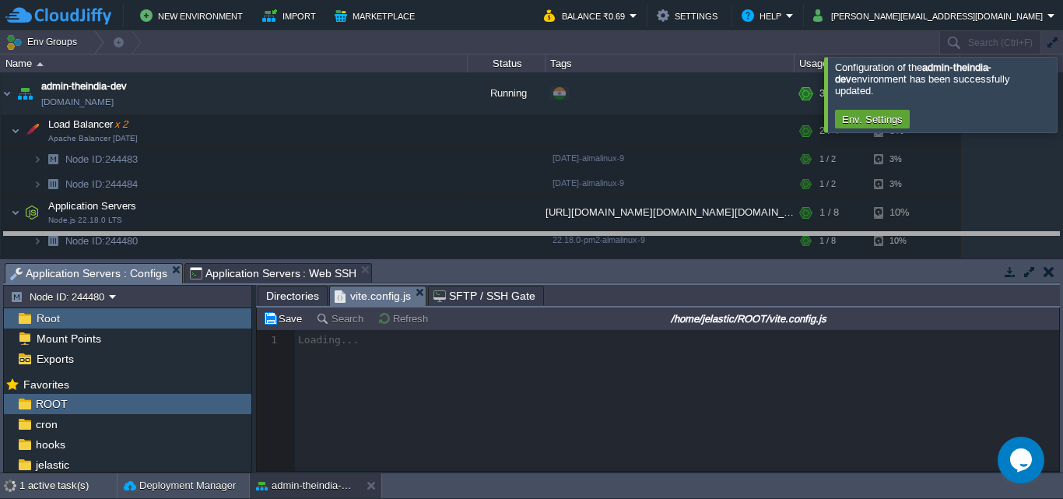
drag, startPoint x: 703, startPoint y: 264, endPoint x: 706, endPoint y: 171, distance: 92.7
click at [706, 171] on body "New Environment Import Marketplace Bonus ₹0.00 Upgrade Account Balance ₹0.69 Se…" at bounding box center [531, 249] width 1063 height 499
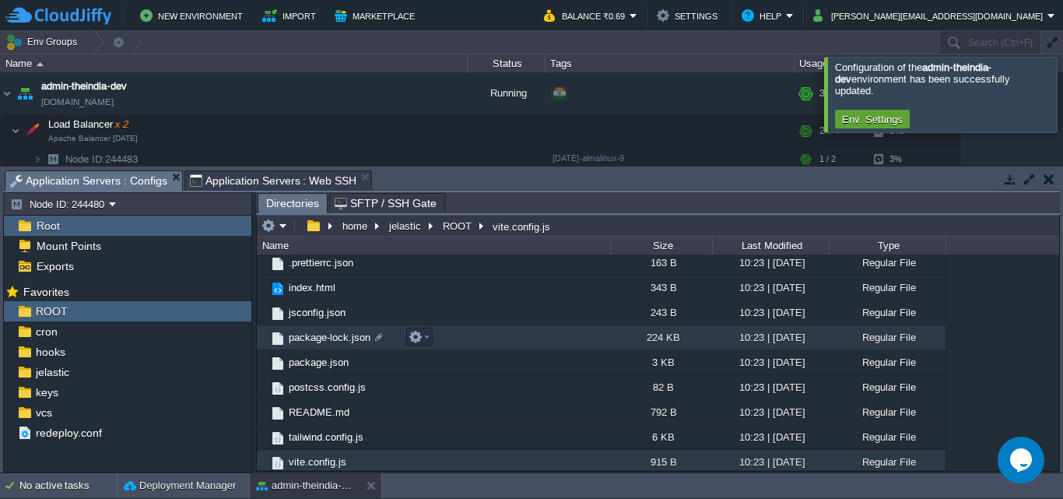
scroll to position [0, 0]
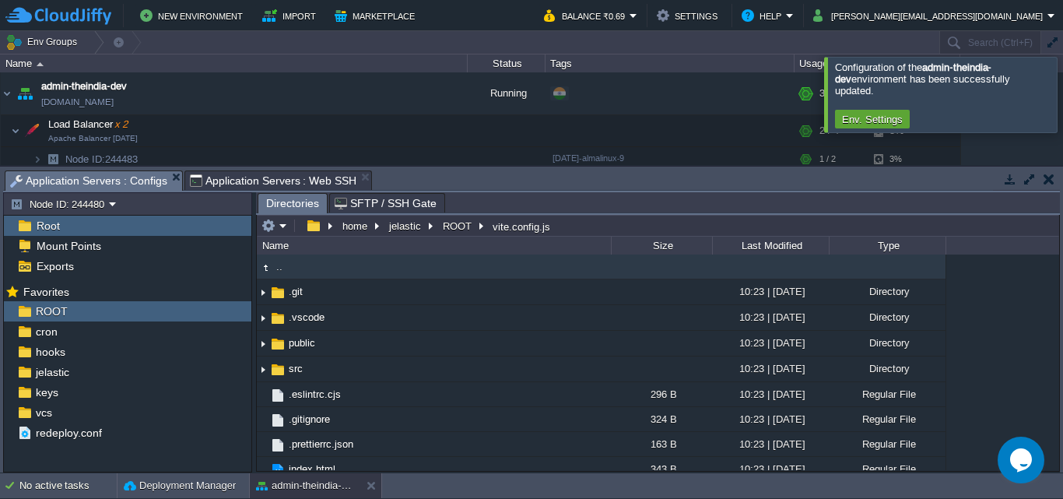
click at [361, 265] on td ".." at bounding box center [434, 266] width 354 height 25
click at [359, 263] on td ".." at bounding box center [434, 266] width 354 height 25
click at [337, 273] on td ".." at bounding box center [434, 266] width 354 height 25
click at [337, 271] on td ".." at bounding box center [434, 266] width 354 height 25
click at [275, 186] on span "Application Servers : Web SSH" at bounding box center [273, 180] width 167 height 19
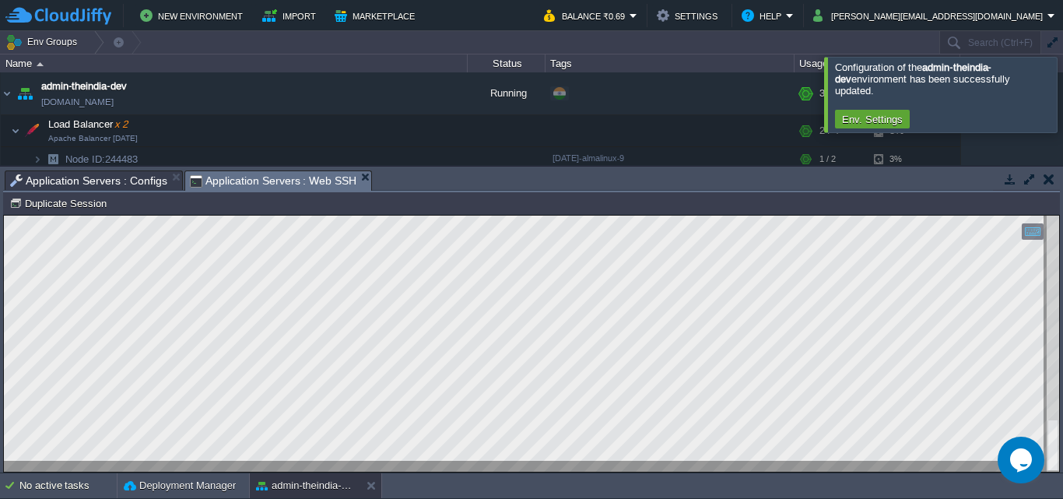
click at [138, 181] on span "Application Servers : Configs" at bounding box center [88, 180] width 157 height 19
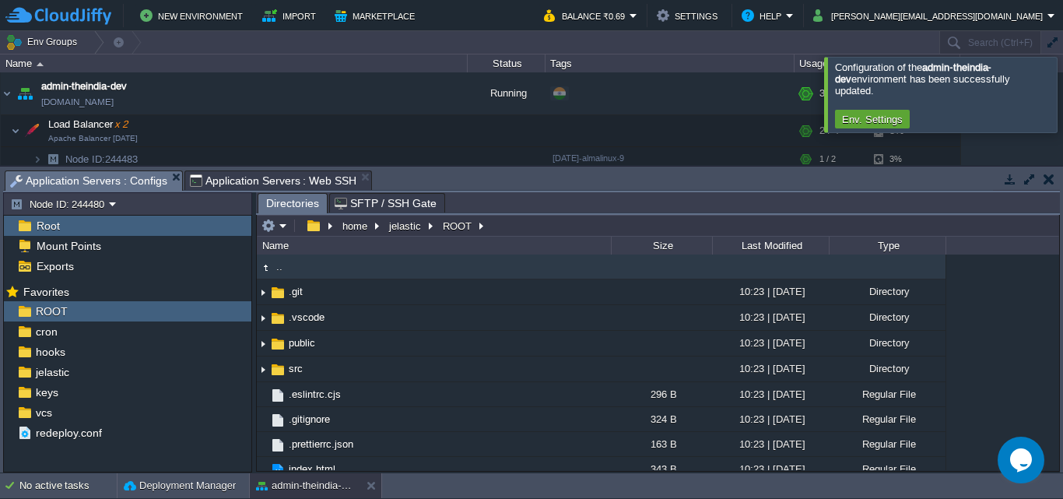
click at [306, 265] on td ".." at bounding box center [434, 266] width 354 height 25
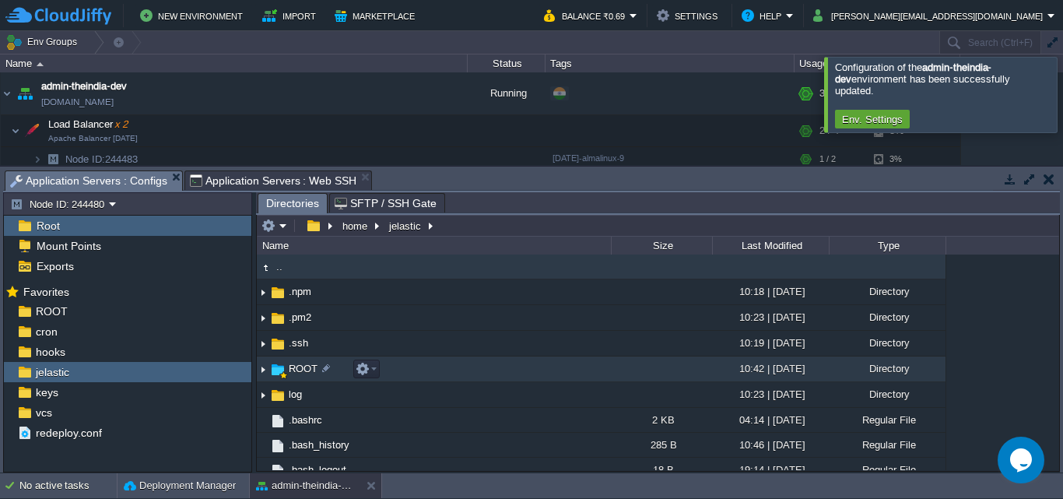
click at [396, 366] on td "ROOT" at bounding box center [434, 369] width 354 height 26
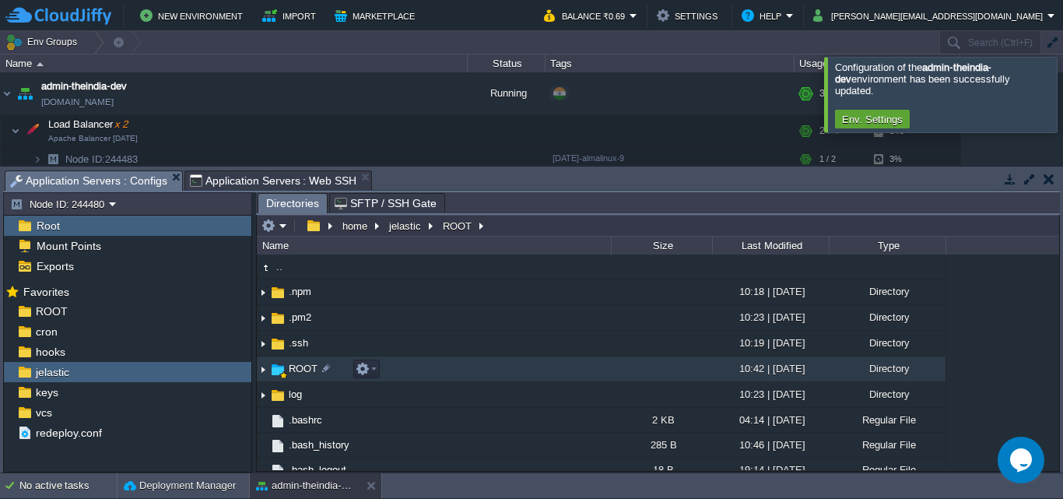
click at [396, 366] on td "ROOT" at bounding box center [434, 369] width 354 height 26
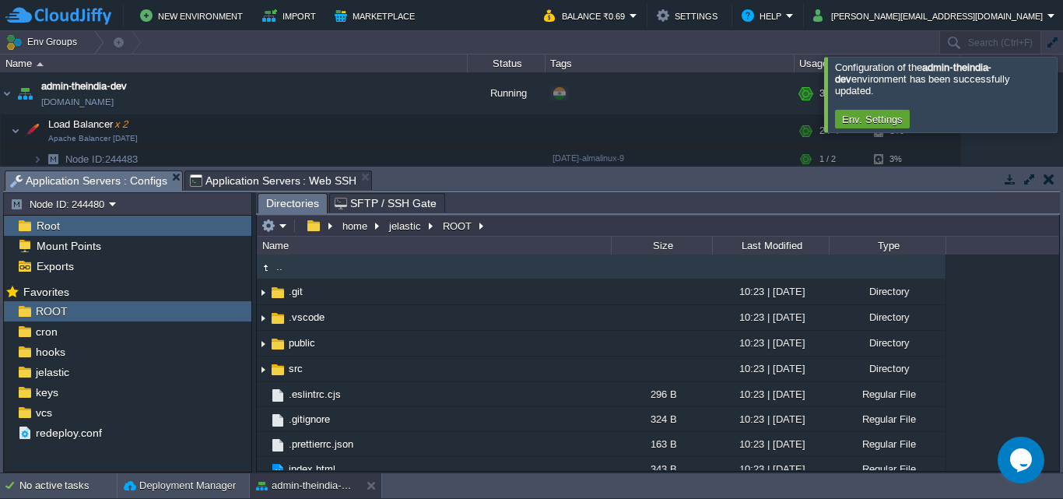
click at [225, 175] on span "Application Servers : Web SSH" at bounding box center [273, 180] width 167 height 19
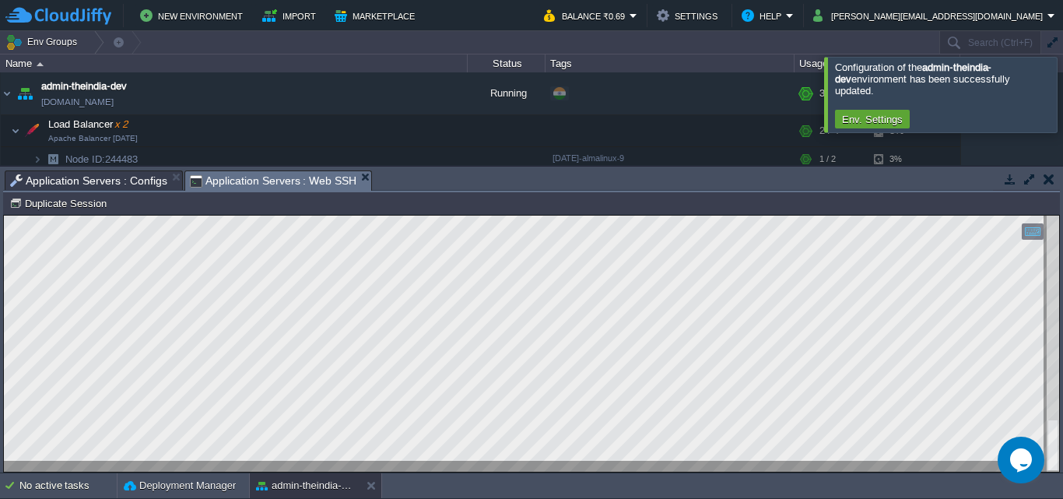
click at [148, 186] on span "Application Servers : Configs" at bounding box center [88, 180] width 157 height 19
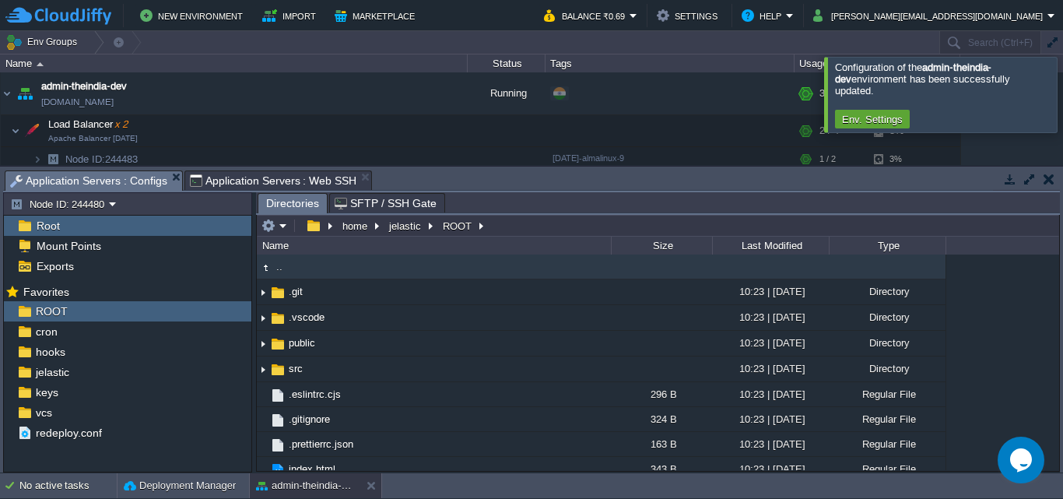
click at [233, 174] on span "Application Servers : Web SSH" at bounding box center [273, 180] width 167 height 19
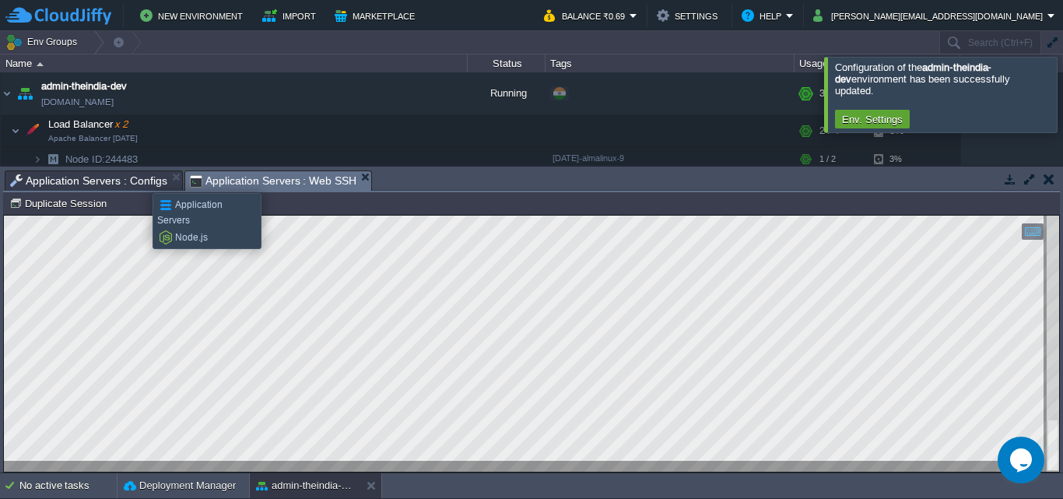
click at [141, 174] on span "Application Servers : Configs" at bounding box center [88, 180] width 157 height 19
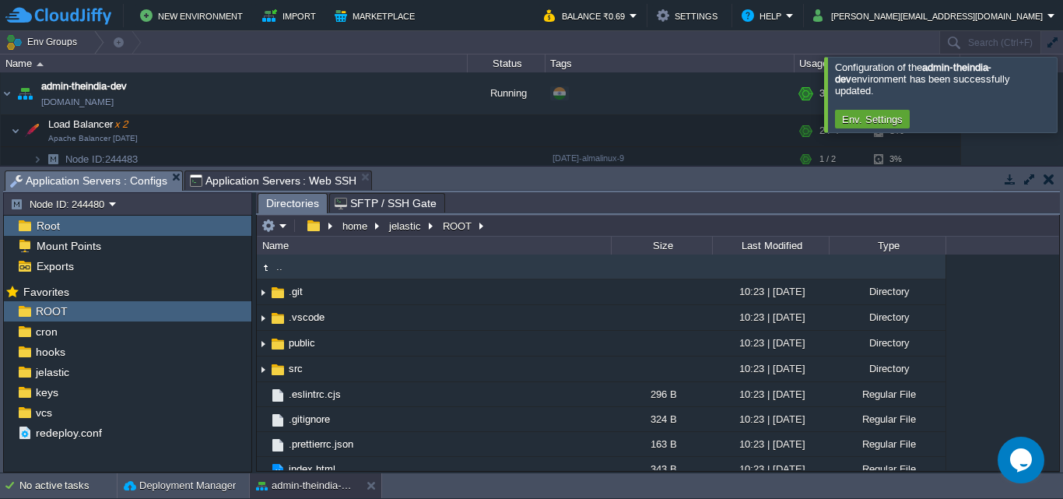
click at [223, 171] on span "Application Servers : Web SSH" at bounding box center [273, 180] width 167 height 19
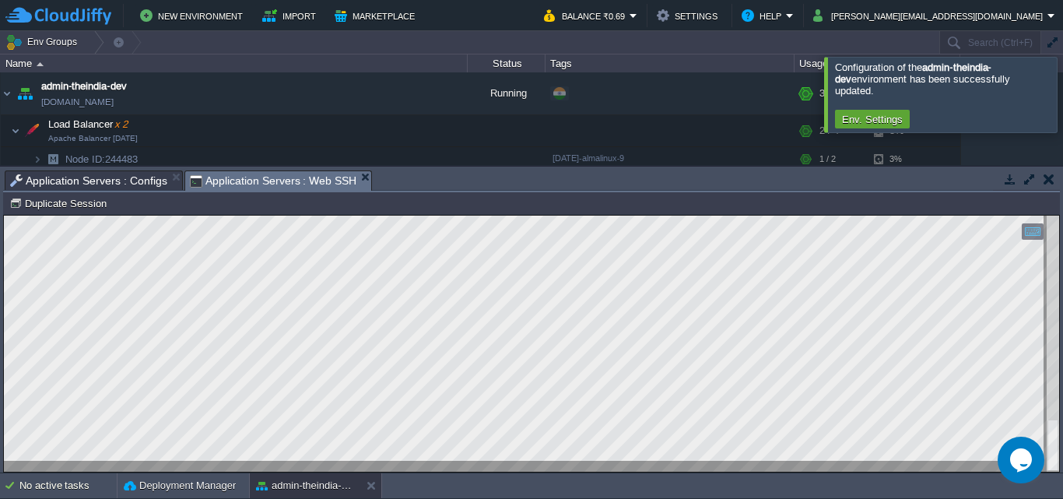
click at [97, 182] on span "Application Servers : Configs" at bounding box center [88, 180] width 157 height 19
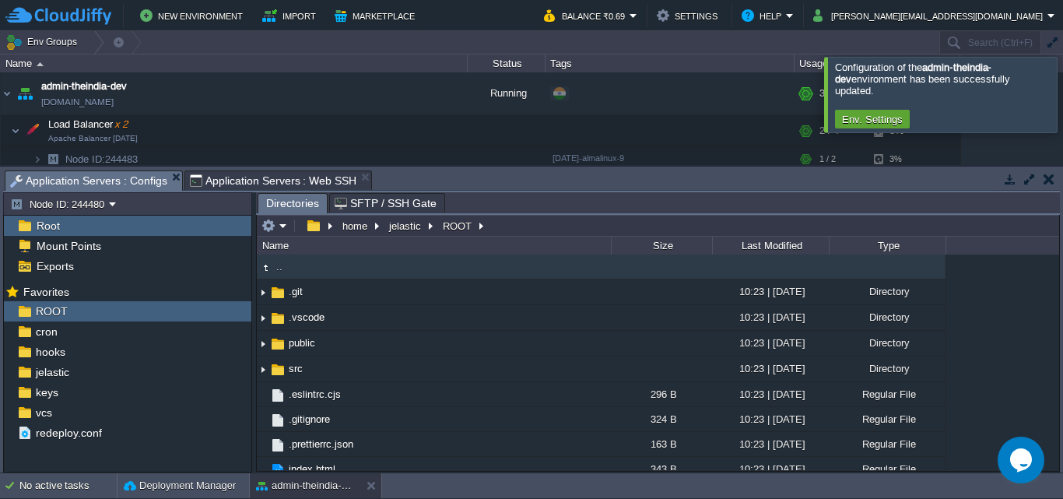
click at [231, 183] on span "Application Servers : Web SSH" at bounding box center [273, 180] width 167 height 19
click at [131, 175] on span "Application Servers : Configs" at bounding box center [88, 180] width 157 height 19
click at [209, 184] on span "Application Servers : Web SSH" at bounding box center [273, 180] width 167 height 19
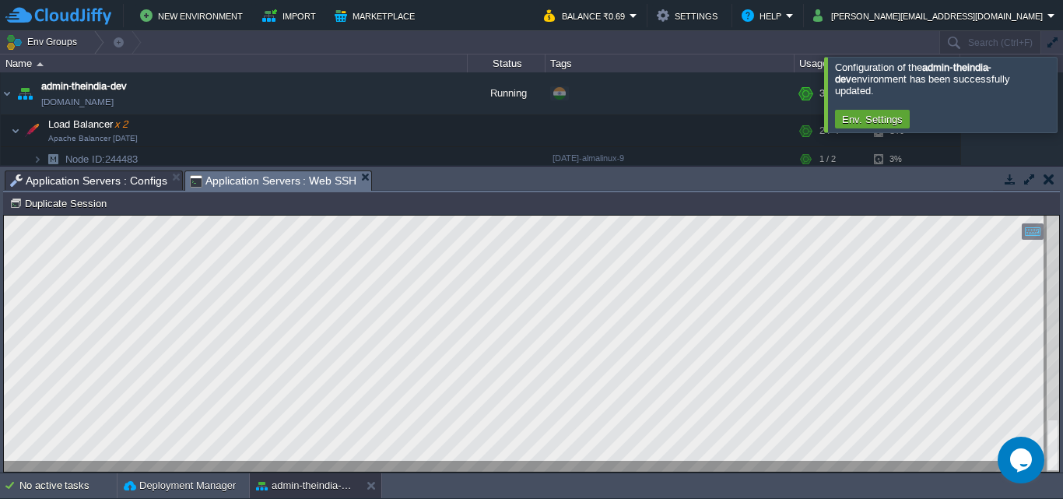
click at [119, 175] on span "Application Servers : Configs" at bounding box center [88, 180] width 157 height 19
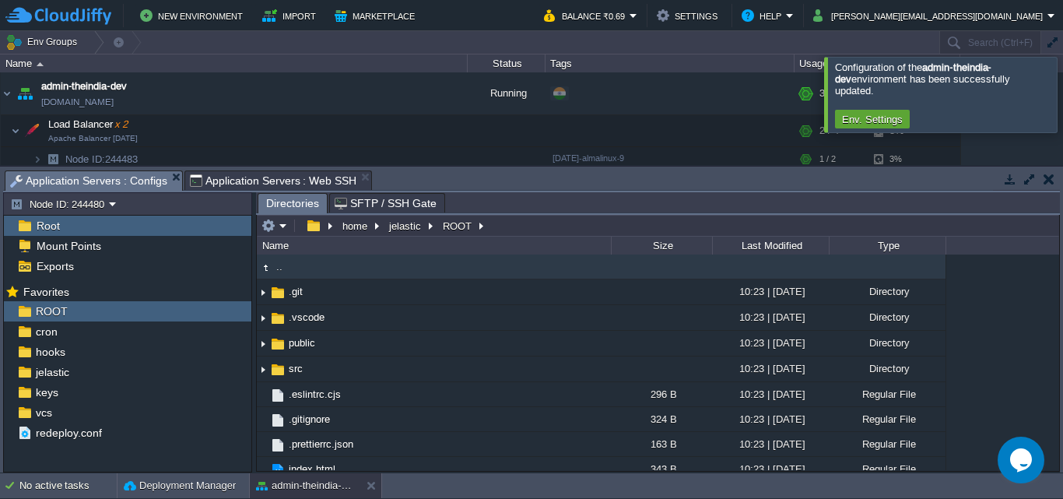
click at [278, 177] on span "Application Servers : Web SSH" at bounding box center [273, 180] width 167 height 19
click at [145, 181] on span "Application Servers : Configs" at bounding box center [88, 180] width 157 height 19
click at [273, 223] on button "button" at bounding box center [268, 226] width 14 height 14
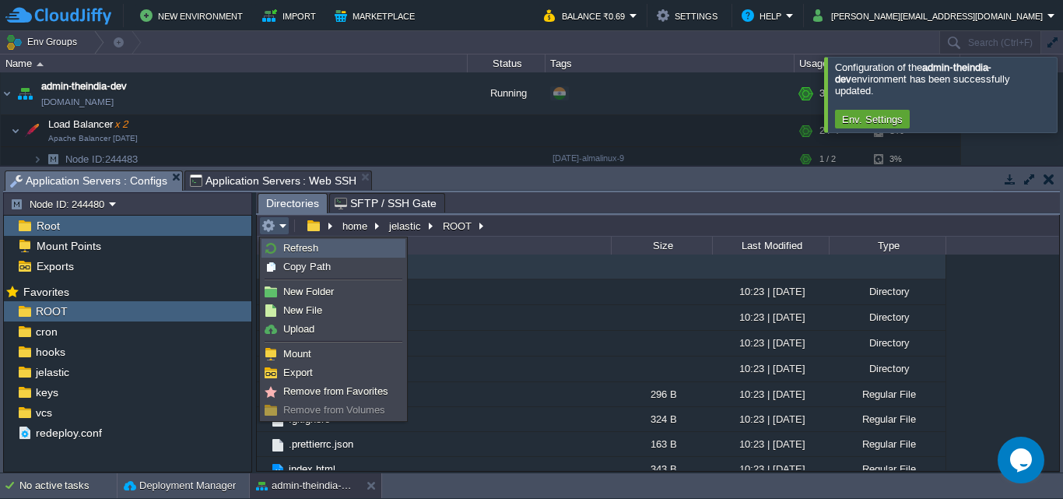
click at [312, 251] on span "Refresh" at bounding box center [300, 248] width 35 height 12
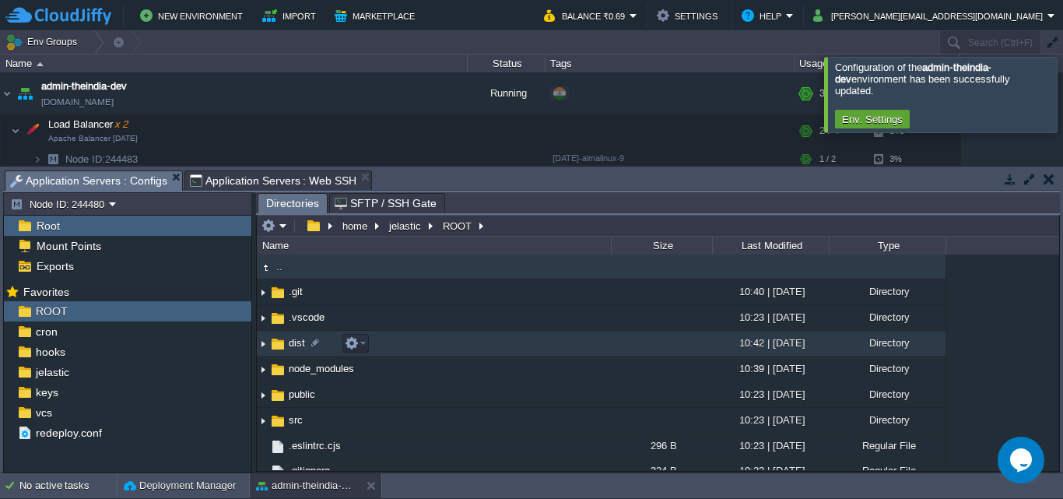
click at [395, 342] on td "dist" at bounding box center [434, 344] width 354 height 26
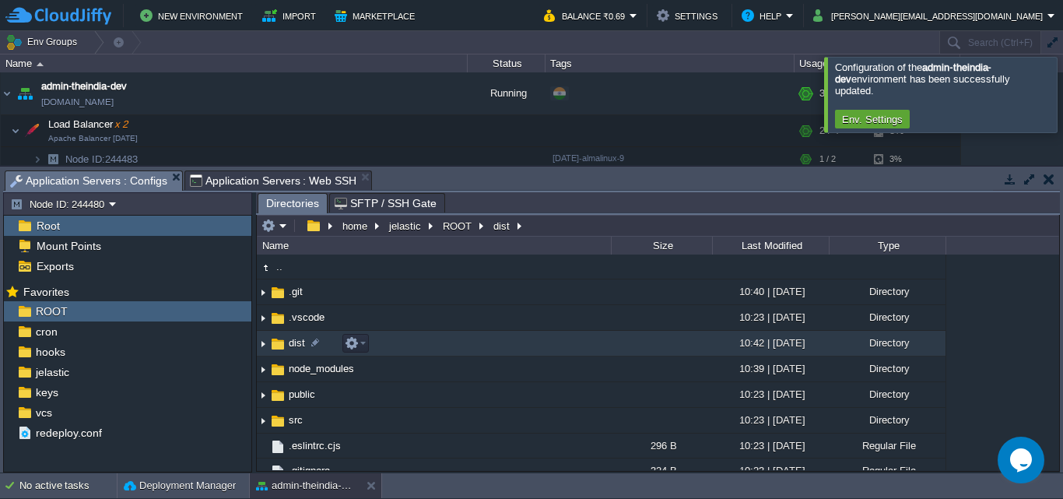
click at [397, 340] on td "dist" at bounding box center [434, 344] width 354 height 26
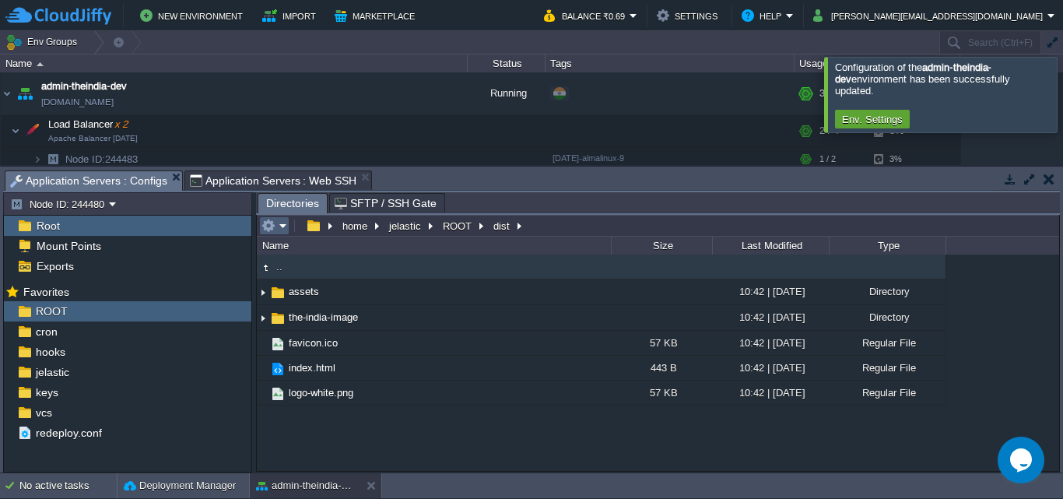
click at [279, 233] on em at bounding box center [274, 226] width 26 height 14
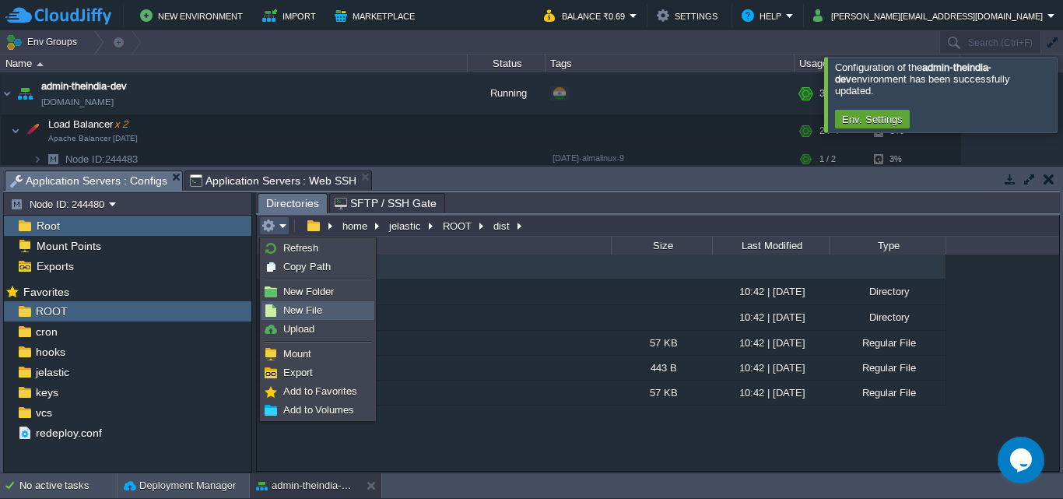
click at [312, 304] on span "New File" at bounding box center [302, 310] width 39 height 12
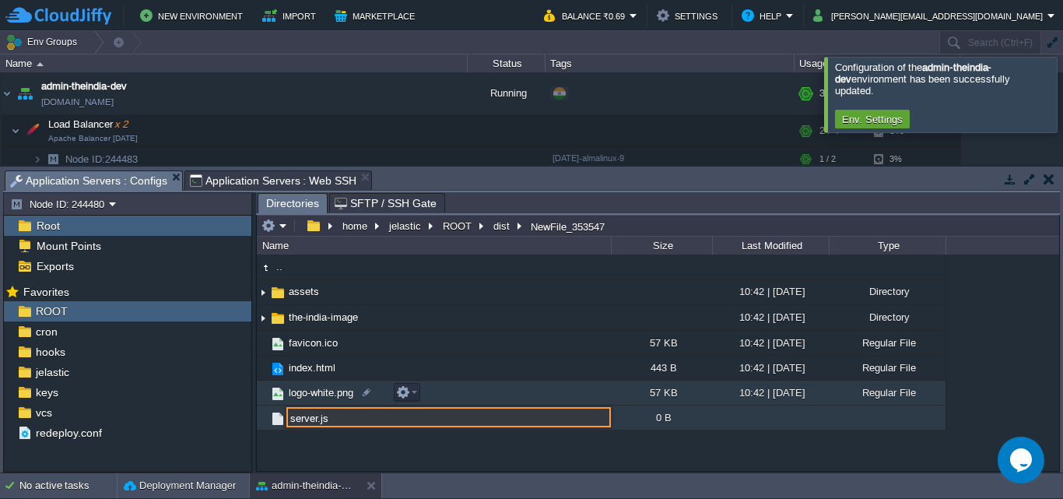
type input "server.js"
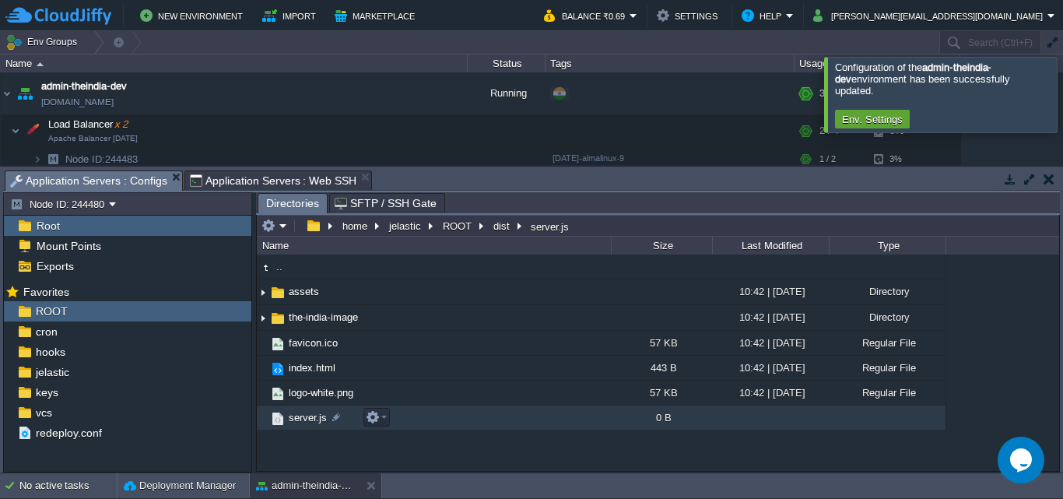
click at [465, 414] on td "server.js" at bounding box center [434, 417] width 354 height 25
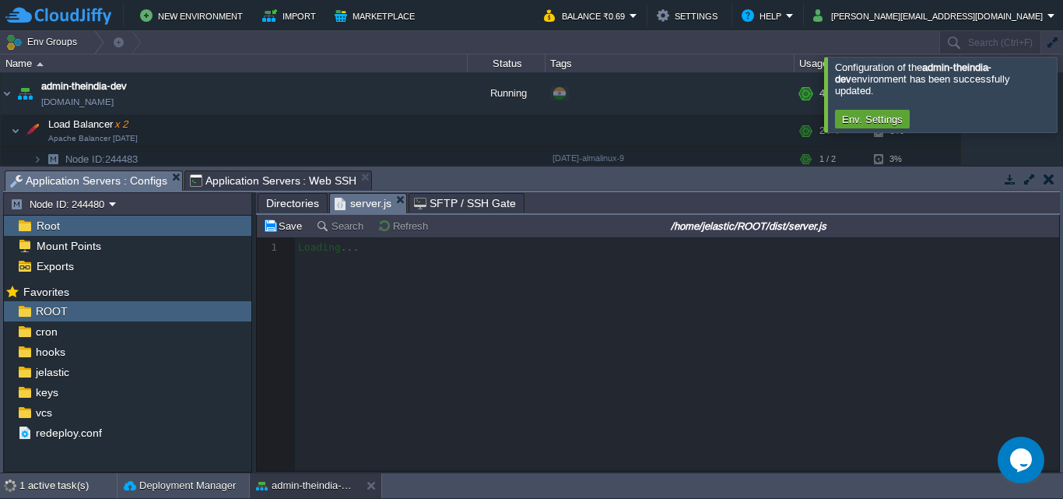
scroll to position [5, 0]
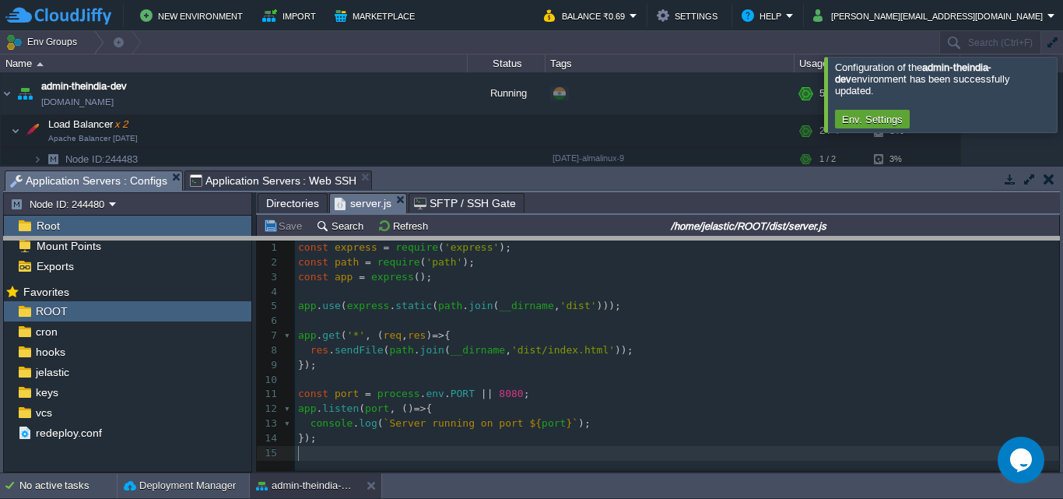
drag, startPoint x: 598, startPoint y: 175, endPoint x: 602, endPoint y: 186, distance: 11.3
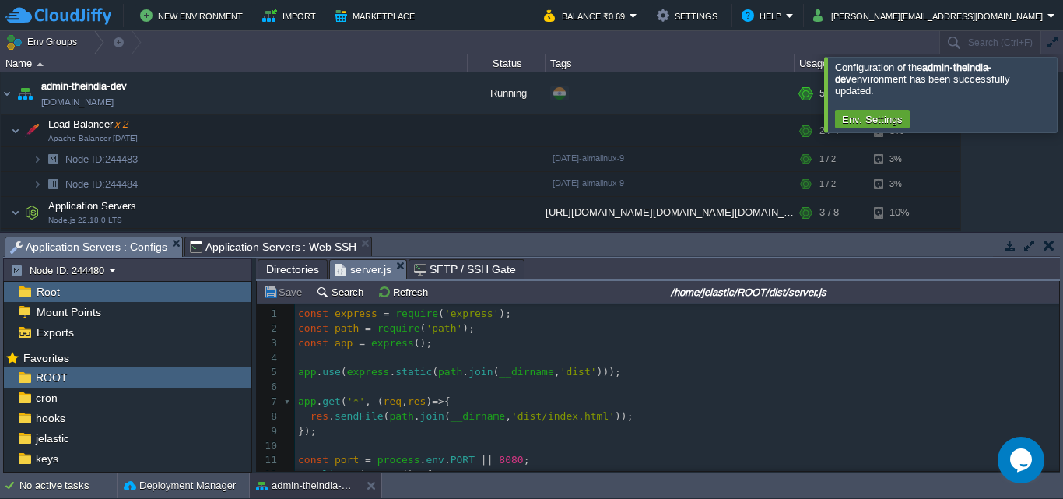
scroll to position [58, 0]
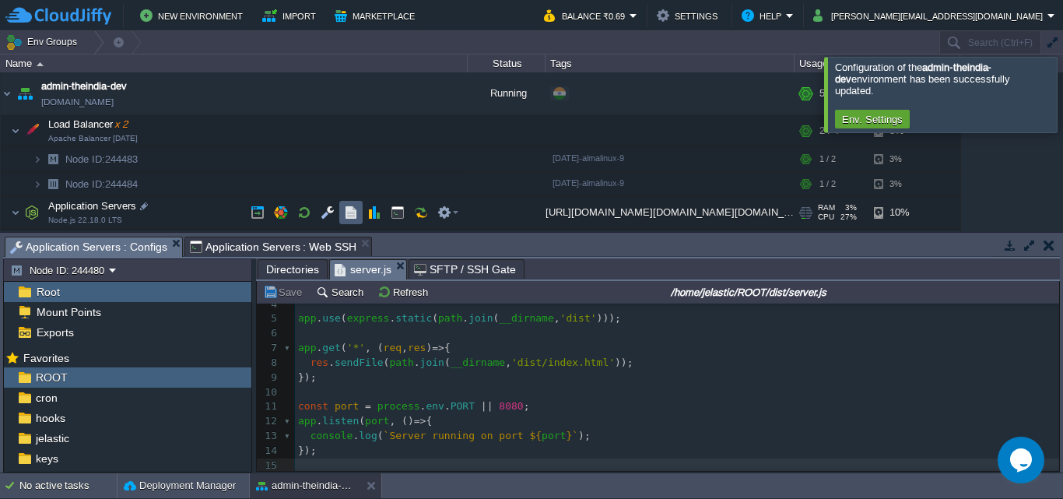
click at [347, 209] on button "button" at bounding box center [351, 212] width 14 height 14
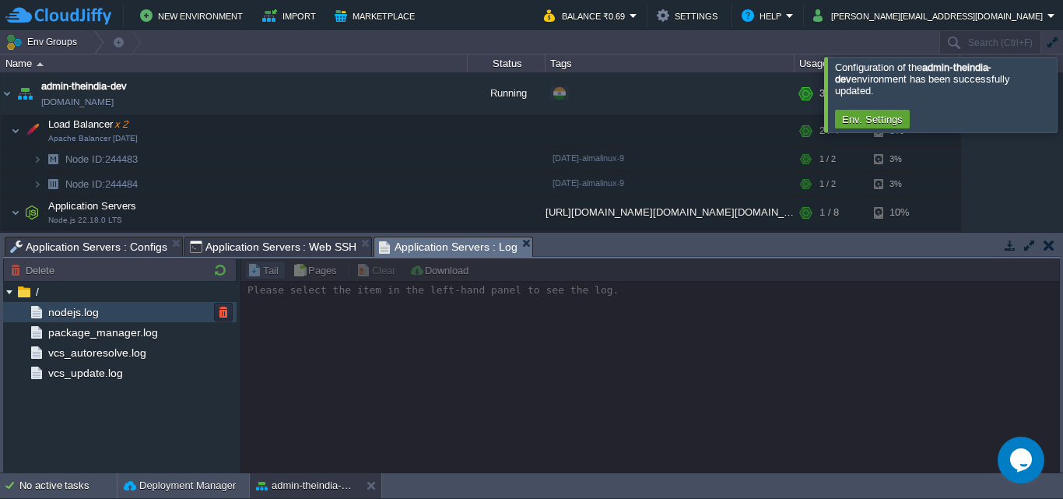
click at [98, 314] on span "nodejs.log" at bounding box center [73, 312] width 56 height 14
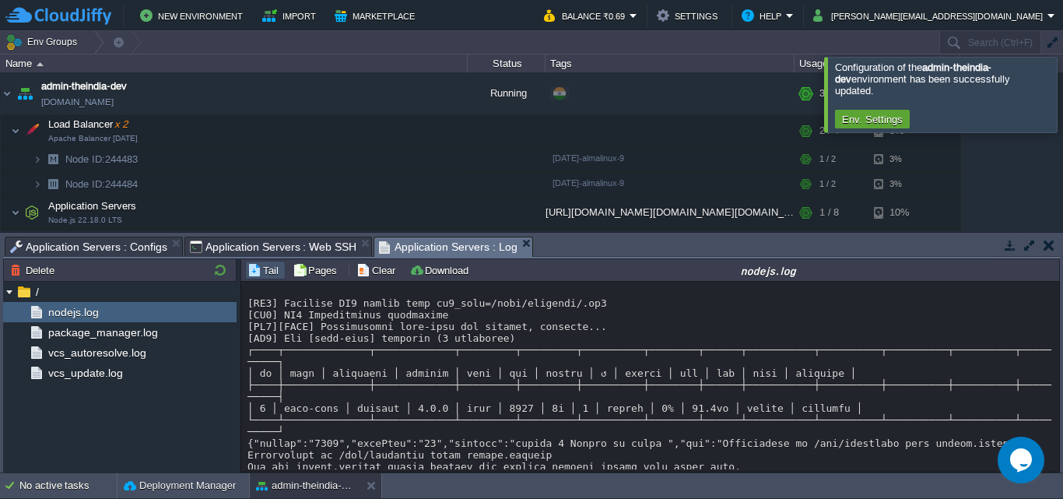
scroll to position [630, 0]
click at [259, 247] on span "Application Servers : Web SSH" at bounding box center [273, 246] width 167 height 19
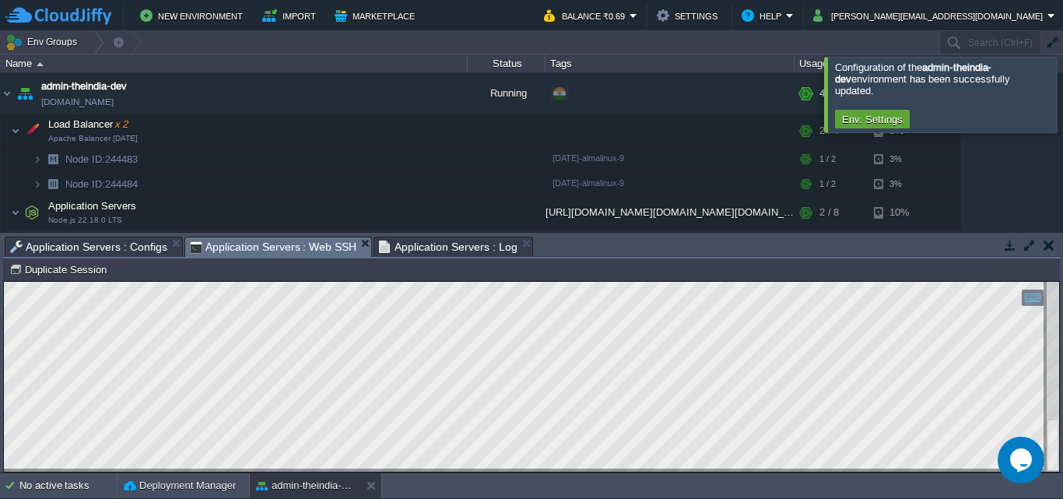
click at [440, 244] on span "Application Servers : Log" at bounding box center [448, 246] width 139 height 19
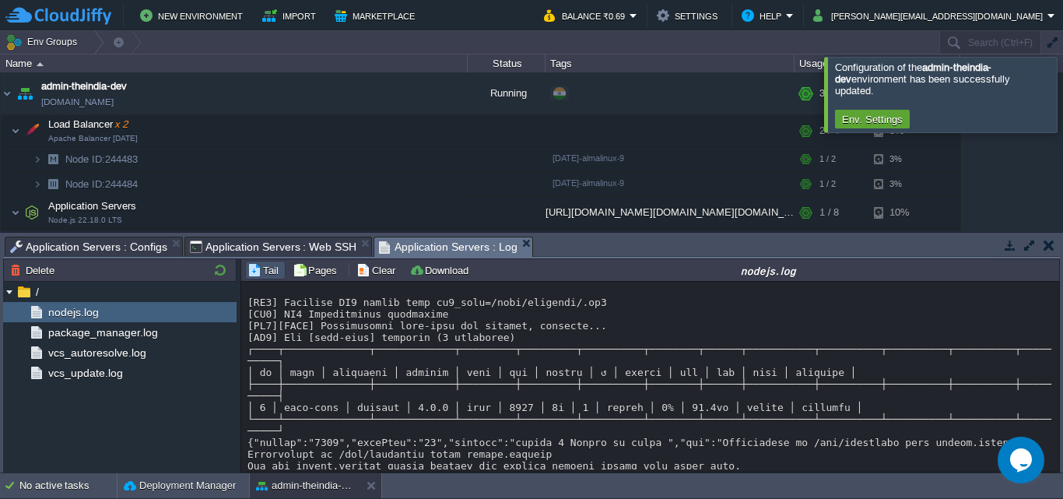
click at [261, 248] on span "Application Servers : Web SSH" at bounding box center [273, 246] width 167 height 19
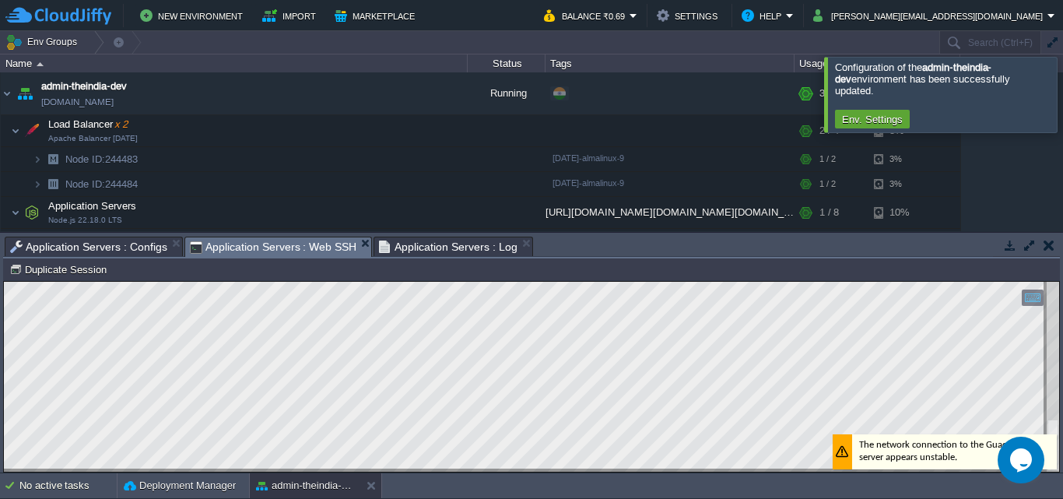
click at [150, 250] on span "Application Servers : Configs" at bounding box center [88, 246] width 157 height 19
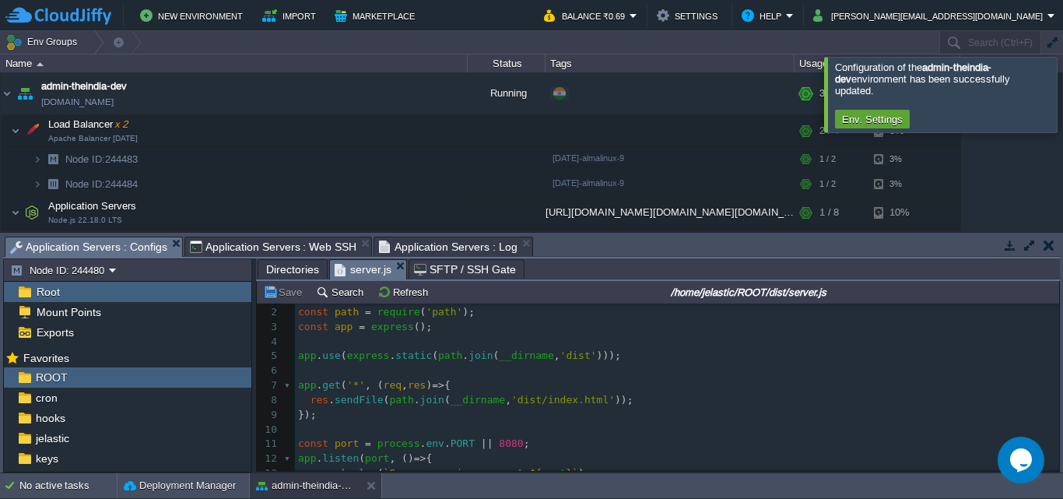
scroll to position [1, 0]
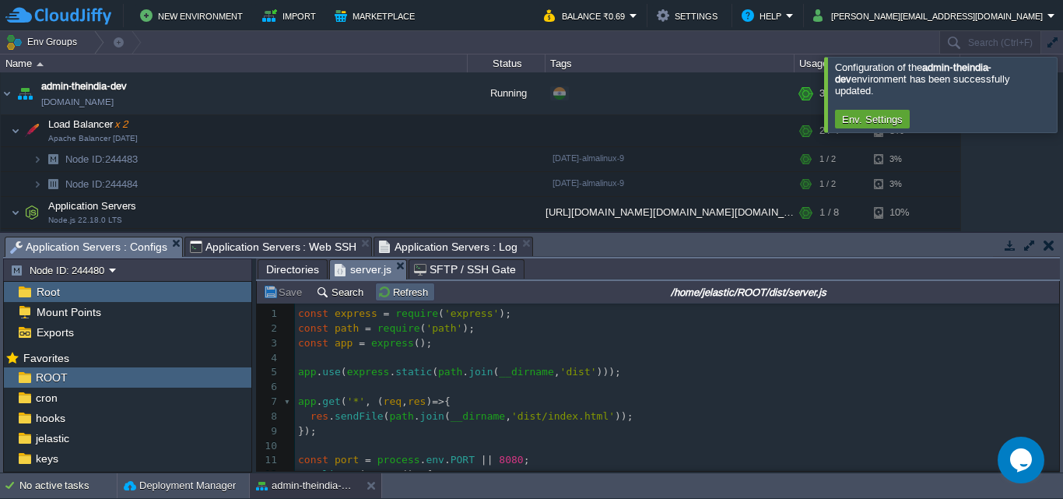
click at [402, 294] on button "Refresh" at bounding box center [404, 292] width 55 height 14
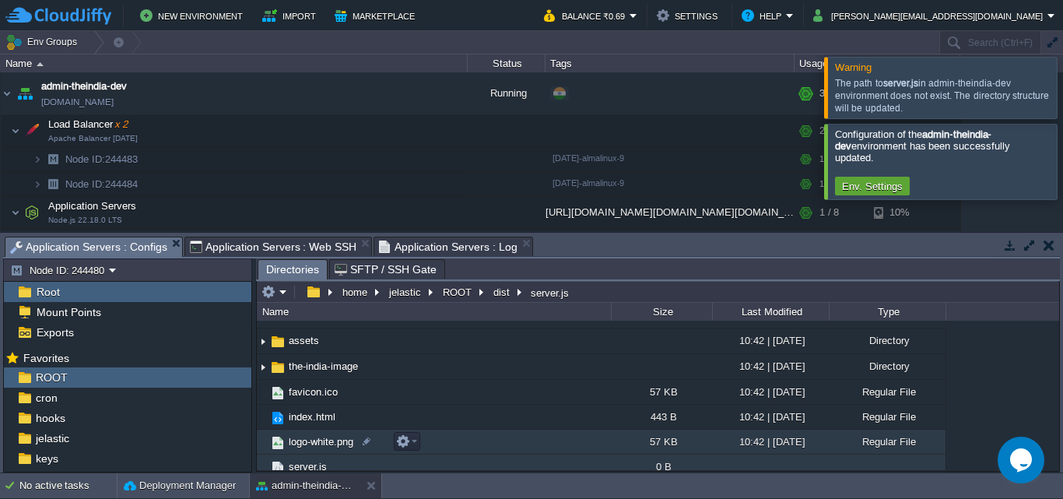
scroll to position [26, 0]
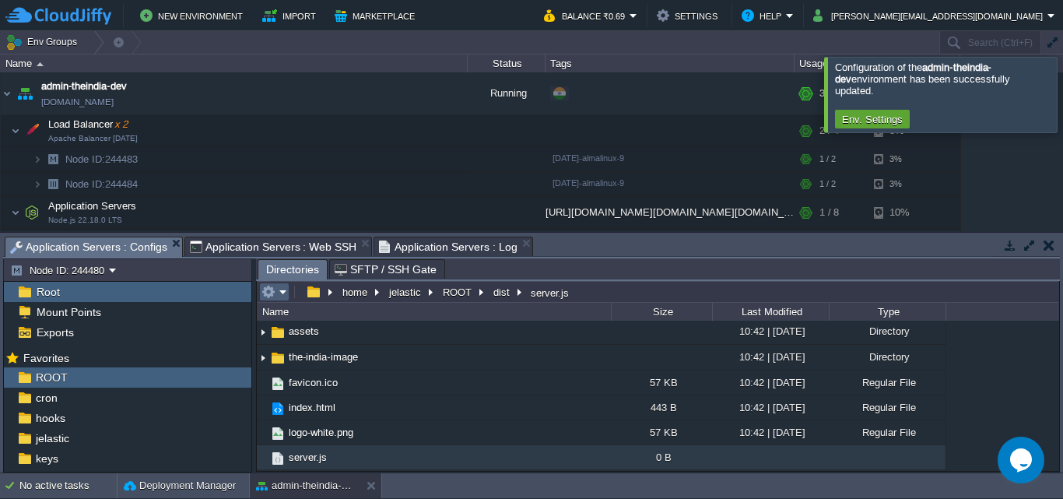
click at [279, 291] on em at bounding box center [274, 292] width 26 height 14
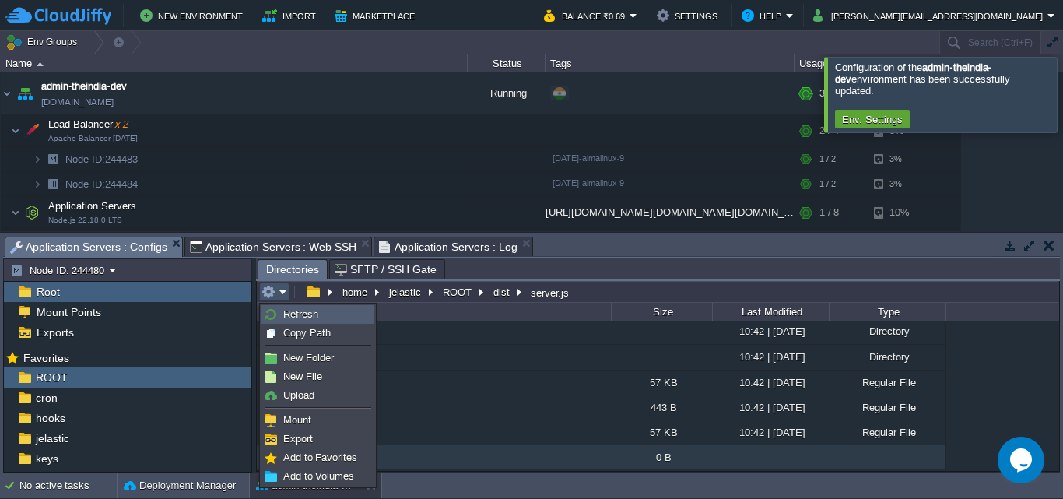
click at [344, 314] on link "Refresh" at bounding box center [317, 314] width 111 height 17
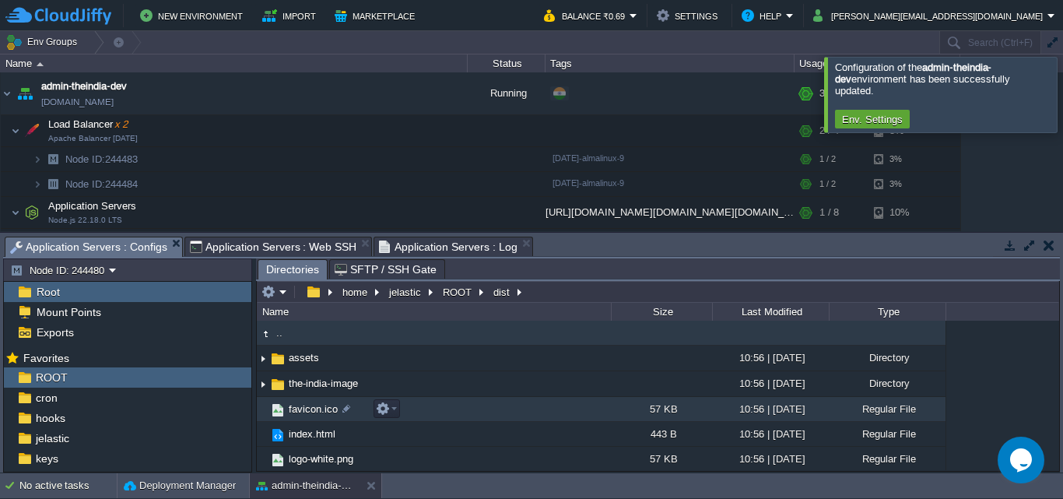
scroll to position [2, 0]
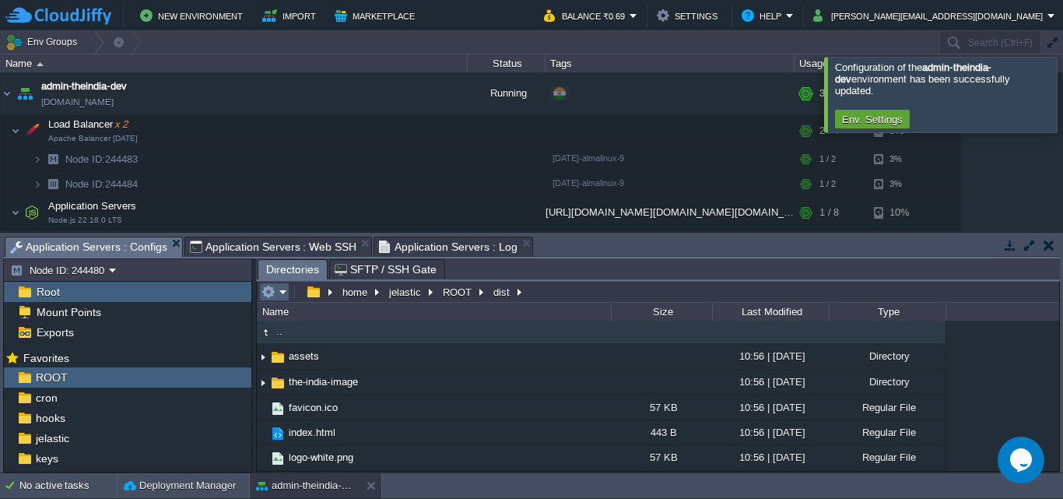
click at [272, 292] on button "button" at bounding box center [268, 292] width 14 height 14
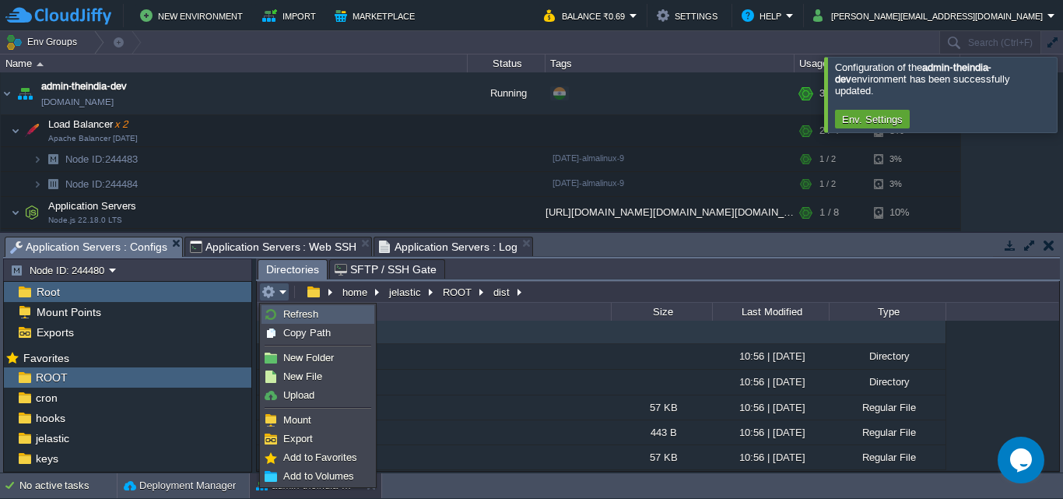
click at [293, 314] on span "Refresh" at bounding box center [300, 314] width 35 height 12
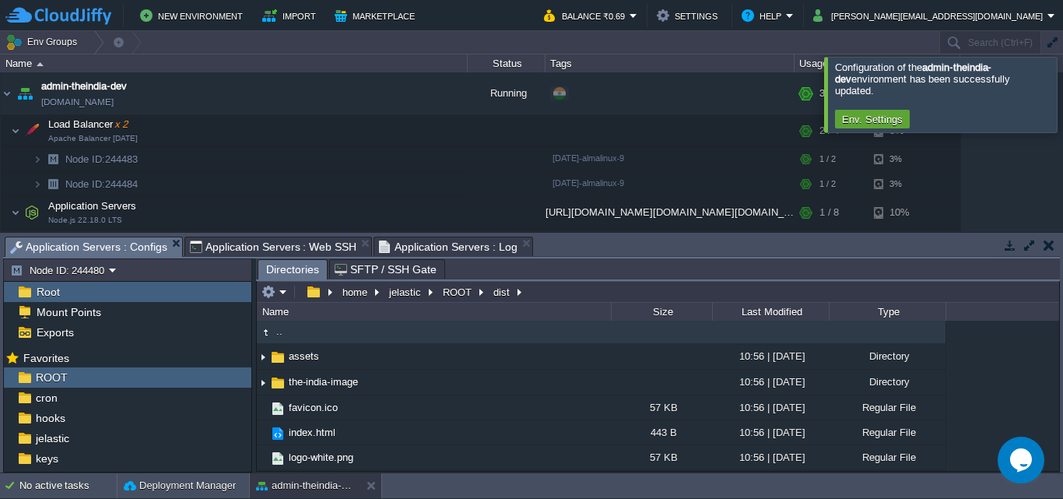
click at [379, 326] on td ".." at bounding box center [434, 331] width 354 height 25
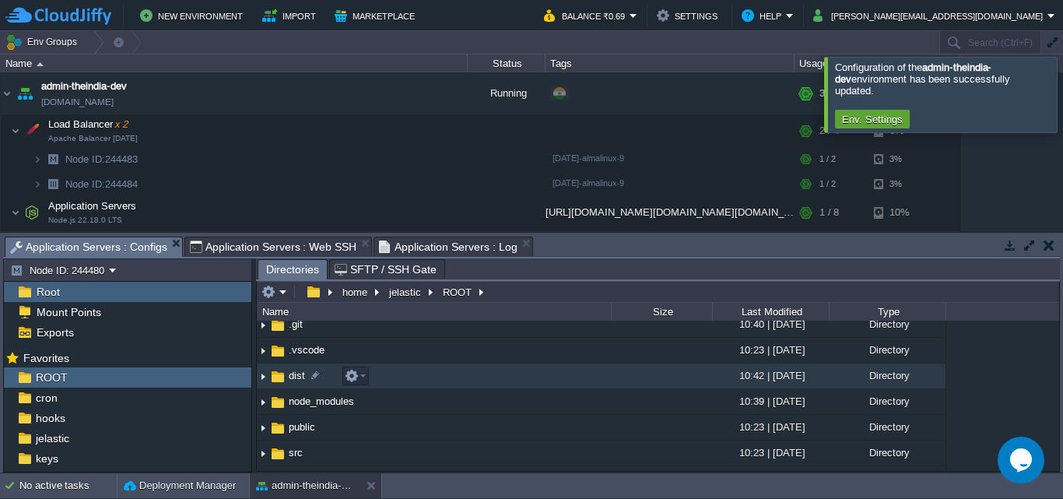
scroll to position [0, 0]
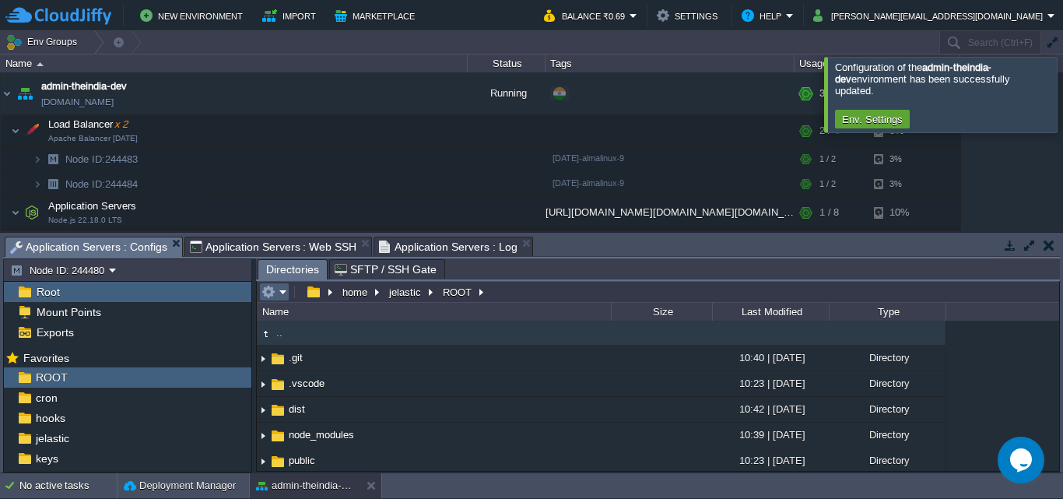
click at [275, 294] on button "button" at bounding box center [268, 292] width 14 height 14
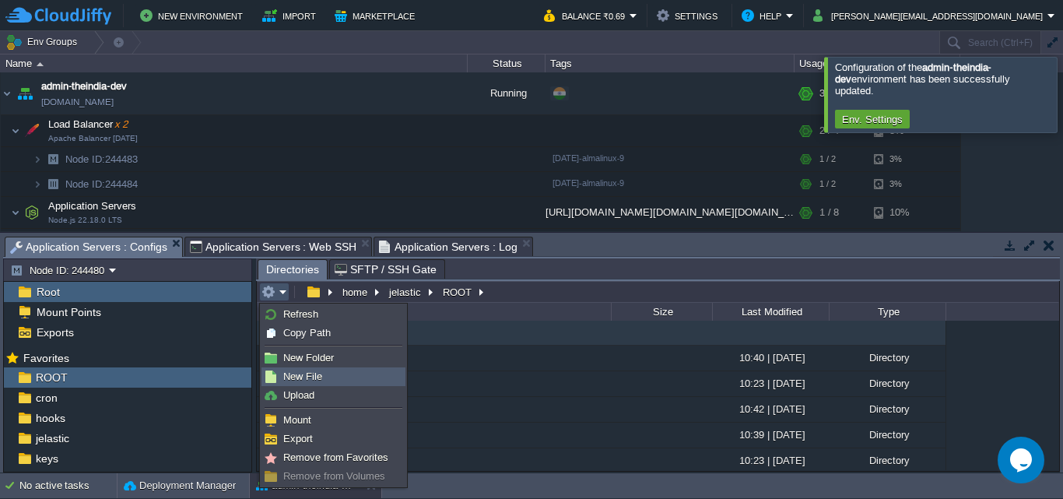
click at [367, 376] on link "New File" at bounding box center [333, 376] width 142 height 17
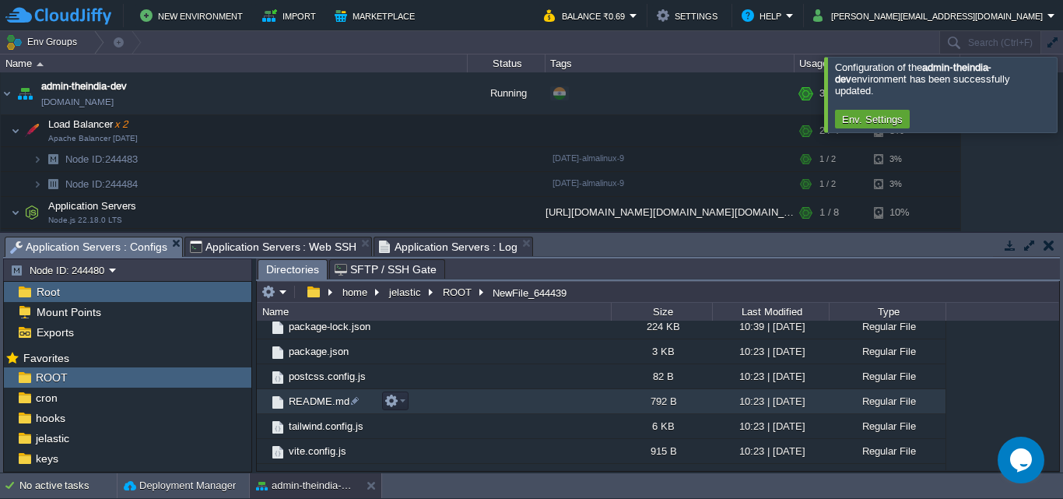
scroll to position [328, 0]
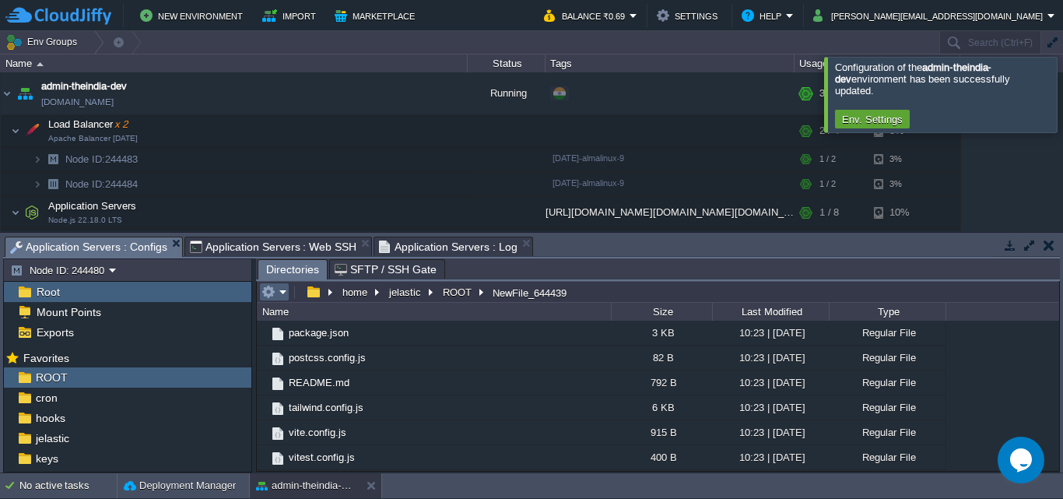
click at [283, 293] on em at bounding box center [274, 292] width 26 height 14
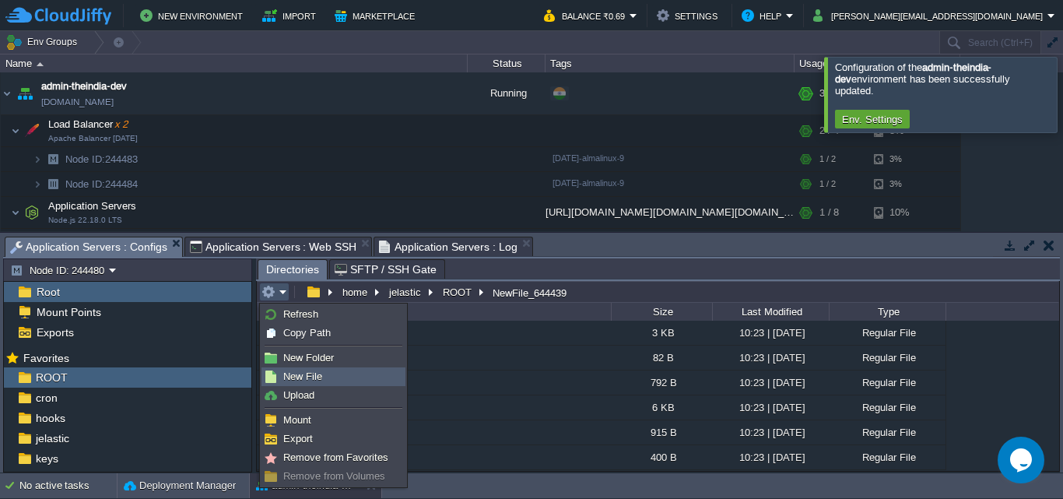
click at [314, 381] on span "New File" at bounding box center [302, 376] width 39 height 12
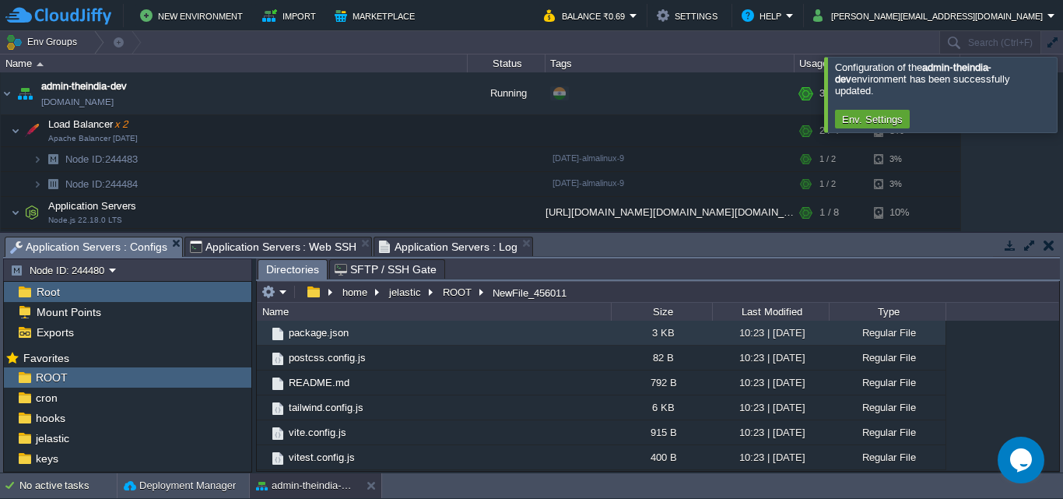
scroll to position [303, 0]
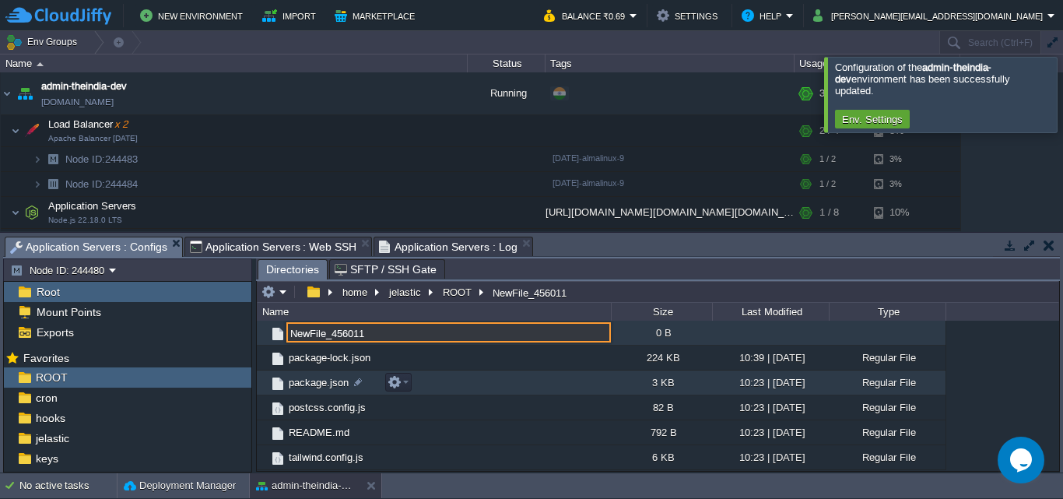
paste input "env.config.js"
type input "env.config.js"
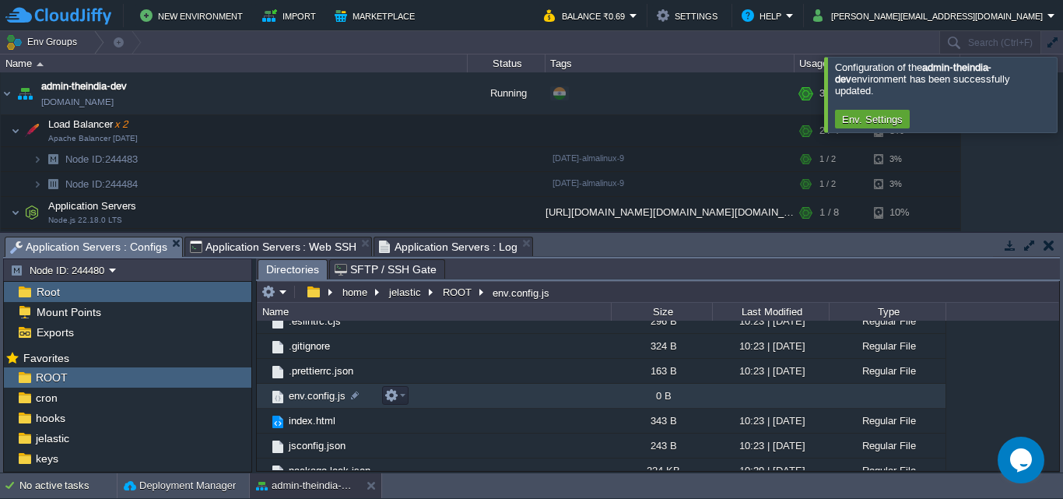
click at [514, 398] on td "env.config.js" at bounding box center [434, 396] width 354 height 25
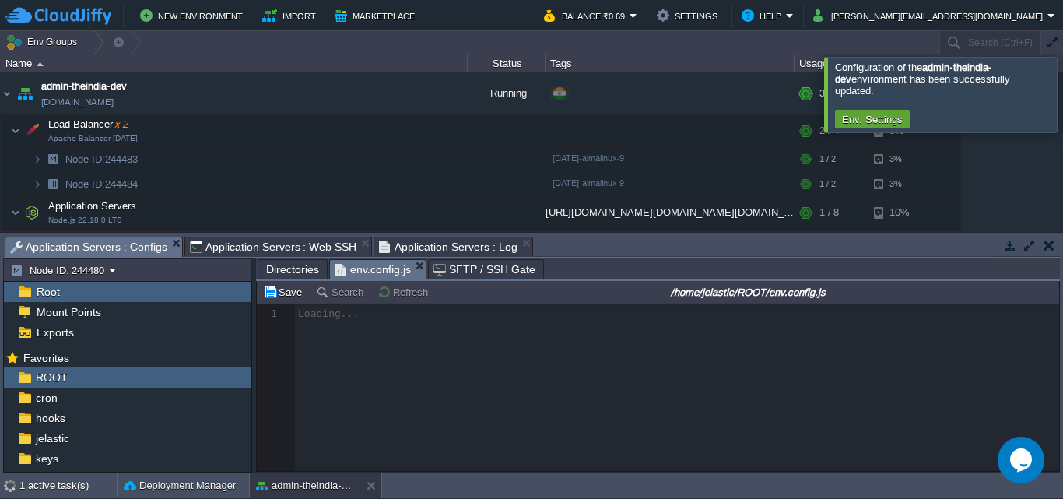
scroll to position [5, 0]
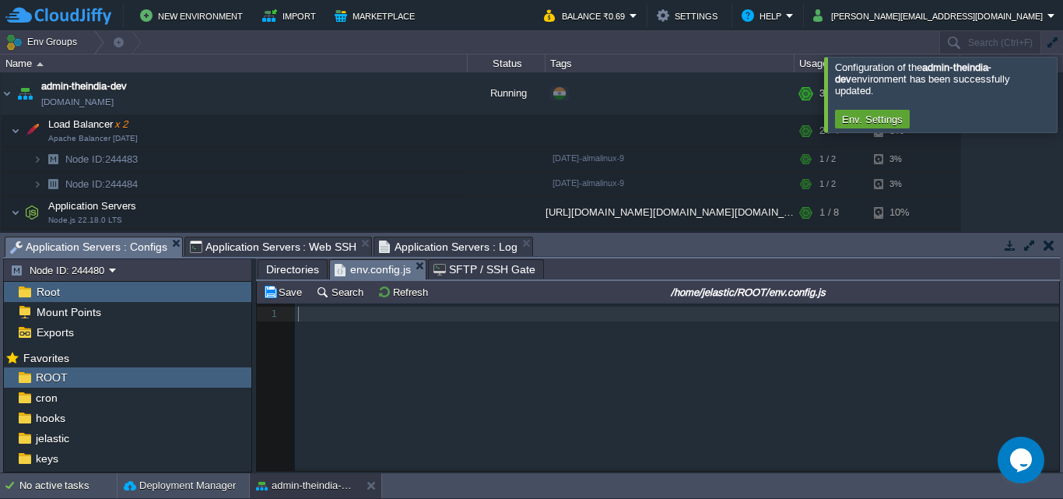
click at [567, 378] on div "1 1 ​" at bounding box center [670, 398] width 826 height 191
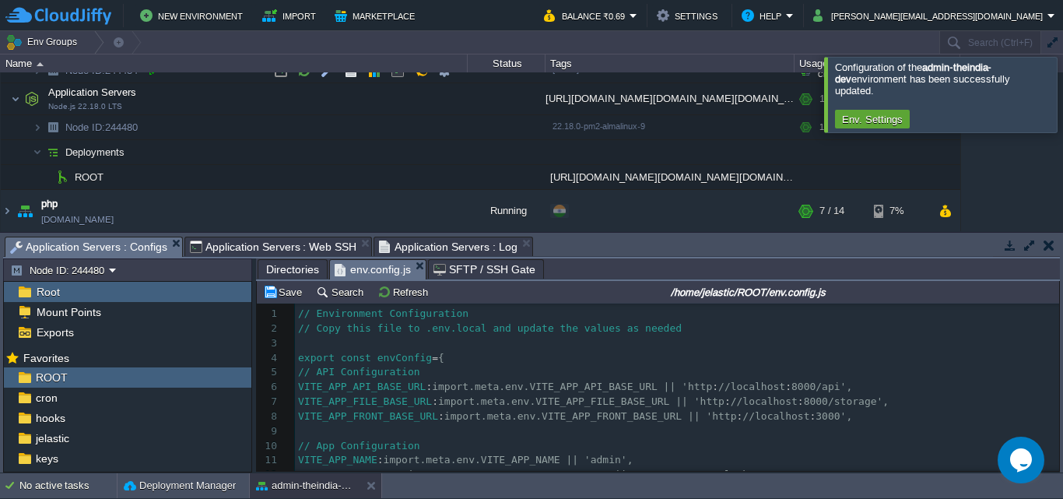
scroll to position [115, 0]
drag, startPoint x: 670, startPoint y: 390, endPoint x: 791, endPoint y: 391, distance: 120.6
type textarea "'[URL]"
type textarea "[URL]"
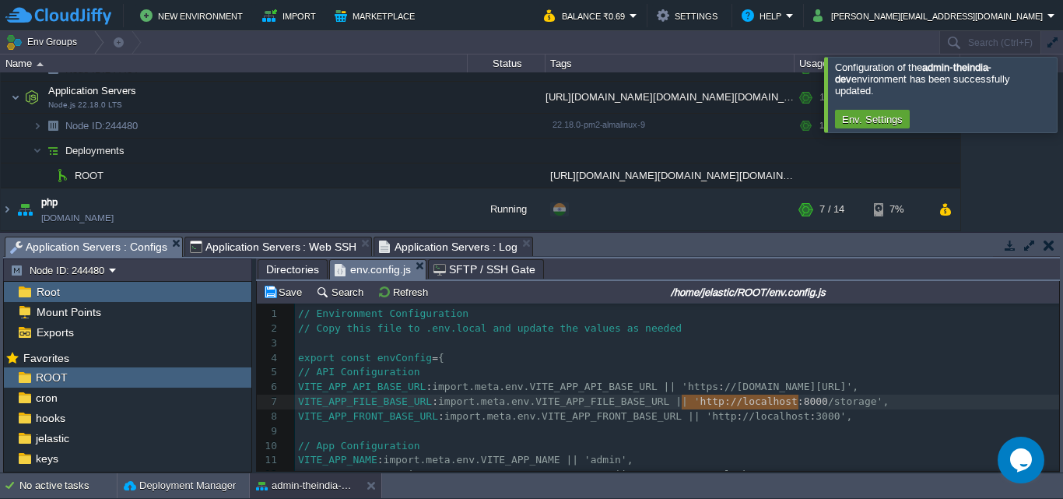
paste textarea
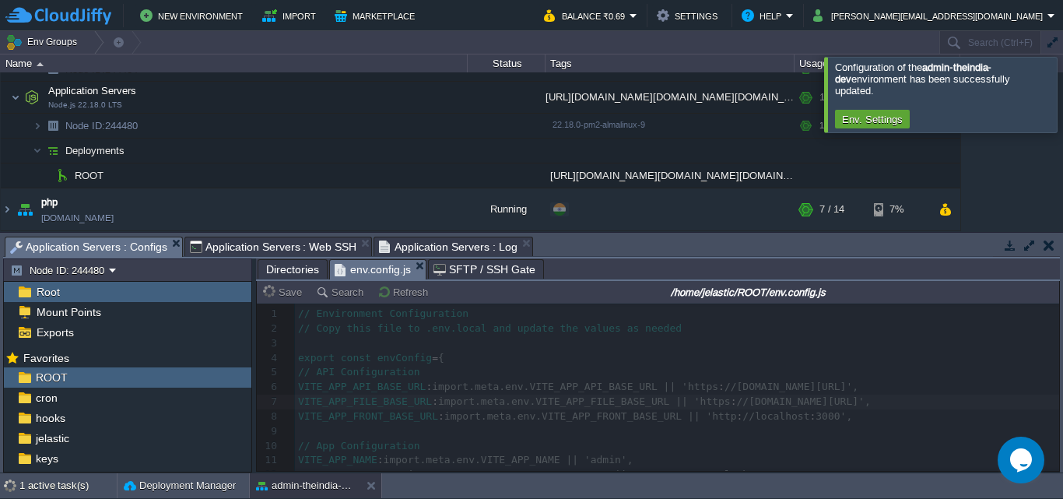
click at [282, 268] on span "Directories" at bounding box center [292, 269] width 53 height 19
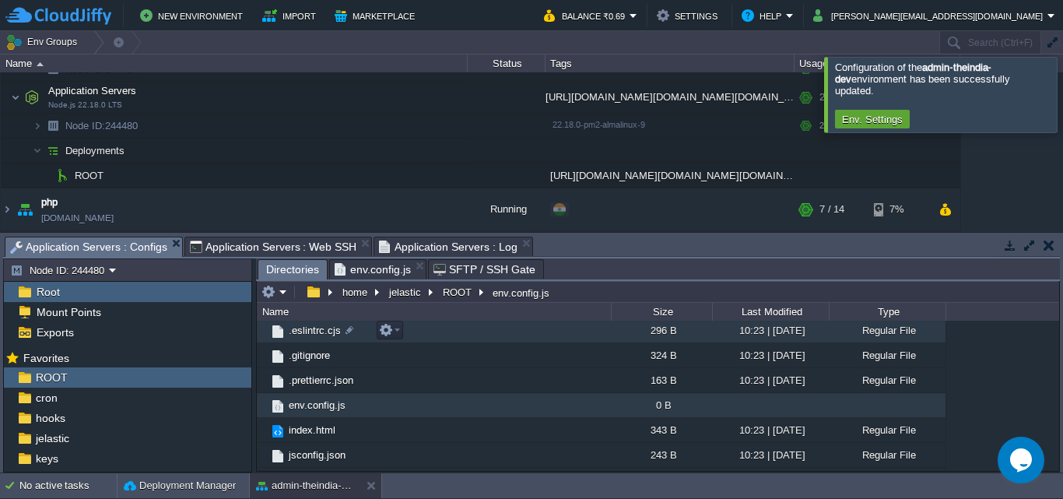
scroll to position [353, 0]
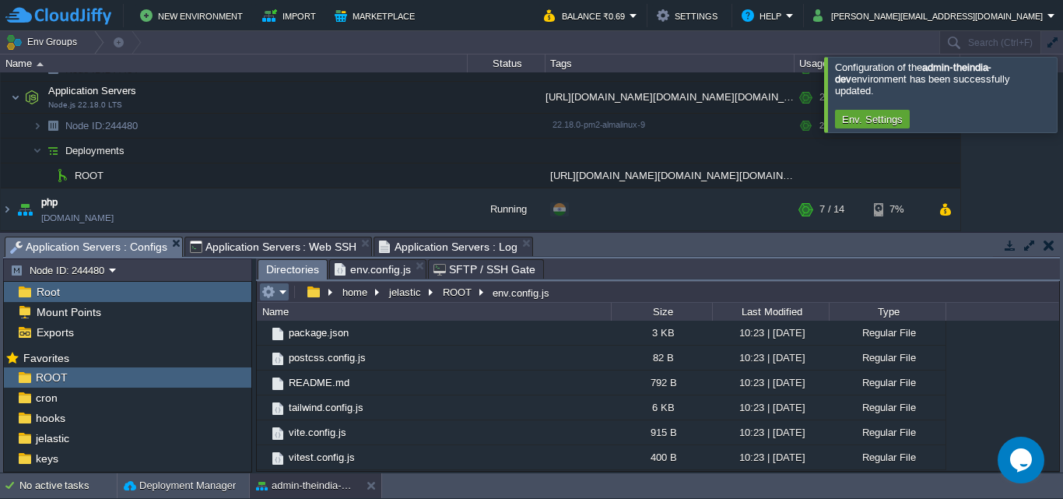
click at [280, 296] on em at bounding box center [274, 292] width 26 height 14
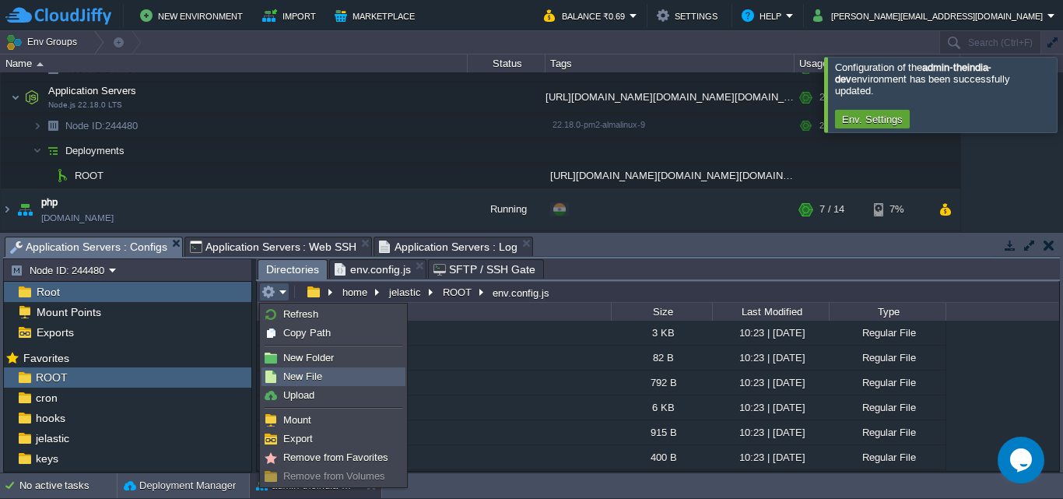
click at [313, 379] on span "New File" at bounding box center [302, 376] width 39 height 12
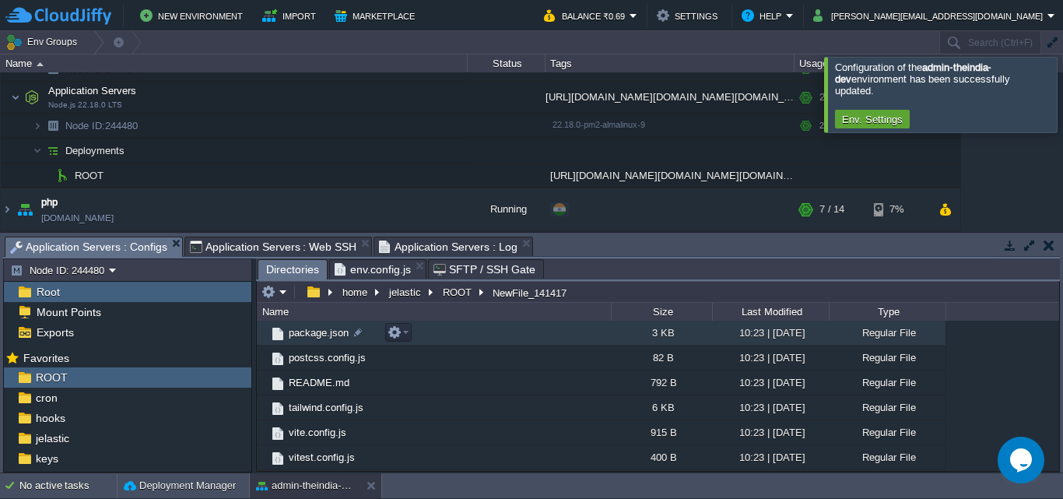
scroll to position [328, 0]
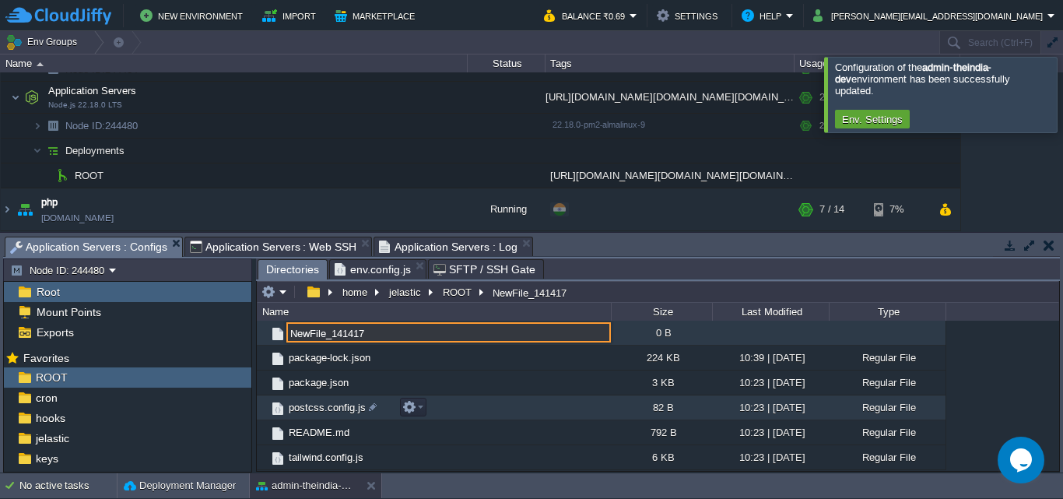
paste input "server.js"
type input "server.js"
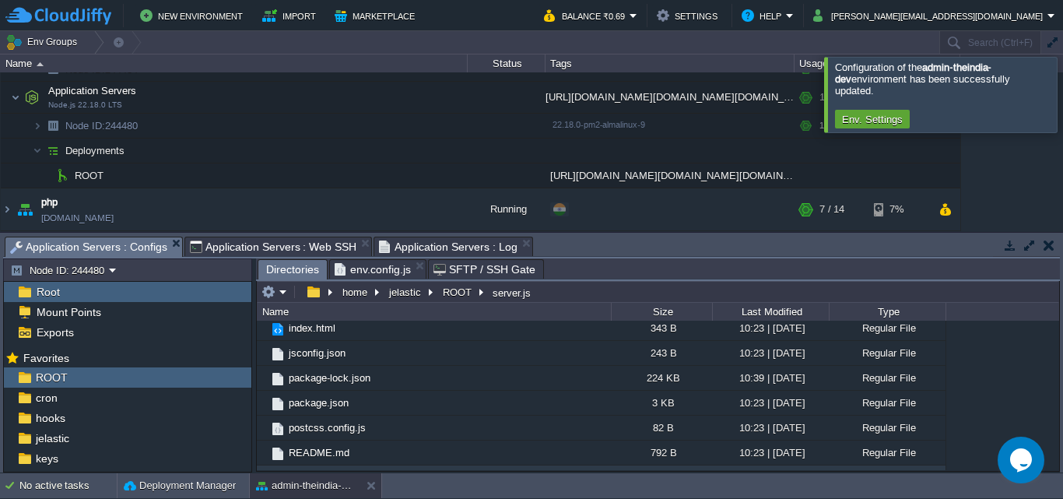
scroll to position [378, 0]
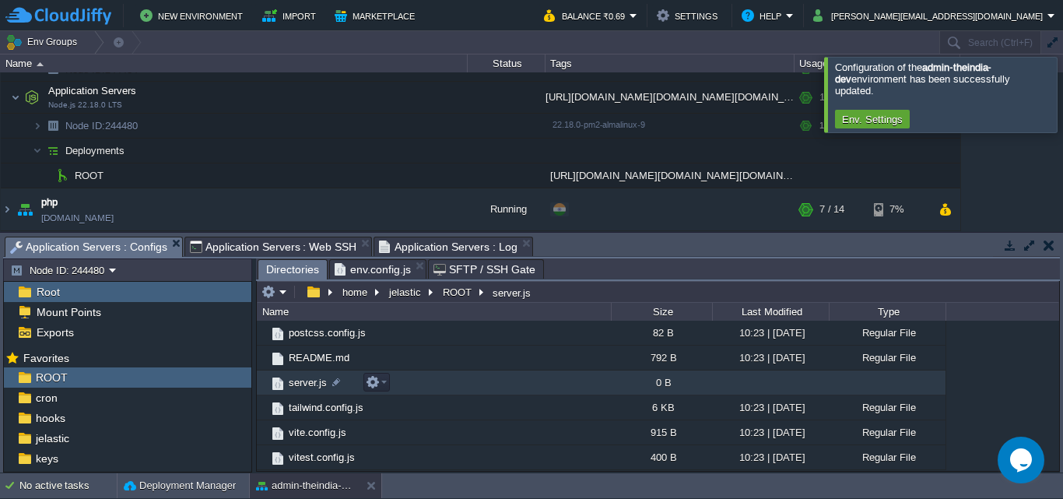
click at [451, 377] on td "server.js" at bounding box center [434, 382] width 354 height 25
click at [439, 377] on td "server.js" at bounding box center [434, 382] width 354 height 25
click at [441, 378] on td "server.js" at bounding box center [434, 382] width 354 height 25
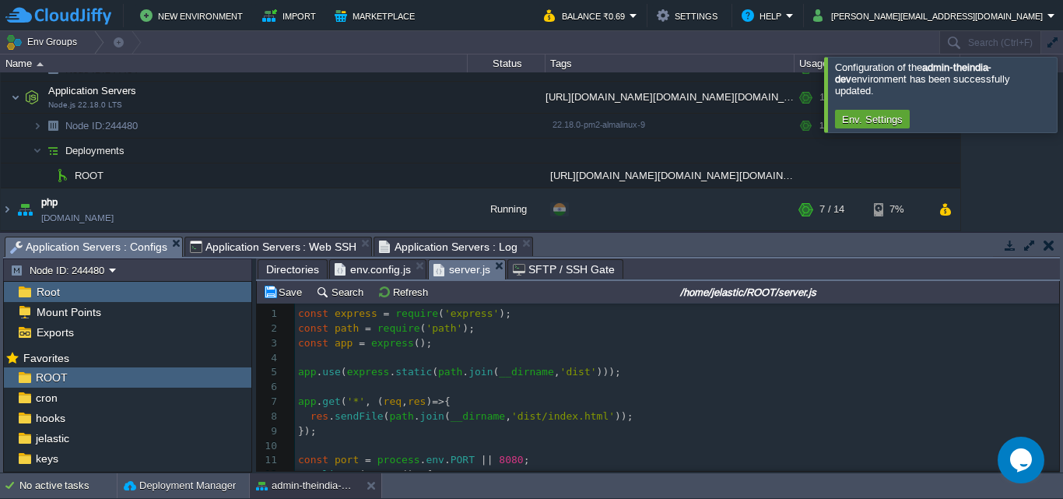
scroll to position [59, 0]
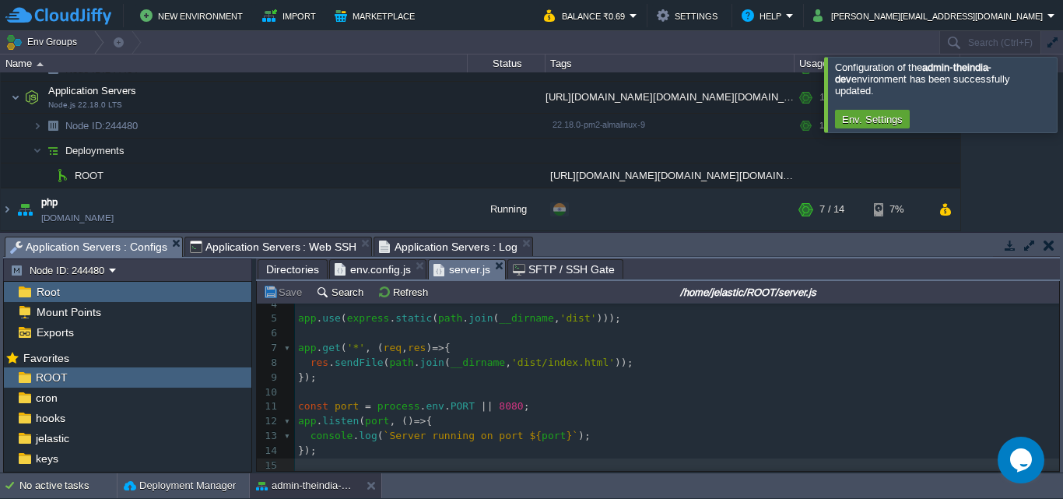
click at [302, 244] on span "Application Servers : Web SSH" at bounding box center [273, 246] width 167 height 19
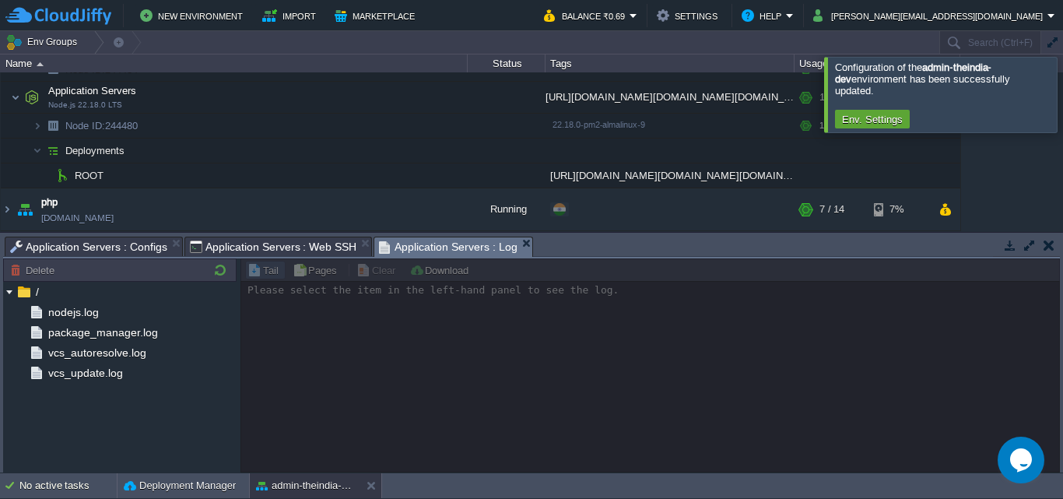
click at [384, 247] on span "Application Servers : Log" at bounding box center [448, 246] width 139 height 19
click at [154, 246] on span "Application Servers : Configs" at bounding box center [88, 246] width 157 height 19
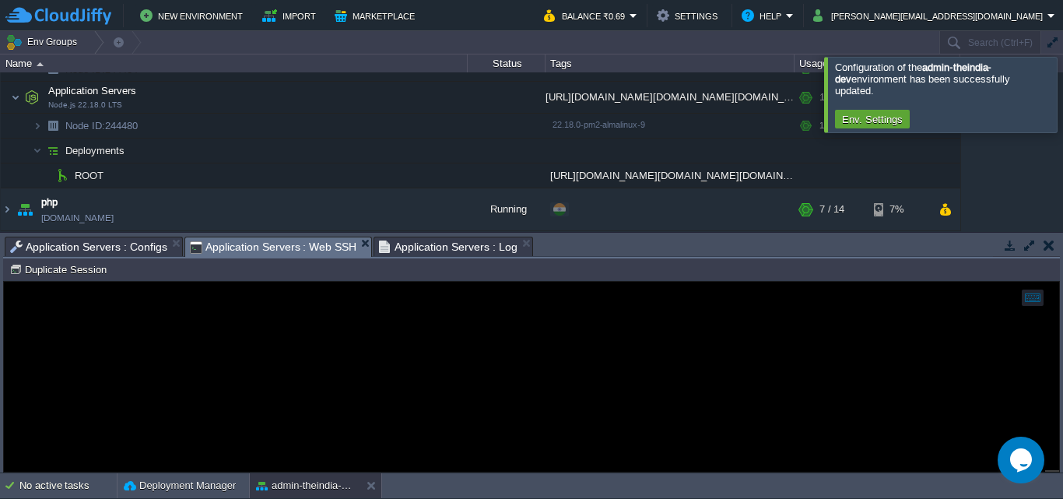
click at [300, 244] on span "Application Servers : Web SSH" at bounding box center [273, 246] width 167 height 19
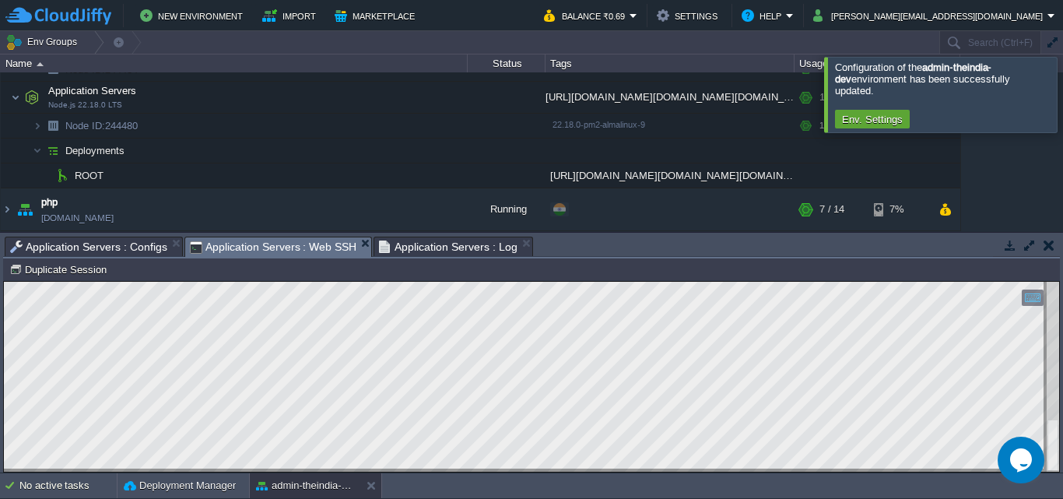
click at [151, 243] on span "Application Servers : Configs" at bounding box center [88, 246] width 157 height 19
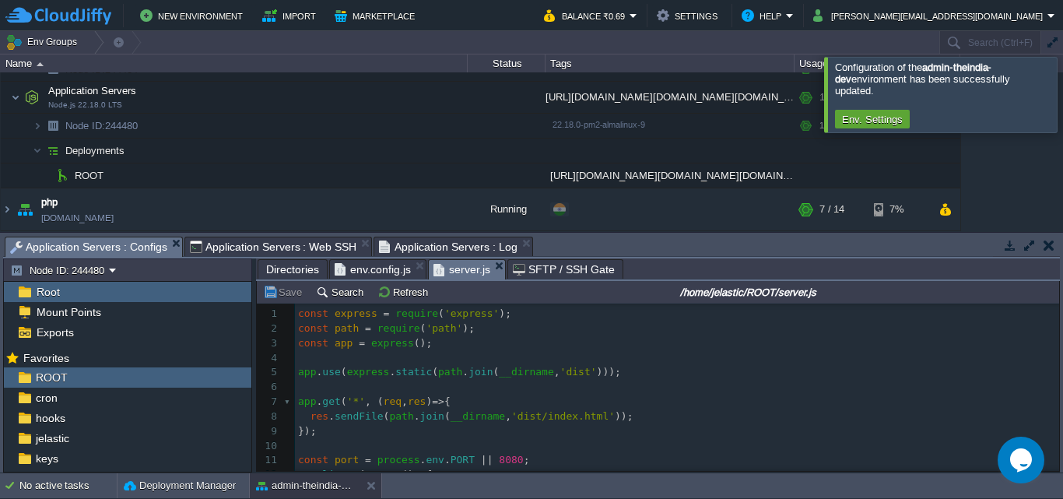
click at [300, 270] on span "Directories" at bounding box center [292, 269] width 53 height 19
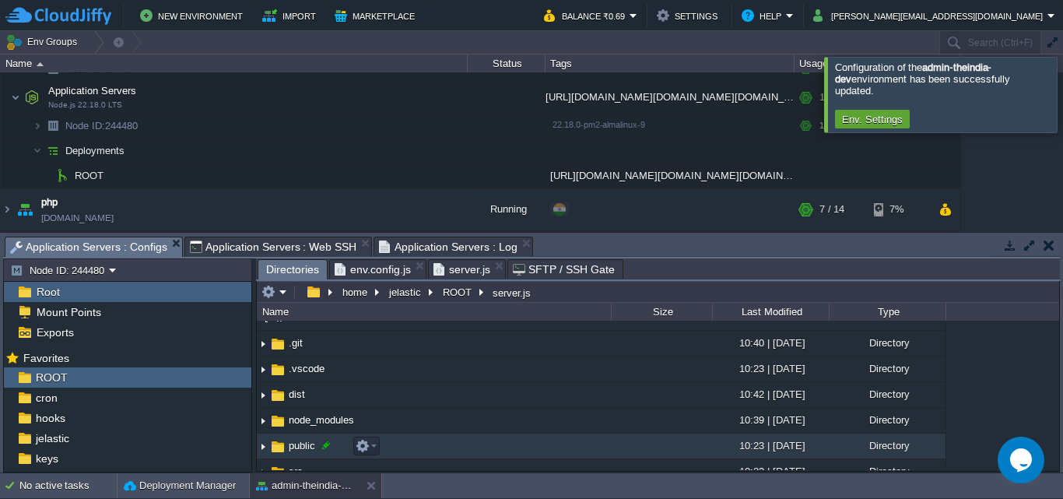
scroll to position [197, 0]
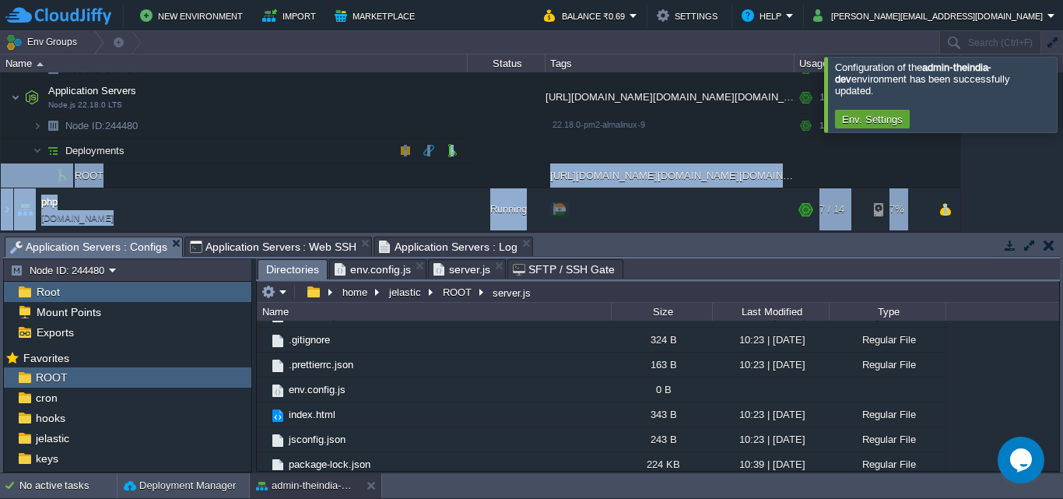
drag, startPoint x: 612, startPoint y: 219, endPoint x: 634, endPoint y: 153, distance: 69.2
click at [634, 152] on div "Env Groups Search (Ctrl+F) auto-gen Name Status Tags Usage admin-theindia-dev […" at bounding box center [531, 252] width 1063 height 442
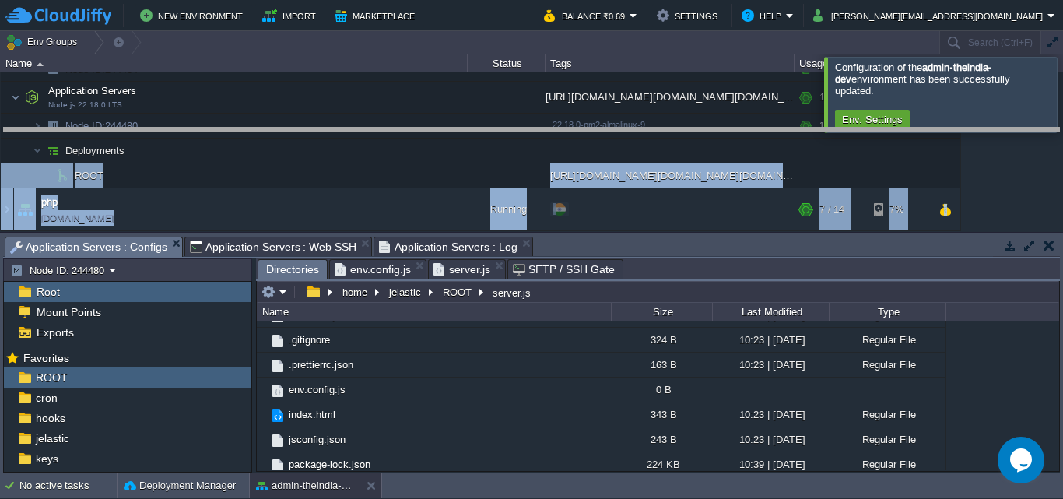
drag, startPoint x: 631, startPoint y: 238, endPoint x: 652, endPoint y: 129, distance: 110.9
click at [652, 129] on body "New Environment Import Marketplace Bonus ₹0.00 Upgrade Account Balance ₹0.69 Se…" at bounding box center [531, 249] width 1063 height 499
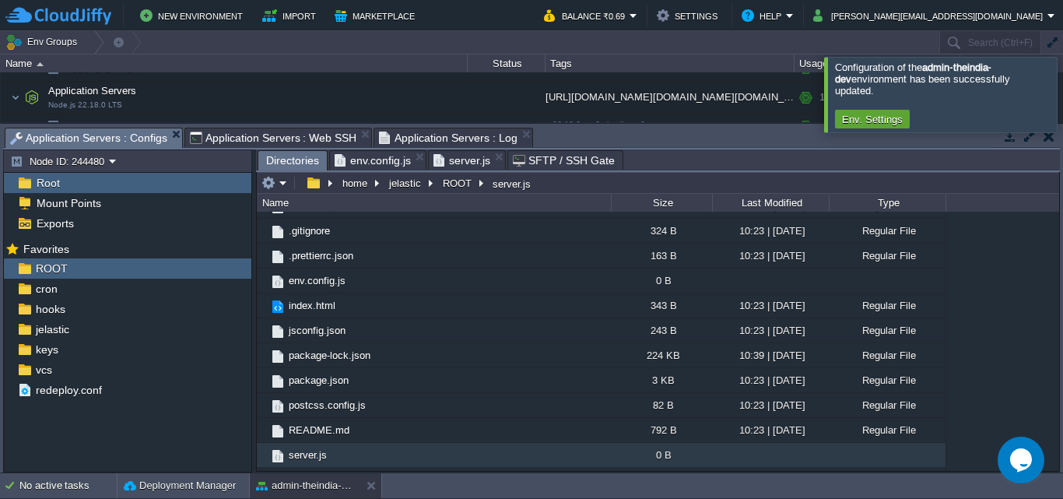
click at [978, 302] on div ".. .git 10:40 | [DATE] Directory .vscode 10:23 | [DATE] Directory dist 10:42 | …" at bounding box center [658, 341] width 802 height 258
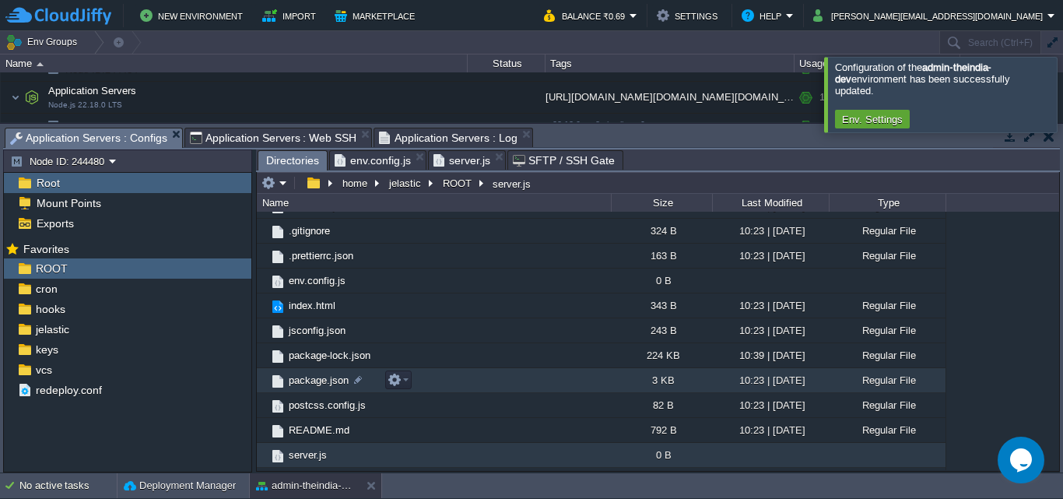
click at [431, 389] on td "package.json" at bounding box center [434, 380] width 354 height 25
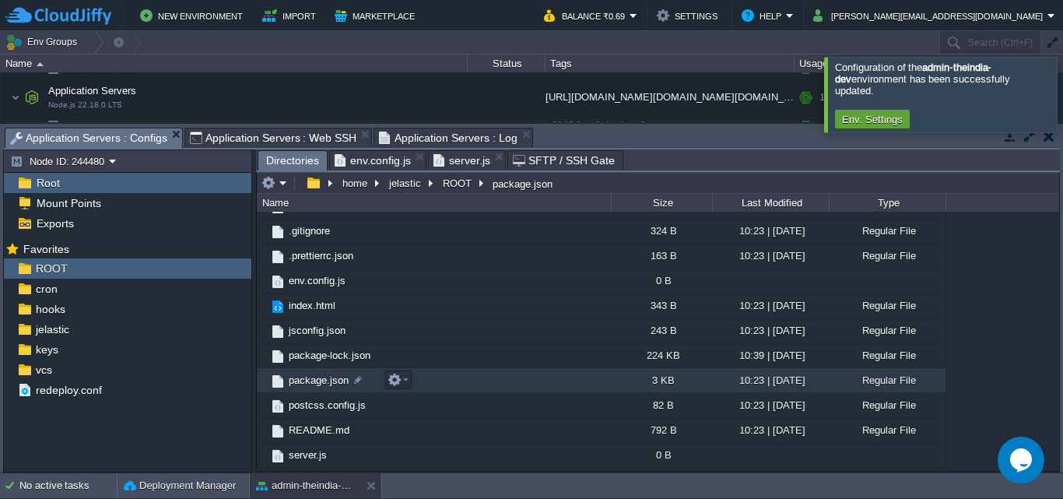
click at [431, 389] on td "package.json" at bounding box center [434, 380] width 354 height 25
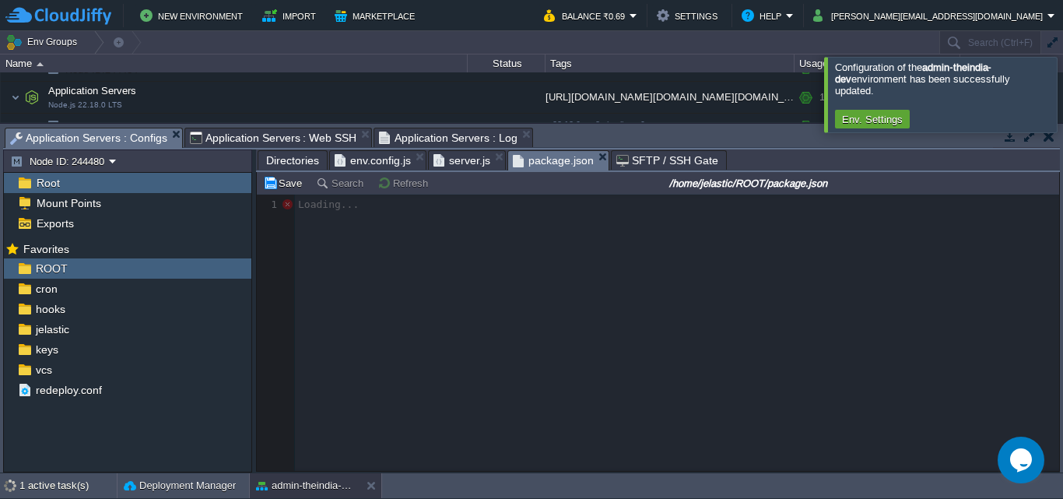
scroll to position [5, 0]
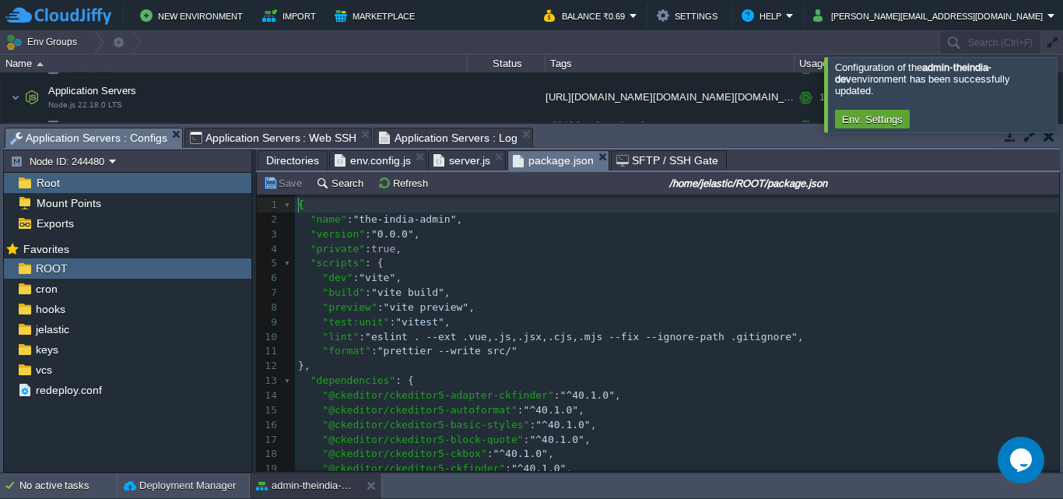
click at [553, 348] on pre ""format" : "prettier --write src/"" at bounding box center [677, 351] width 764 height 15
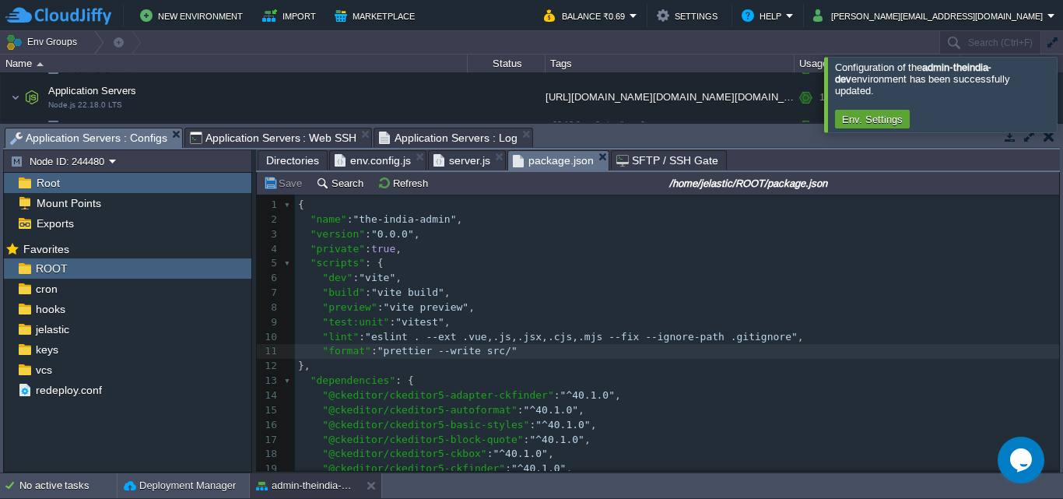
type textarea ","
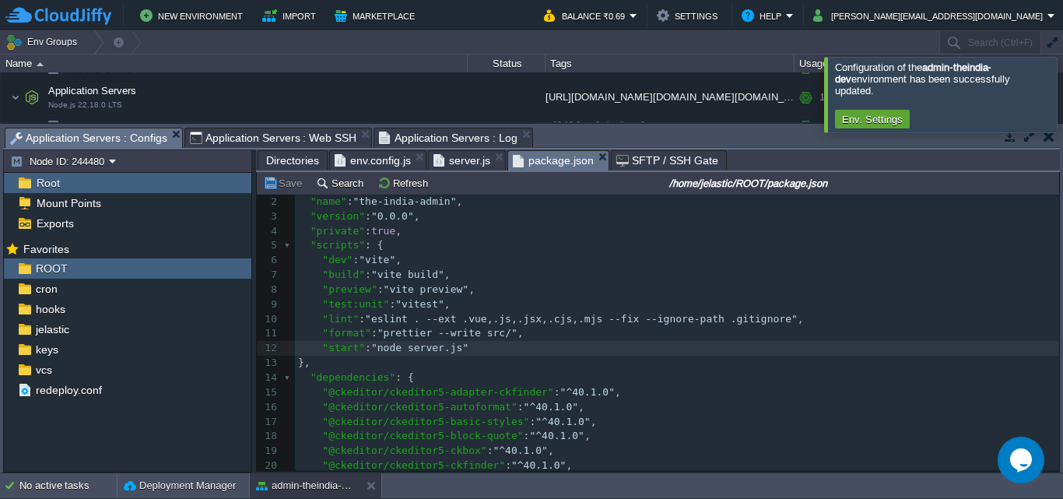
scroll to position [1, 0]
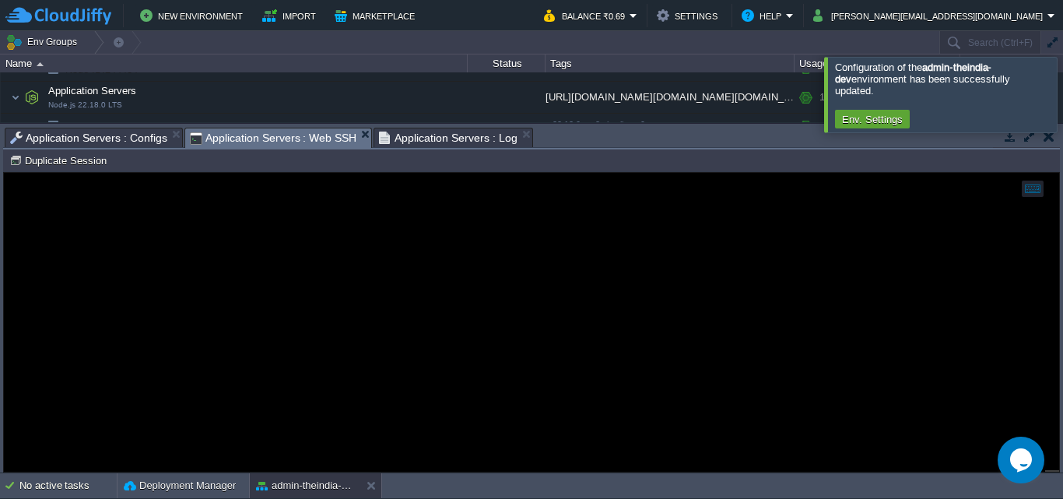
click at [301, 139] on span "Application Servers : Web SSH" at bounding box center [273, 137] width 167 height 19
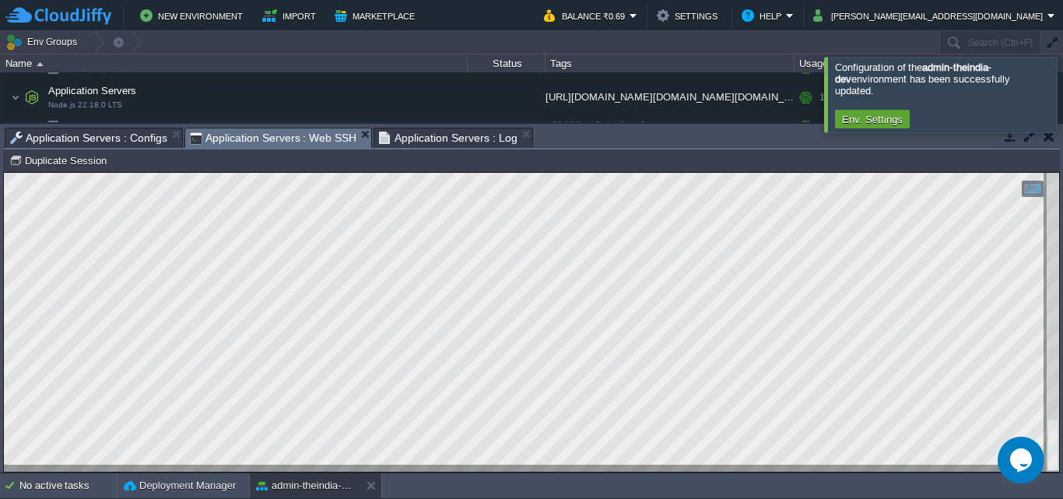
click at [465, 468] on div at bounding box center [531, 322] width 1055 height 299
click at [487, 467] on div at bounding box center [531, 322] width 1055 height 299
click at [251, 137] on span "Application Servers : Web SSH" at bounding box center [273, 137] width 167 height 19
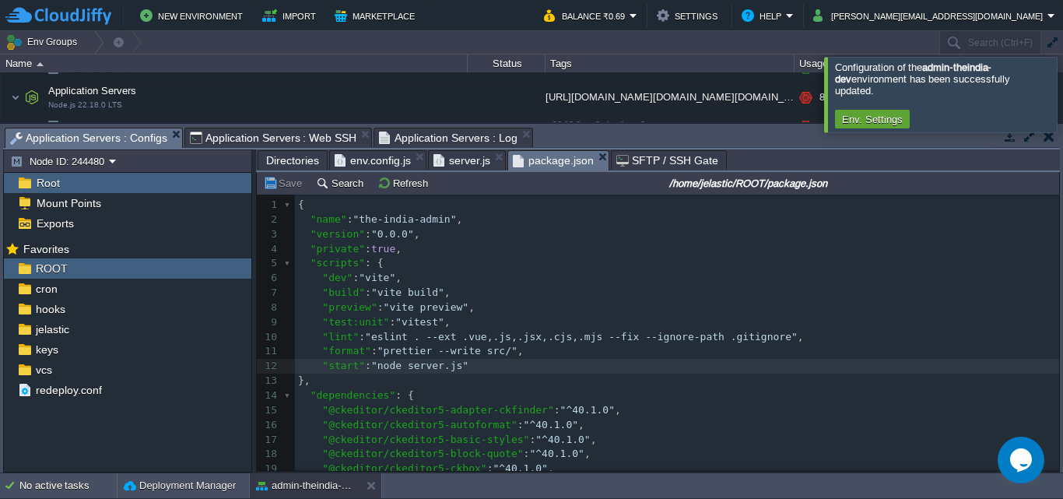
click at [121, 142] on span "Application Servers : Configs" at bounding box center [88, 137] width 157 height 19
click at [287, 157] on span "Directories" at bounding box center [292, 160] width 53 height 19
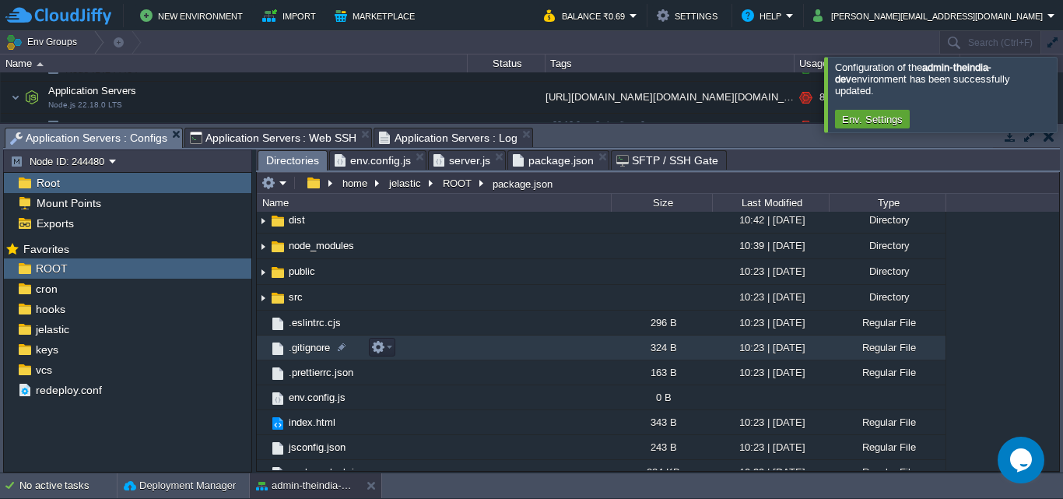
scroll to position [0, 0]
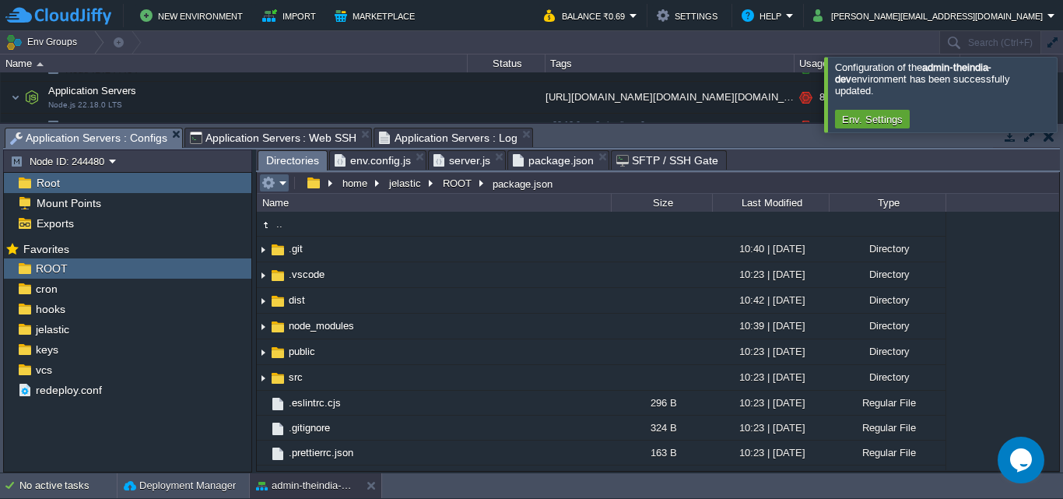
click at [288, 185] on td at bounding box center [274, 183] width 30 height 19
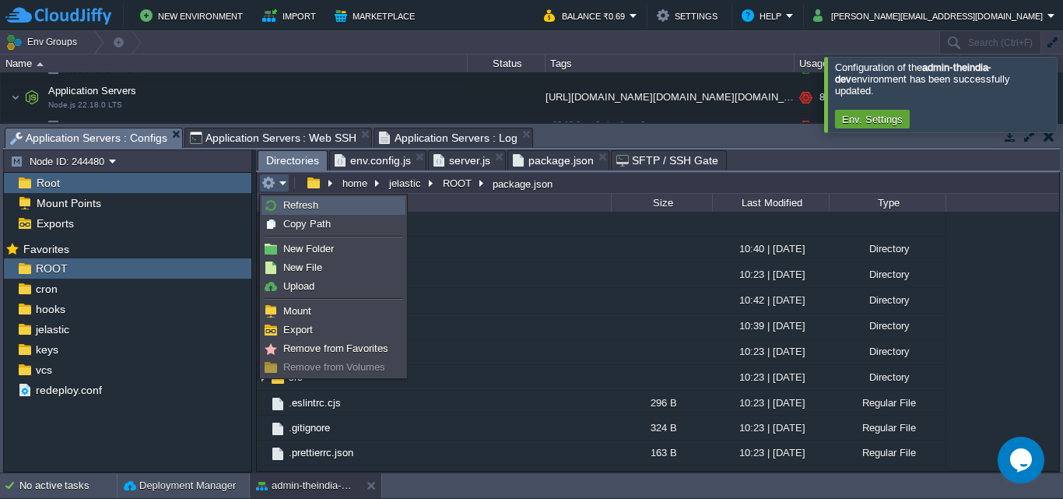
click at [348, 210] on link "Refresh" at bounding box center [333, 205] width 142 height 17
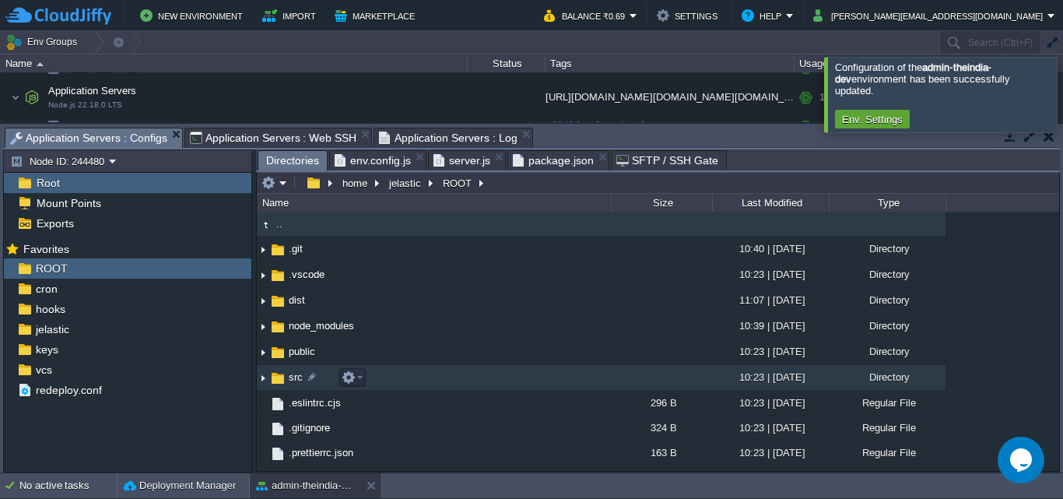
scroll to position [269, 0]
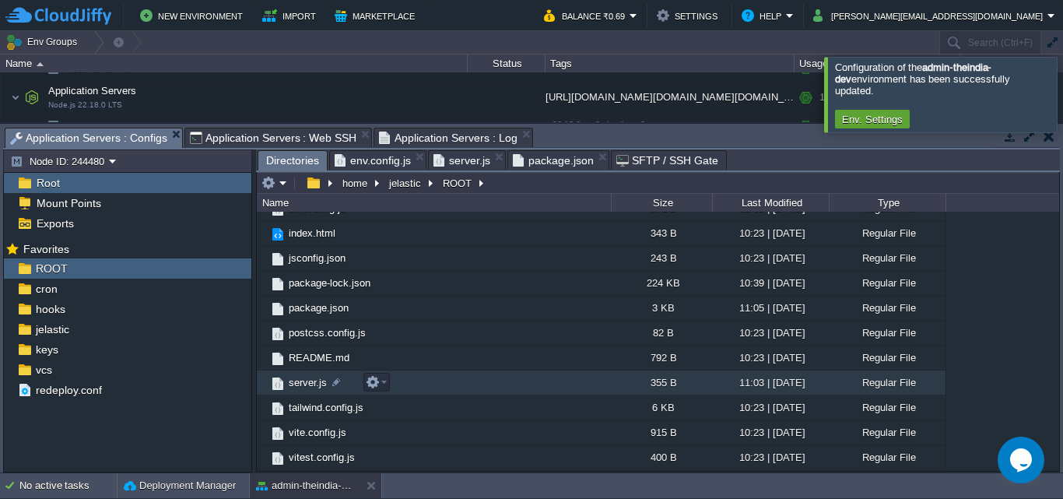
click at [440, 383] on td "server.js" at bounding box center [434, 382] width 354 height 25
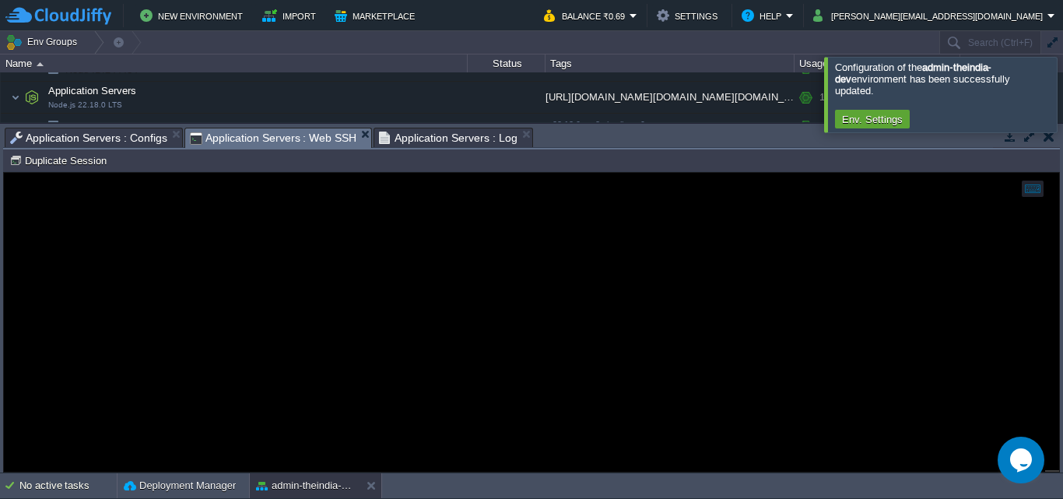
click at [321, 142] on span "Application Servers : Web SSH" at bounding box center [273, 137] width 167 height 19
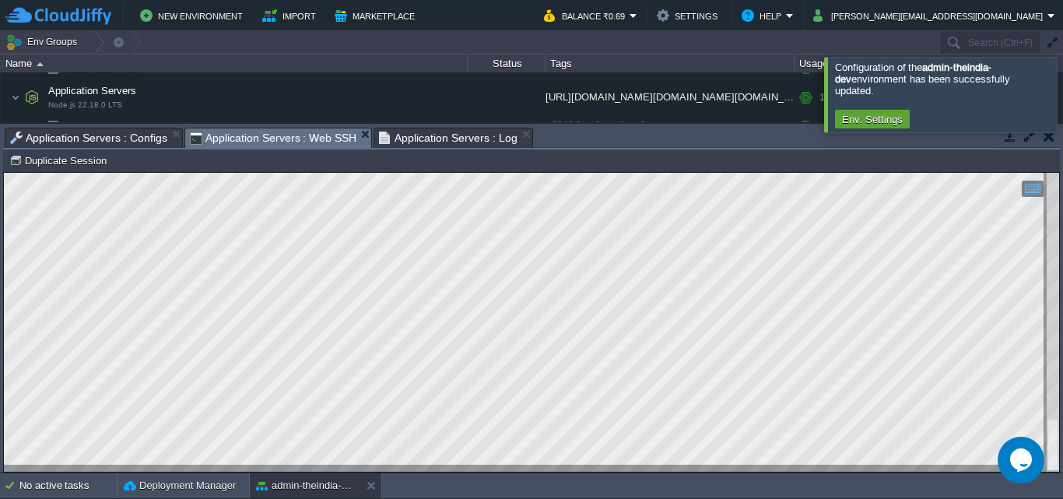
click at [133, 135] on span "Application Servers : Configs" at bounding box center [88, 137] width 157 height 19
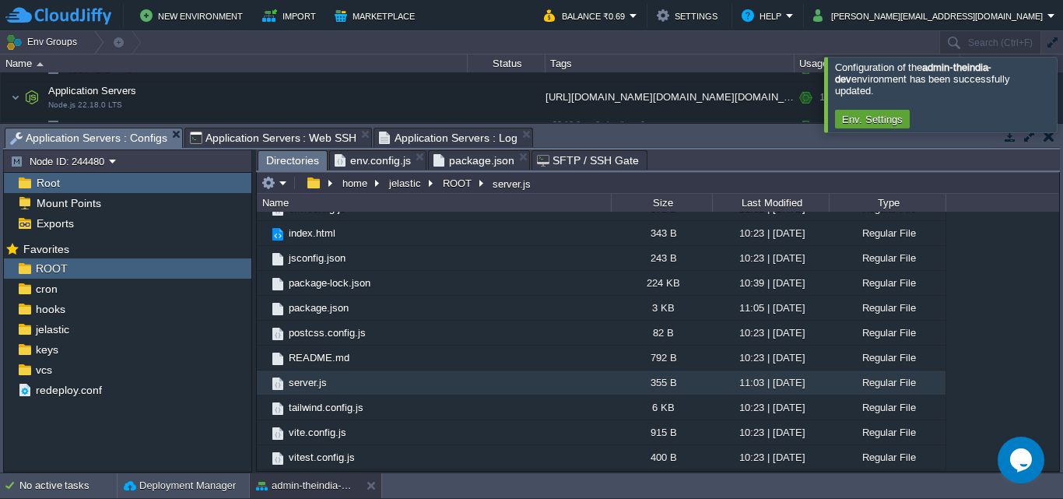
click at [518, 149] on div "Tasks Activity Log Archive Git / SVN Application Servers : Configs Application …" at bounding box center [531, 138] width 1057 height 23
click at [330, 142] on span "Application Servers : Web SSH" at bounding box center [273, 137] width 167 height 19
click at [148, 142] on span "Application Servers : Configs" at bounding box center [88, 137] width 157 height 19
click at [286, 181] on em at bounding box center [274, 183] width 26 height 14
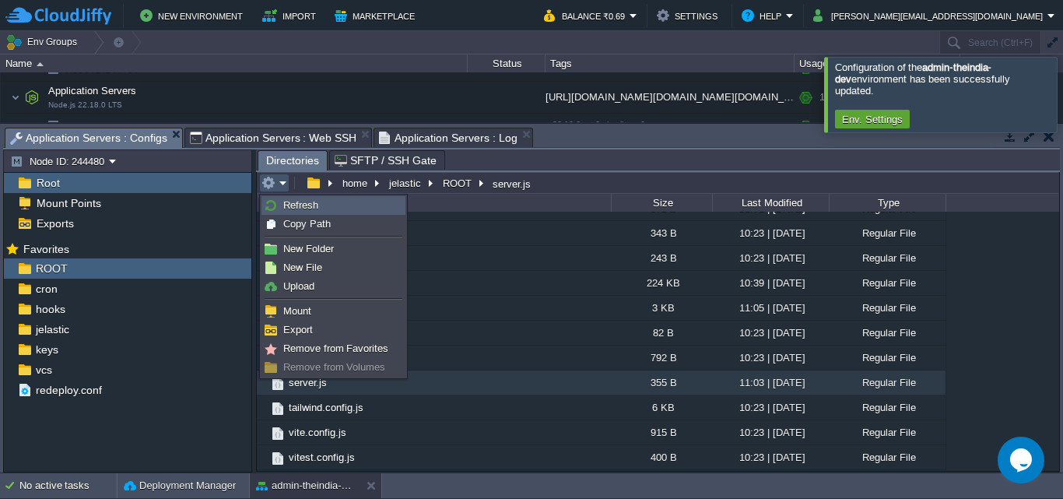
click at [293, 210] on span "Refresh" at bounding box center [300, 205] width 35 height 12
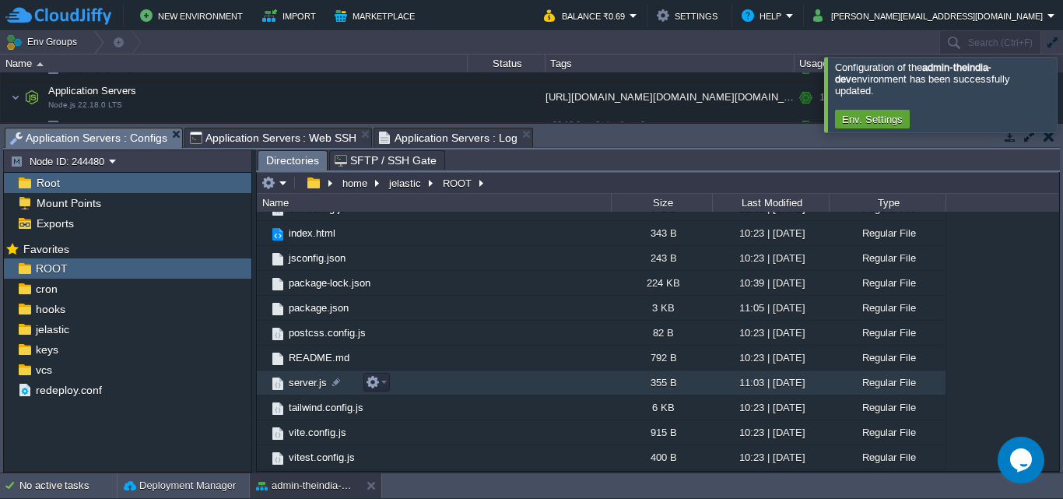
click at [493, 390] on td "server.js" at bounding box center [434, 382] width 354 height 25
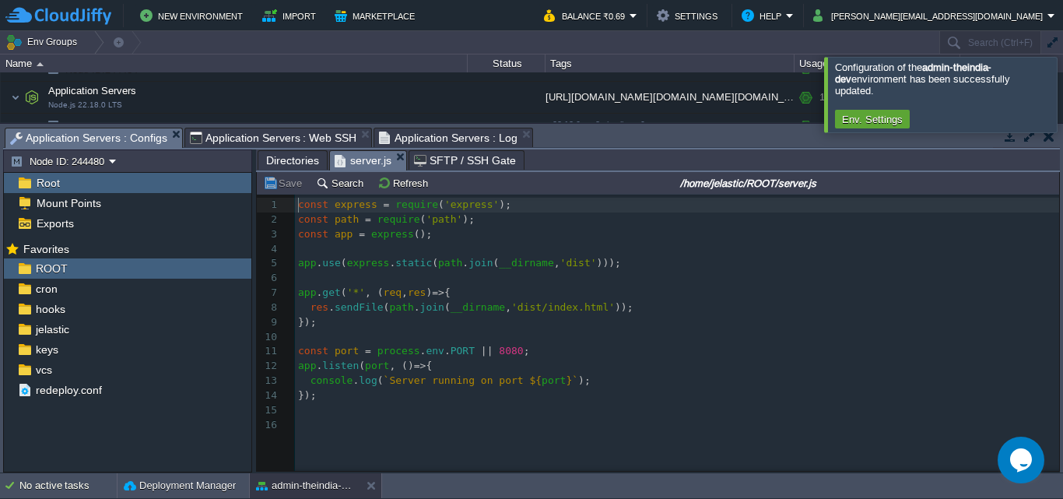
scroll to position [5, 0]
click at [721, 400] on pre "});" at bounding box center [680, 395] width 770 height 15
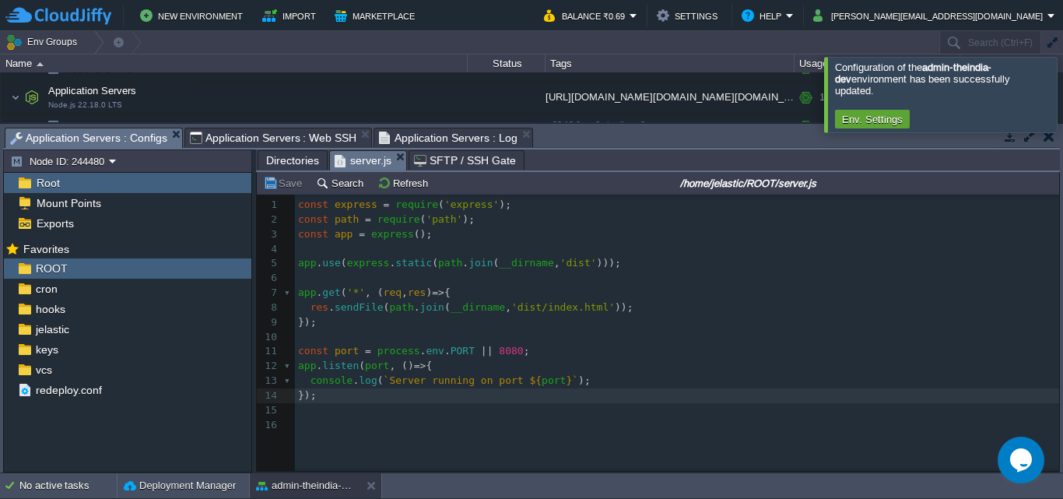
type textarea "const express = require('express'); const path = require('path'); const app = e…"
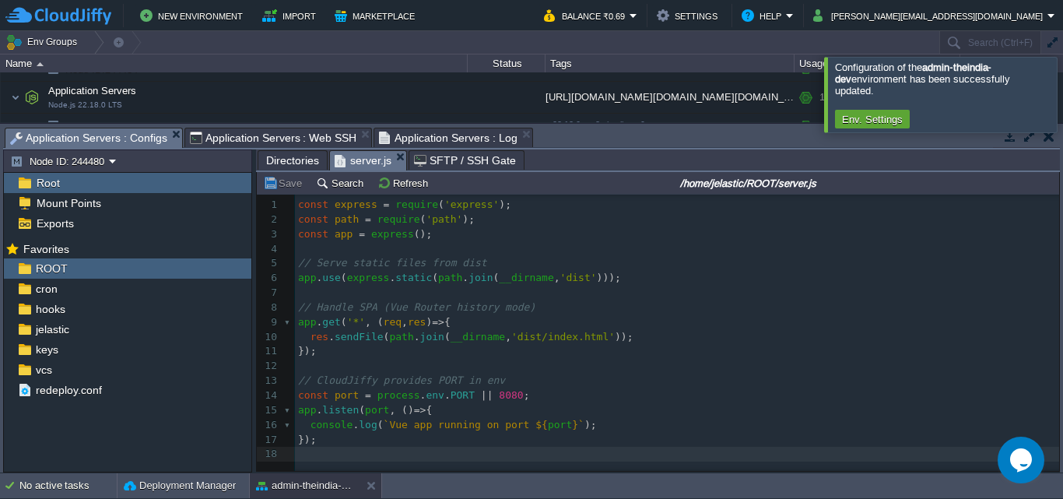
click at [320, 142] on span "Application Servers : Web SSH" at bounding box center [273, 137] width 167 height 19
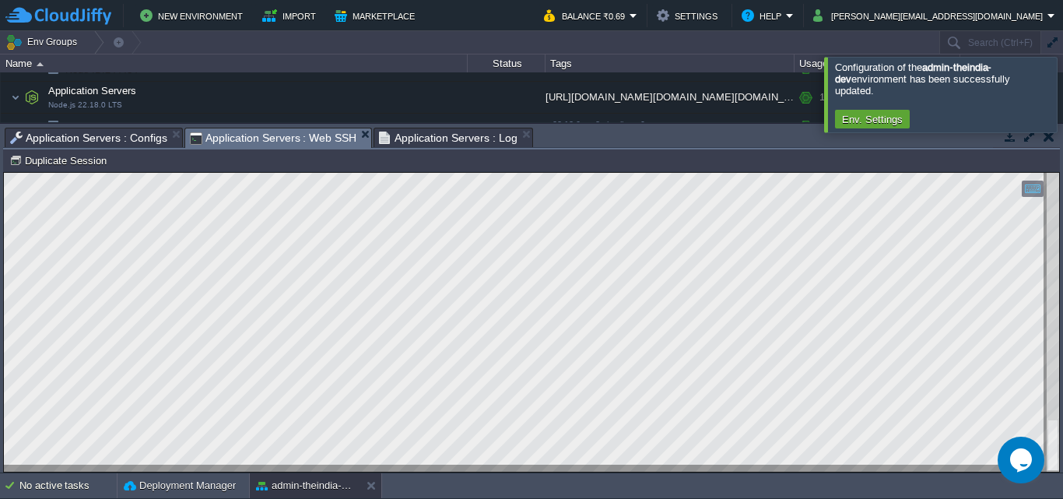
click at [2, 244] on div "Tasks Activity Log Archive Git / SVN Application Servers : Configs Application …" at bounding box center [531, 298] width 1063 height 349
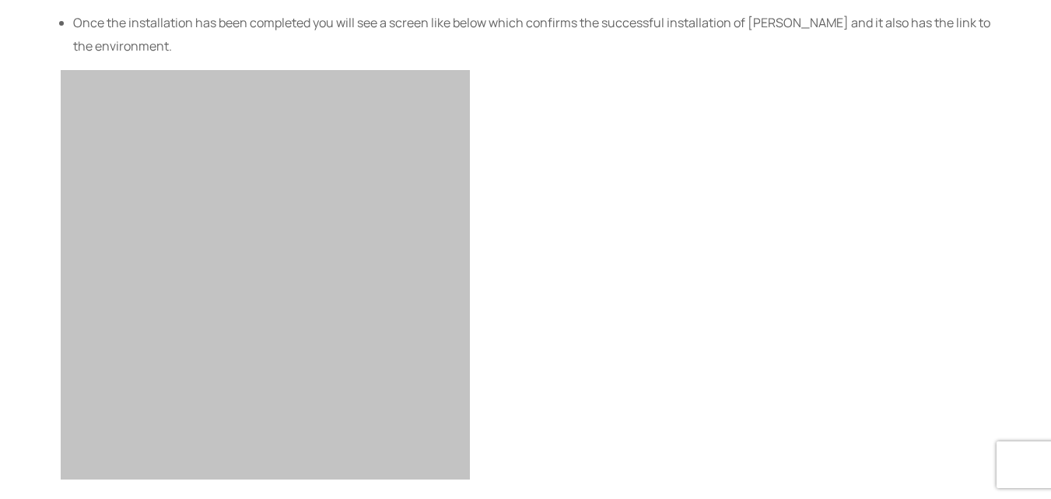
scroll to position [3974, 0]
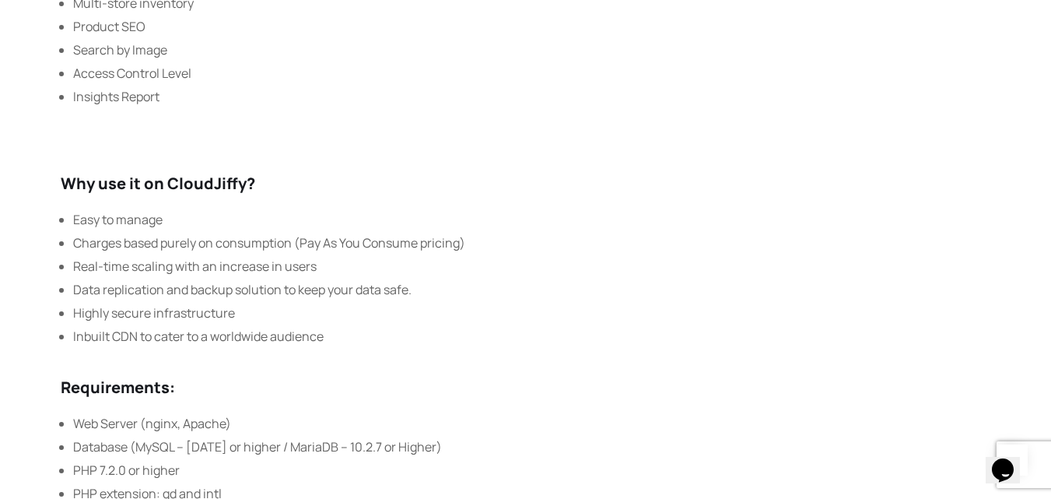
scroll to position [726, 0]
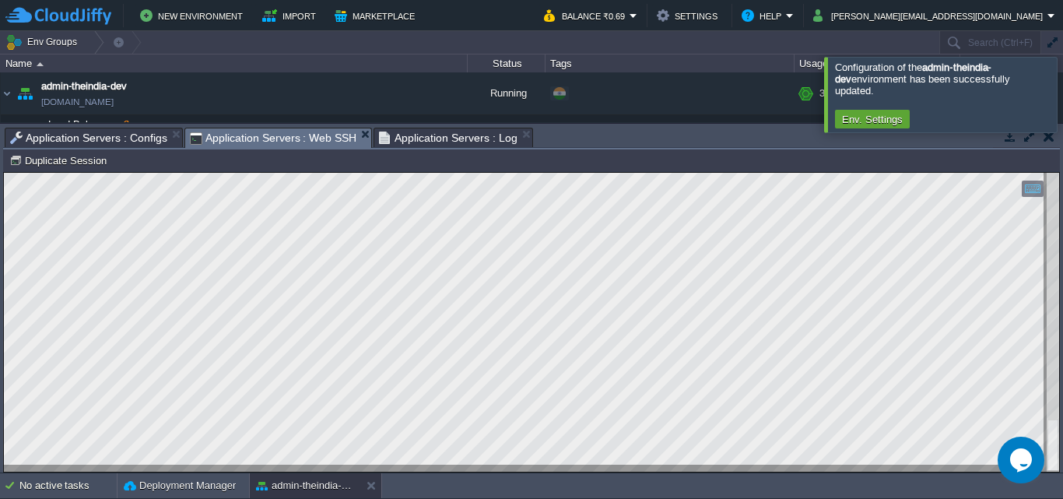
scroll to position [115, 0]
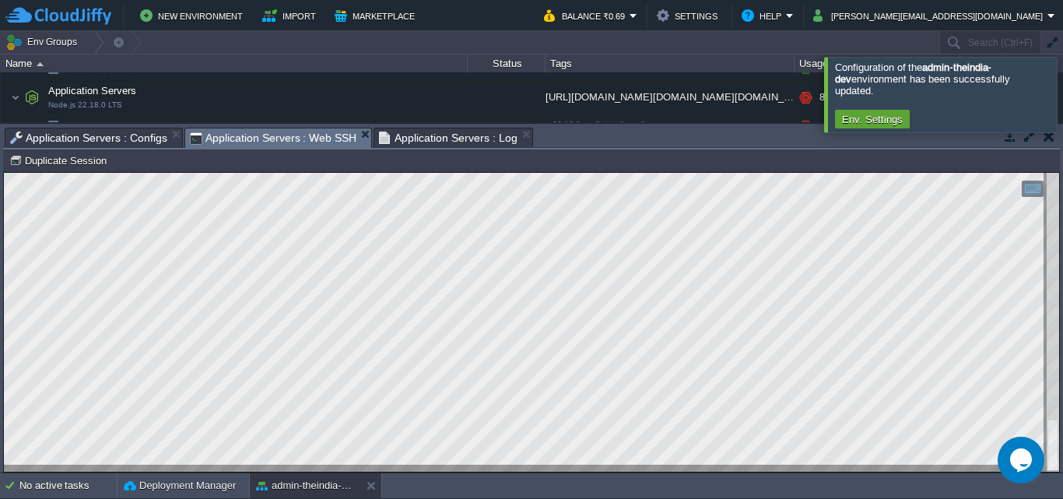
click at [563, 465] on div at bounding box center [531, 322] width 1055 height 299
click at [4, 173] on html "Copy: Ctrl + Shift + C Paste: Ctrl + V Settings: Ctrl + Shift + Alt 0" at bounding box center [531, 173] width 1055 height 0
click at [148, 139] on span "Application Servers : Configs" at bounding box center [88, 137] width 157 height 19
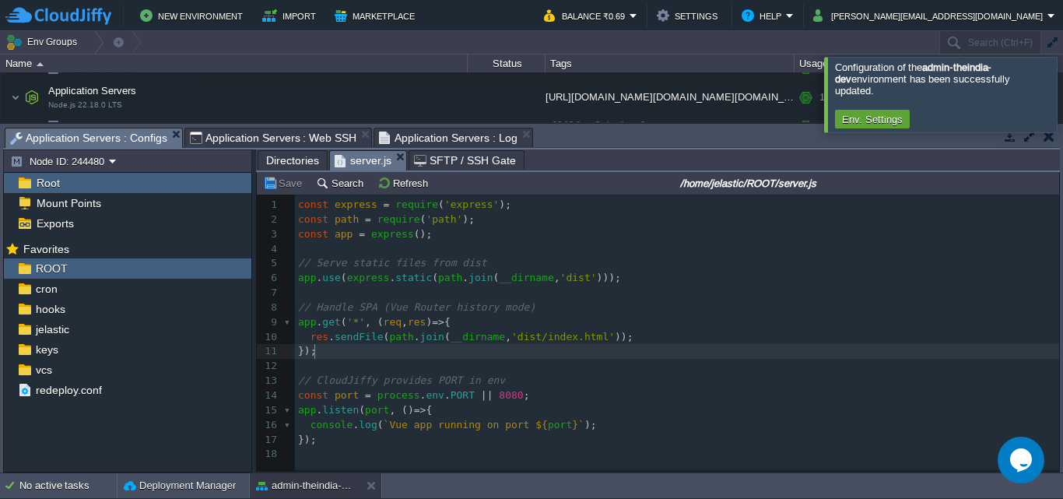
click at [699, 352] on pre "});" at bounding box center [680, 351] width 770 height 15
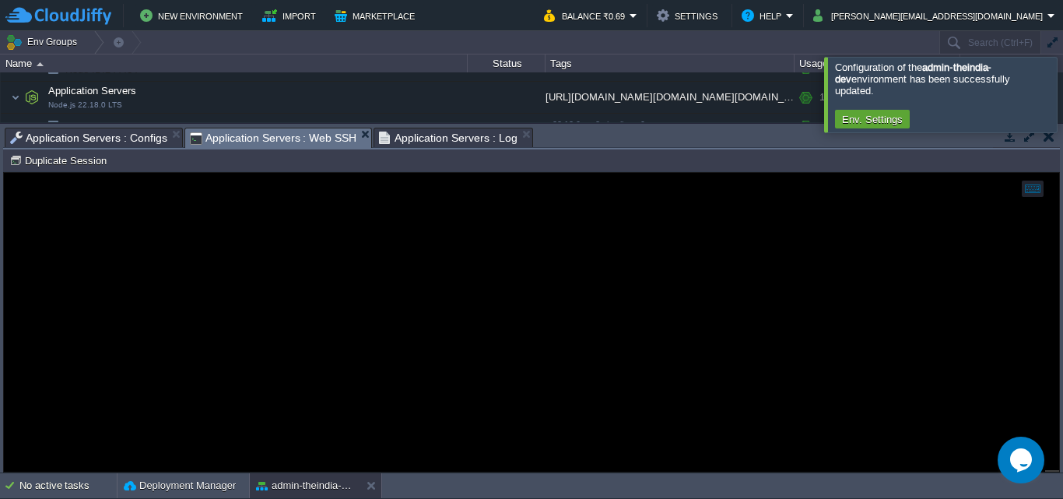
click at [293, 137] on span "Application Servers : Web SSH" at bounding box center [273, 137] width 167 height 19
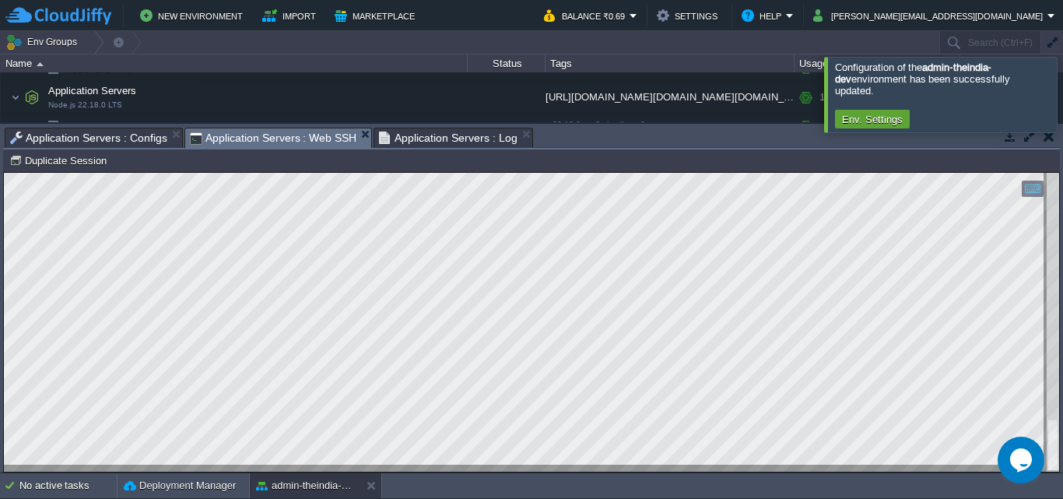
click at [133, 141] on span "Application Servers : Configs" at bounding box center [88, 137] width 157 height 19
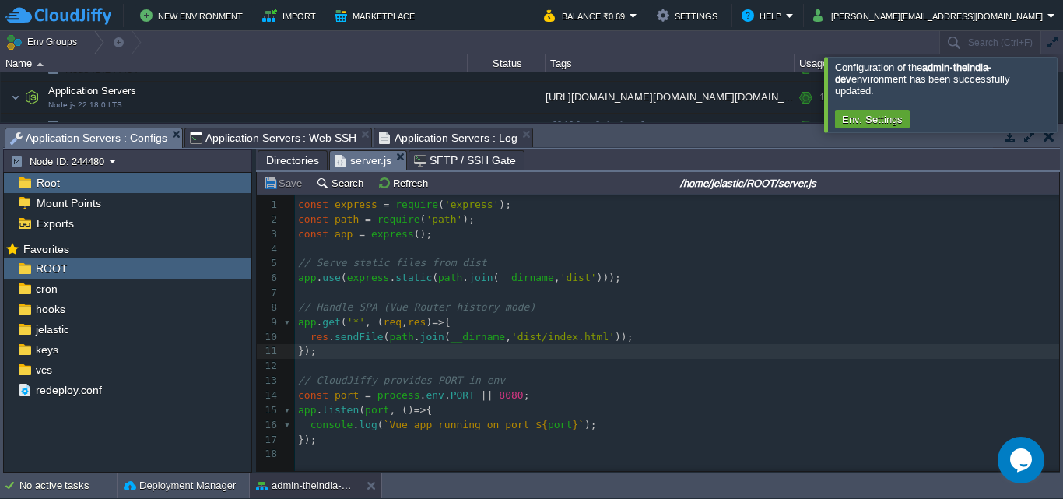
click at [296, 160] on span "Directories" at bounding box center [292, 160] width 53 height 19
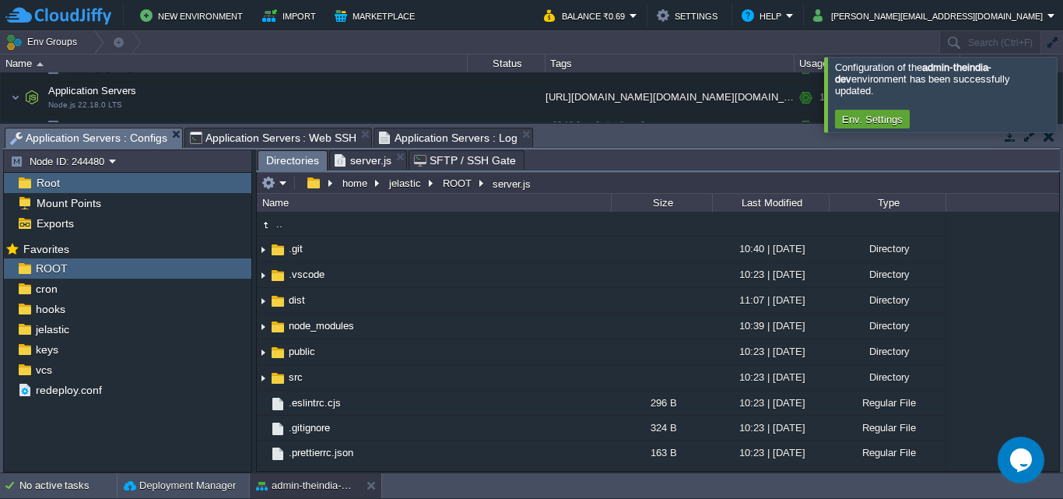
scroll to position [0, 0]
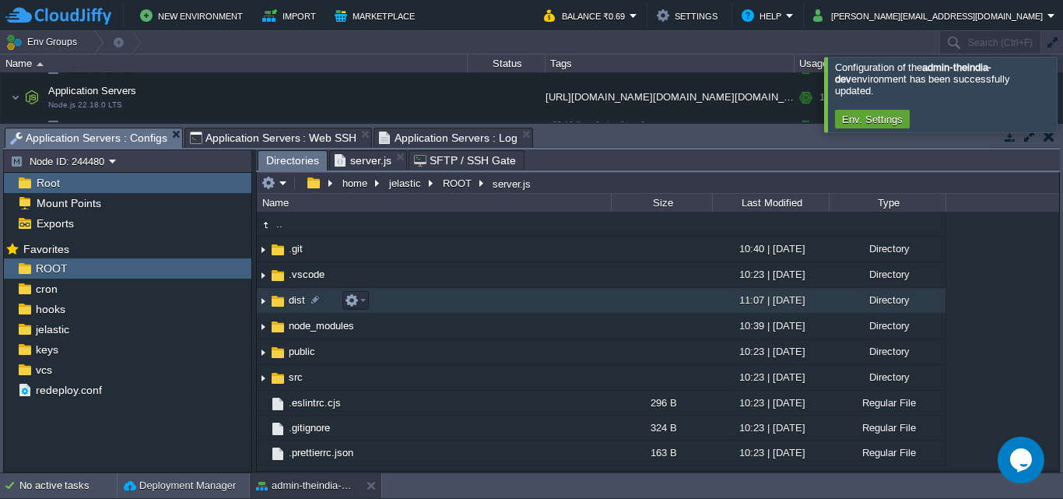
click at [499, 302] on td "dist" at bounding box center [434, 301] width 354 height 26
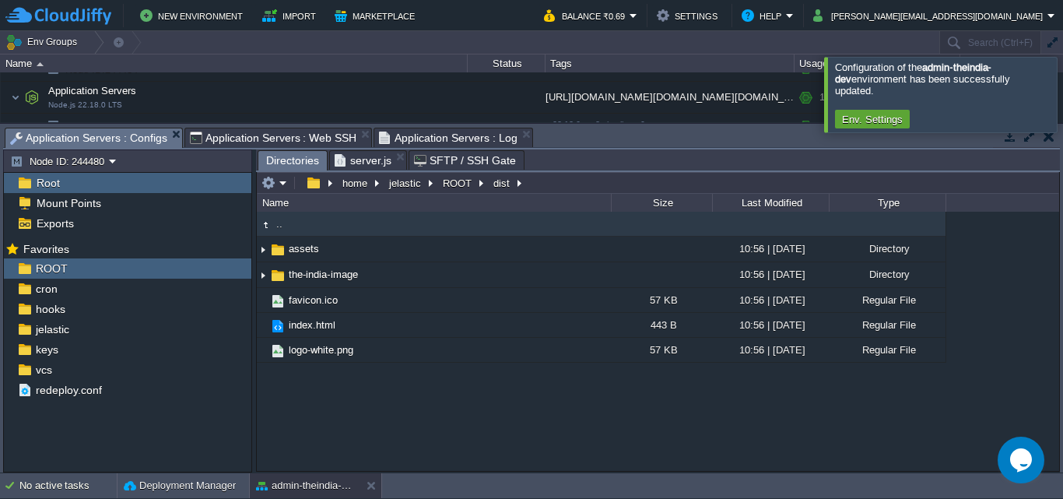
click at [224, 140] on span "Application Servers : Web SSH" at bounding box center [273, 137] width 167 height 19
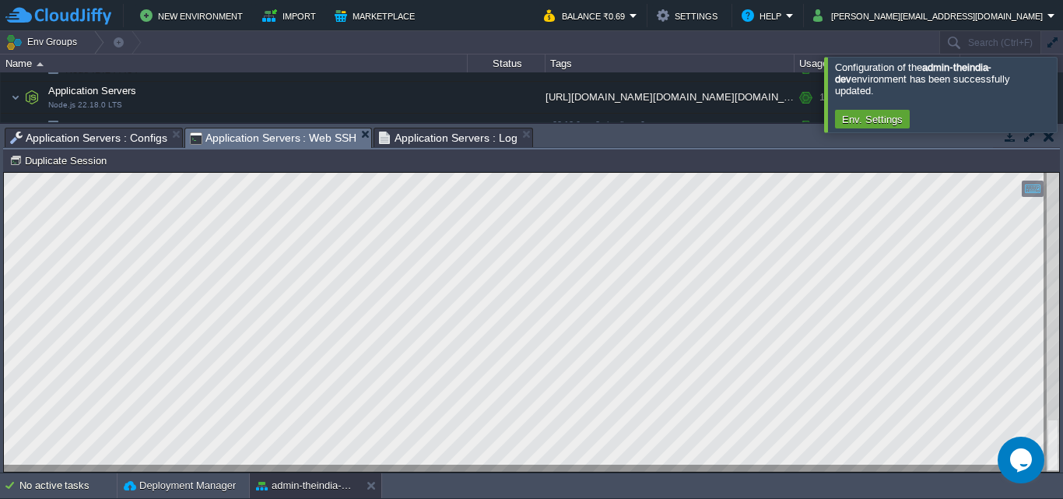
click at [55, 142] on span "Application Servers : Configs" at bounding box center [88, 137] width 157 height 19
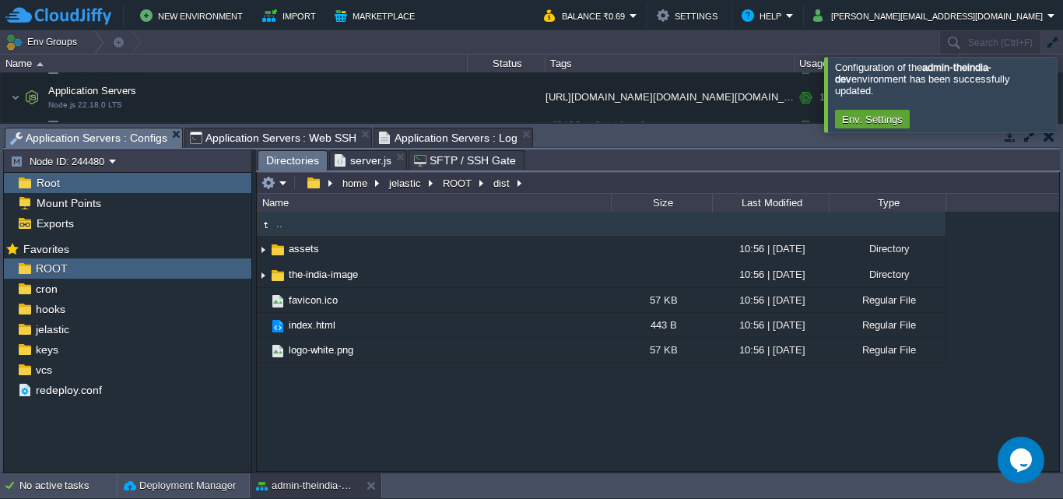
click at [366, 160] on span "server.js" at bounding box center [363, 160] width 57 height 19
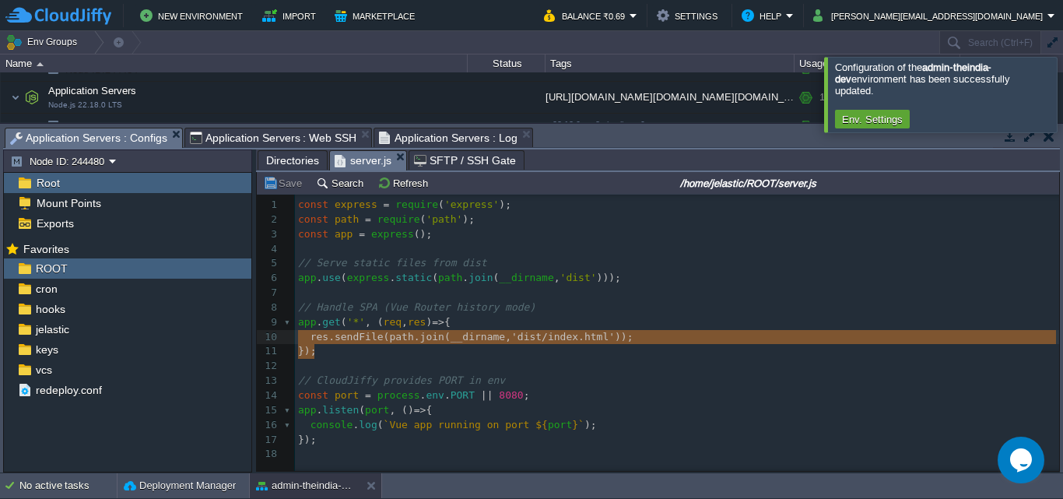
type textarea "app.get('*', (req, res) => { res.sendFile(path.join(__dirname, 'dist/index.html…"
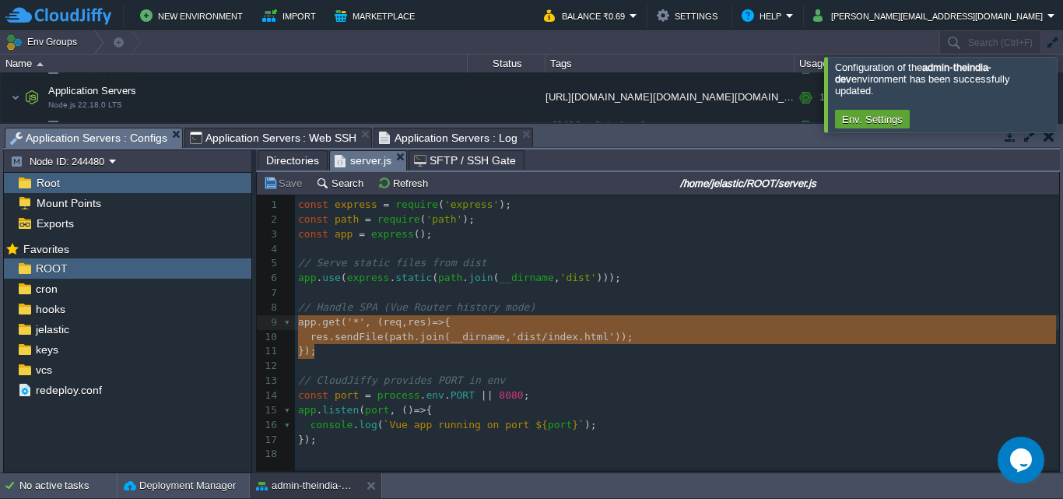
drag, startPoint x: 325, startPoint y: 358, endPoint x: 290, endPoint y: 324, distance: 48.4
click at [295, 324] on div "1 const express = require ( 'express' ); 2 const path = require ( 'path' ); 3 c…" at bounding box center [680, 330] width 770 height 264
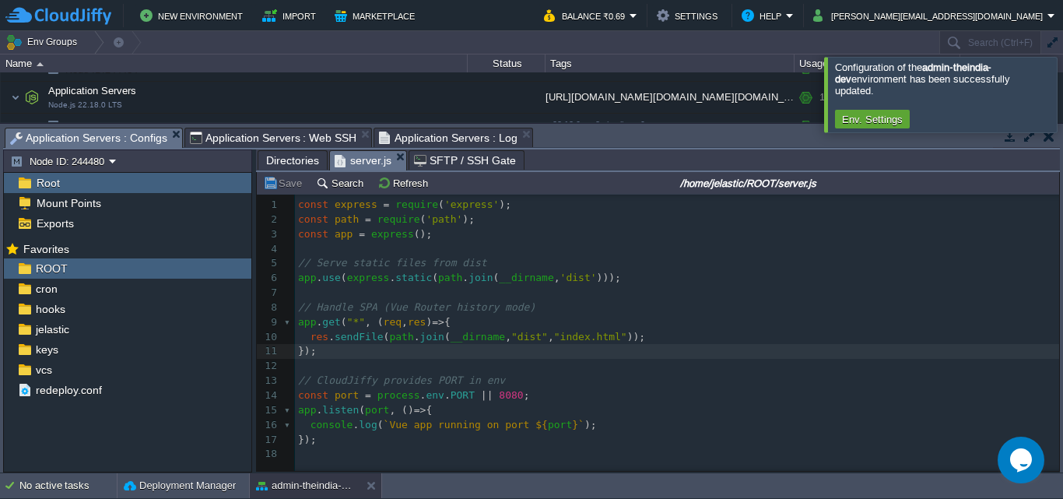
type textarea "const express = require('express'); const path = require('path'); const app = e…"
type textarea "app.get("*", (req, res) => { res.sendFile(path.join(__dirname, "dist", "index.h…"
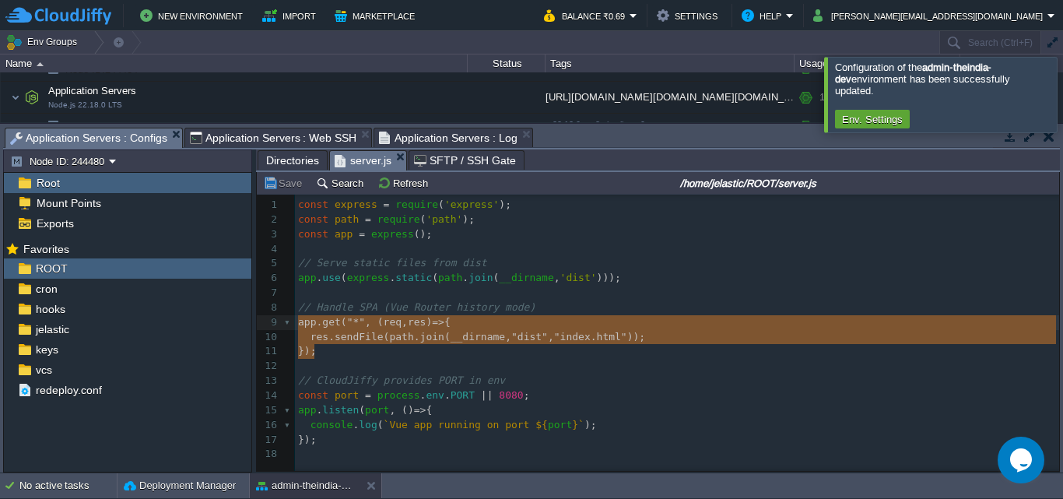
drag, startPoint x: 336, startPoint y: 359, endPoint x: 285, endPoint y: 319, distance: 64.9
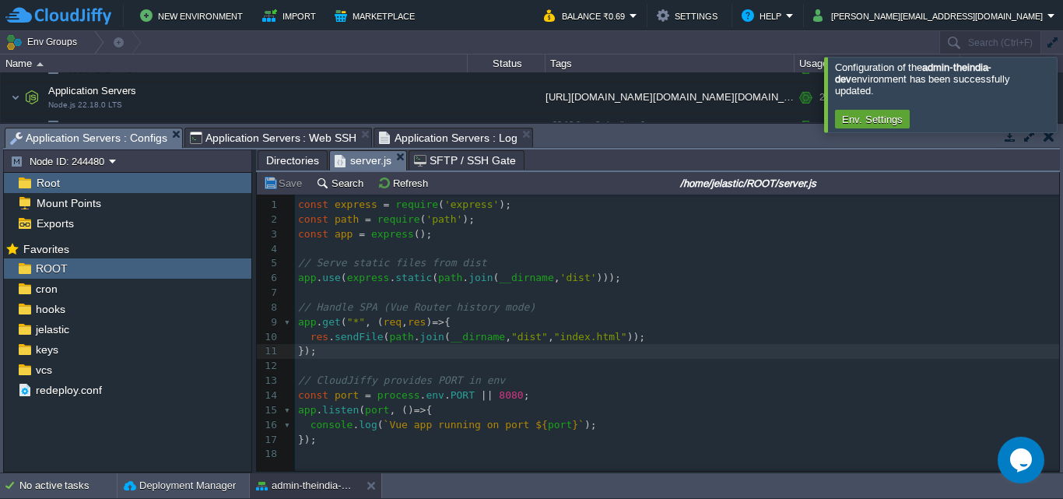
click at [637, 353] on pre "});" at bounding box center [680, 351] width 770 height 15
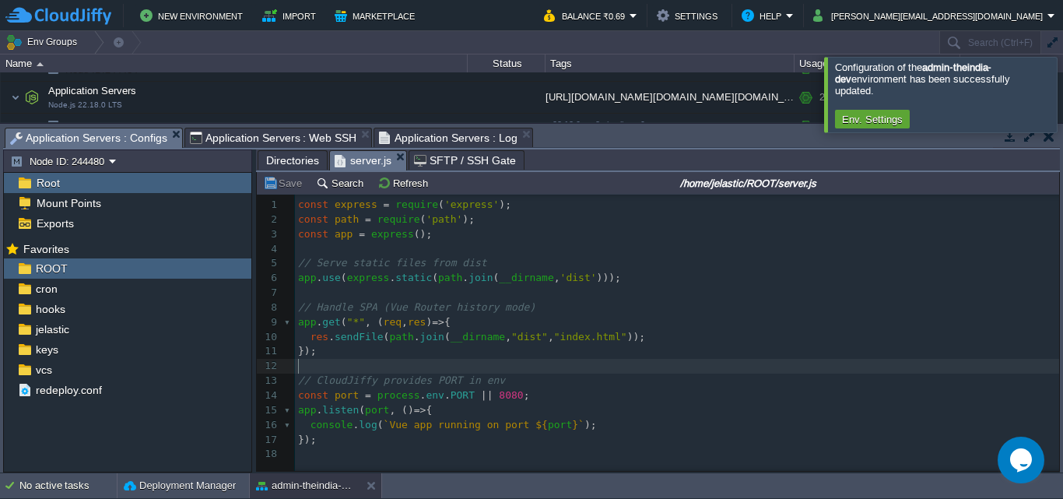
click at [633, 364] on pre "​" at bounding box center [680, 366] width 770 height 15
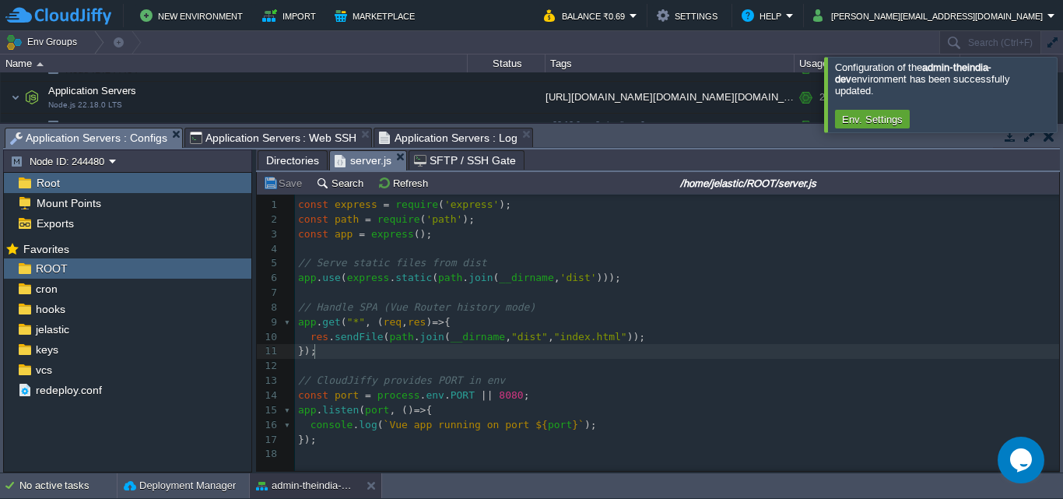
type textarea "app.get("*", (req, res) => { res.sendFile(path.join(__dirname, "dist", "index.h…"
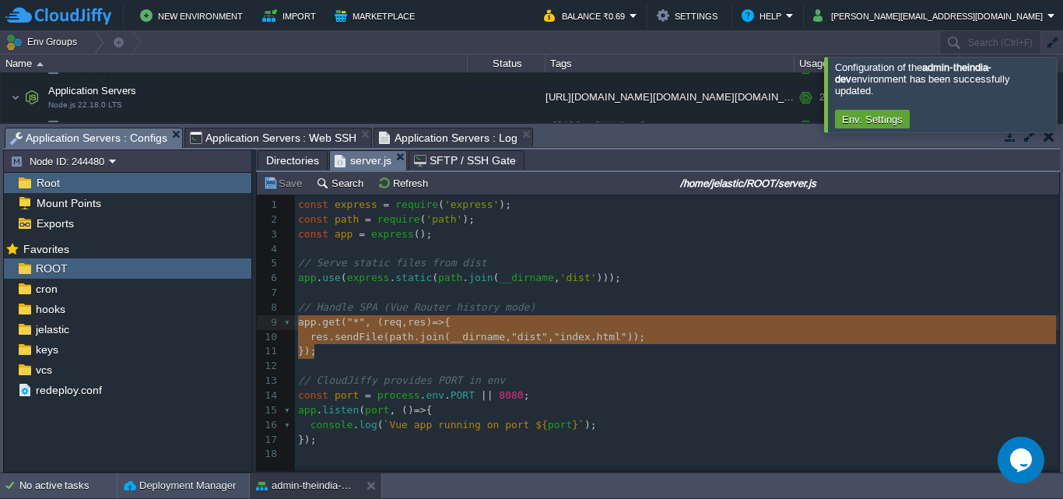
drag, startPoint x: 321, startPoint y: 358, endPoint x: 286, endPoint y: 326, distance: 47.4
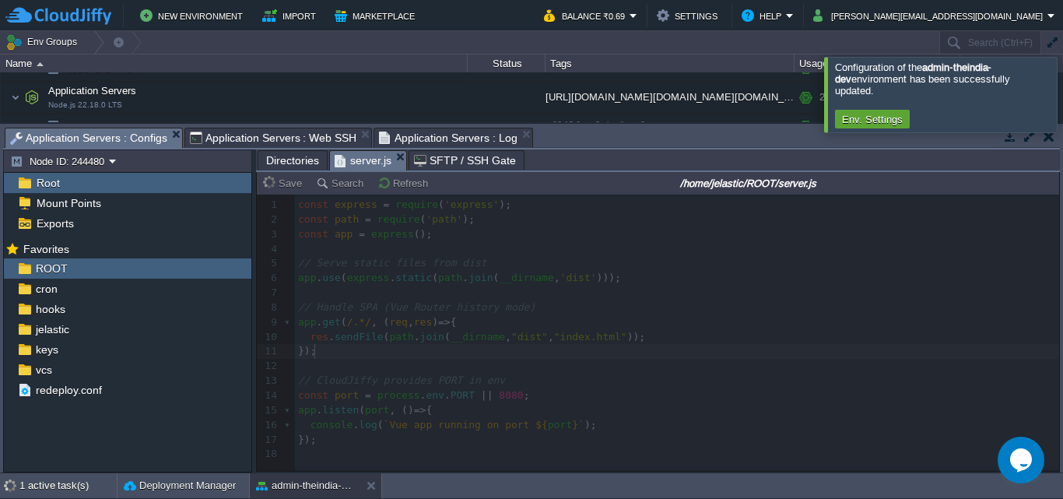
click at [251, 144] on span "Application Servers : Web SSH" at bounding box center [273, 137] width 167 height 19
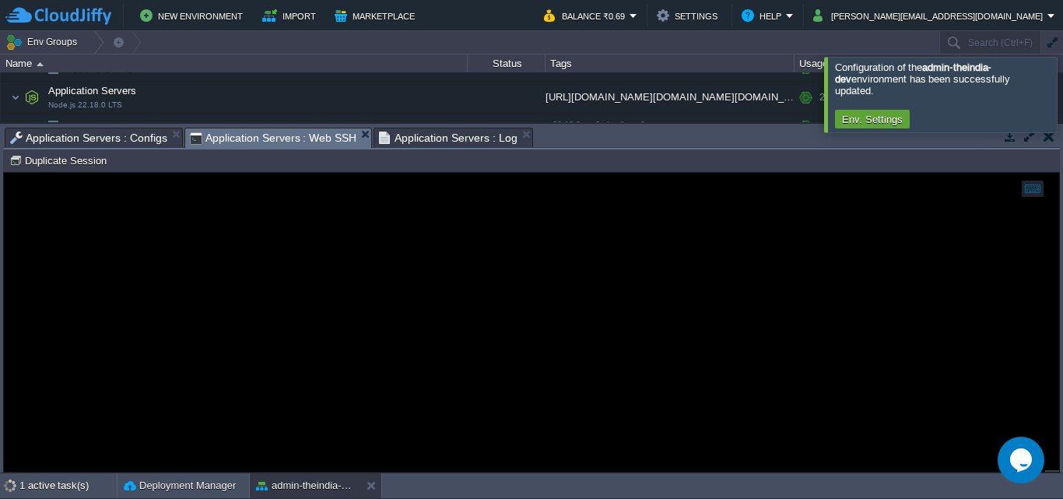
click at [132, 145] on span "Application Servers : Configs" at bounding box center [88, 137] width 157 height 19
click at [283, 134] on span "Application Servers : Web SSH" at bounding box center [273, 137] width 167 height 19
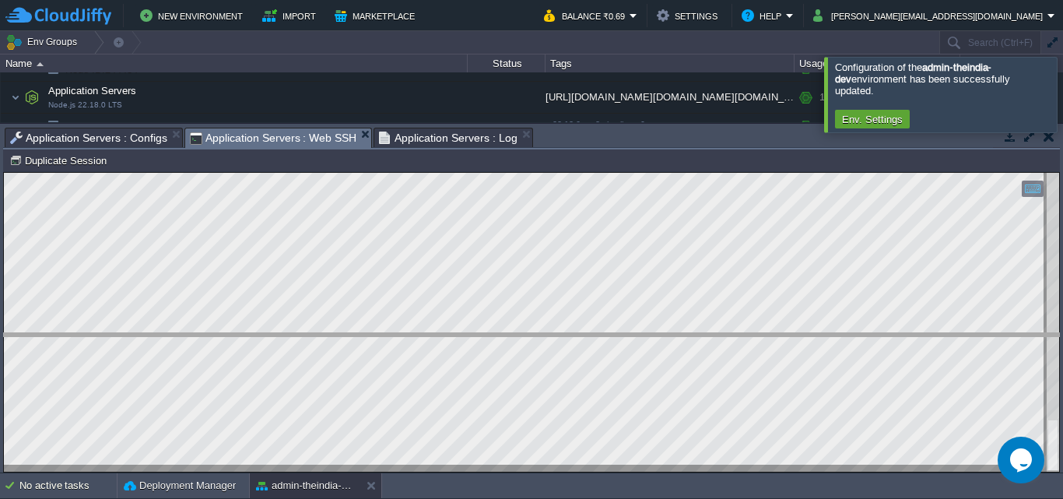
drag, startPoint x: 549, startPoint y: 131, endPoint x: 585, endPoint y: 336, distance: 208.5
click at [585, 336] on body "New Environment Import Marketplace Bonus ₹0.00 Upgrade Account Balance ₹0.69 Se…" at bounding box center [531, 249] width 1063 height 499
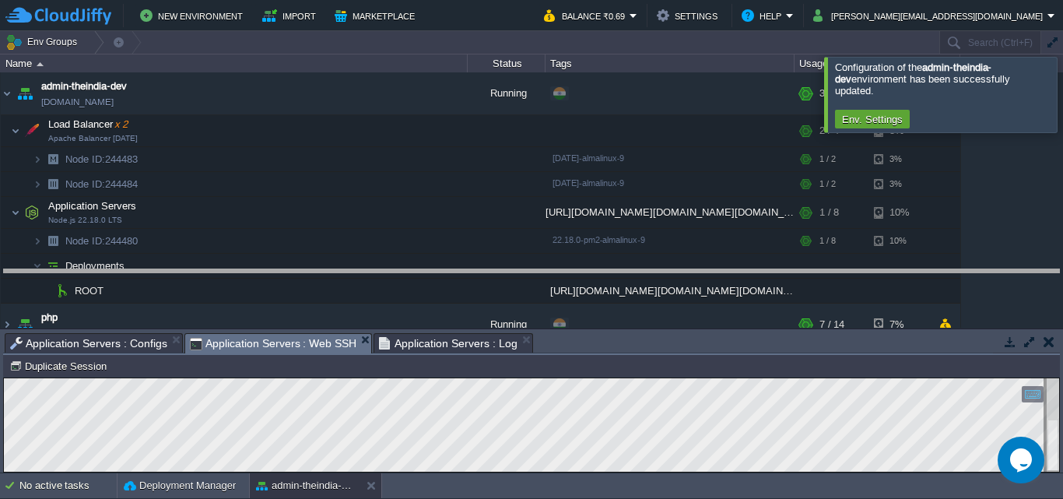
drag, startPoint x: 653, startPoint y: 340, endPoint x: 668, endPoint y: 268, distance: 73.3
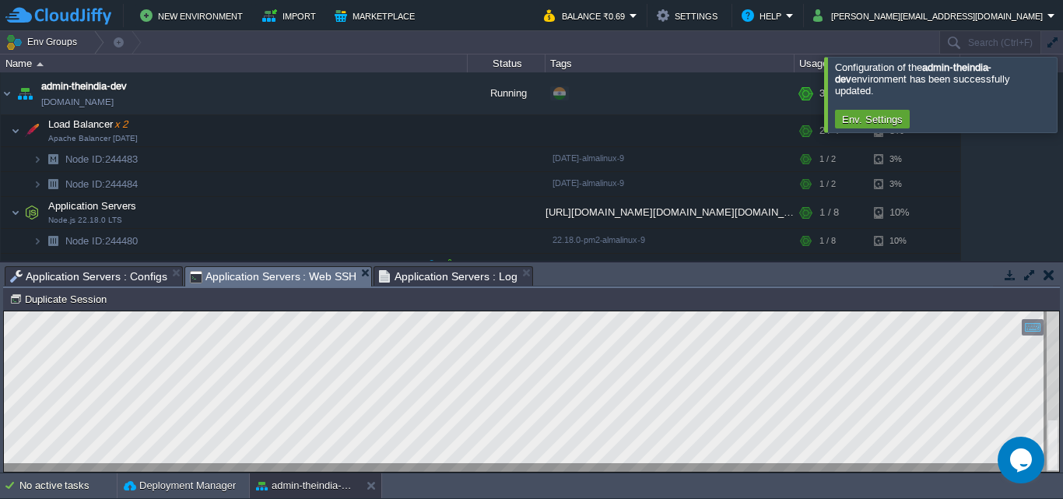
drag, startPoint x: 119, startPoint y: 259, endPoint x: 119, endPoint y: 272, distance: 12.5
click at [120, 261] on span "Deployments" at bounding box center [95, 265] width 63 height 13
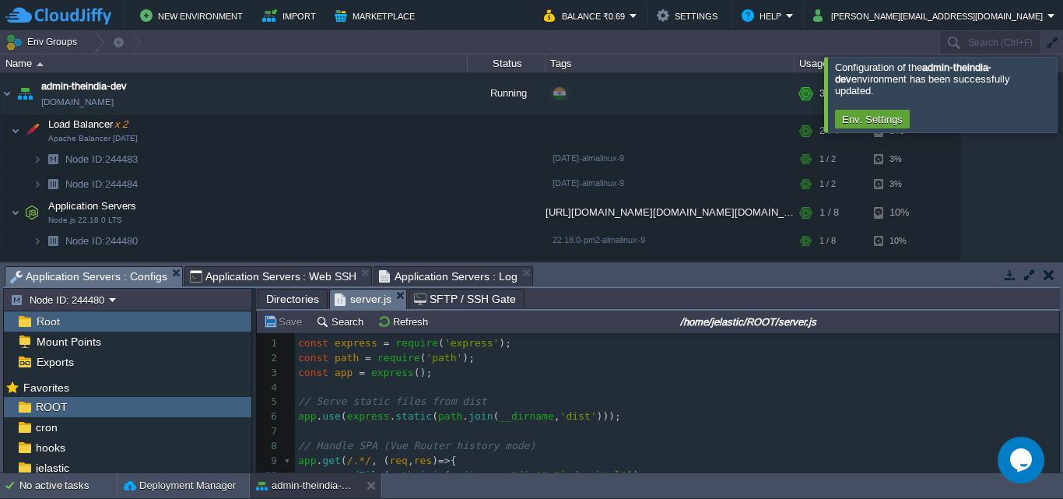
click at [120, 272] on span "Application Servers : Configs" at bounding box center [88, 276] width 157 height 19
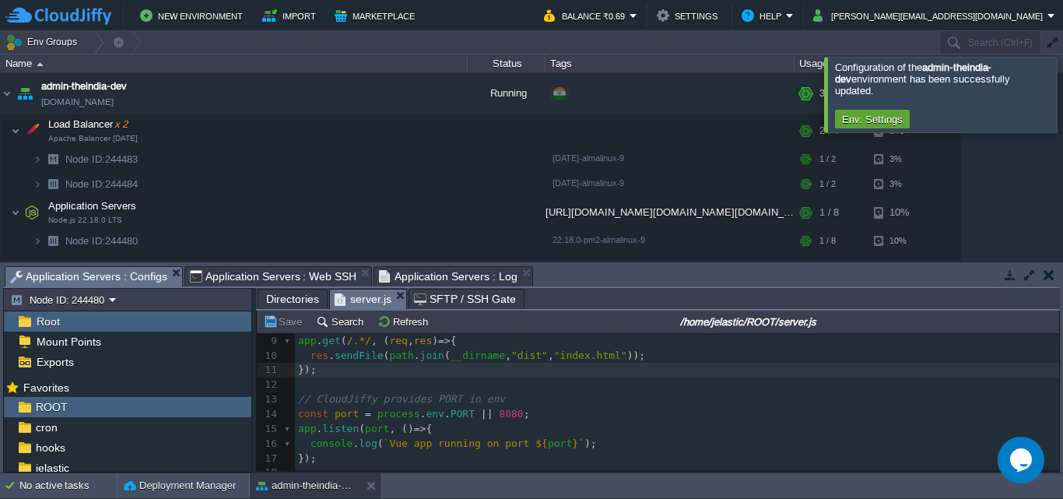
scroll to position [132, 0]
click at [300, 300] on span "Directories" at bounding box center [292, 298] width 53 height 19
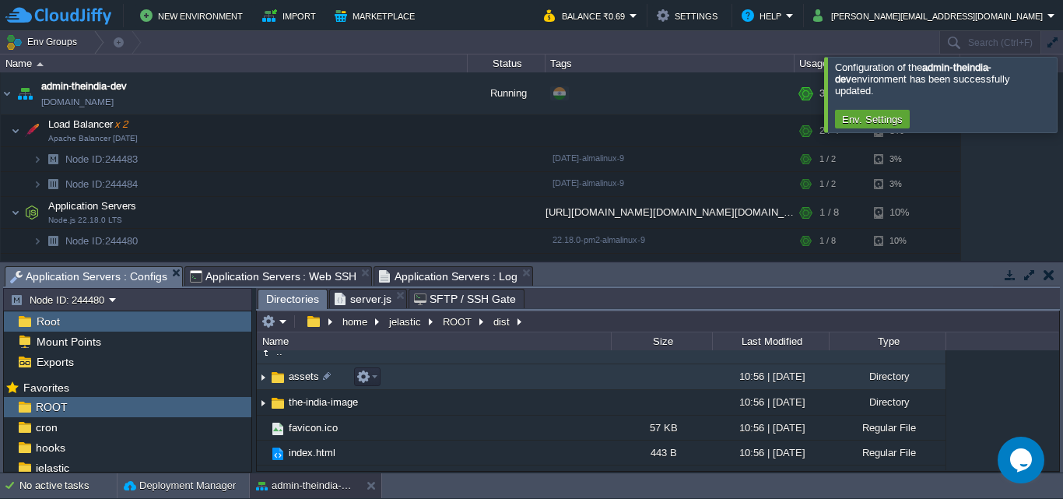
scroll to position [0, 0]
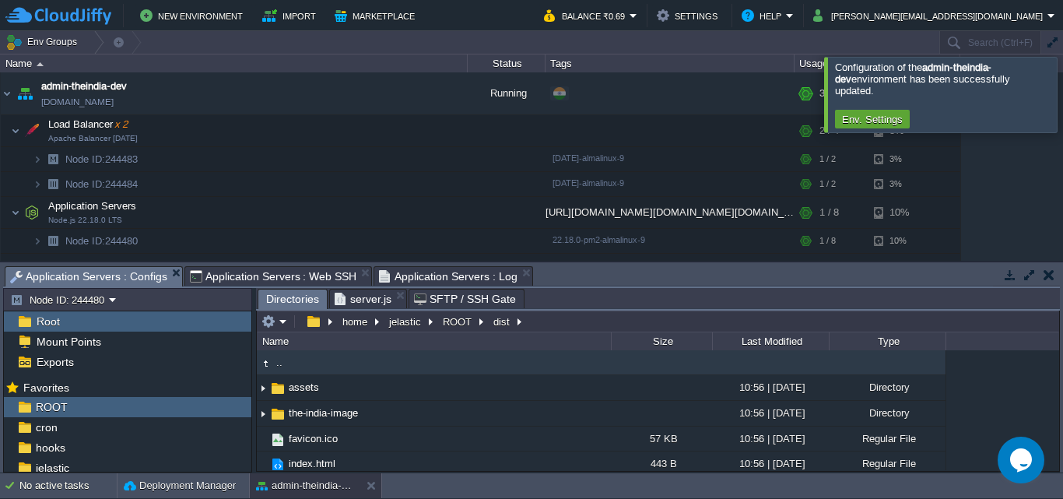
click at [312, 357] on td ".." at bounding box center [434, 362] width 354 height 25
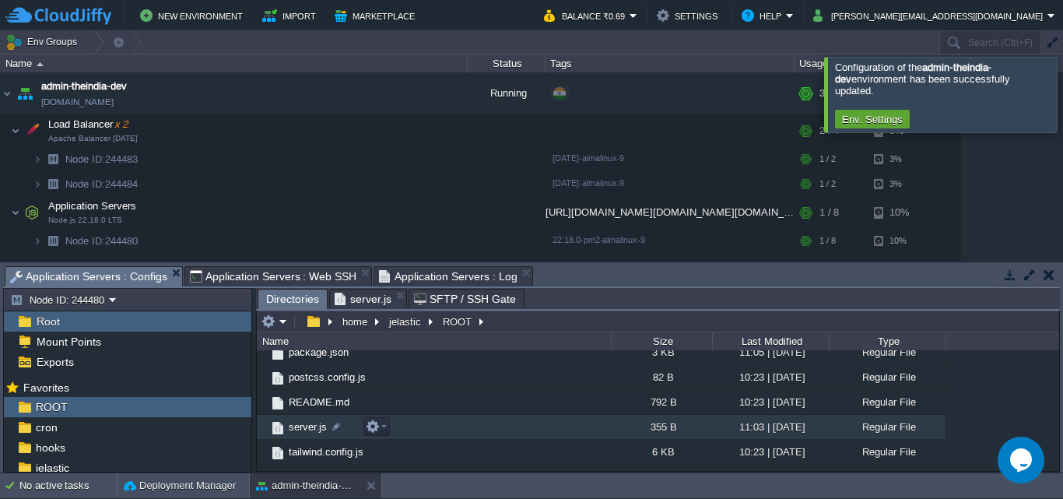
scroll to position [408, 0]
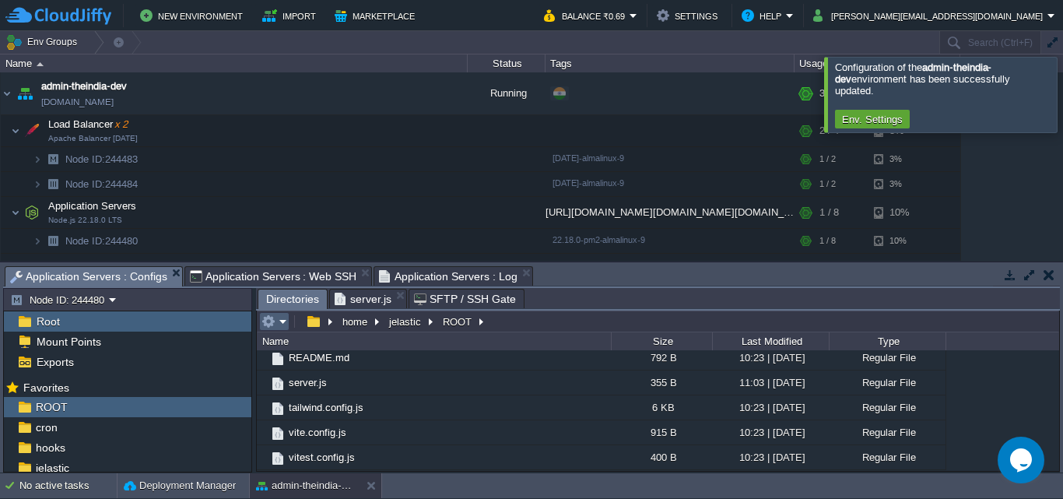
click at [281, 327] on em at bounding box center [274, 321] width 26 height 14
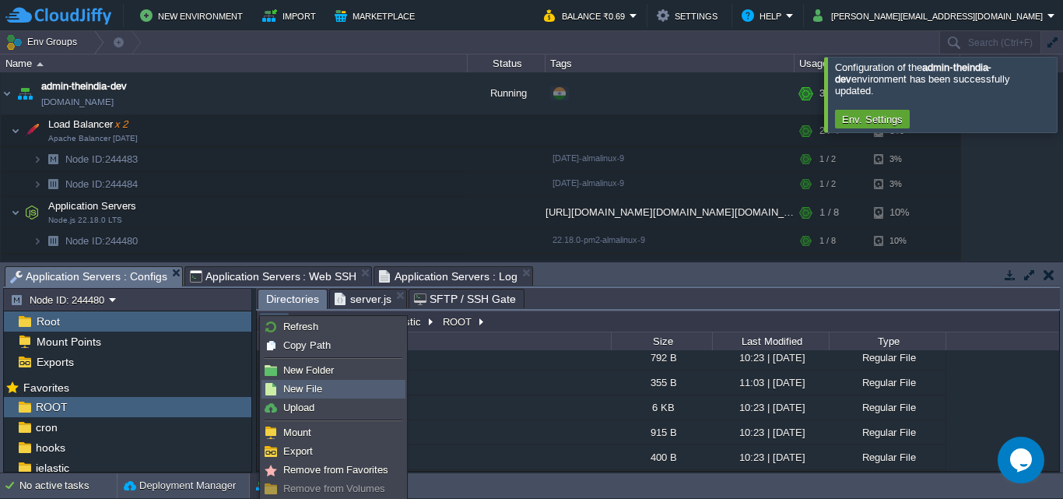
click at [303, 386] on span "New File" at bounding box center [302, 389] width 39 height 12
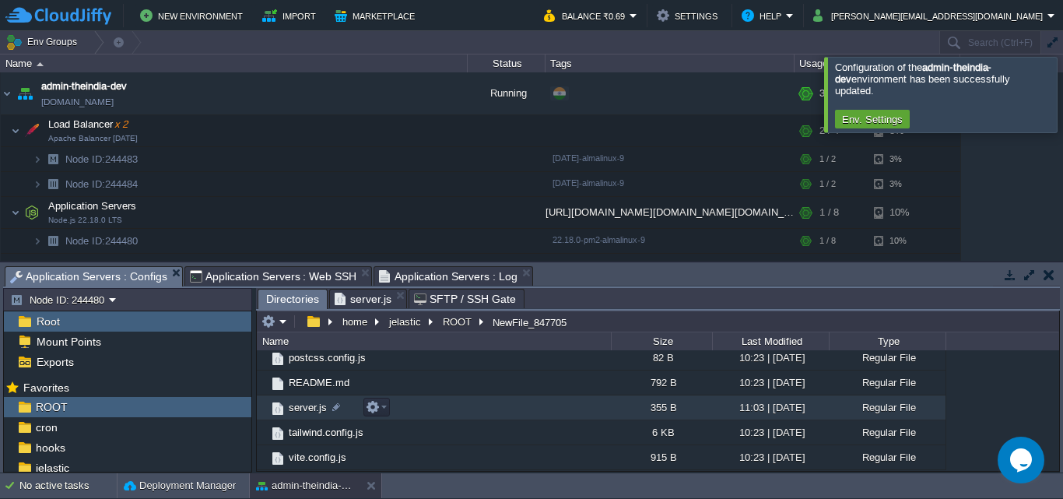
scroll to position [328, 0]
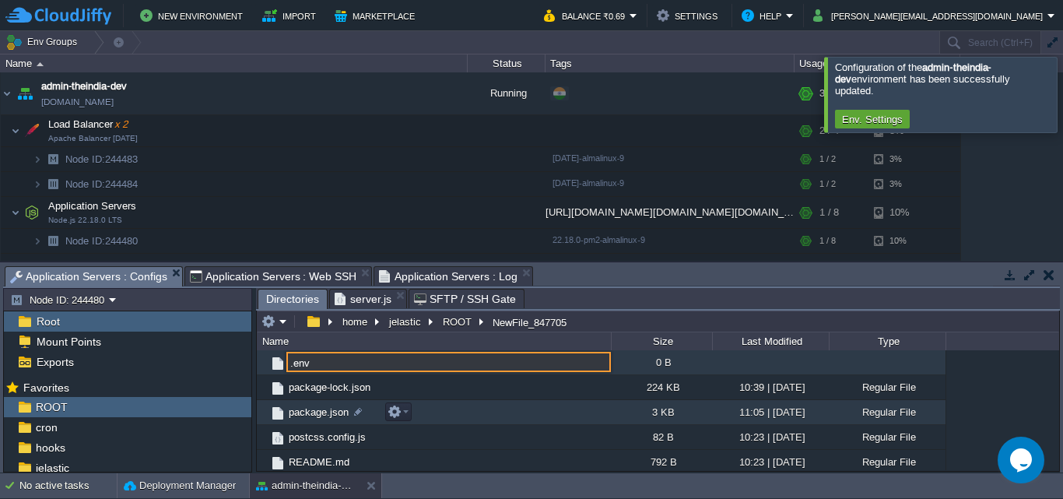
type input ".env"
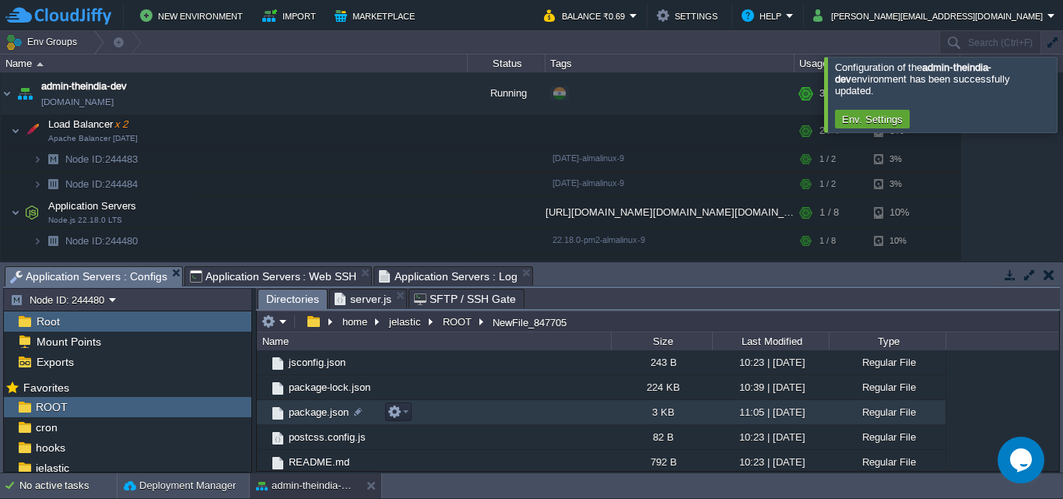
scroll to position [131, 0]
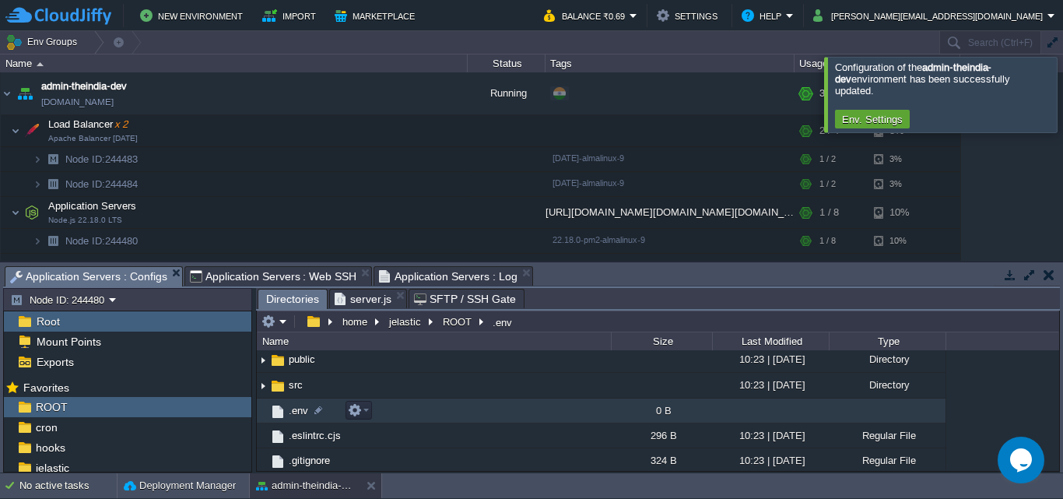
click at [526, 408] on td ".env" at bounding box center [434, 410] width 354 height 25
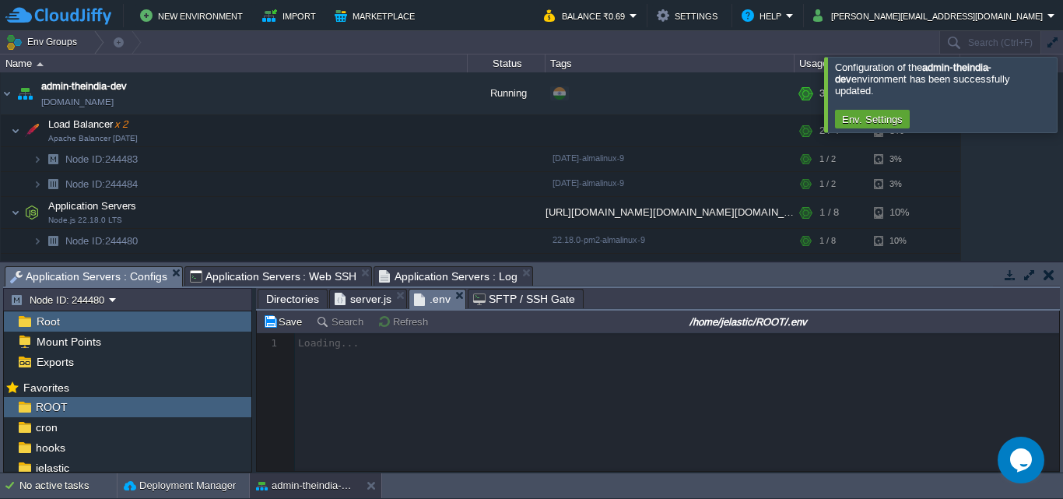
scroll to position [5, 0]
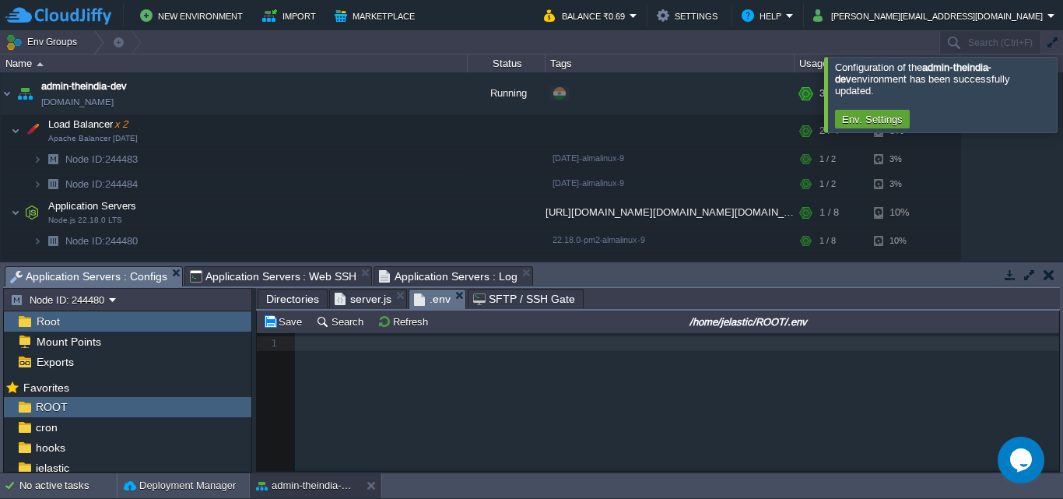
click at [543, 404] on div "1 1 ​" at bounding box center [670, 413] width 826 height 161
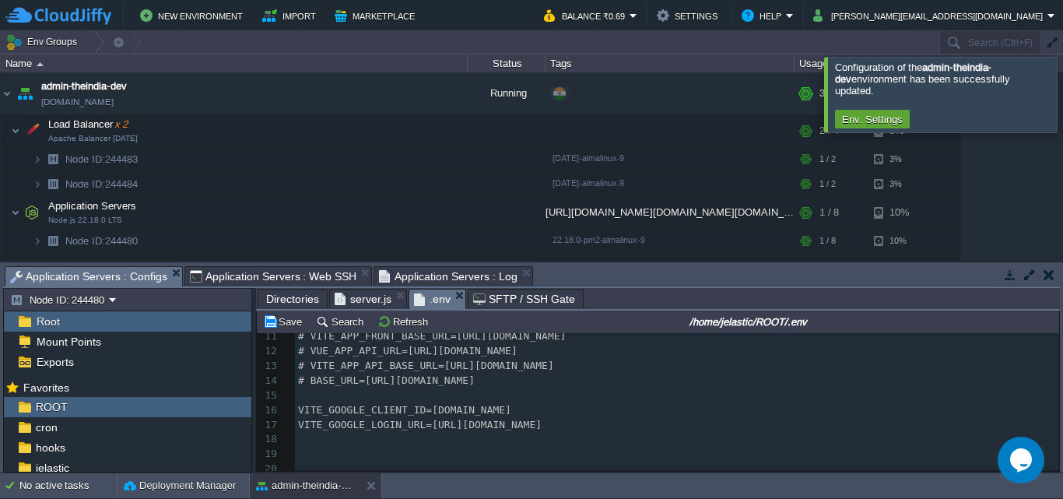
scroll to position [181, 0]
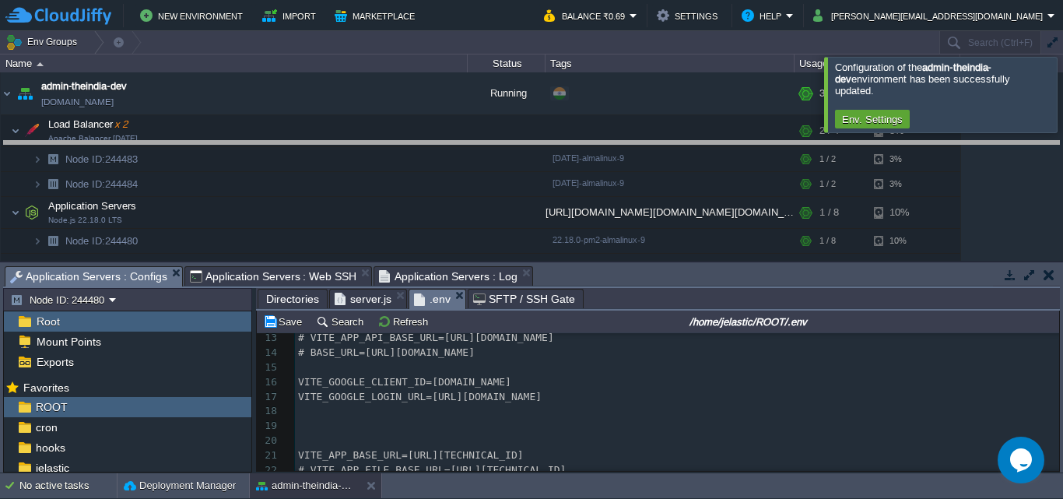
drag, startPoint x: 645, startPoint y: 267, endPoint x: 683, endPoint y: 174, distance: 100.9
click at [672, 139] on body "New Environment Import Marketplace Bonus ₹0.00 Upgrade Account Balance ₹0.69 Se…" at bounding box center [531, 249] width 1063 height 499
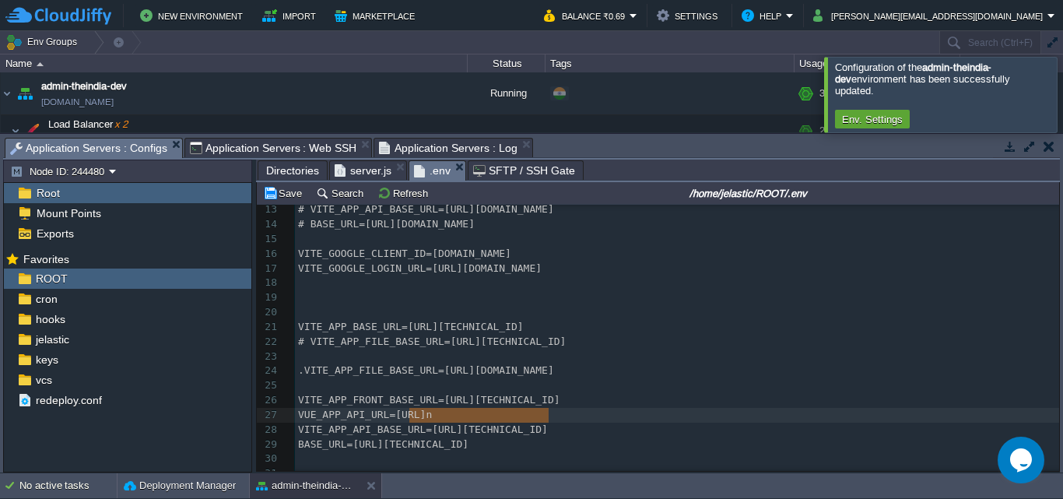
type textarea "https://api.theindia.co.in"
drag, startPoint x: 409, startPoint y: 416, endPoint x: 552, endPoint y: 416, distance: 143.2
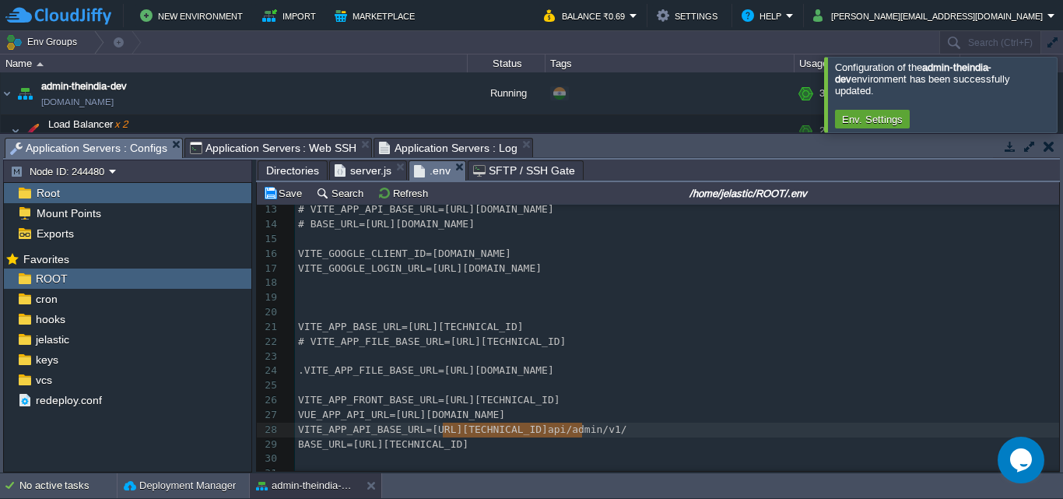
type textarea "http://192.168.1.26:8000"
drag, startPoint x: 441, startPoint y: 428, endPoint x: 576, endPoint y: 434, distance: 134.8
paste textarea
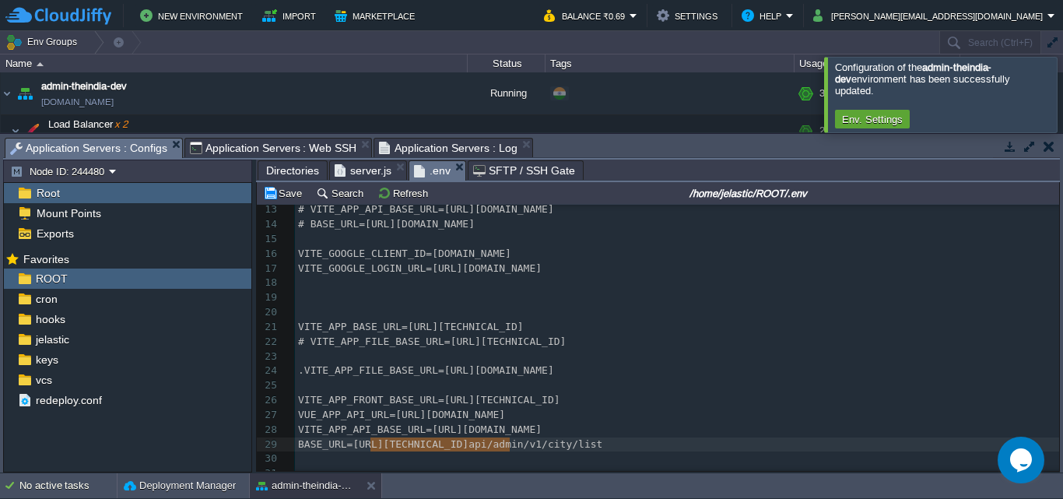
type textarea "http://192.168.1.26:8000"
drag, startPoint x: 370, startPoint y: 447, endPoint x: 503, endPoint y: 446, distance: 133.1
paste textarea
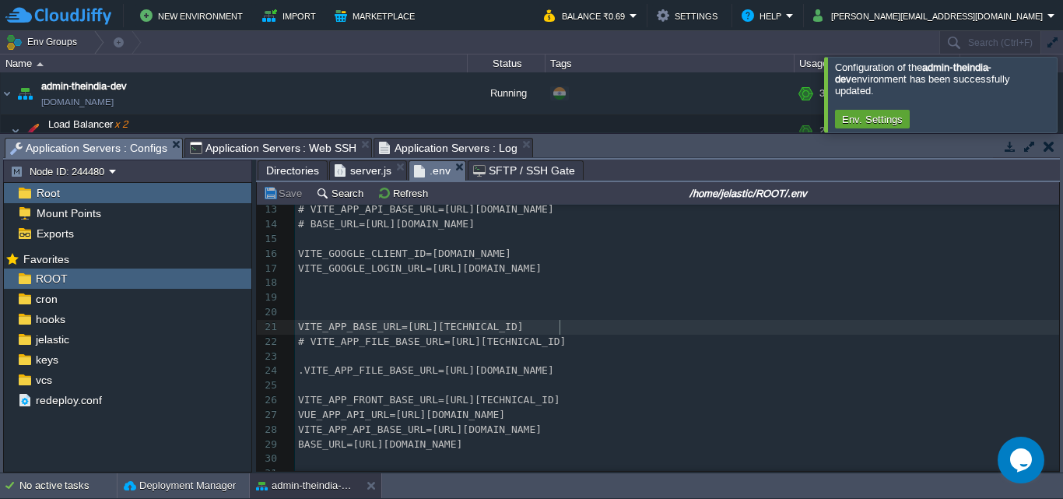
click at [524, 321] on span "VITE_APP_BASE_URL=http://192.168.1.26:5173/" at bounding box center [411, 327] width 226 height 12
click at [315, 154] on span "Application Servers : Web SSH" at bounding box center [273, 148] width 167 height 19
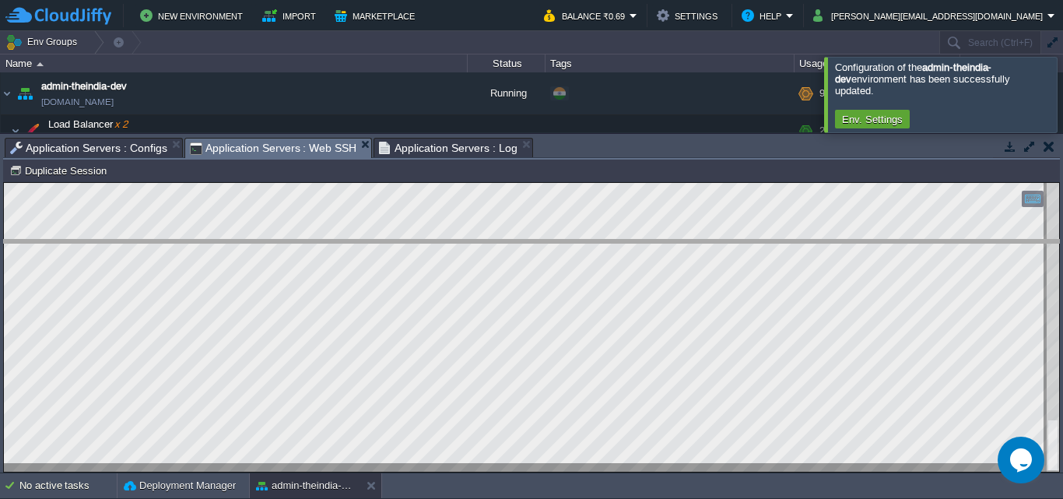
drag, startPoint x: 670, startPoint y: 146, endPoint x: 693, endPoint y: 258, distance: 114.5
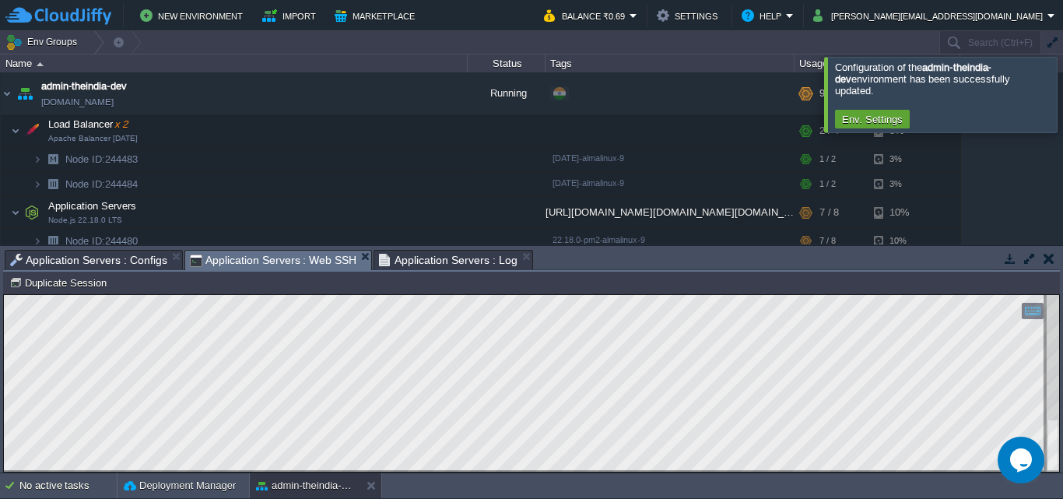
click at [4, 295] on html "Copy: Ctrl + Shift + C Paste: Ctrl + V Settings: Ctrl + Shift + Alt 0" at bounding box center [531, 295] width 1055 height 0
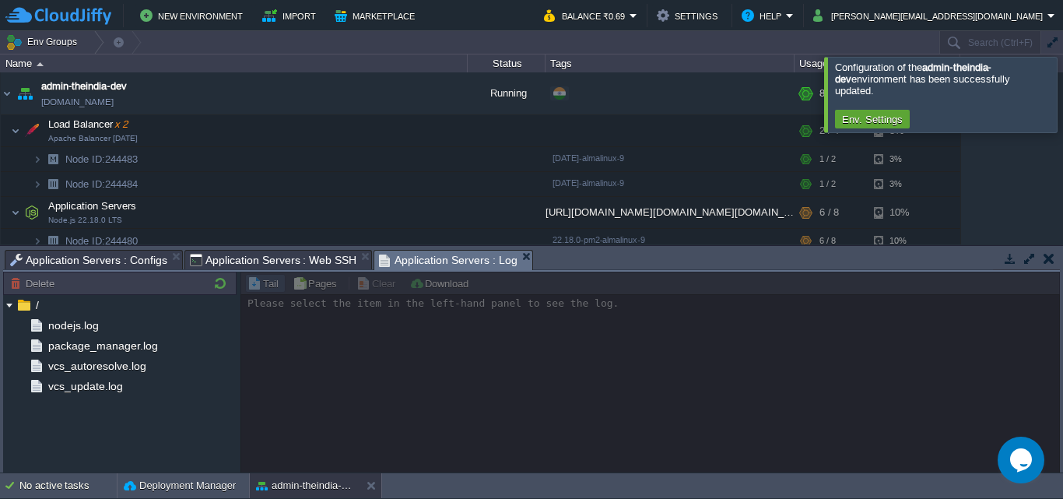
click at [426, 265] on span "Application Servers : Log" at bounding box center [448, 260] width 139 height 19
click at [300, 261] on span "Application Servers : Web SSH" at bounding box center [273, 260] width 167 height 19
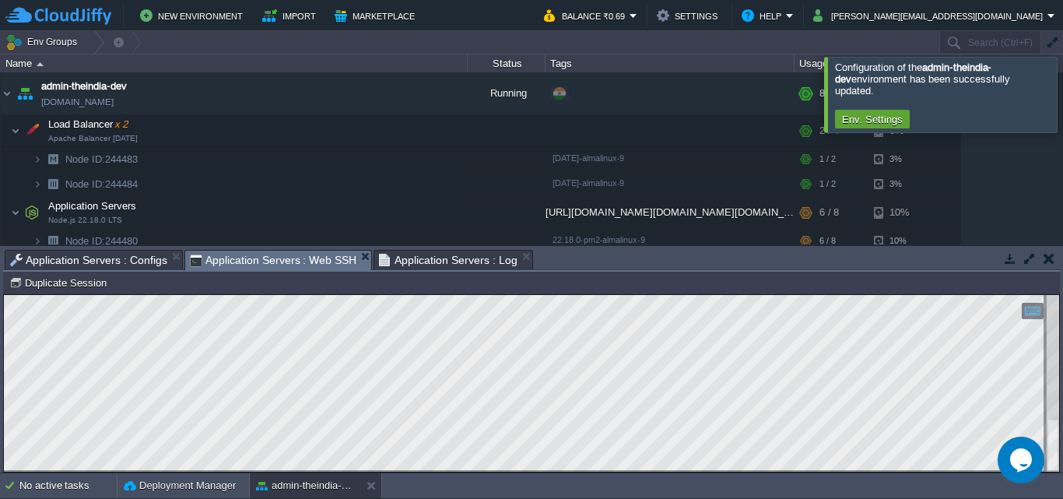
click at [113, 246] on div "Tasks Activity Log Archive Git / SVN Application Servers : Configs Application …" at bounding box center [531, 359] width 1063 height 226
click at [118, 263] on span "Application Servers : Configs" at bounding box center [88, 260] width 157 height 19
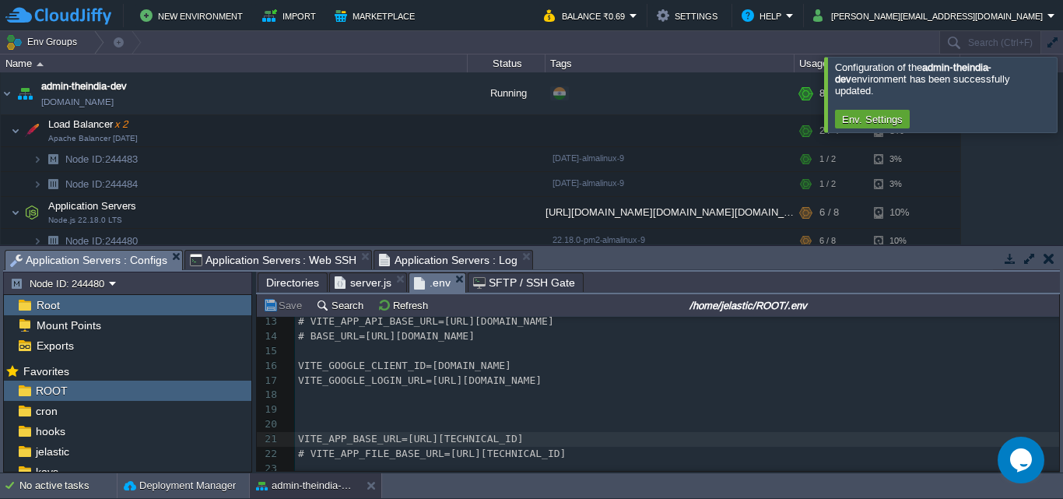
click at [331, 268] on span "Application Servers : Web SSH" at bounding box center [273, 260] width 167 height 19
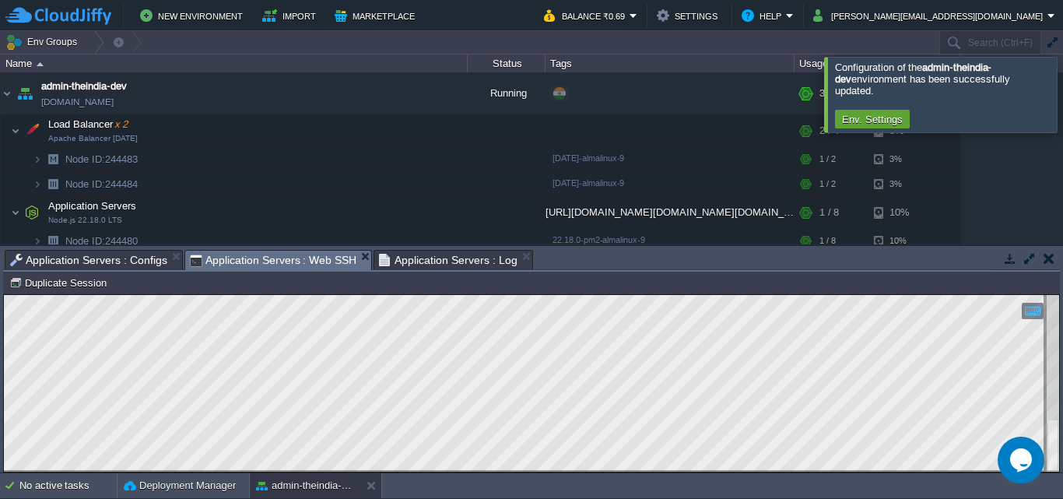
click at [454, 265] on span "Application Servers : Log" at bounding box center [448, 260] width 139 height 19
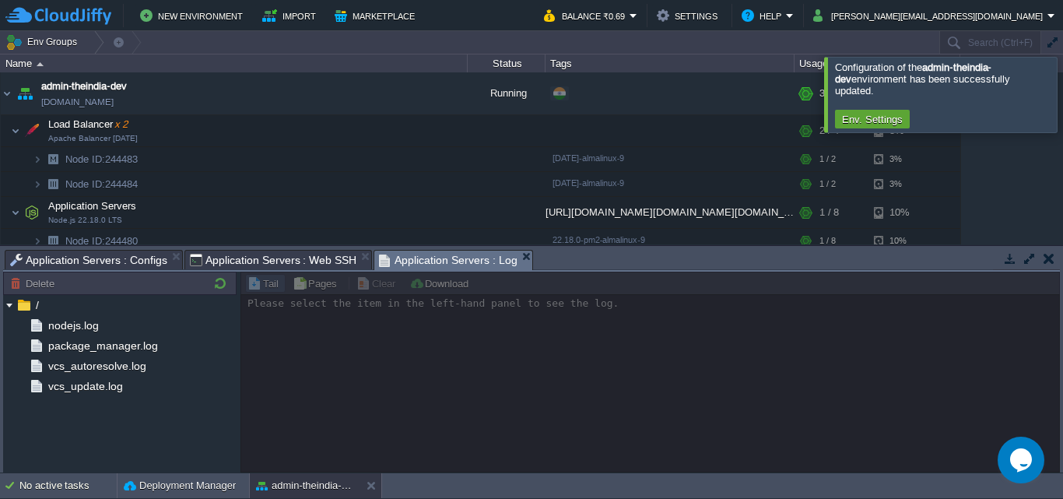
click at [296, 265] on span "Application Servers : Web SSH" at bounding box center [273, 260] width 167 height 19
click at [441, 267] on span "Application Servers : Log" at bounding box center [448, 260] width 139 height 19
click at [270, 266] on span "Application Servers : Web SSH" at bounding box center [273, 260] width 167 height 19
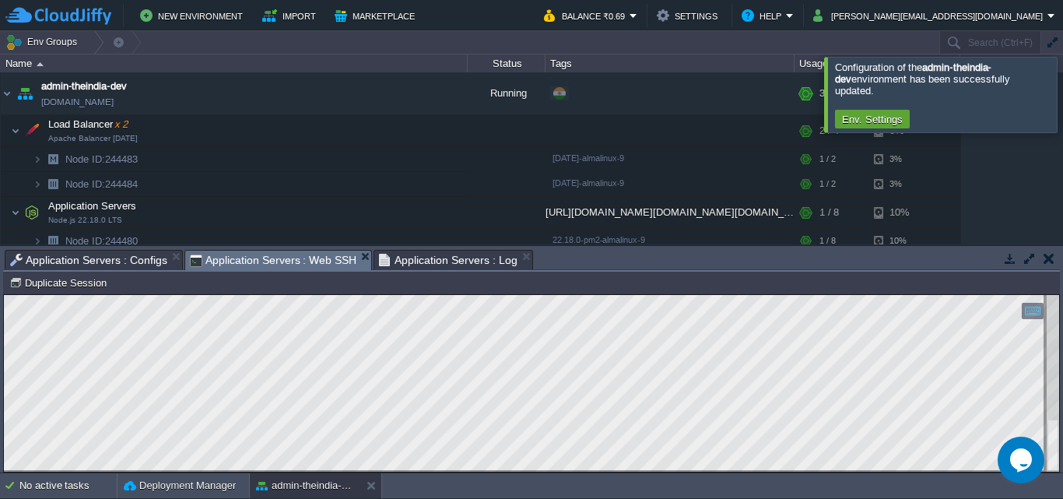
click at [148, 254] on span "Application Servers : Configs" at bounding box center [88, 260] width 157 height 19
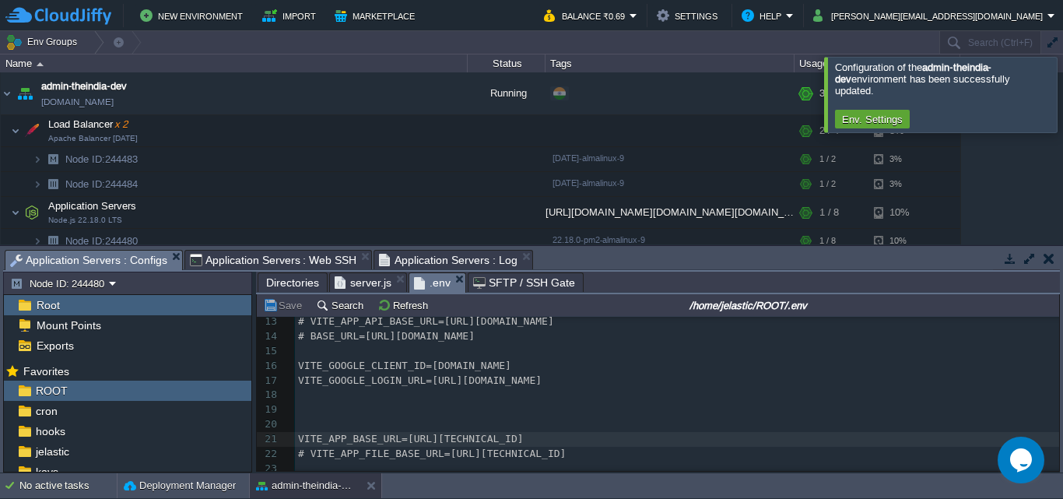
click at [309, 255] on span "Application Servers : Web SSH" at bounding box center [273, 260] width 167 height 19
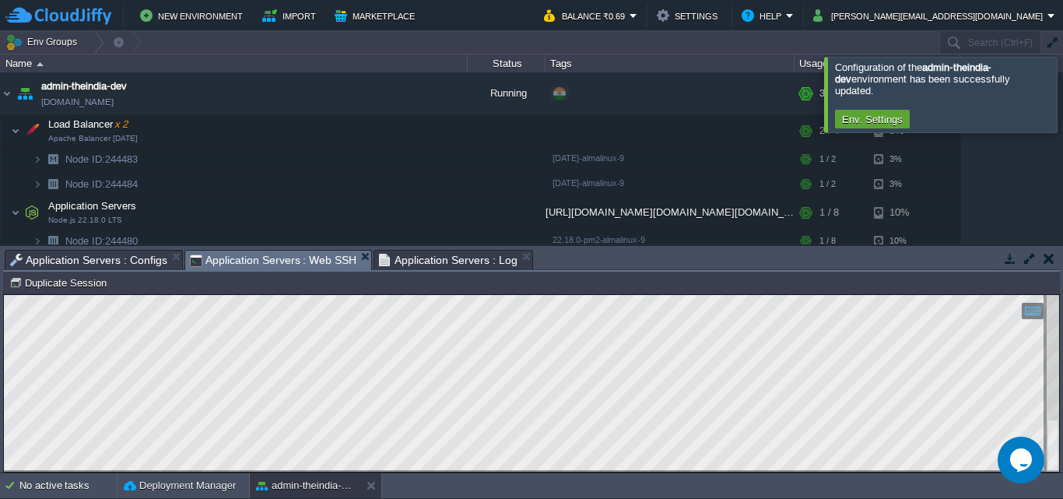
click at [199, 259] on span "Application Servers : Web SSH" at bounding box center [273, 260] width 167 height 19
click at [77, 266] on span "Application Servers : Configs" at bounding box center [88, 260] width 157 height 19
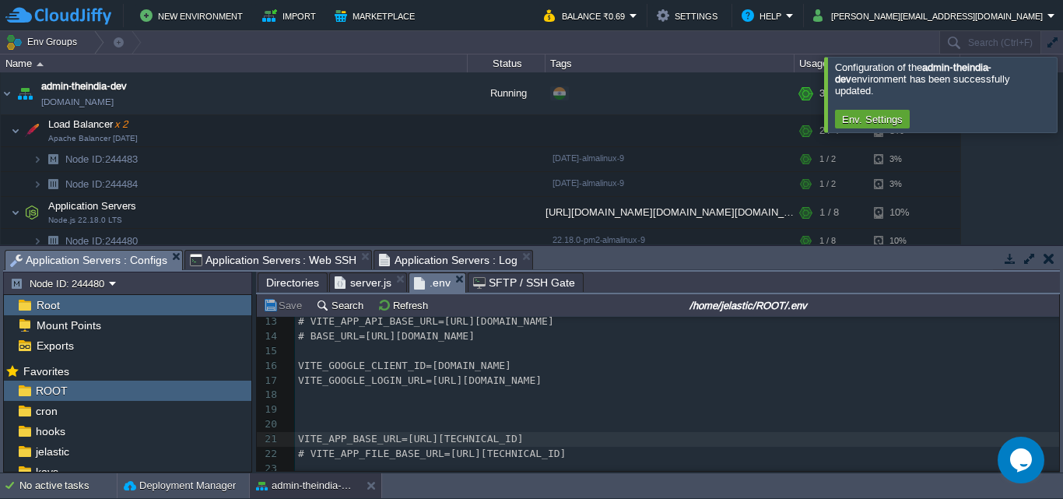
click at [353, 281] on span "server.js" at bounding box center [363, 282] width 57 height 19
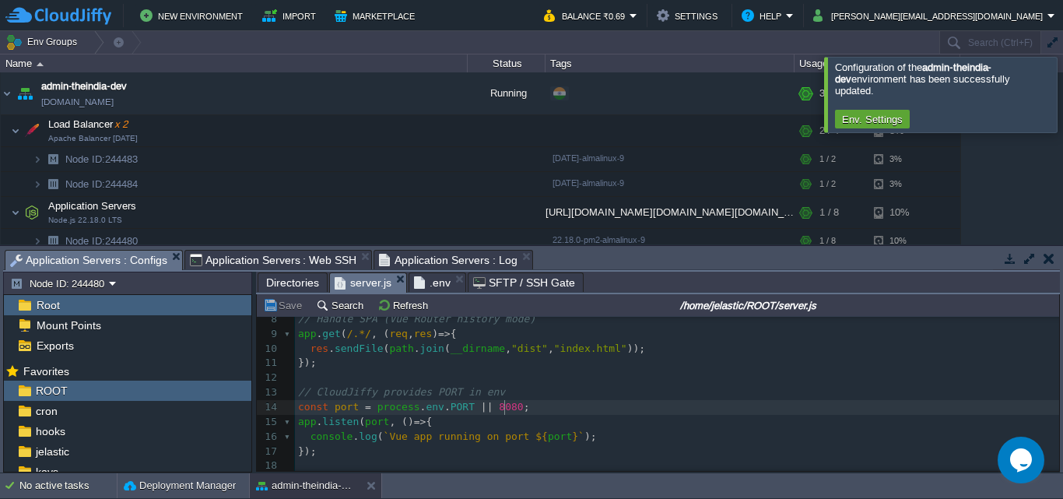
click at [504, 402] on div "xxxxxxxxxx 1 const express = require ( 'express' ); 2 const path = require ( 'p…" at bounding box center [677, 341] width 764 height 264
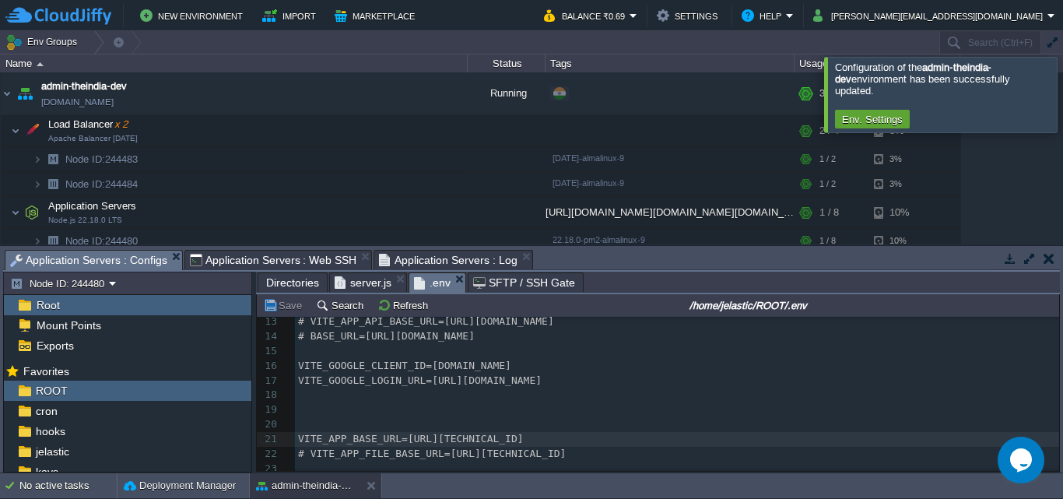
click at [437, 285] on span ".env" at bounding box center [432, 282] width 37 height 19
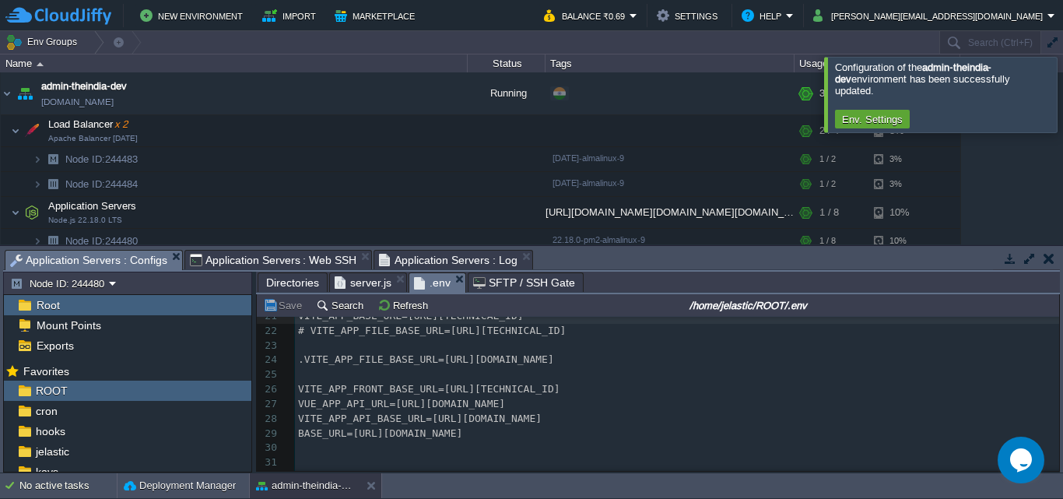
scroll to position [336, 0]
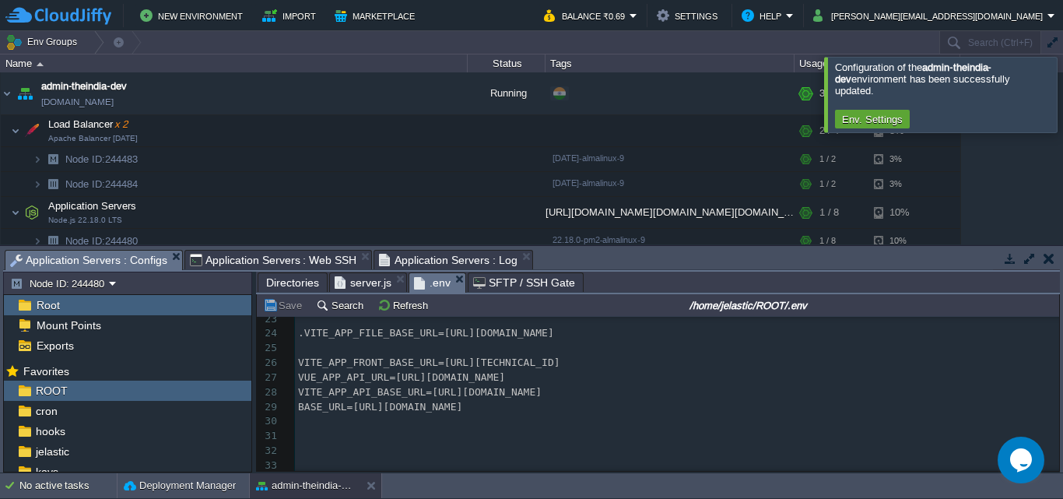
click at [801, 346] on pre "​" at bounding box center [677, 348] width 764 height 15
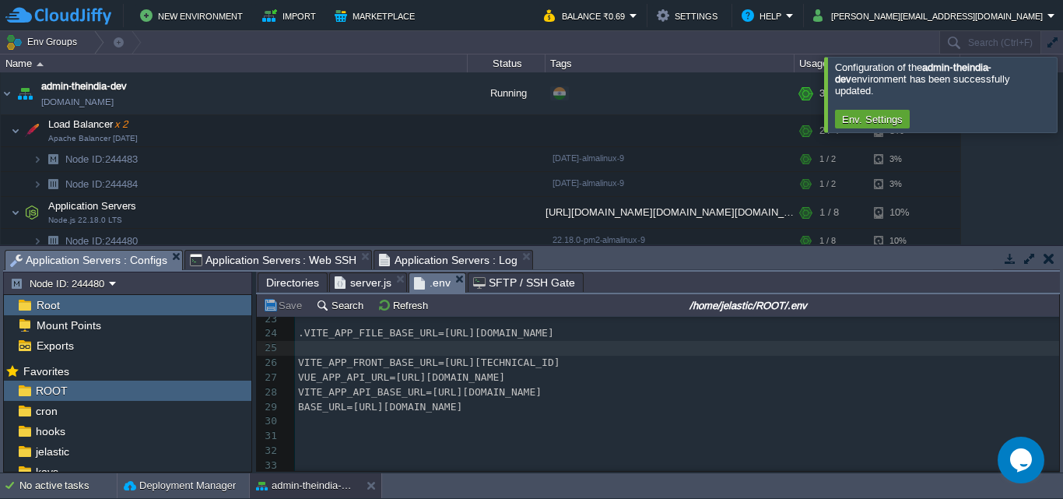
click at [324, 258] on span "Application Servers : Web SSH" at bounding box center [273, 260] width 167 height 19
click at [144, 261] on span "Application Servers : Configs" at bounding box center [88, 260] width 157 height 19
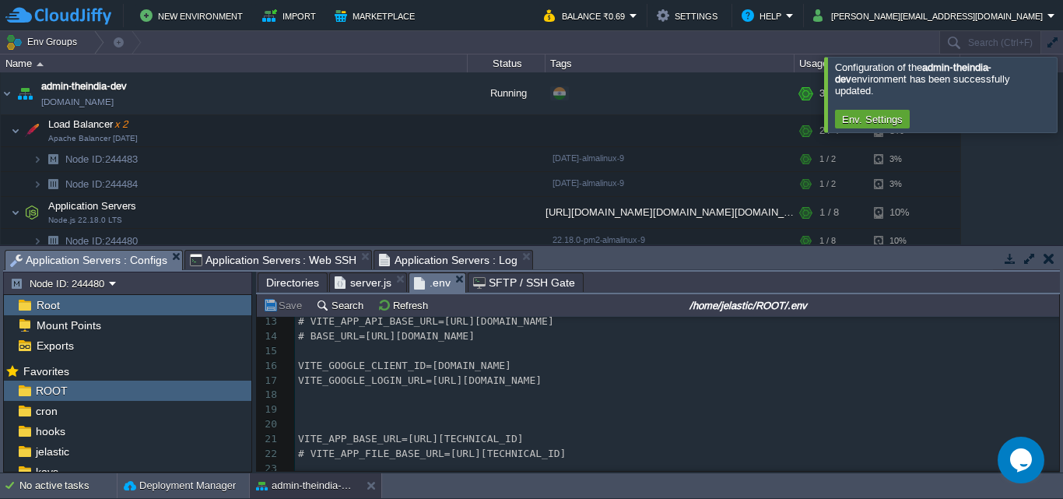
scroll to position [335, 0]
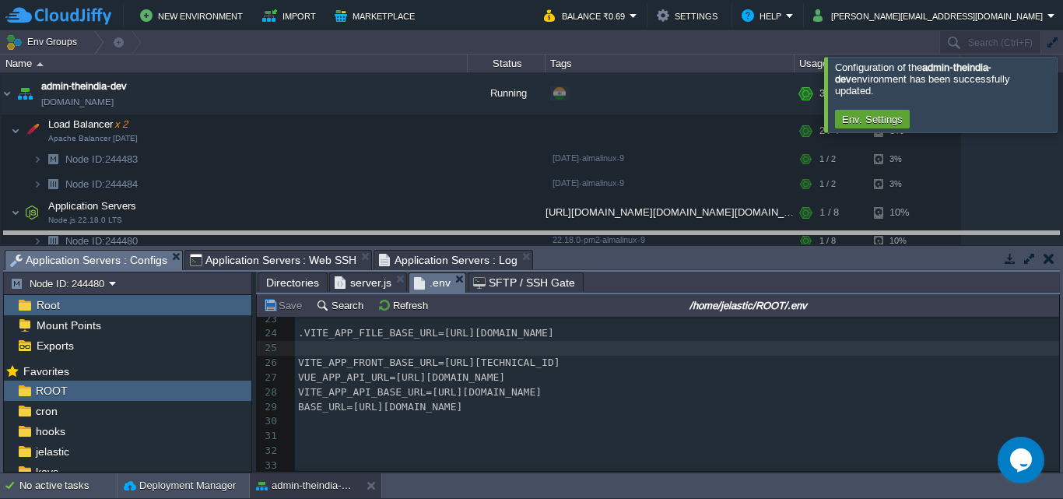
drag, startPoint x: 710, startPoint y: 251, endPoint x: 728, endPoint y: 138, distance: 114.2
click at [721, 128] on body "New Environment Import Marketplace Bonus ₹0.00 Upgrade Account Balance ₹0.69 Se…" at bounding box center [531, 249] width 1063 height 499
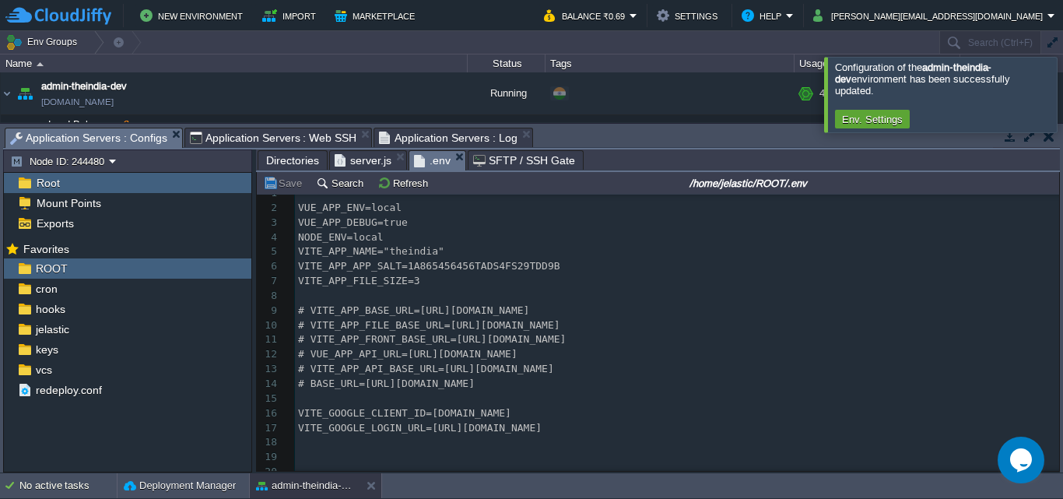
scroll to position [0, 0]
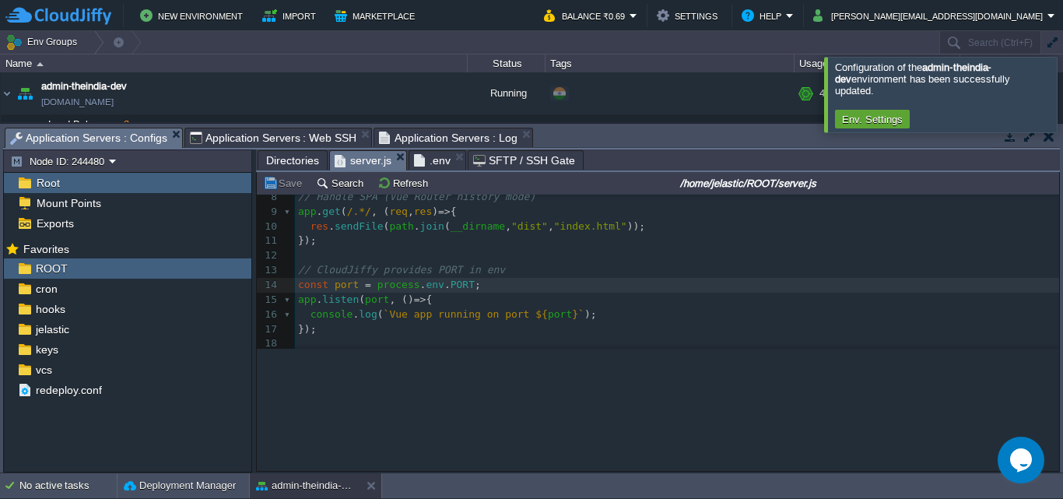
click at [360, 160] on span "server.js" at bounding box center [363, 160] width 57 height 19
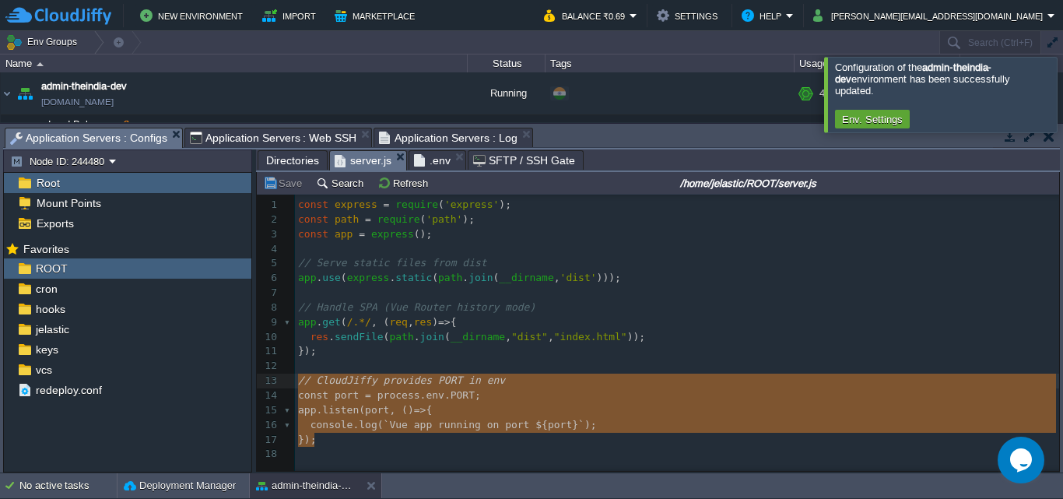
type textarea "const port = process.env.PORT; app.listen(port, () => { console.log(`Vue app ru…"
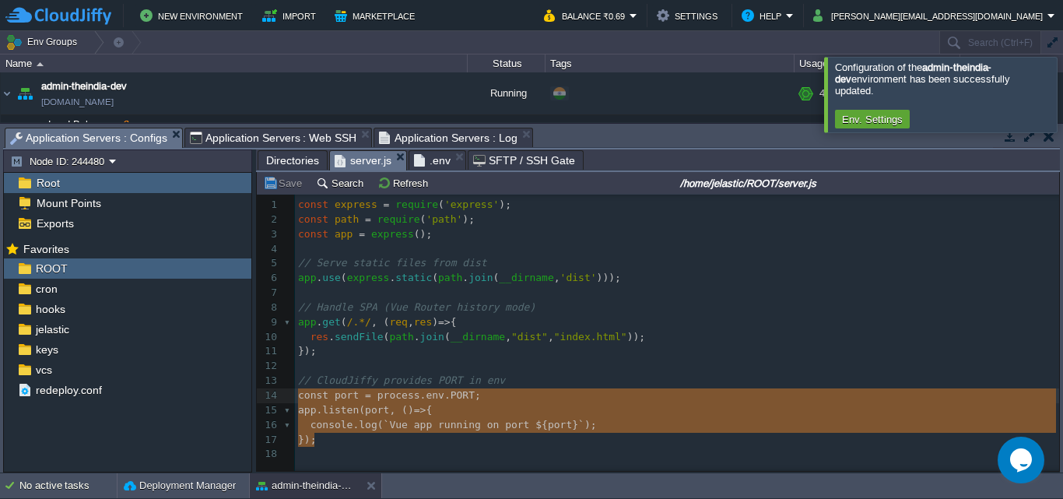
drag, startPoint x: 317, startPoint y: 444, endPoint x: 280, endPoint y: 399, distance: 58.0
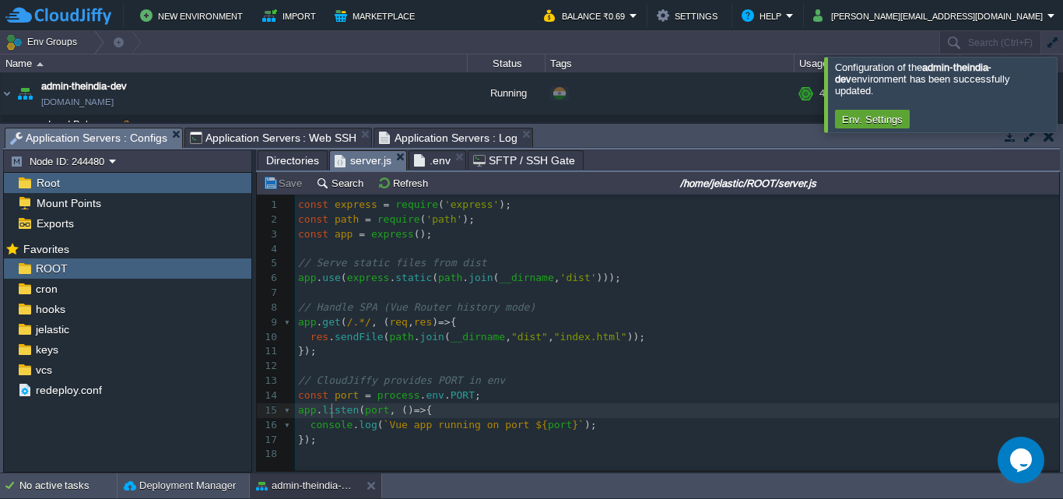
type textarea "onsole.log(`Vue app running on port ${port}`); });"
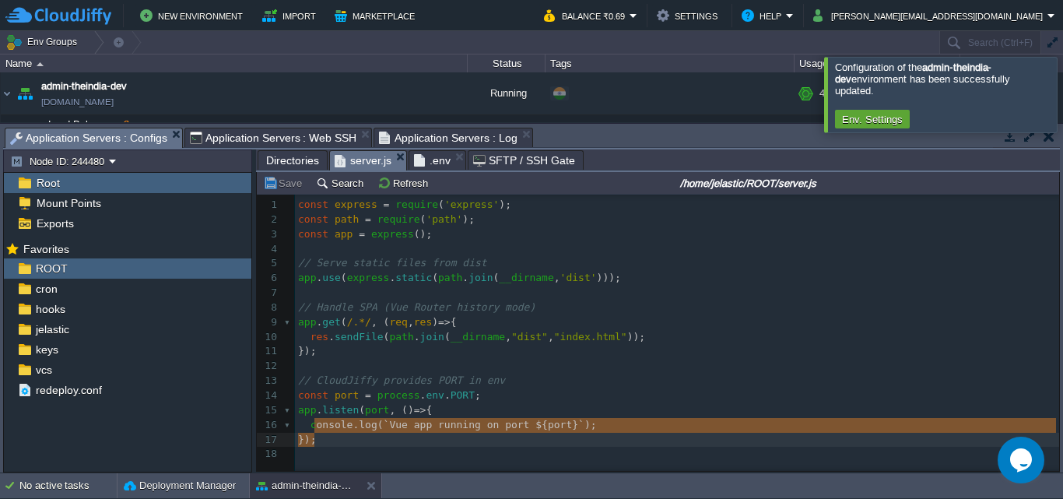
type textarea "onsole.log(`Vue app running on port ${port}`); });"
click at [298, 407] on div "xxxxxxxxxx 1 const express = require ( 'express' ); 2 const path = require ( 'p…" at bounding box center [680, 330] width 770 height 264
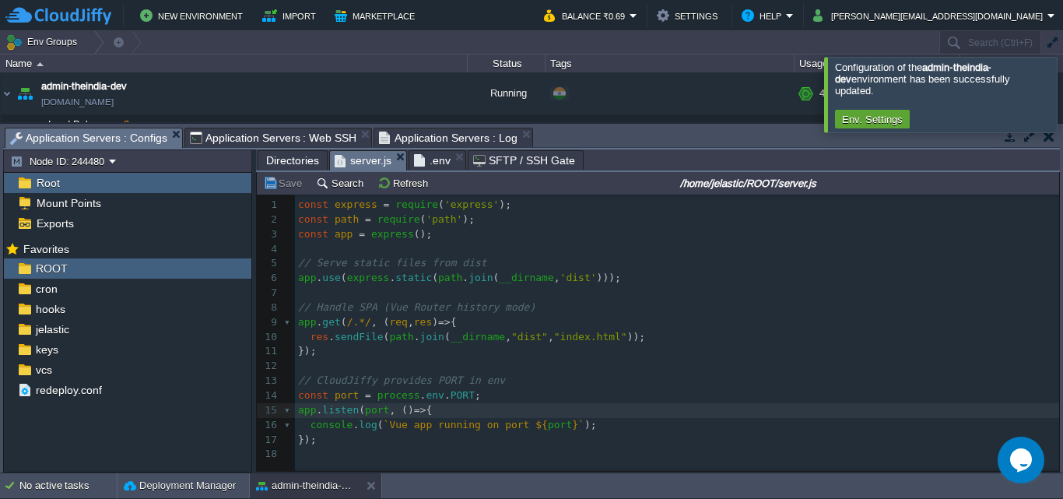
click at [299, 398] on div "xxxxxxxxxx 1 const express = require ( 'express' ); 2 const path = require ( 'p…" at bounding box center [680, 330] width 770 height 264
type textarea "//"
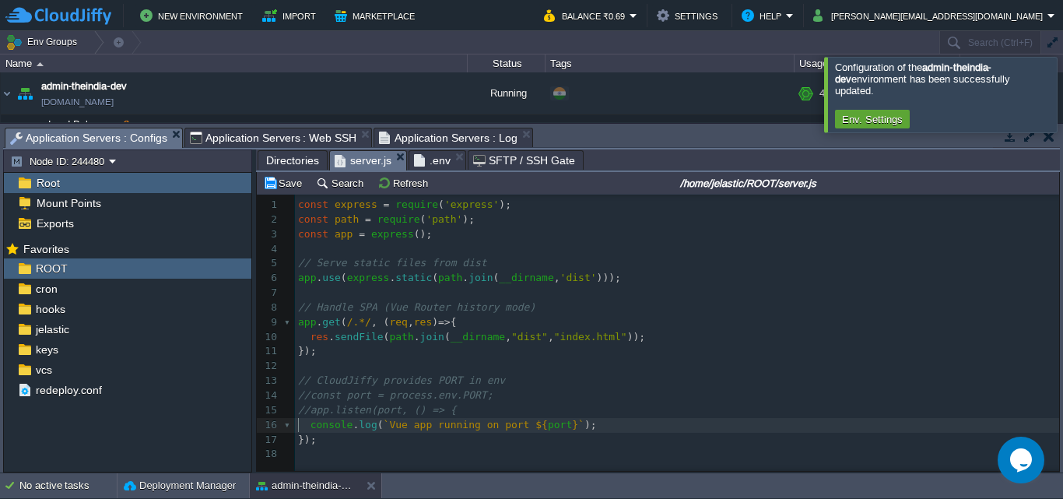
type textarea "//"
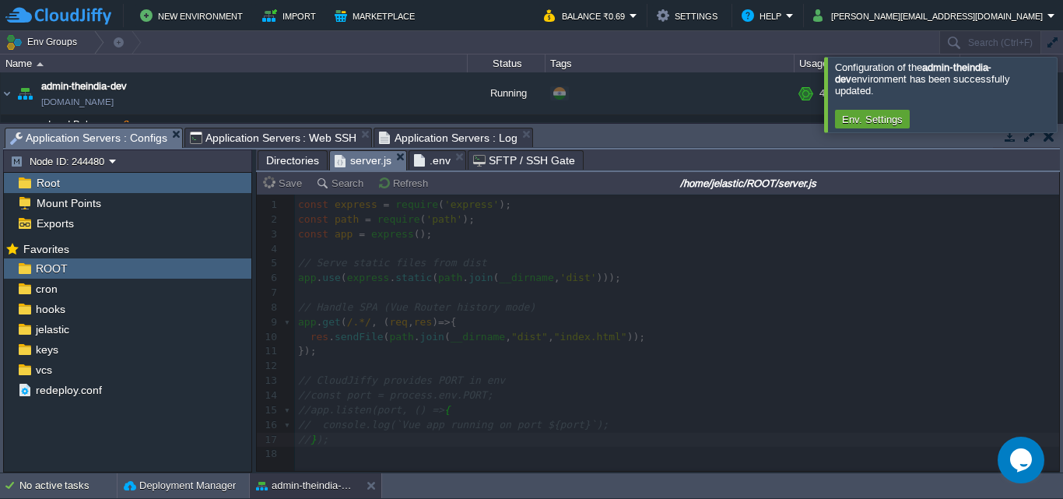
click at [312, 133] on span "Application Servers : Web SSH" at bounding box center [273, 137] width 167 height 19
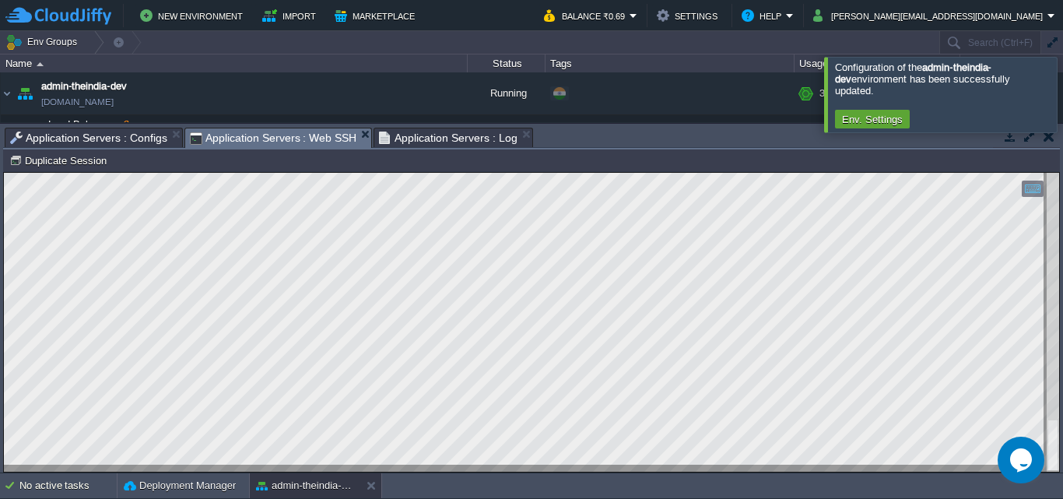
click at [112, 140] on span "Application Servers : Configs" at bounding box center [88, 137] width 157 height 19
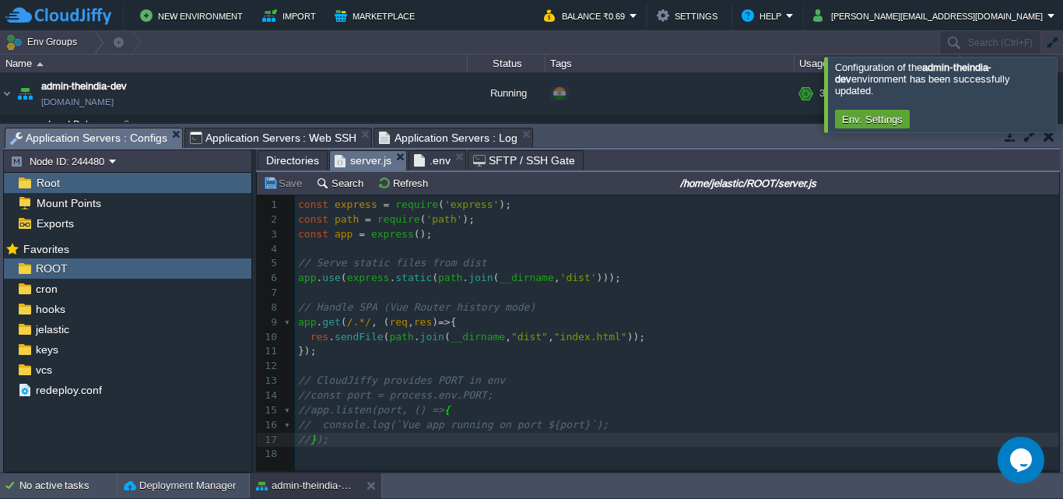
click at [294, 141] on span "Application Servers : Web SSH" at bounding box center [273, 137] width 167 height 19
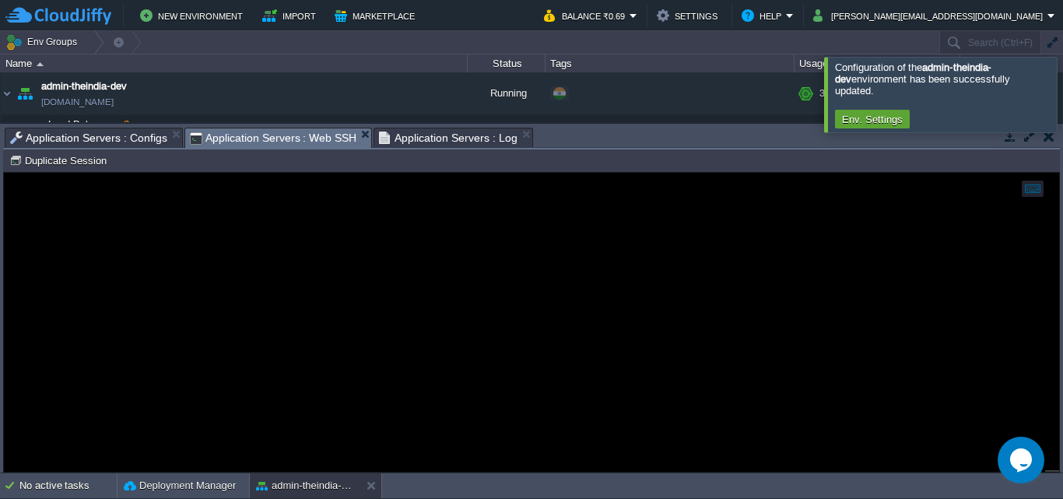
click at [146, 135] on span "Application Servers : Configs" at bounding box center [88, 137] width 157 height 19
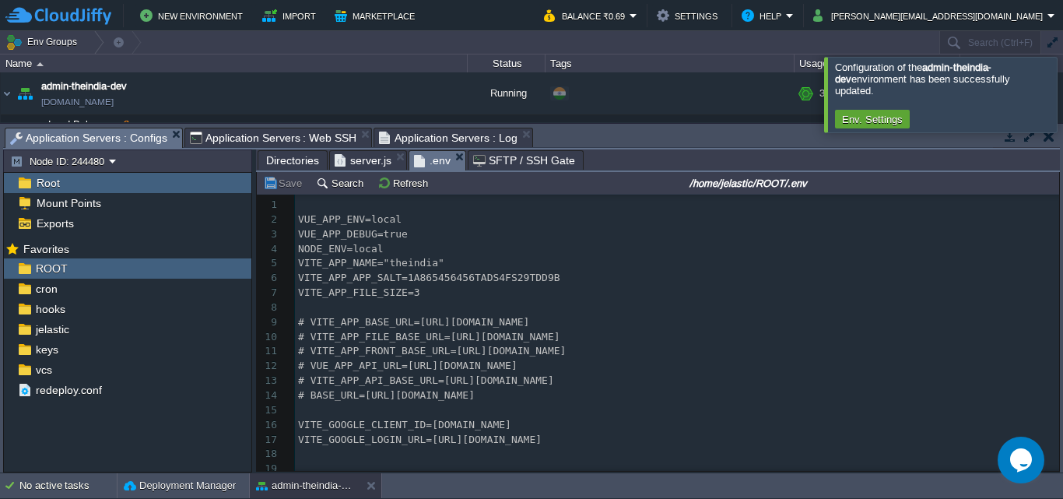
click at [429, 162] on span ".env" at bounding box center [432, 160] width 37 height 19
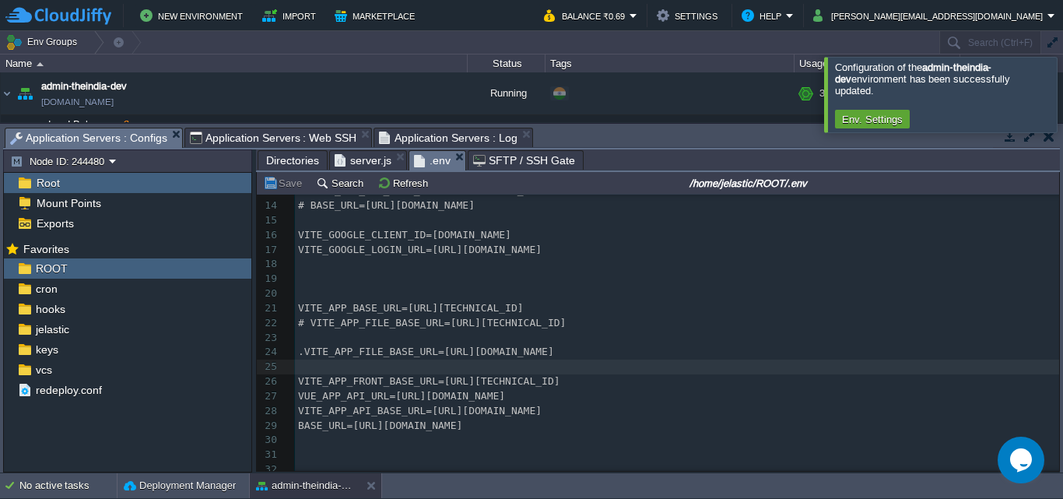
scroll to position [213, 0]
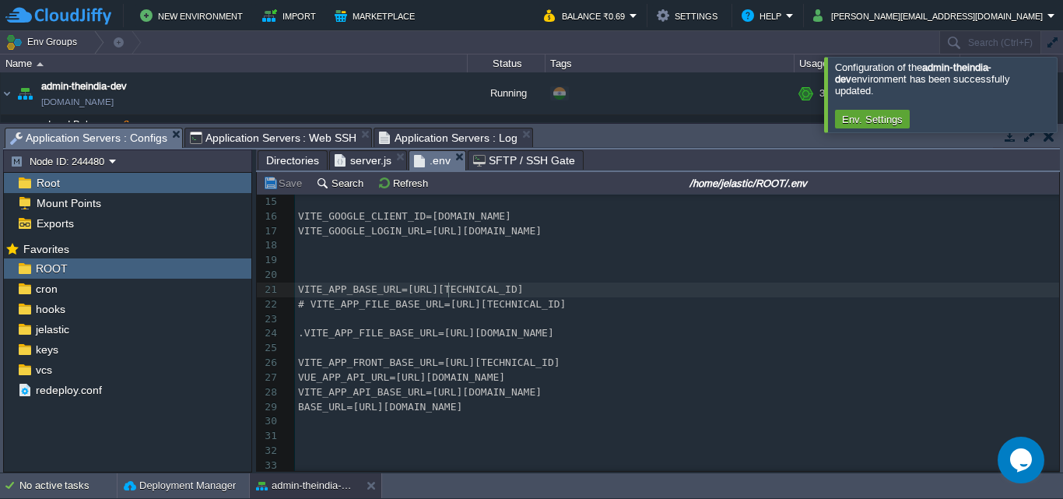
click at [450, 287] on div "x 1 ​ 2 VUE_APP_ENV=local 3 VUE_APP_DEBUG=true 4 NODE_ENV=local 5 VITE_APP_NAME…" at bounding box center [677, 231] width 764 height 484
type textarea "http://192.168.1.26:5173/"
drag, startPoint x: 419, startPoint y: 287, endPoint x: 536, endPoint y: 289, distance: 117.5
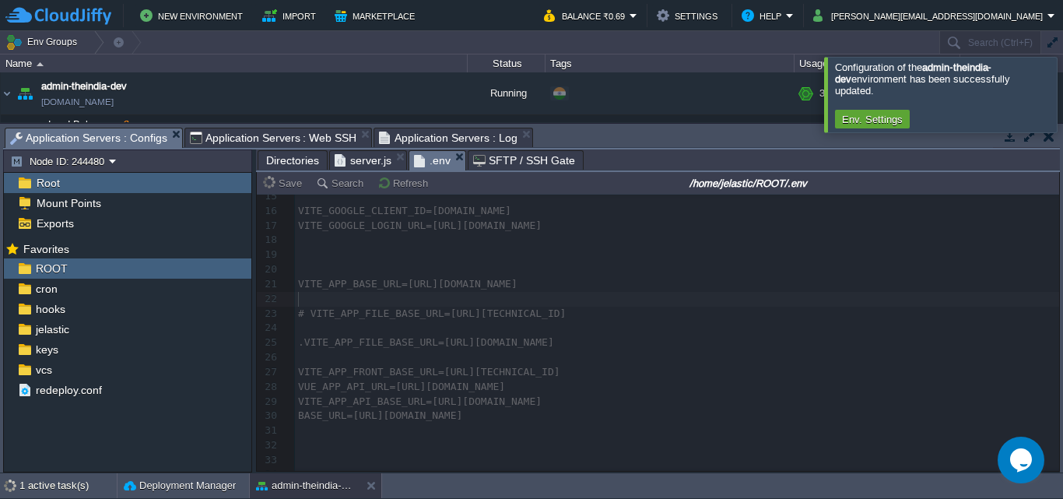
click at [275, 141] on span "Application Servers : Web SSH" at bounding box center [273, 137] width 167 height 19
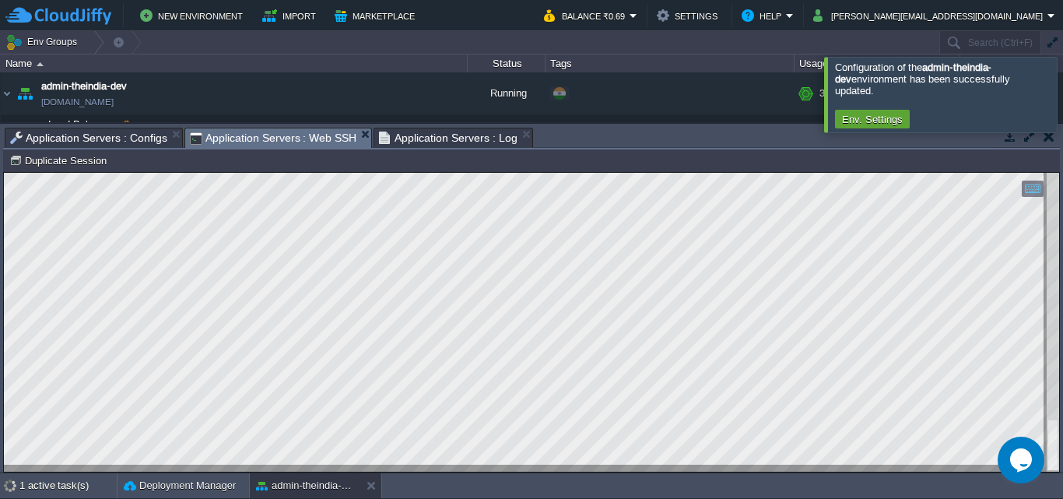
click at [573, 467] on div at bounding box center [531, 322] width 1055 height 299
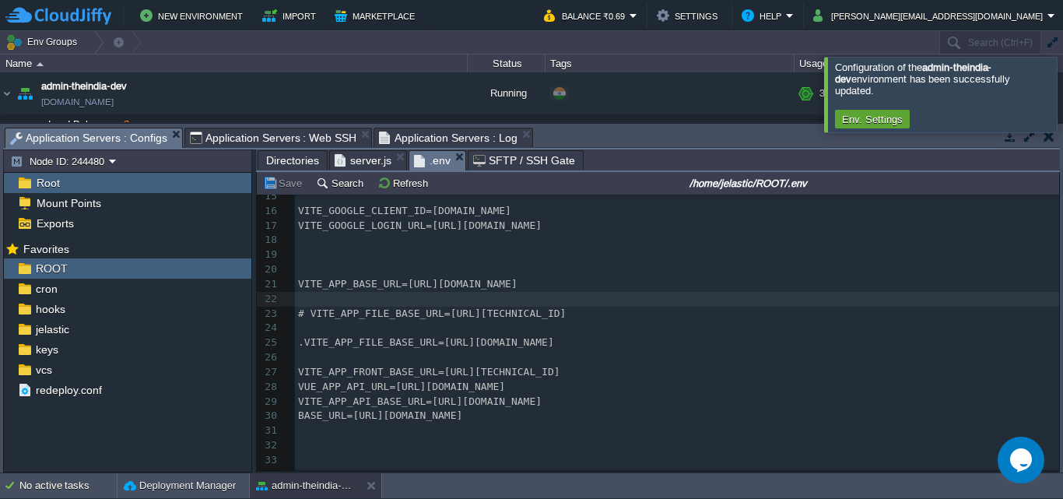
click at [137, 131] on span "Application Servers : Configs" at bounding box center [88, 137] width 157 height 19
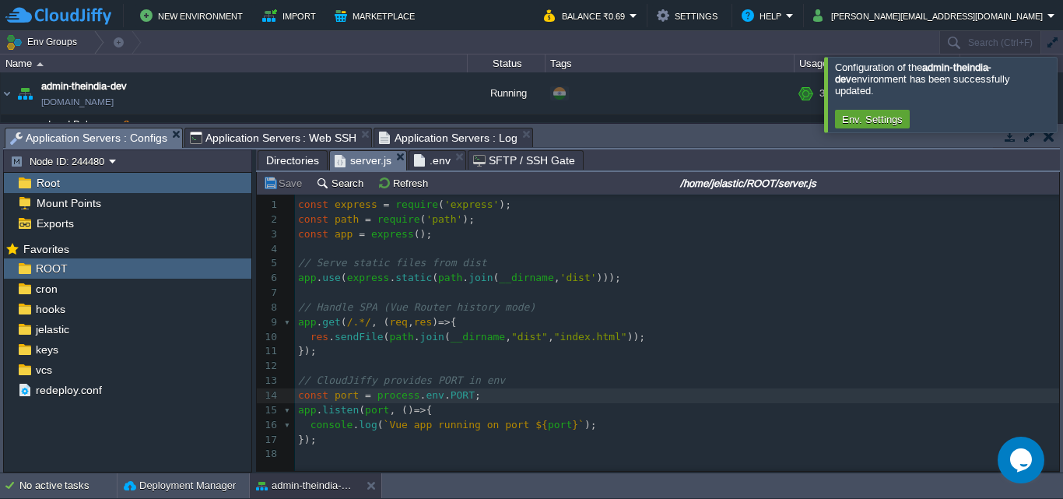
click at [361, 168] on span "server.js" at bounding box center [363, 160] width 57 height 19
click at [458, 400] on span "PORT" at bounding box center [463, 395] width 24 height 12
type textarea "||8080"
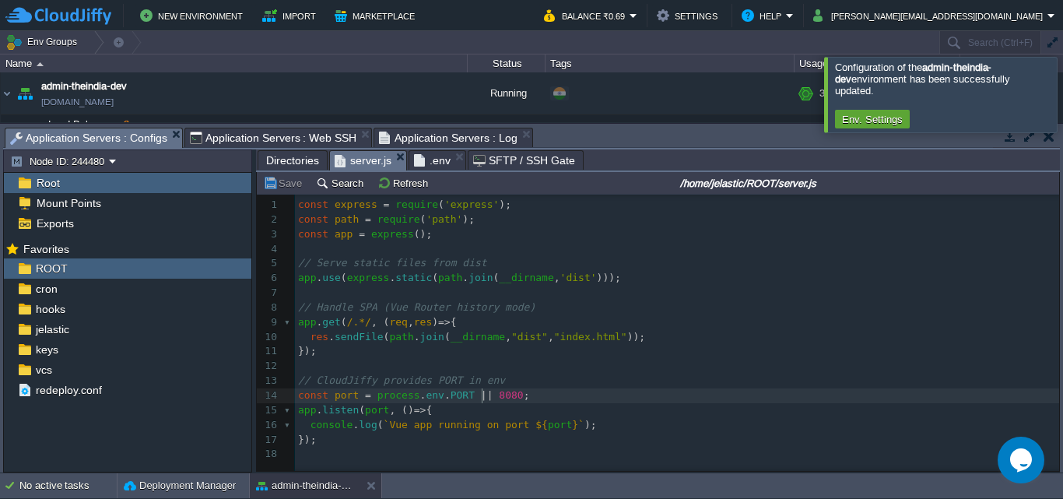
click at [503, 401] on span "8080" at bounding box center [511, 395] width 24 height 12
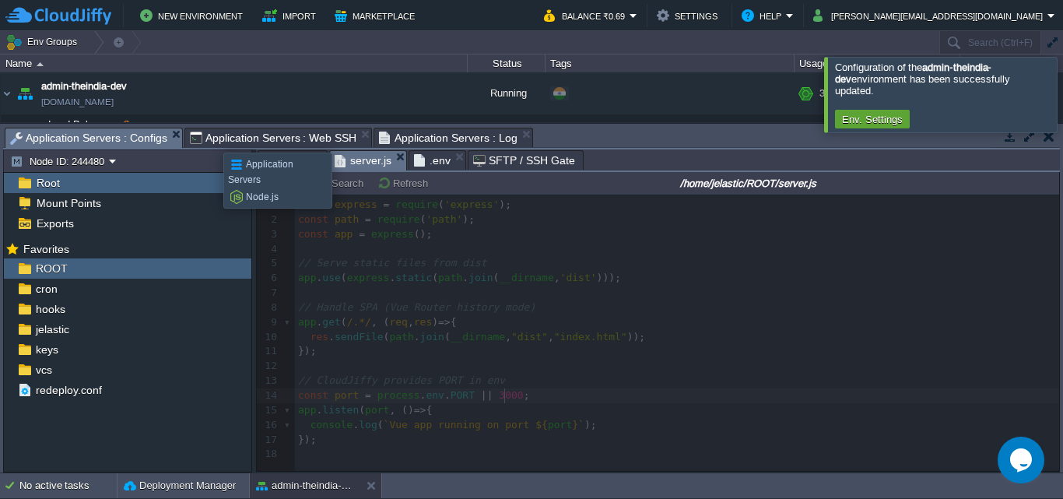
type textarea "3000"
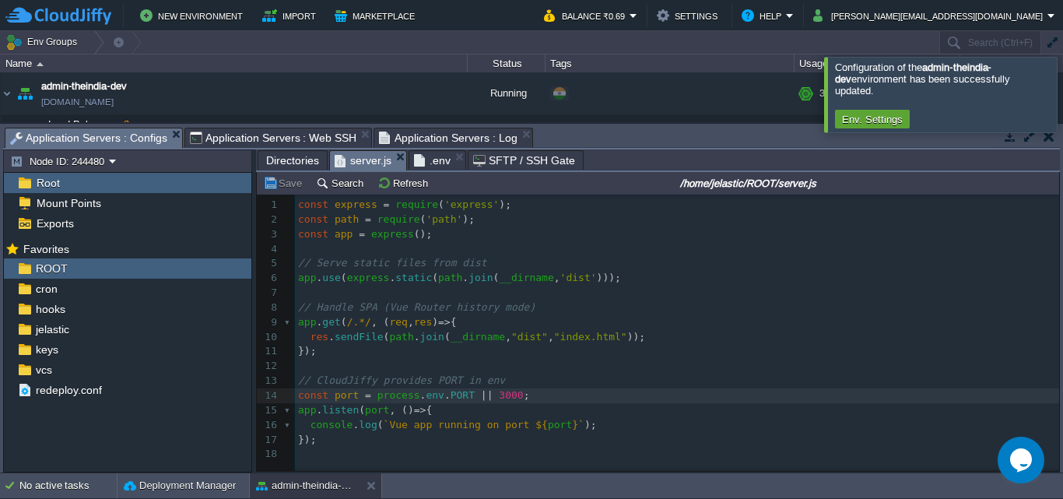
click at [209, 141] on span "Application Servers : Web SSH" at bounding box center [273, 137] width 167 height 19
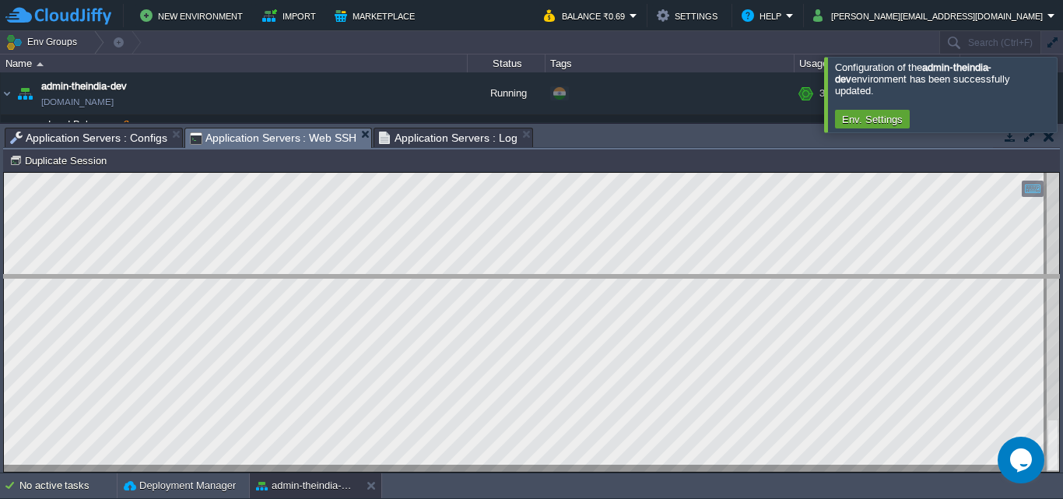
drag, startPoint x: 658, startPoint y: 137, endPoint x: 658, endPoint y: 294, distance: 157.2
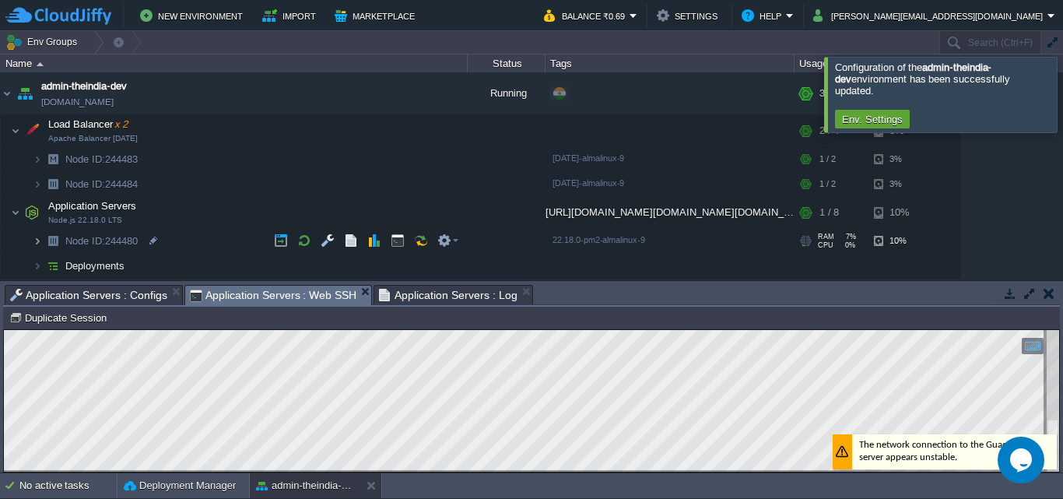
scroll to position [42, 0]
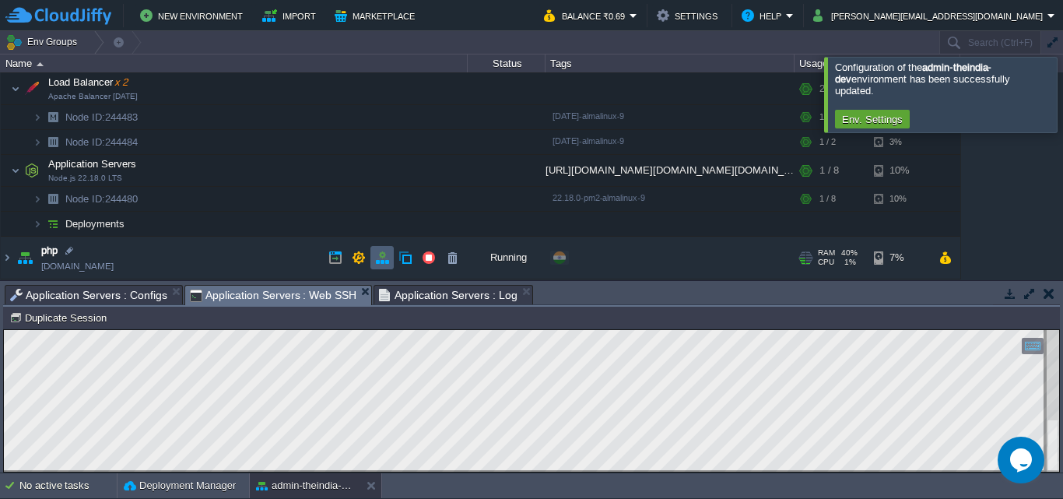
click at [379, 255] on button "button" at bounding box center [382, 258] width 14 height 14
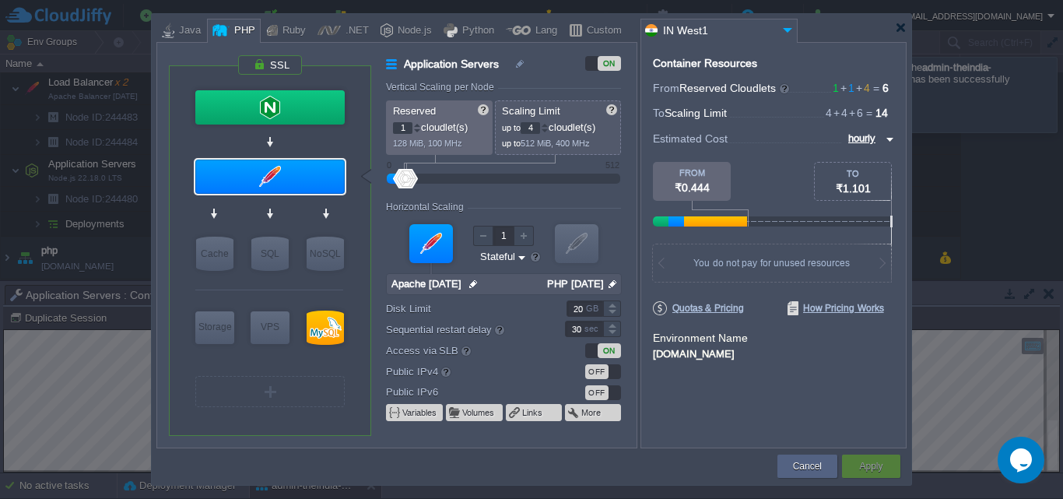
click at [745, 356] on div "[DOMAIN_NAME]" at bounding box center [773, 352] width 241 height 14
click at [769, 353] on div "[DOMAIN_NAME]" at bounding box center [773, 352] width 241 height 14
click at [795, 465] on button "Cancel" at bounding box center [807, 466] width 29 height 16
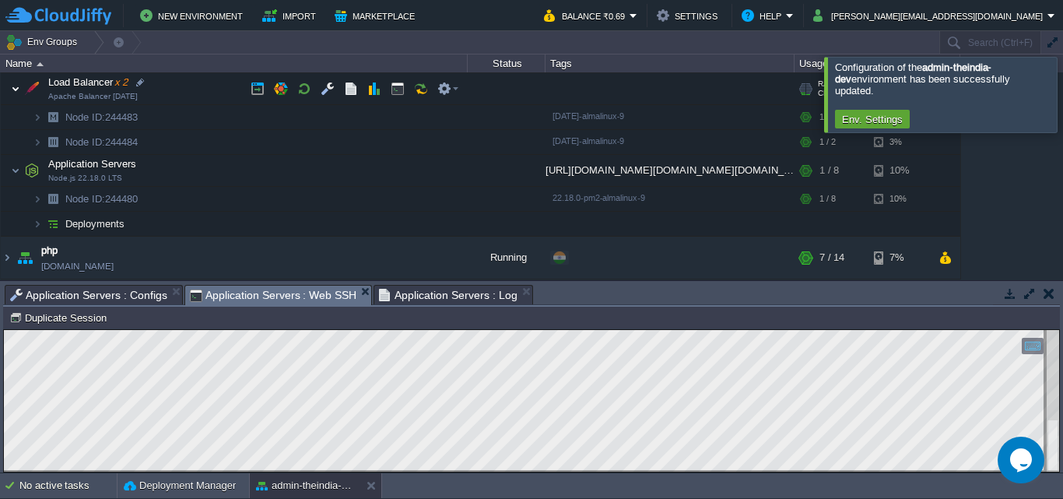
click at [18, 90] on img at bounding box center [15, 88] width 9 height 31
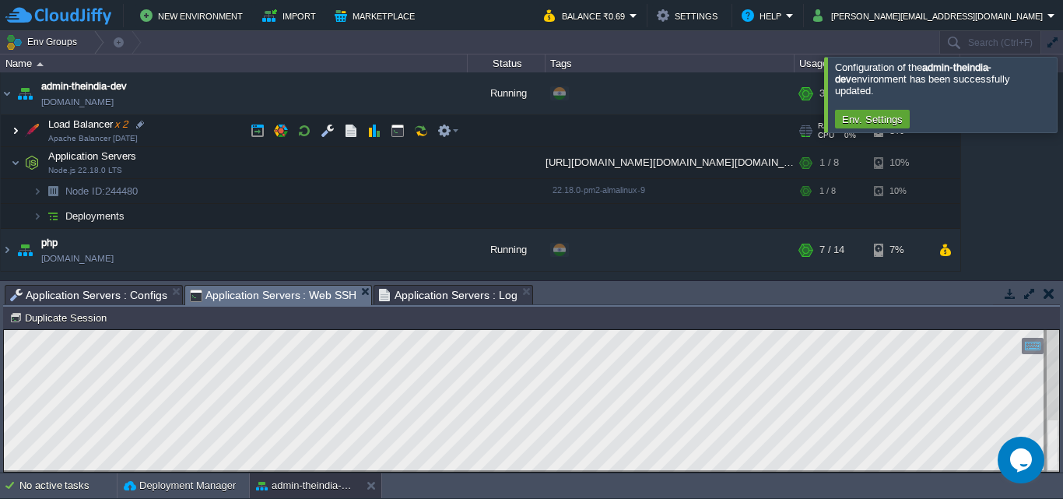
click at [17, 133] on img at bounding box center [15, 130] width 9 height 31
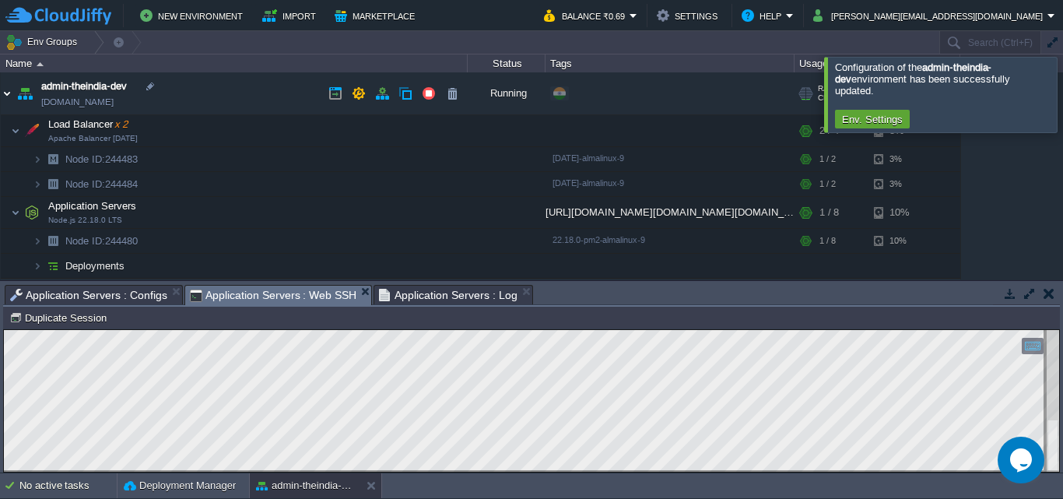
click at [9, 93] on img at bounding box center [7, 93] width 12 height 42
